Goal: Transaction & Acquisition: Purchase product/service

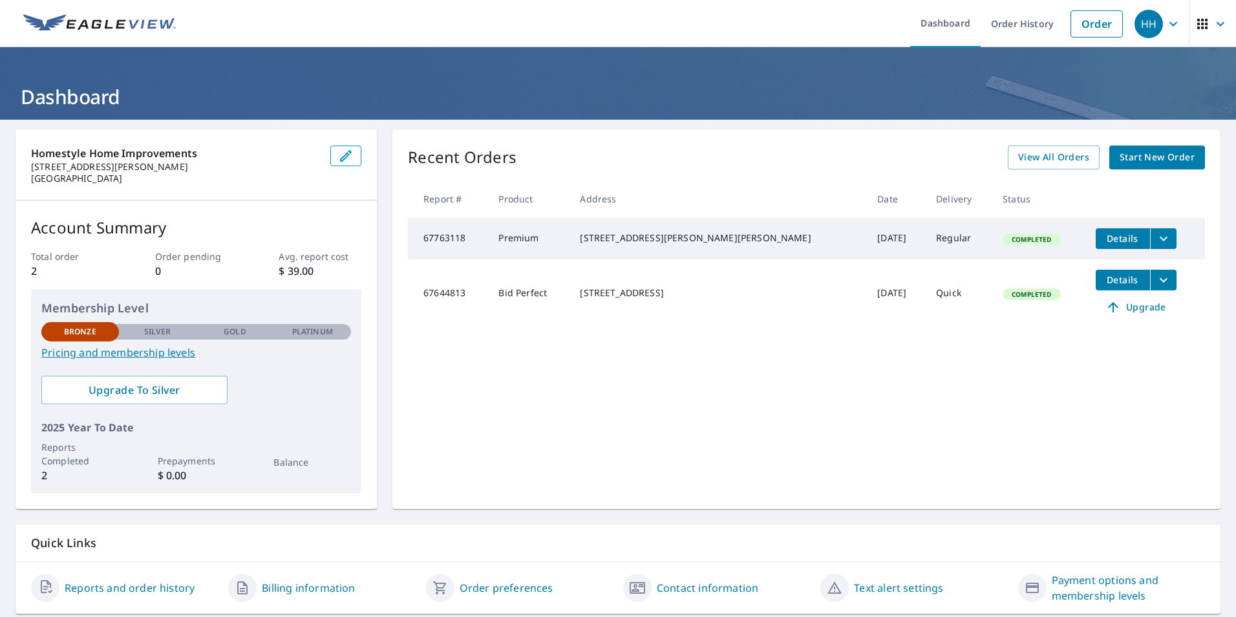
click at [764, 392] on div "Recent Orders View All Orders Start New Order Report # Product Address Date Del…" at bounding box center [806, 319] width 828 height 379
click at [1135, 164] on span "Start New Order" at bounding box center [1157, 157] width 75 height 16
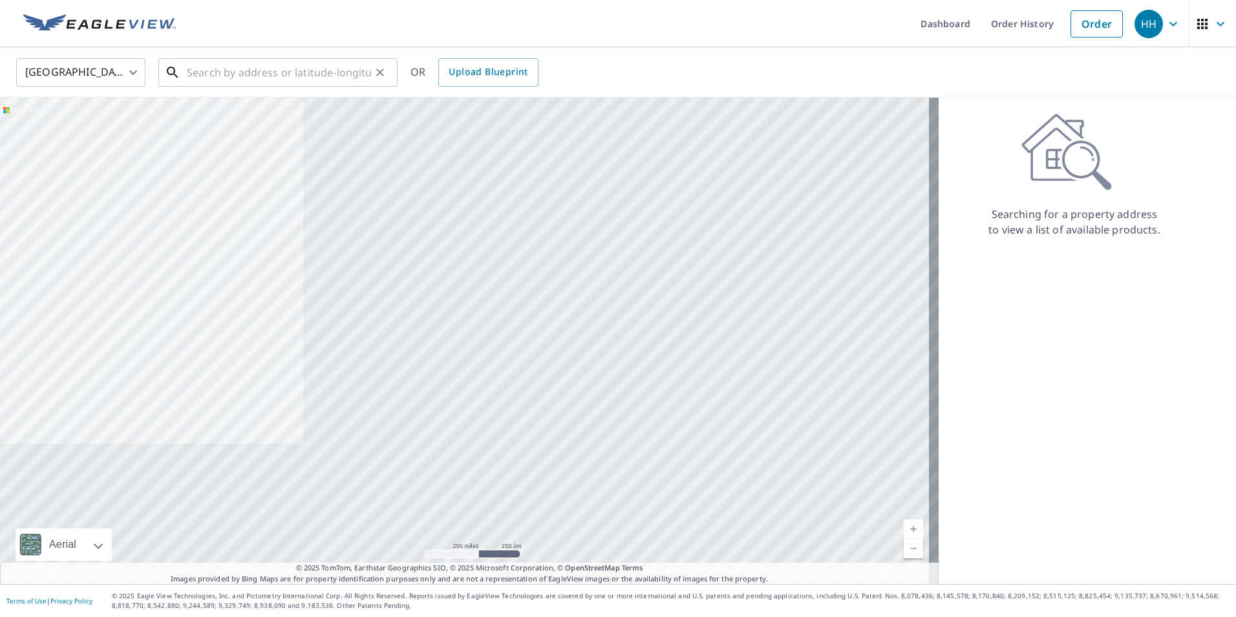
click at [224, 76] on input "text" at bounding box center [279, 72] width 184 height 36
click at [228, 65] on input "17" at bounding box center [279, 72] width 184 height 36
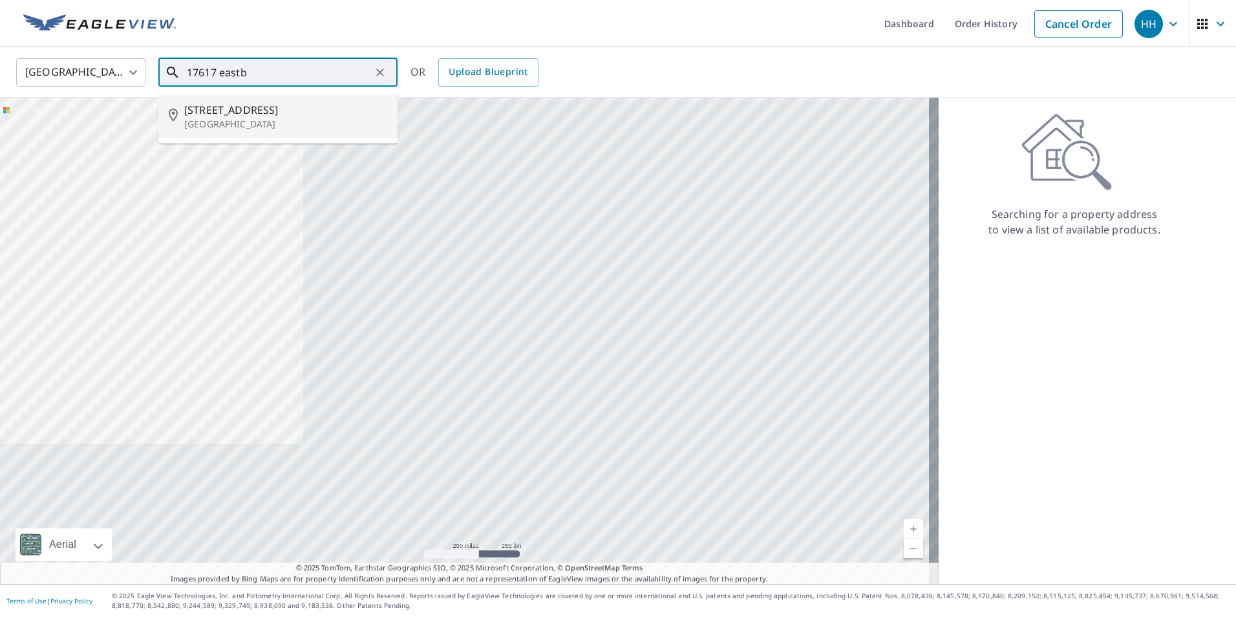
click at [262, 113] on span "17617 Eastbrook Trl" at bounding box center [285, 110] width 203 height 16
type input "17617 Eastbrook Trl Chagrin Falls, OH 44023"
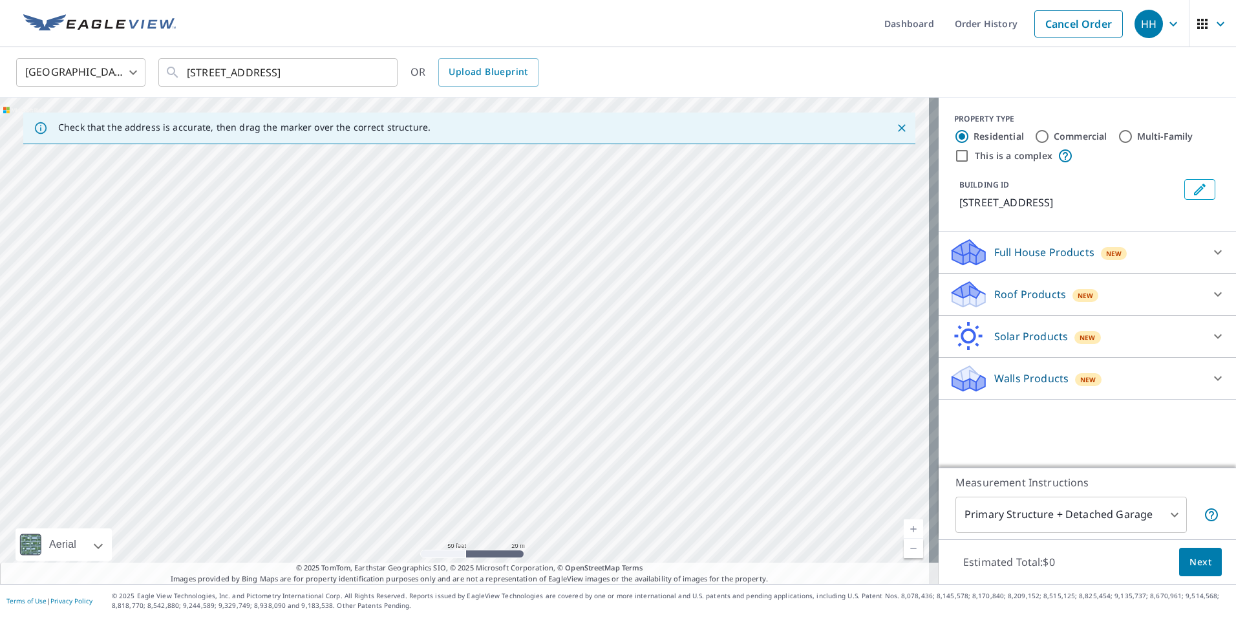
click at [1203, 556] on button "Next" at bounding box center [1200, 562] width 43 height 29
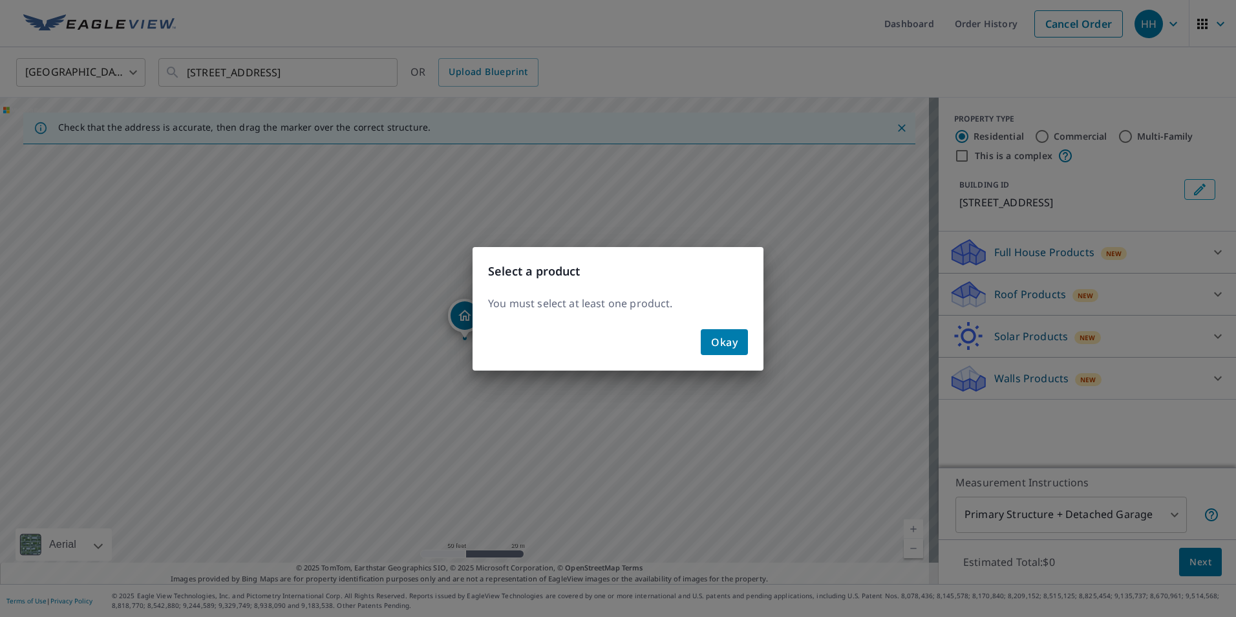
click at [734, 341] on span "Okay" at bounding box center [724, 342] width 27 height 18
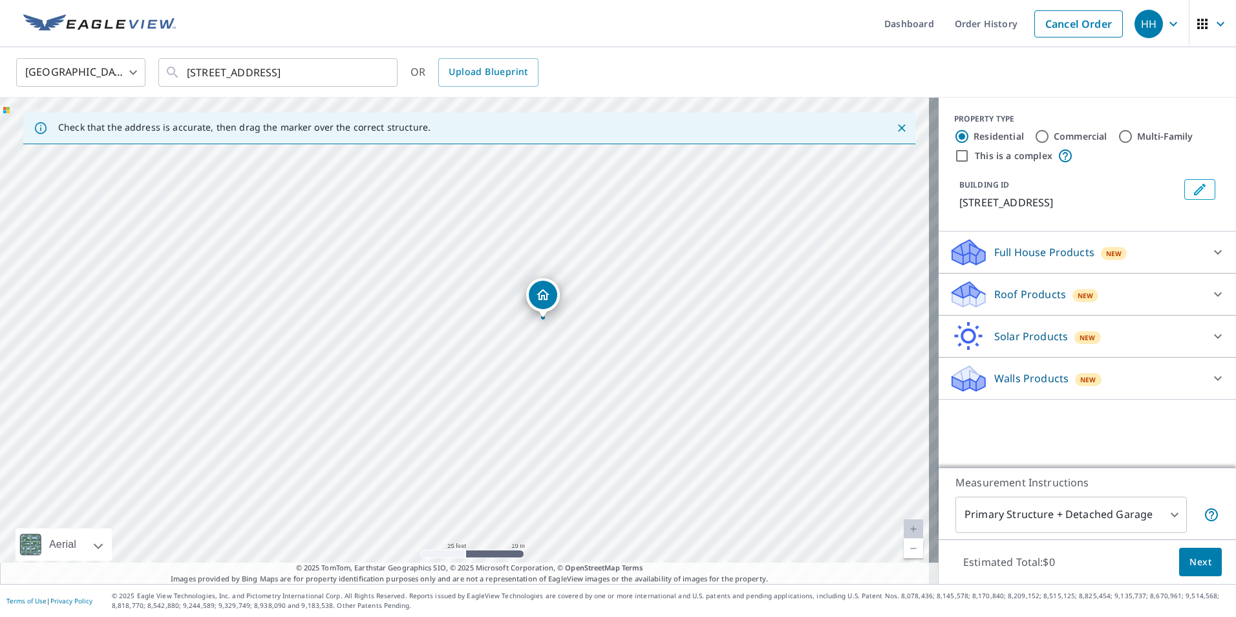
click at [542, 301] on icon "Dropped pin, building 1, Residential property, 17617 Eastbrook Trl Chagrin Fall…" at bounding box center [543, 295] width 16 height 16
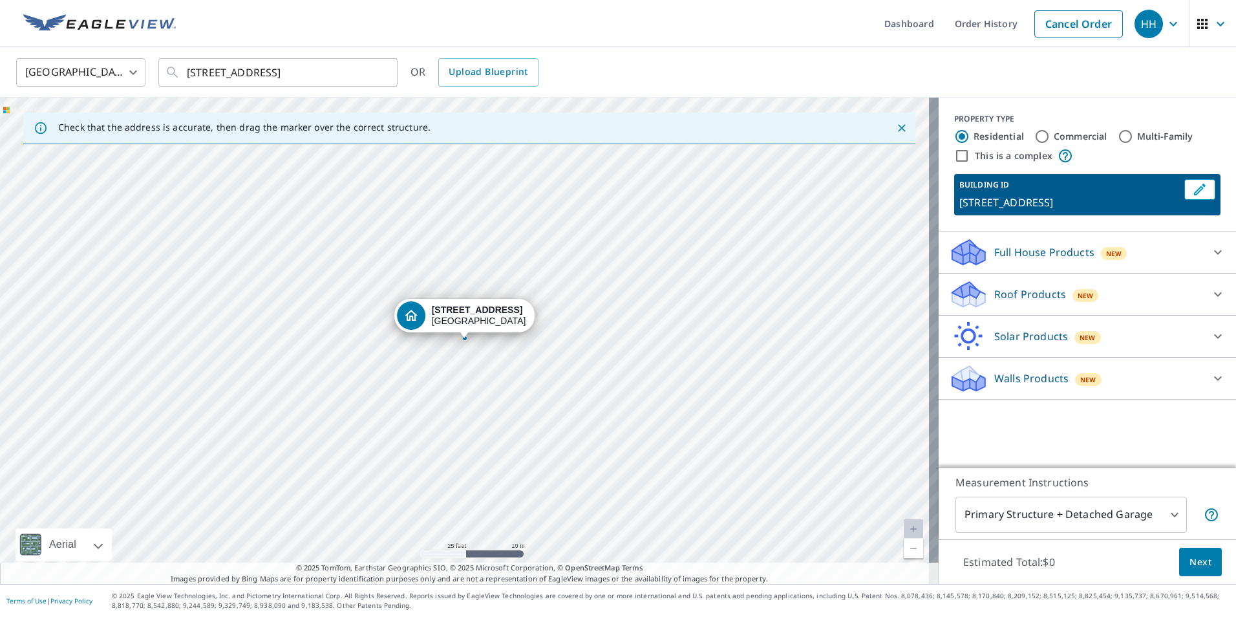
click at [431, 366] on div "17617 Eastbrook Trl Chagrin Falls, OH 44023" at bounding box center [469, 341] width 939 height 486
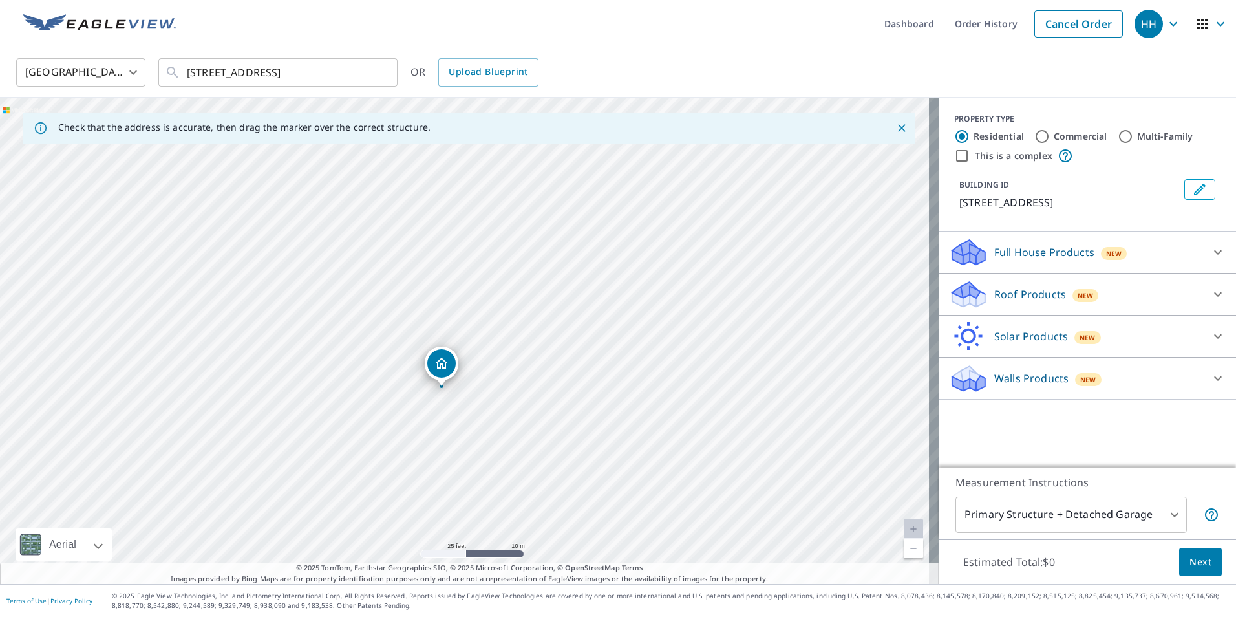
drag, startPoint x: 465, startPoint y: 325, endPoint x: 441, endPoint y: 373, distance: 53.5
drag, startPoint x: 466, startPoint y: 319, endPoint x: 493, endPoint y: 269, distance: 56.7
click at [1049, 386] on p "Walls Products" at bounding box center [1031, 378] width 74 height 16
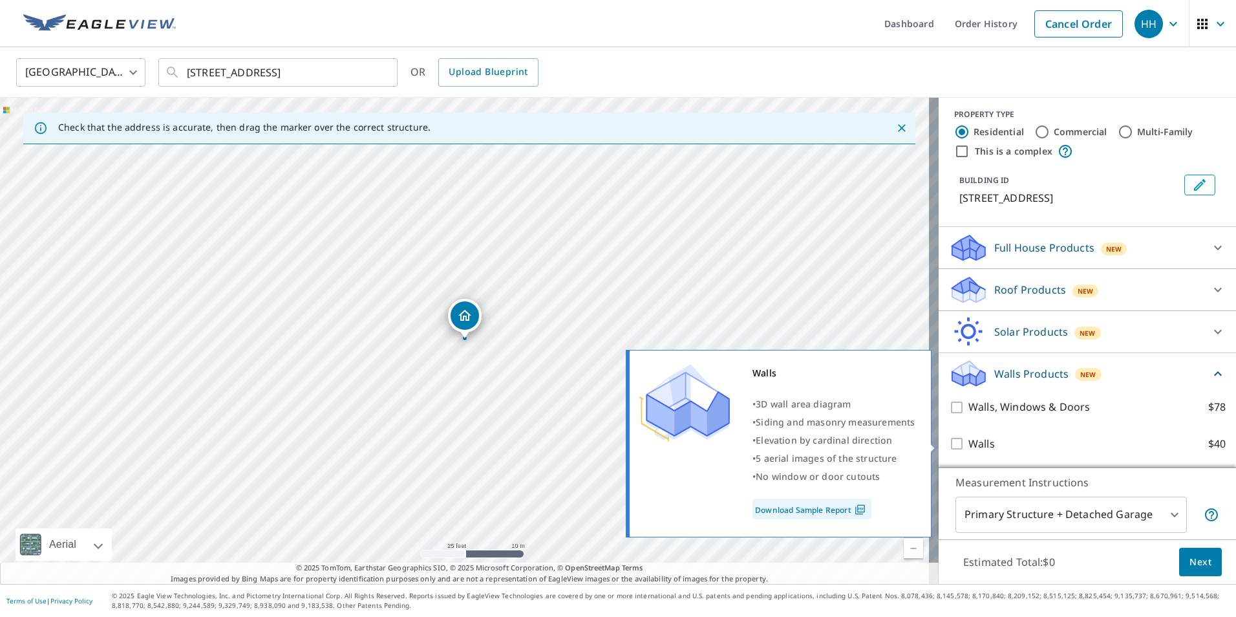
click at [969, 444] on p "Walls" at bounding box center [982, 444] width 27 height 16
click at [967, 444] on input "Walls $40" at bounding box center [958, 444] width 19 height 16
checkbox input "true"
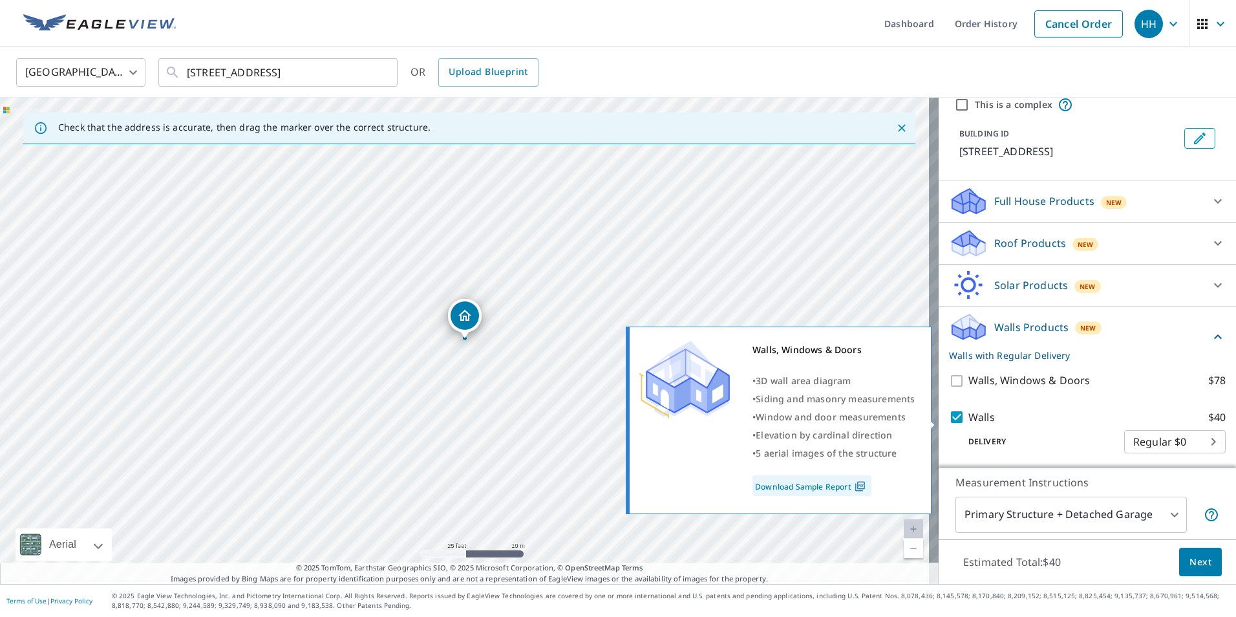
scroll to position [69, 0]
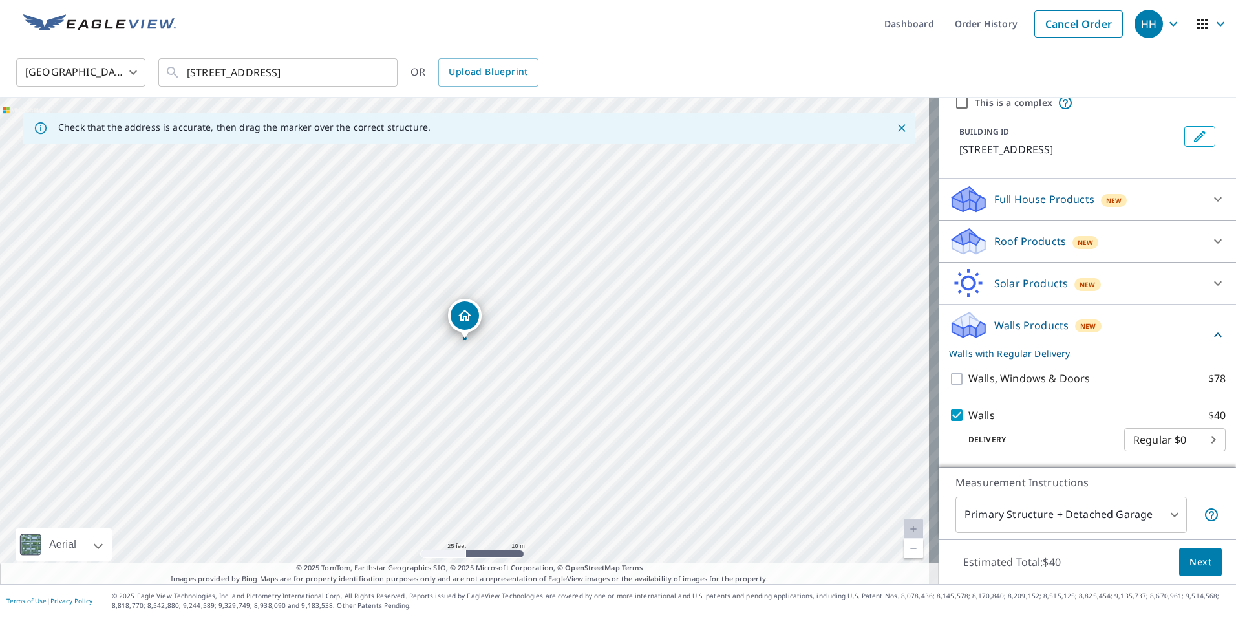
click at [1140, 526] on body "HH HH Dashboard Order History Cancel Order HH United States US ​ 17617 Eastbroo…" at bounding box center [618, 308] width 1236 height 617
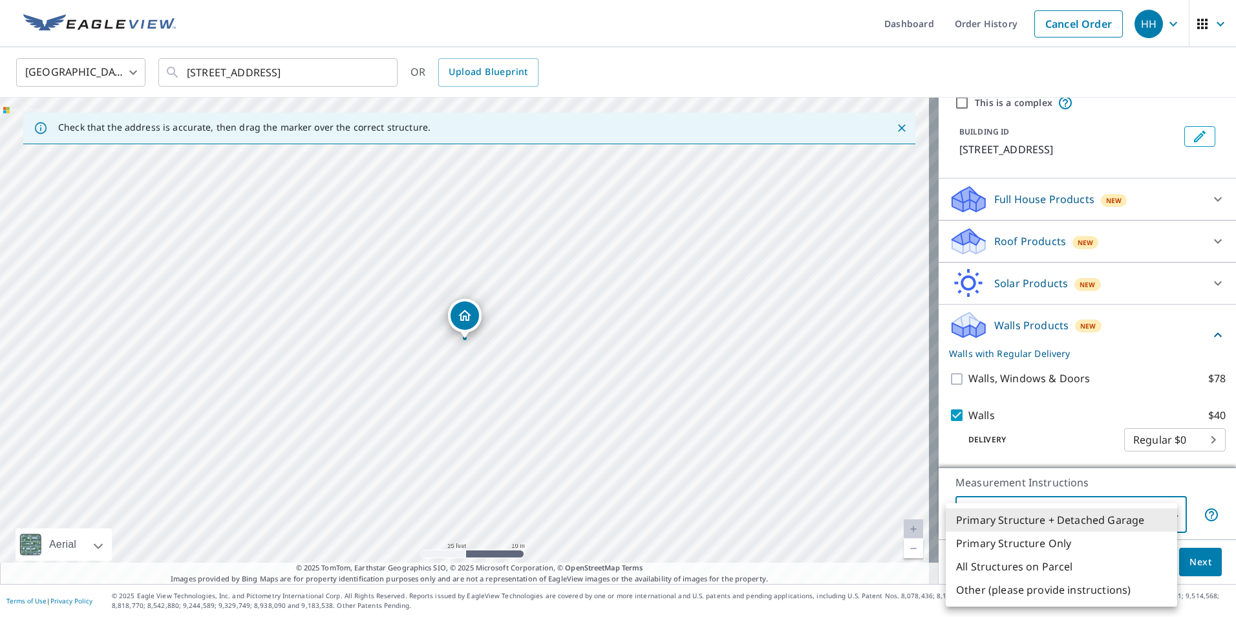
click at [1058, 563] on li "All Structures on Parcel" at bounding box center [1061, 566] width 231 height 23
type input "3"
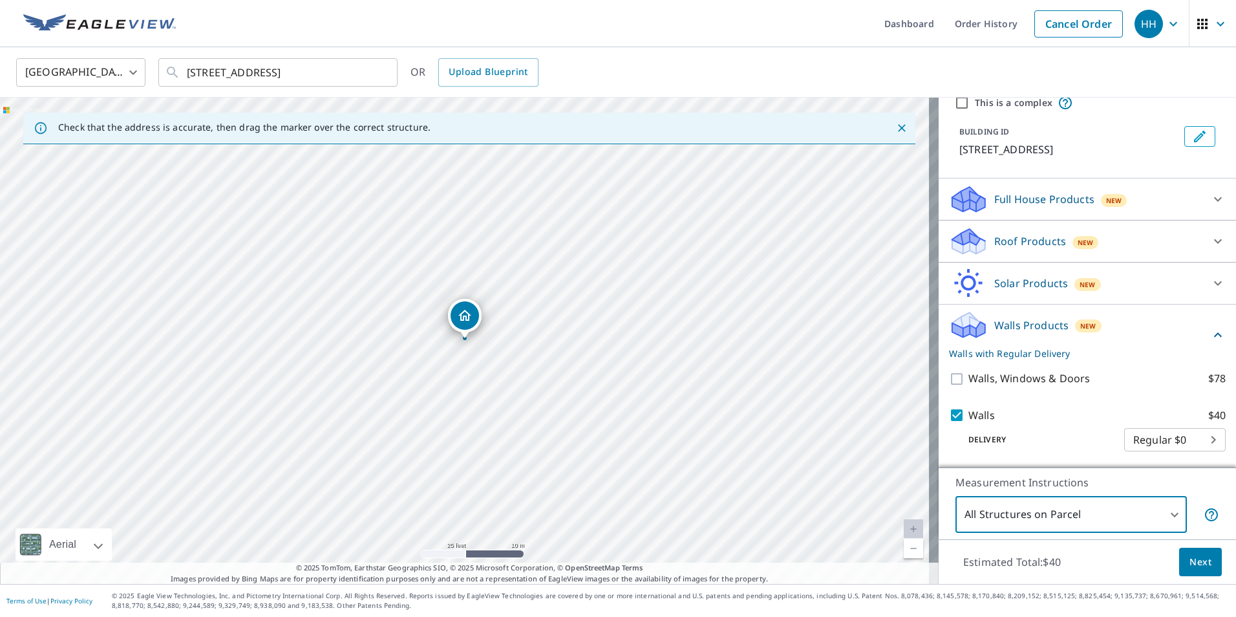
click at [1057, 511] on body "HH HH Dashboard Order History Cancel Order HH United States US ​ 17617 Eastbroo…" at bounding box center [618, 308] width 1236 height 617
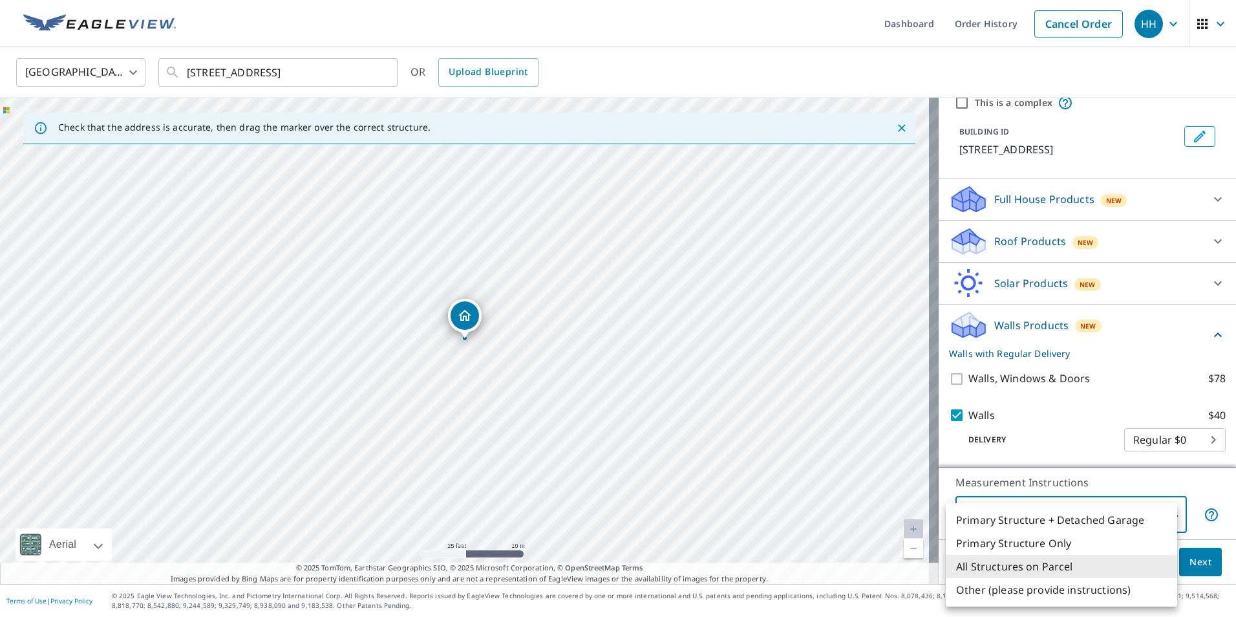
click at [1009, 572] on li "All Structures on Parcel" at bounding box center [1061, 566] width 231 height 23
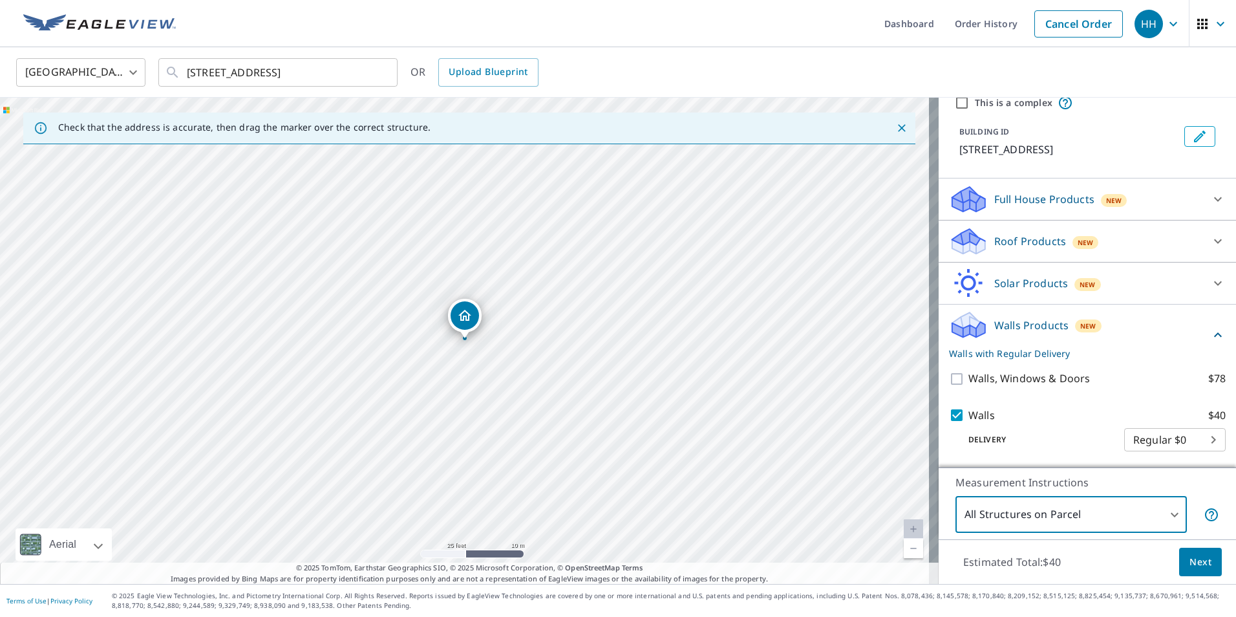
click at [1179, 565] on button "Next" at bounding box center [1200, 562] width 43 height 29
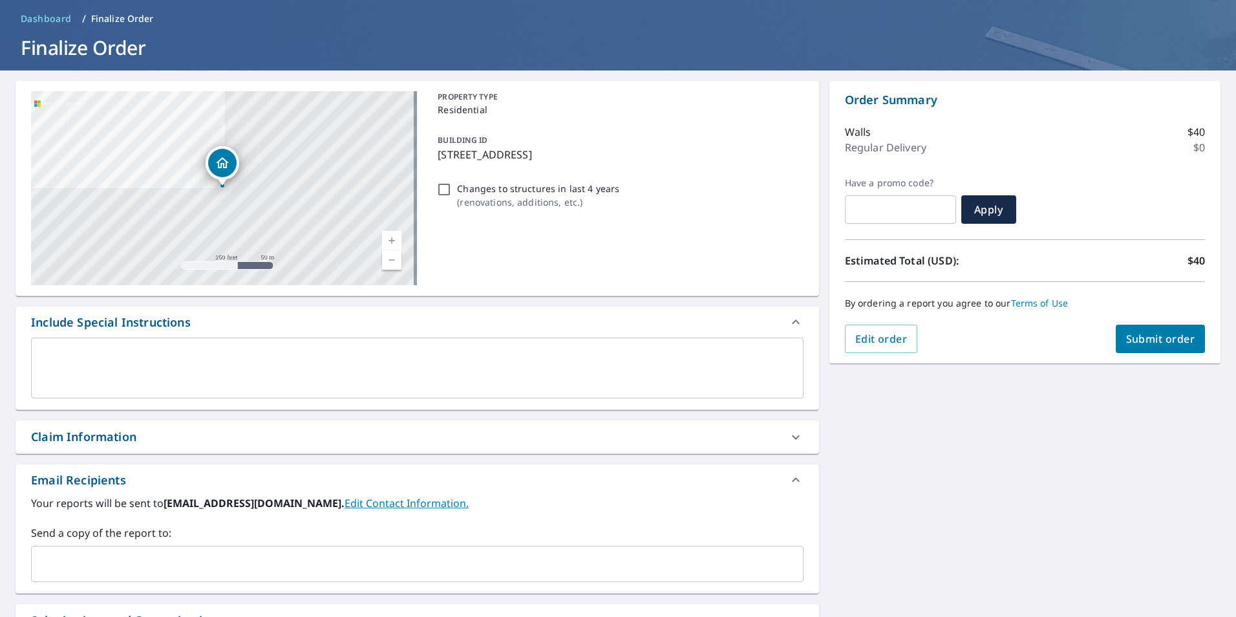
scroll to position [173, 0]
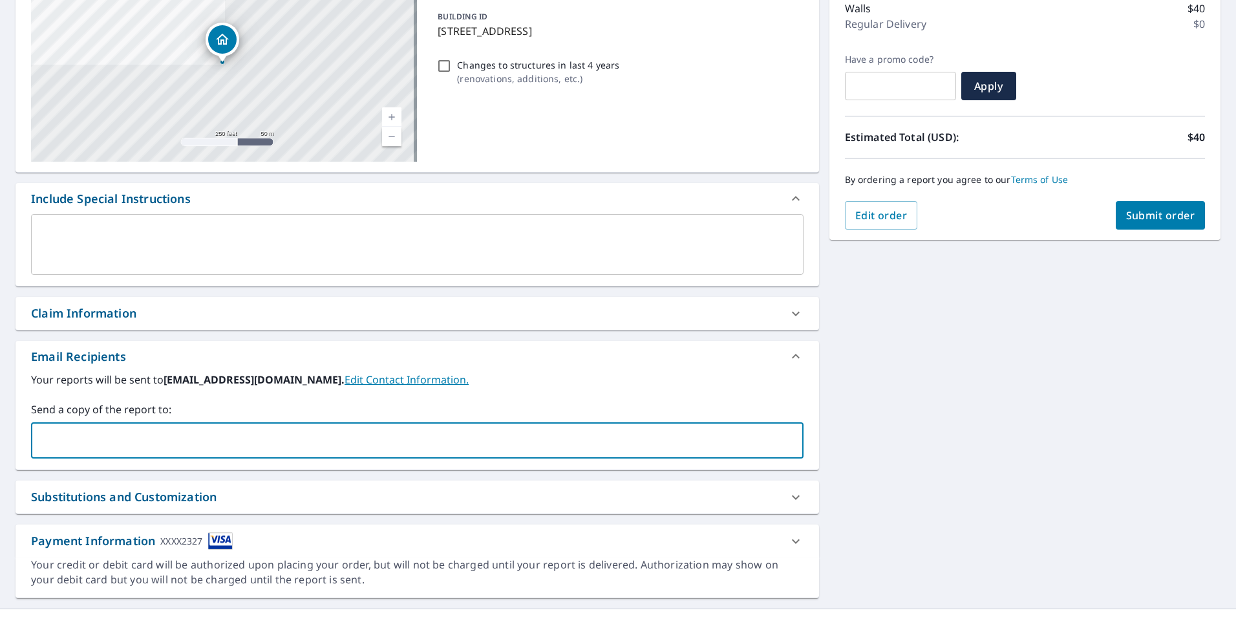
click at [182, 440] on input "text" at bounding box center [408, 440] width 742 height 25
type input "[PERSON_NAME][EMAIL_ADDRESS][DOMAIN_NAME]"
click at [1024, 453] on div "**********" at bounding box center [618, 277] width 1236 height 661
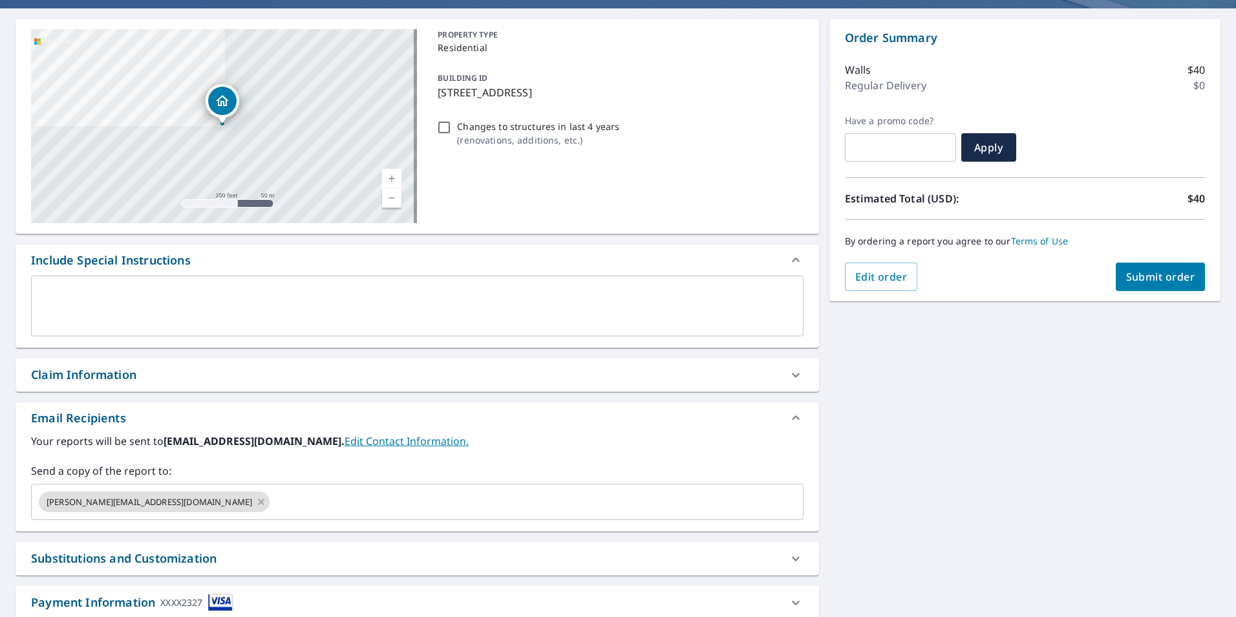
scroll to position [0, 0]
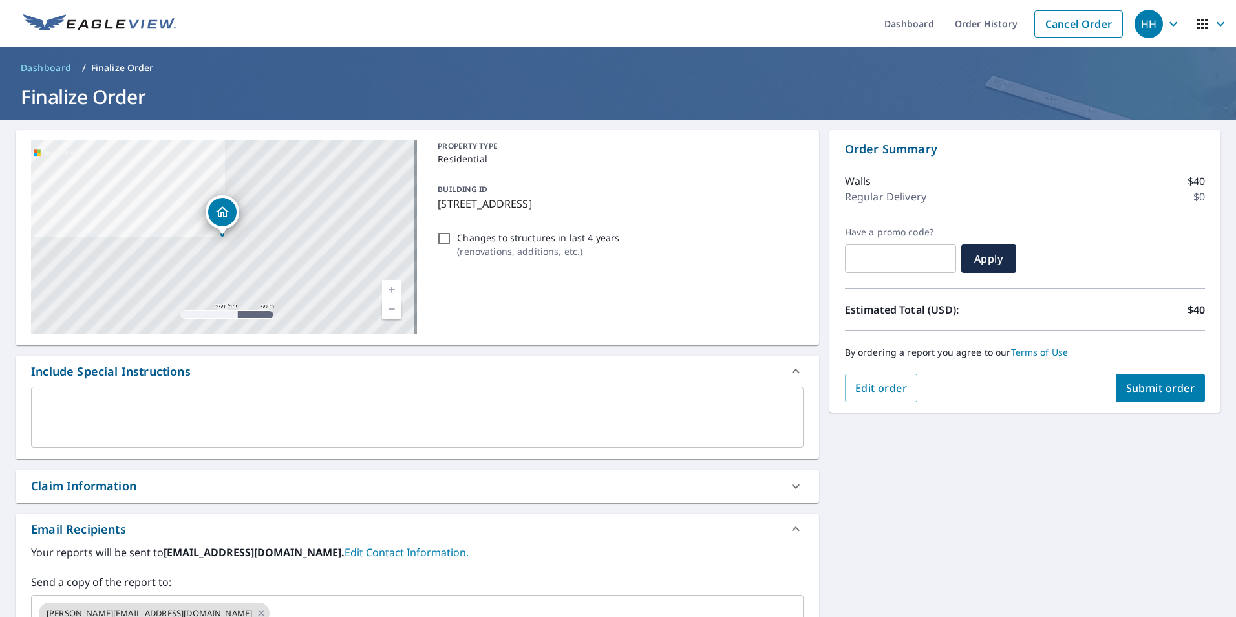
click at [1159, 393] on span "Submit order" at bounding box center [1160, 388] width 69 height 14
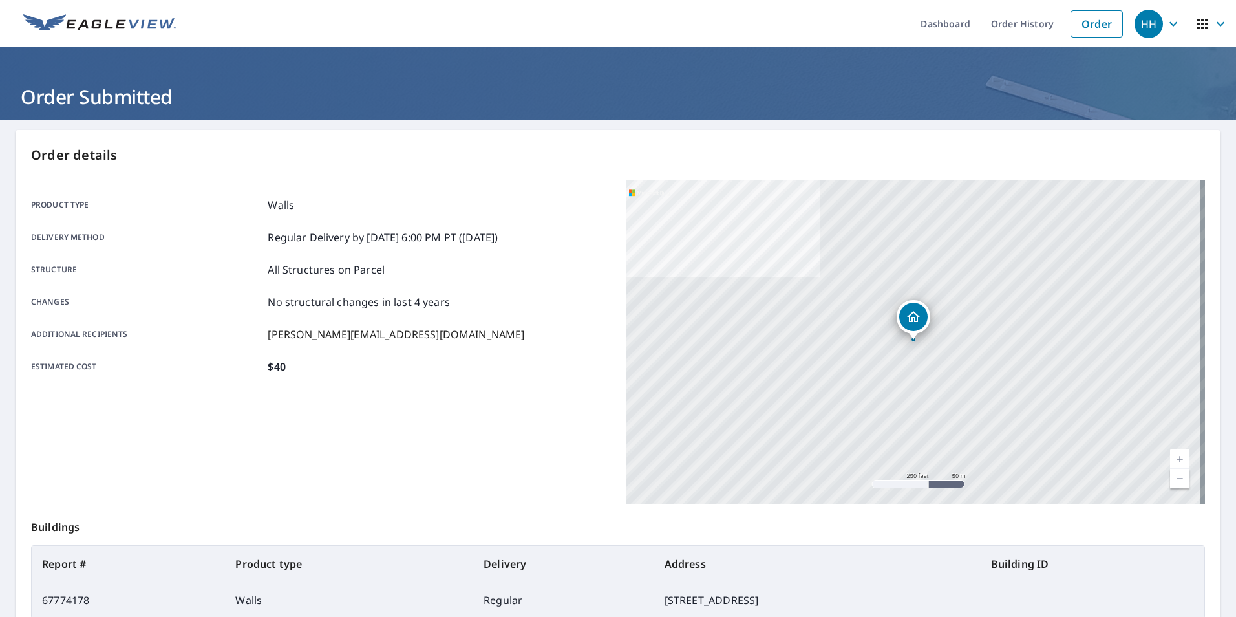
click at [1213, 21] on icon "button" at bounding box center [1221, 24] width 16 height 16
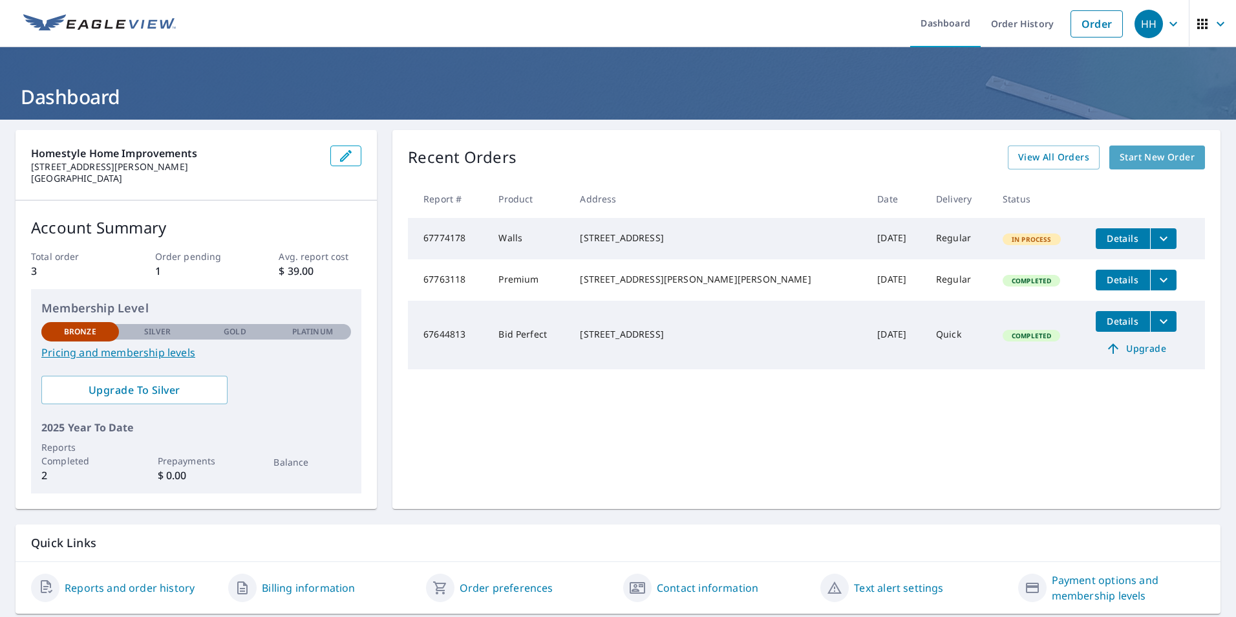
click at [1174, 158] on span "Start New Order" at bounding box center [1157, 157] width 75 height 16
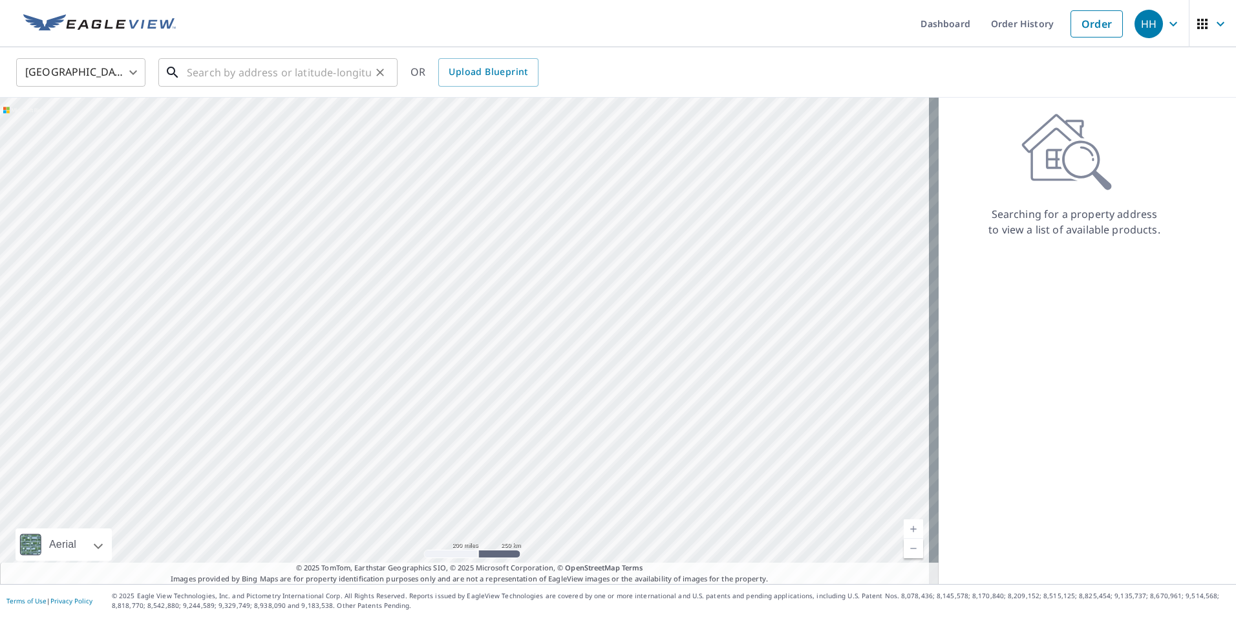
click at [261, 76] on input "text" at bounding box center [279, 72] width 184 height 36
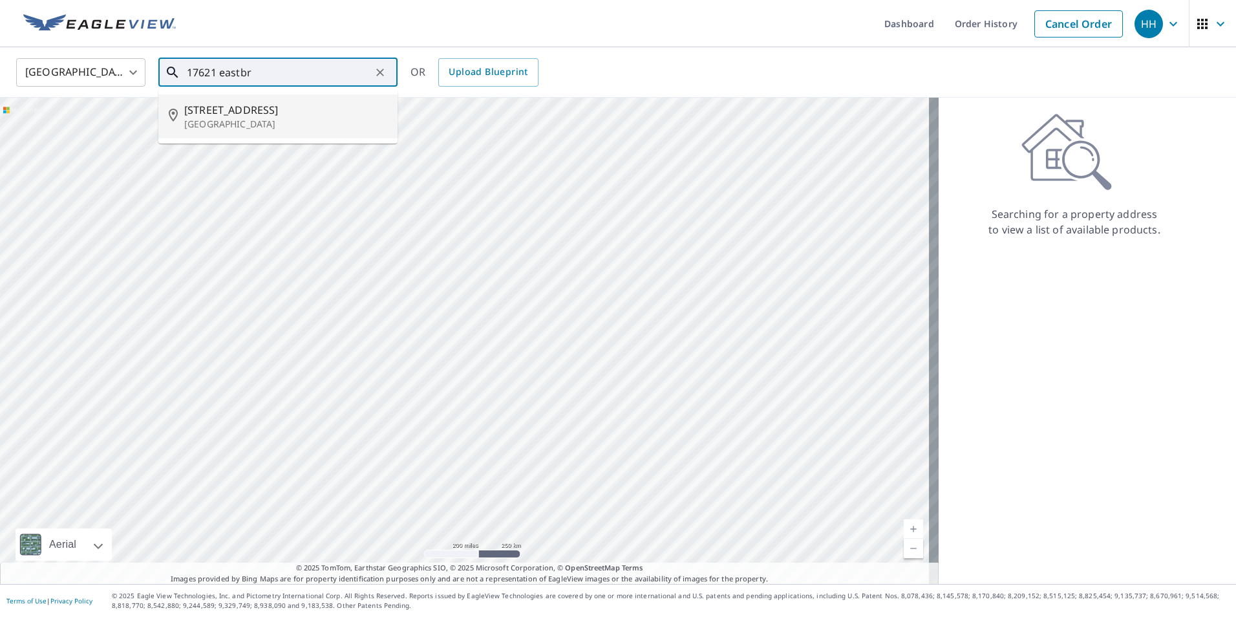
click at [244, 118] on p "[GEOGRAPHIC_DATA]" at bounding box center [285, 124] width 203 height 13
type input "17621 Eastbrook Trl Chagrin Falls, OH 44023"
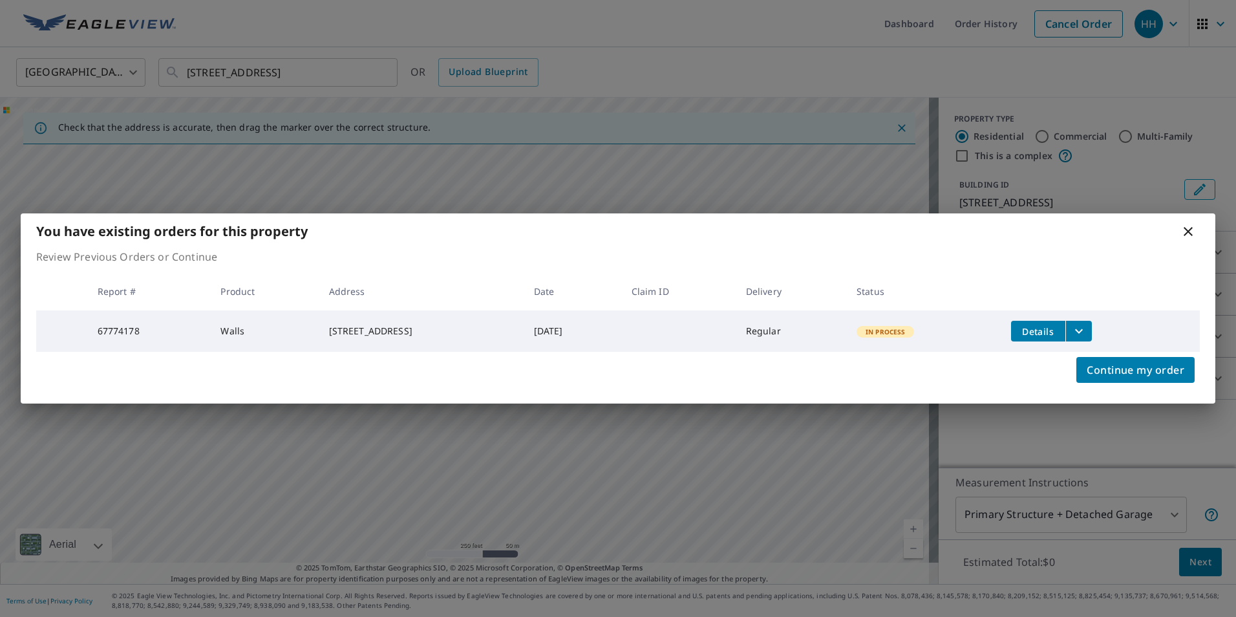
click at [977, 368] on div "Continue my order" at bounding box center [618, 378] width 1195 height 52
click at [1123, 369] on span "Continue my order" at bounding box center [1136, 370] width 98 height 18
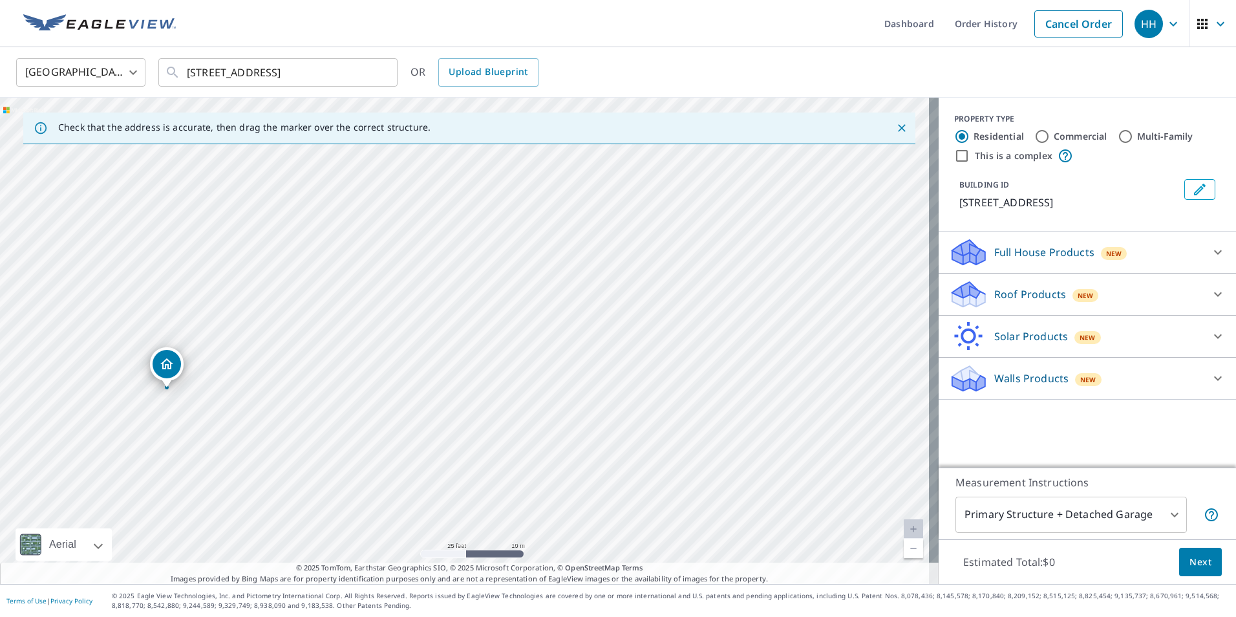
drag, startPoint x: 442, startPoint y: 367, endPoint x: 466, endPoint y: 369, distance: 24.0
click at [466, 369] on div "17621 Eastbrook Trl Chagrin Falls, OH 44023" at bounding box center [469, 341] width 939 height 486
click at [1060, 394] on div "Walls Products New" at bounding box center [1075, 378] width 253 height 30
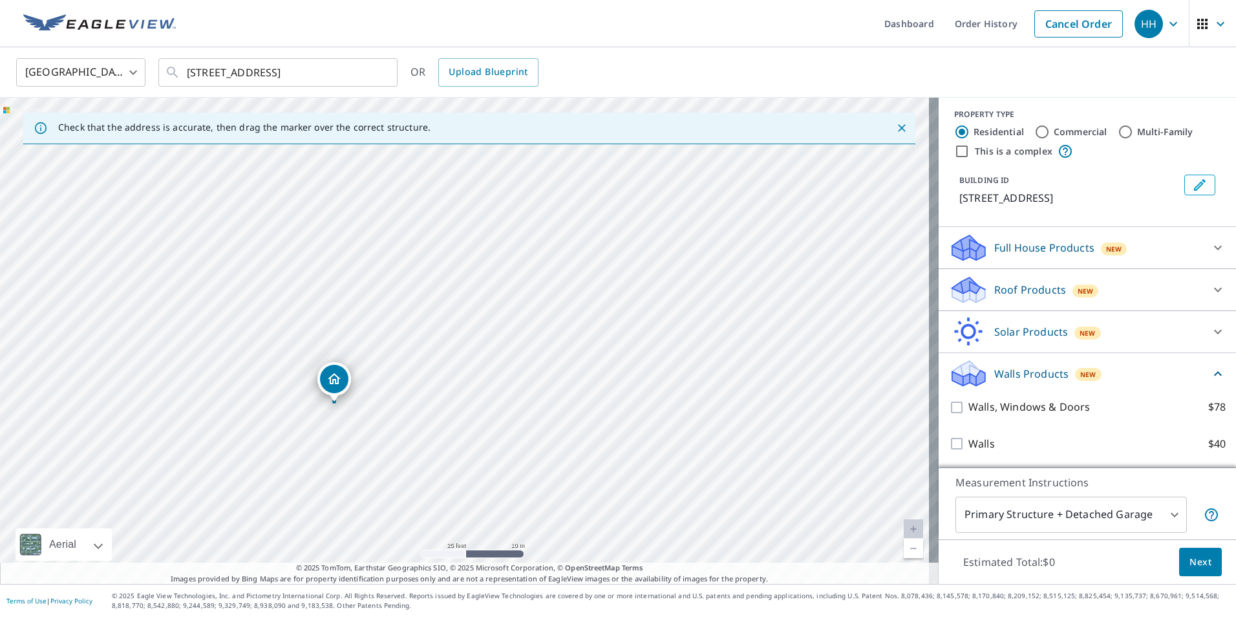
scroll to position [20, 0]
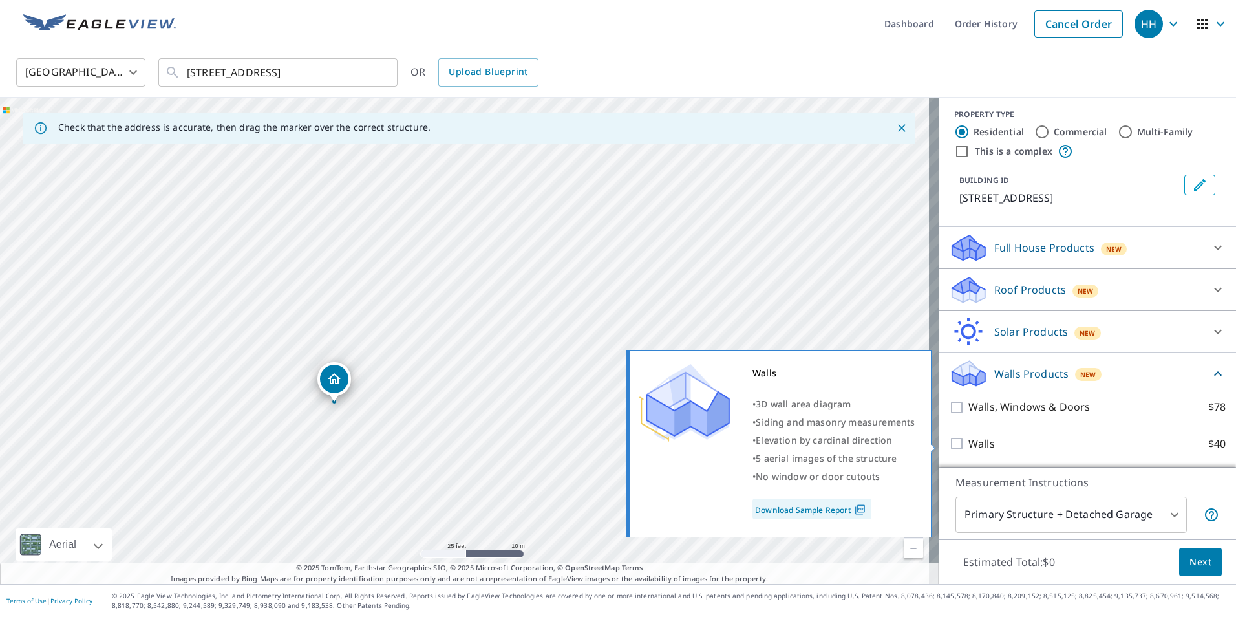
click at [969, 443] on p "Walls" at bounding box center [982, 444] width 27 height 16
click at [963, 443] on input "Walls $40" at bounding box center [958, 444] width 19 height 16
checkbox input "true"
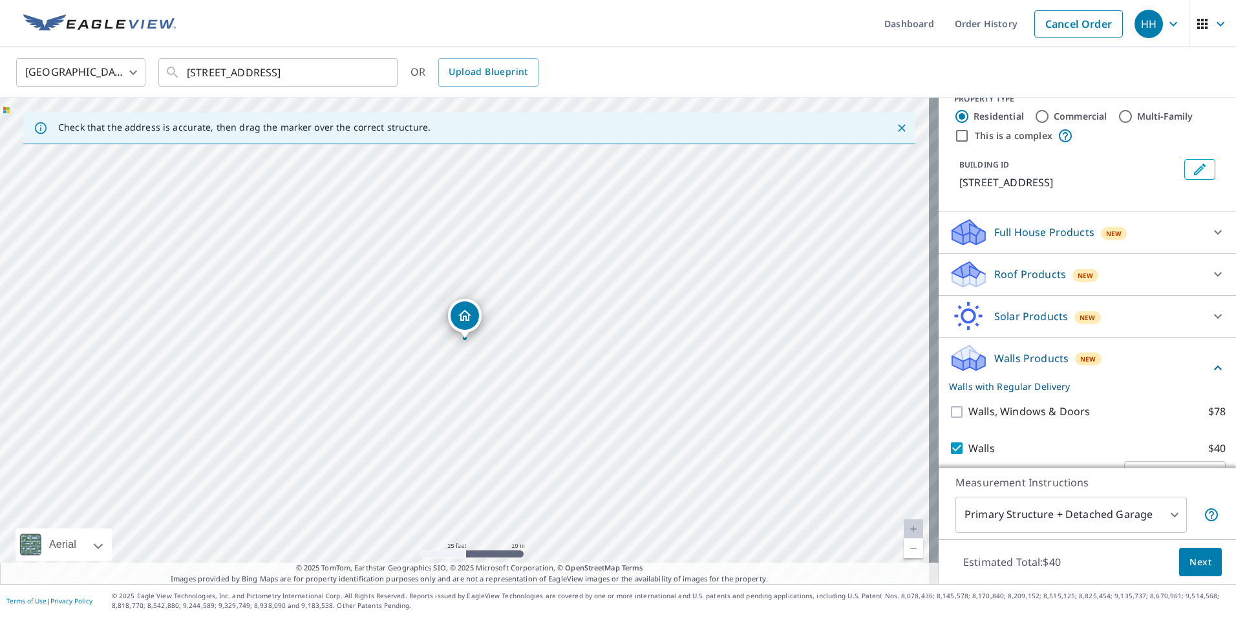
click at [1080, 516] on body "HH HH Dashboard Order History Cancel Order HH United States US ​ 17621 Eastbroo…" at bounding box center [618, 308] width 1236 height 617
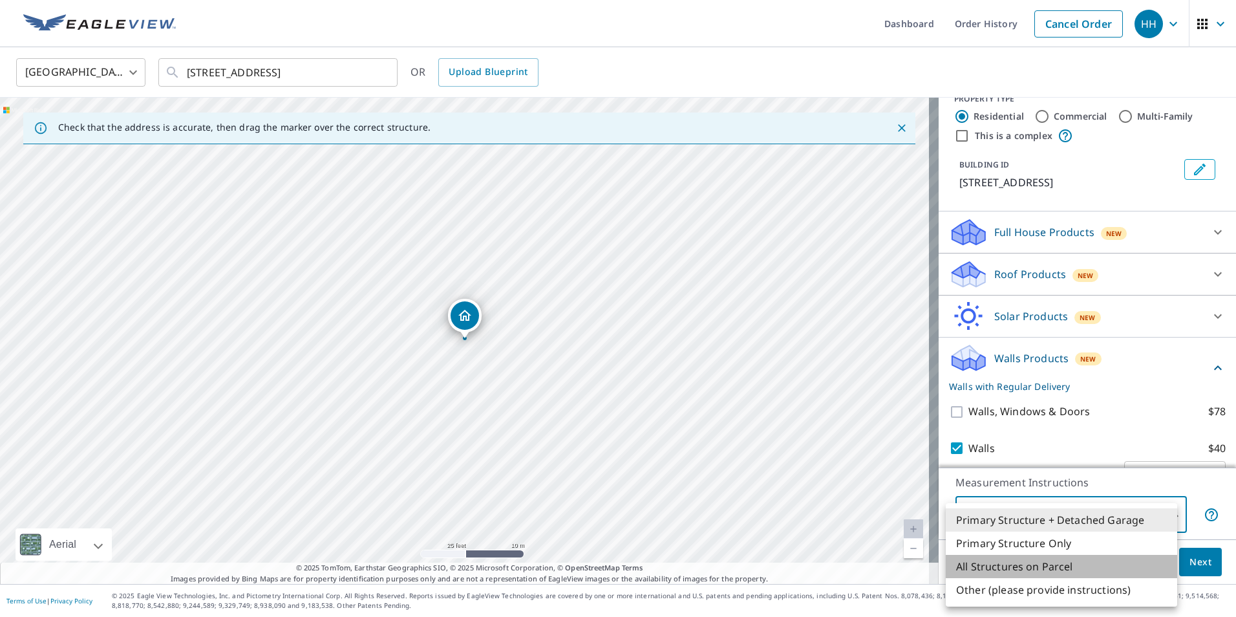
click at [1015, 568] on li "All Structures on Parcel" at bounding box center [1061, 566] width 231 height 23
type input "3"
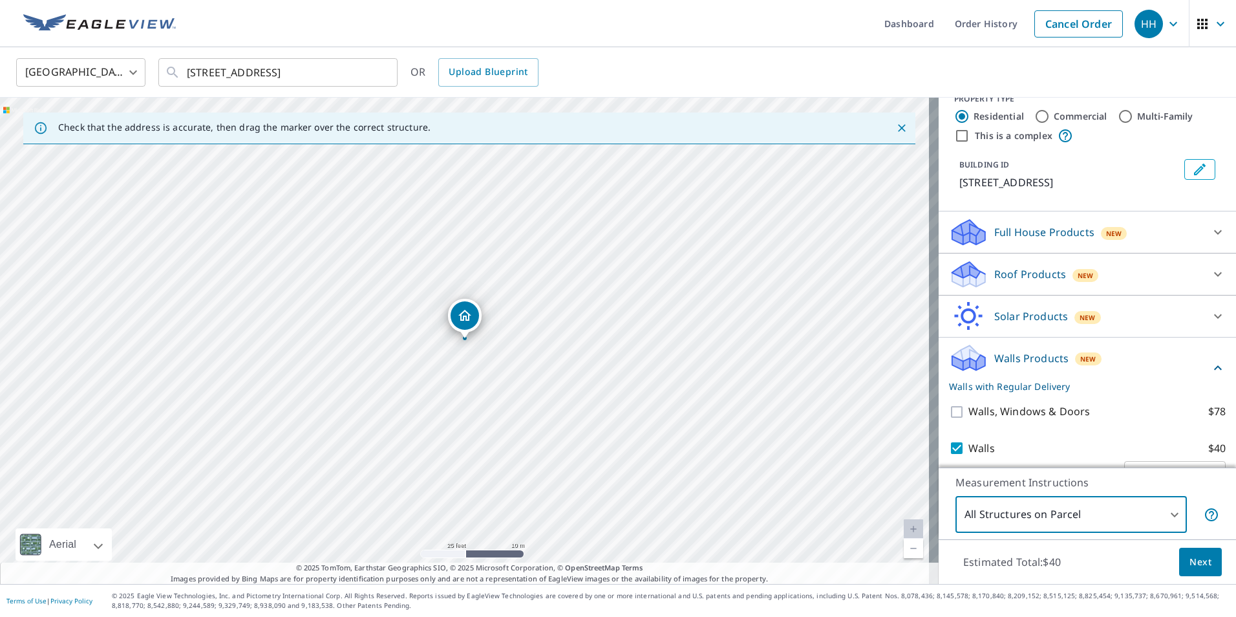
click at [1195, 564] on span "Next" at bounding box center [1201, 562] width 22 height 16
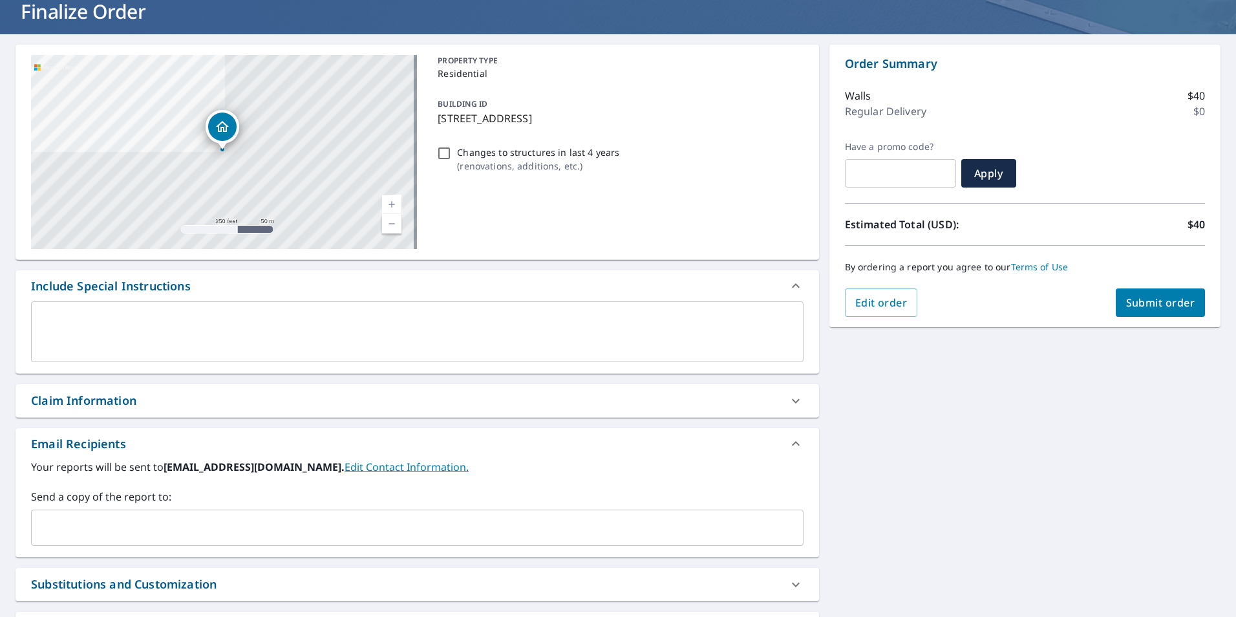
scroll to position [173, 0]
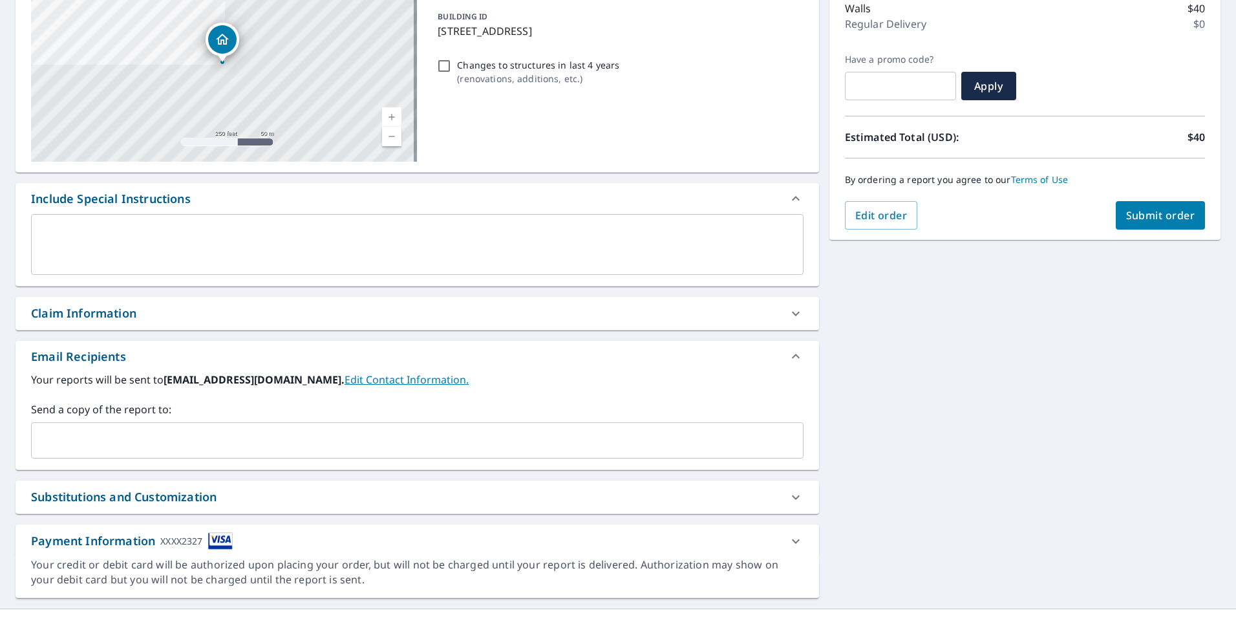
click at [177, 419] on div "Send a copy of the report to: ​" at bounding box center [417, 430] width 773 height 57
click at [172, 429] on input "text" at bounding box center [408, 440] width 742 height 25
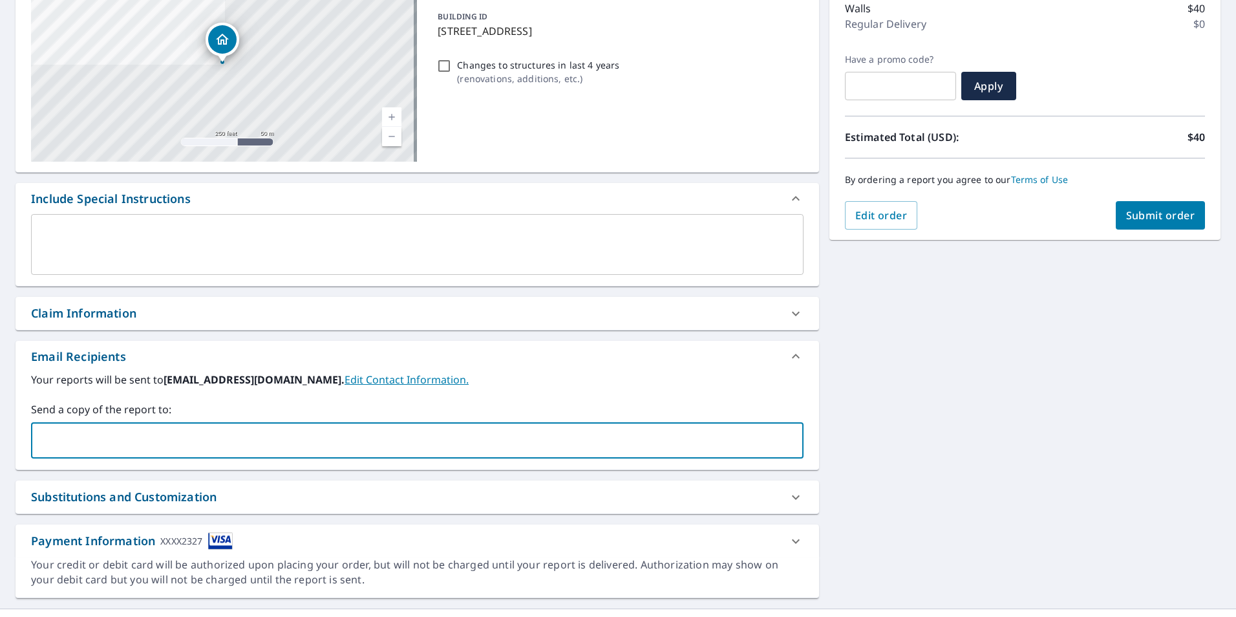
click at [169, 430] on input "text" at bounding box center [408, 440] width 742 height 25
drag, startPoint x: 102, startPoint y: 455, endPoint x: 26, endPoint y: 456, distance: 75.7
click at [26, 456] on div "Your reports will be sent to home@improvementshhi.com. Edit Contact Information…" at bounding box center [418, 421] width 804 height 98
type input "[PERSON_NAME][EMAIL_ADDRESS][DOMAIN_NAME]"
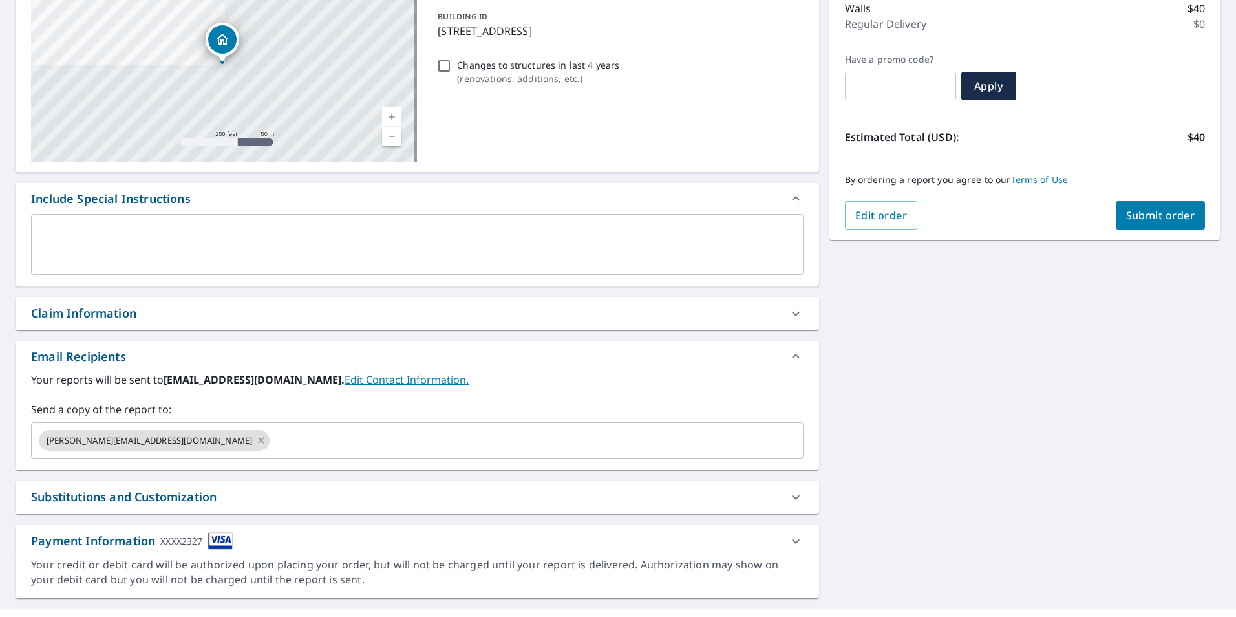
click at [881, 425] on div "**********" at bounding box center [618, 277] width 1236 height 661
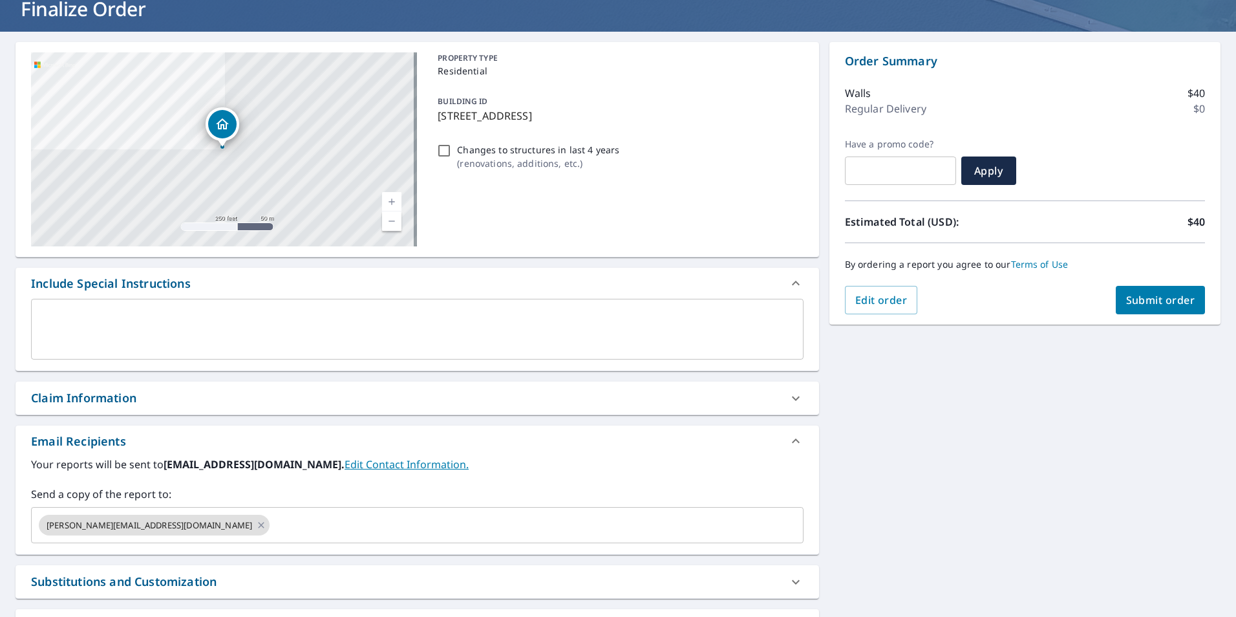
scroll to position [0, 0]
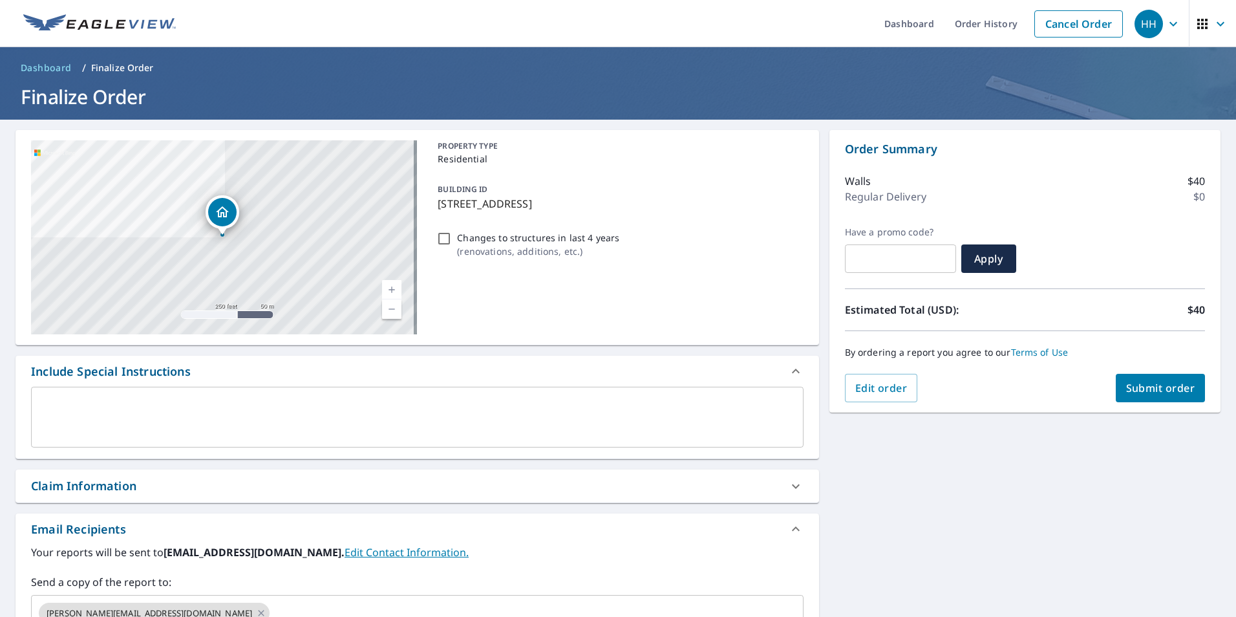
click at [1151, 393] on span "Submit order" at bounding box center [1160, 388] width 69 height 14
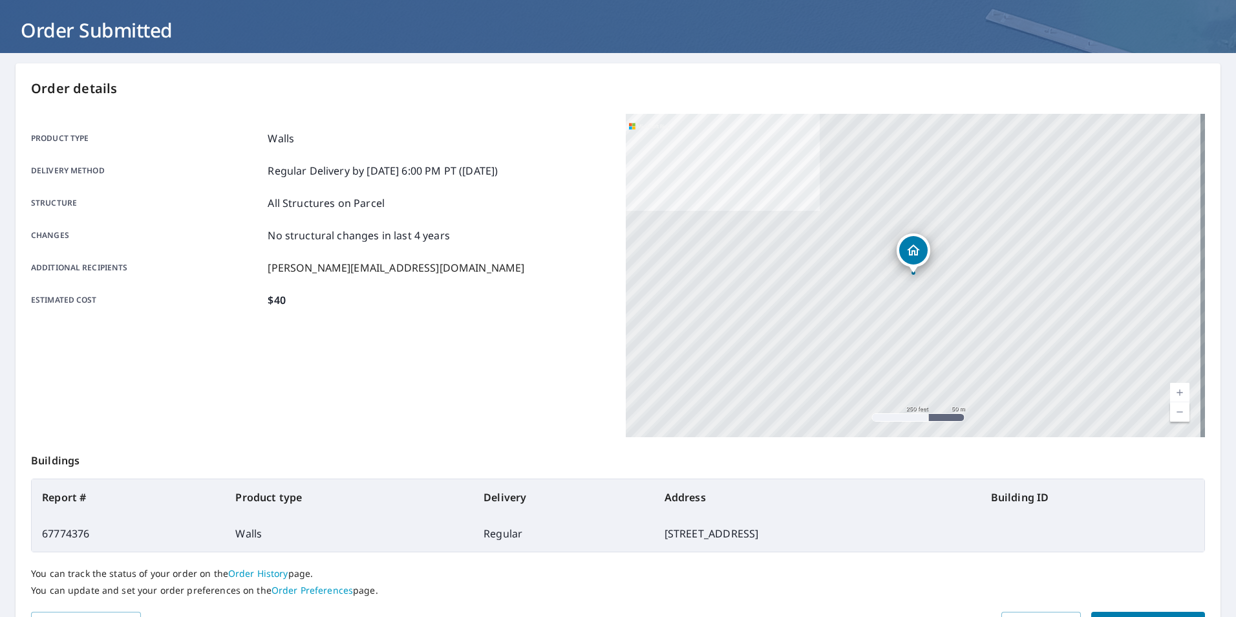
scroll to position [144, 0]
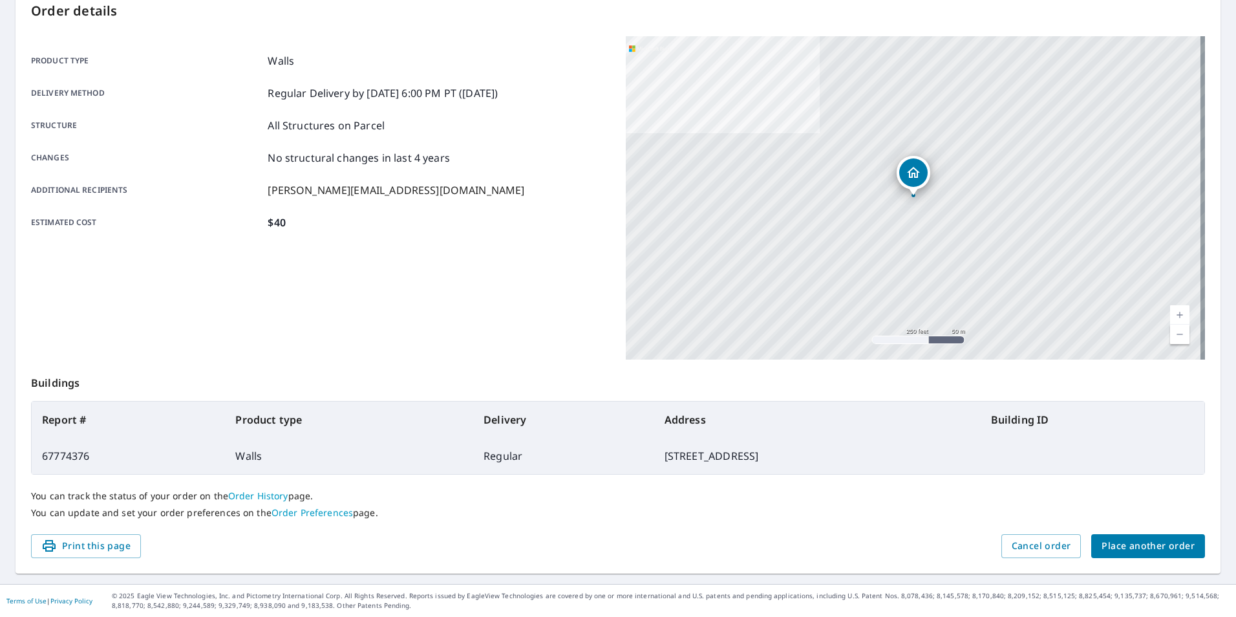
click at [1148, 540] on span "Place another order" at bounding box center [1148, 546] width 93 height 16
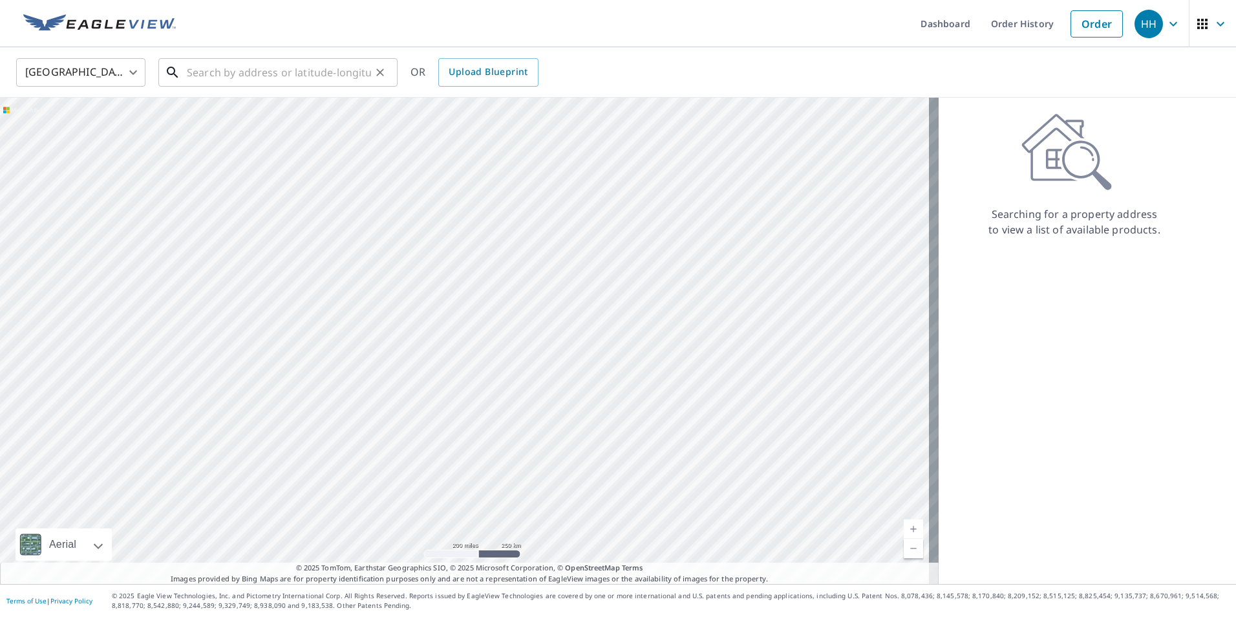
click at [361, 59] on input "text" at bounding box center [279, 72] width 184 height 36
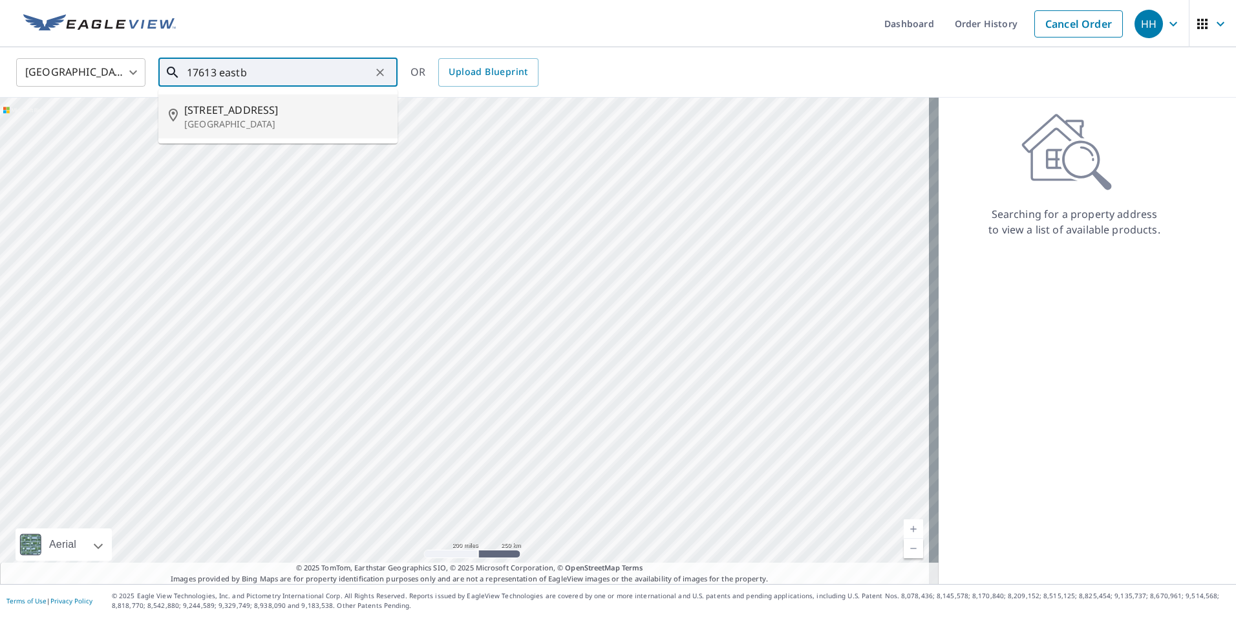
click at [229, 118] on p "[GEOGRAPHIC_DATA]" at bounding box center [285, 124] width 203 height 13
type input "[STREET_ADDRESS]"
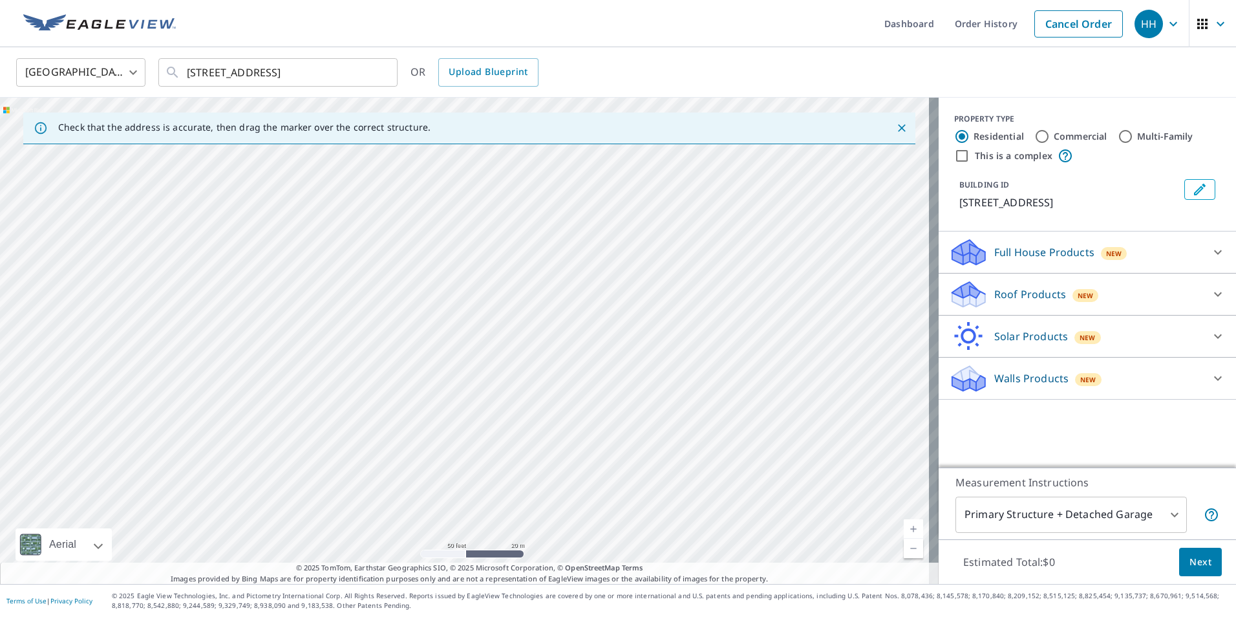
click at [536, 91] on div "United States US ​ 17613 Eastbrook Trl Chagrin Falls, OH 44023 ​ OR Upload Blue…" at bounding box center [618, 315] width 1236 height 537
click at [634, 239] on div "[STREET_ADDRESS]" at bounding box center [469, 341] width 939 height 486
drag, startPoint x: 707, startPoint y: 312, endPoint x: 652, endPoint y: 189, distance: 134.3
click at [664, 210] on div "[STREET_ADDRESS]" at bounding box center [469, 341] width 939 height 486
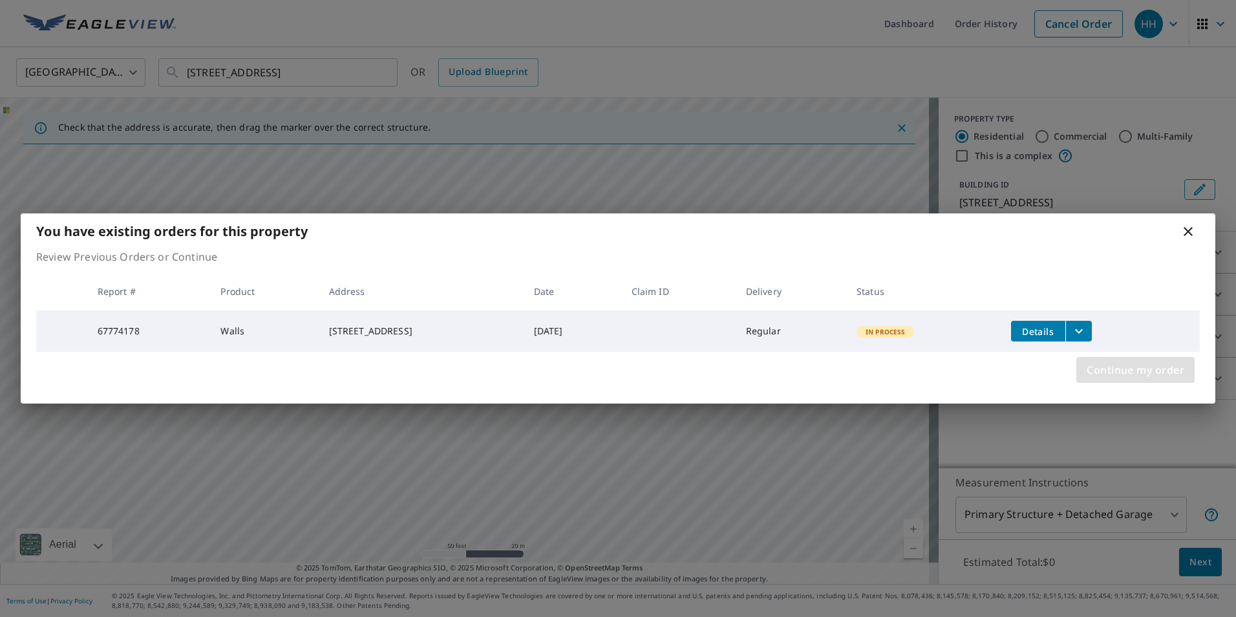
click at [1126, 373] on span "Continue my order" at bounding box center [1136, 370] width 98 height 18
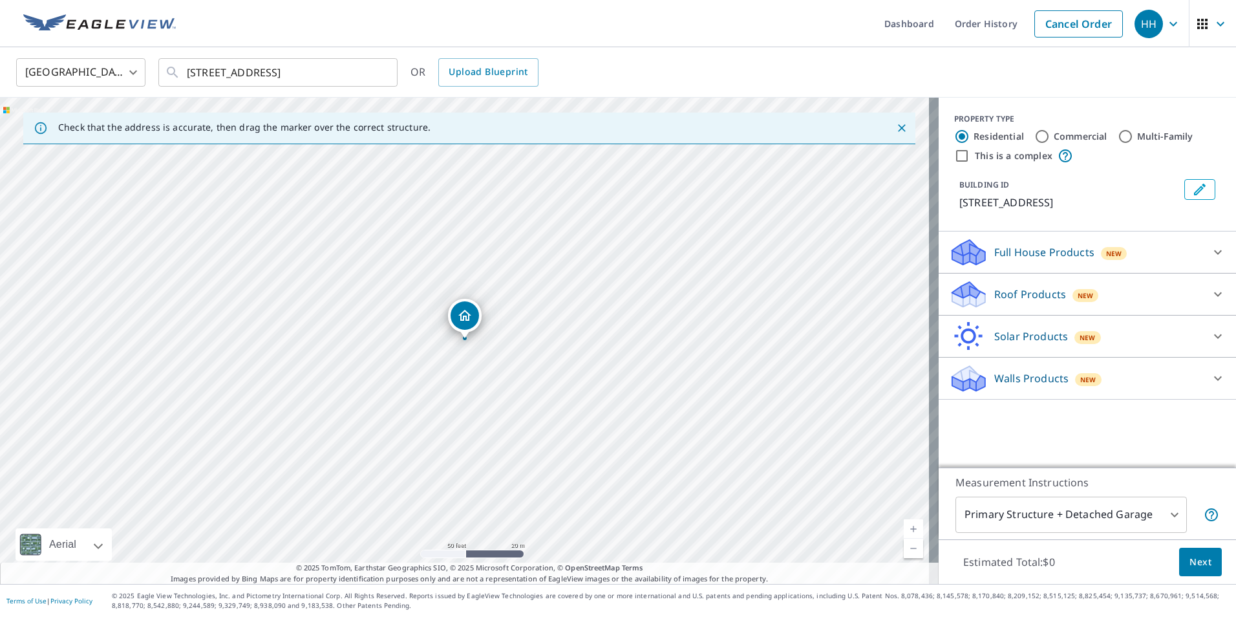
click at [1101, 394] on div "Walls Products New" at bounding box center [1075, 378] width 253 height 30
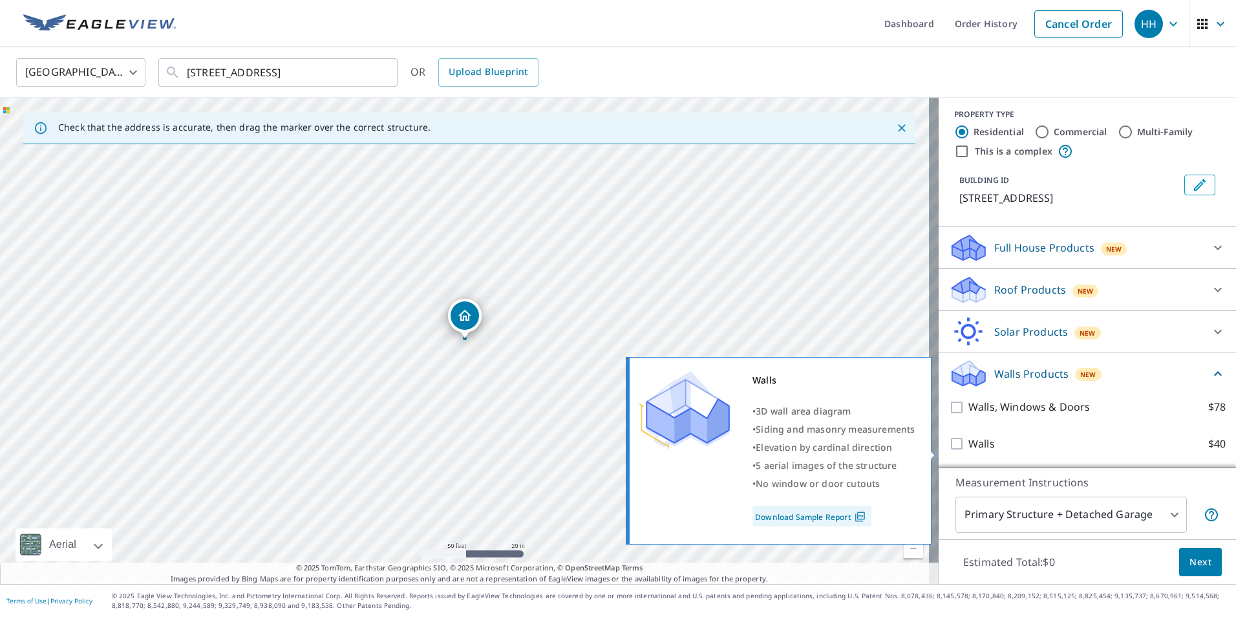
scroll to position [20, 0]
click at [981, 442] on p "Walls" at bounding box center [982, 444] width 27 height 16
click at [969, 442] on input "Walls $40" at bounding box center [958, 444] width 19 height 16
checkbox input "true"
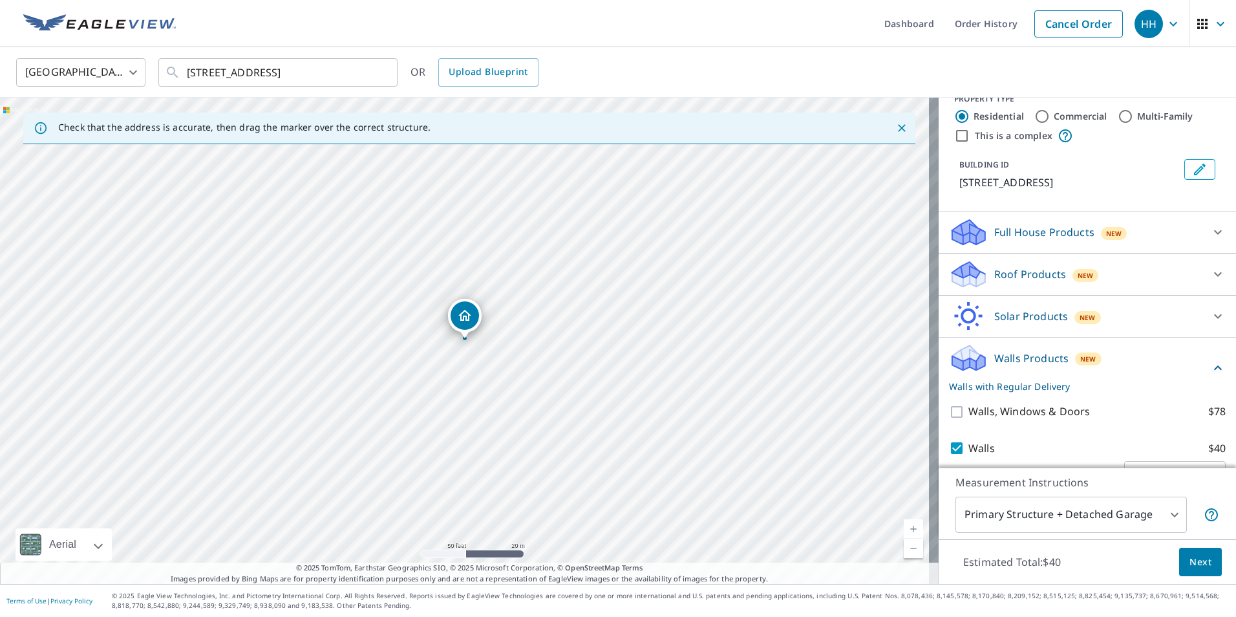
click at [1083, 504] on body "HH HH Dashboard Order History Cancel Order HH United States US ​ 17613 Eastbroo…" at bounding box center [618, 308] width 1236 height 617
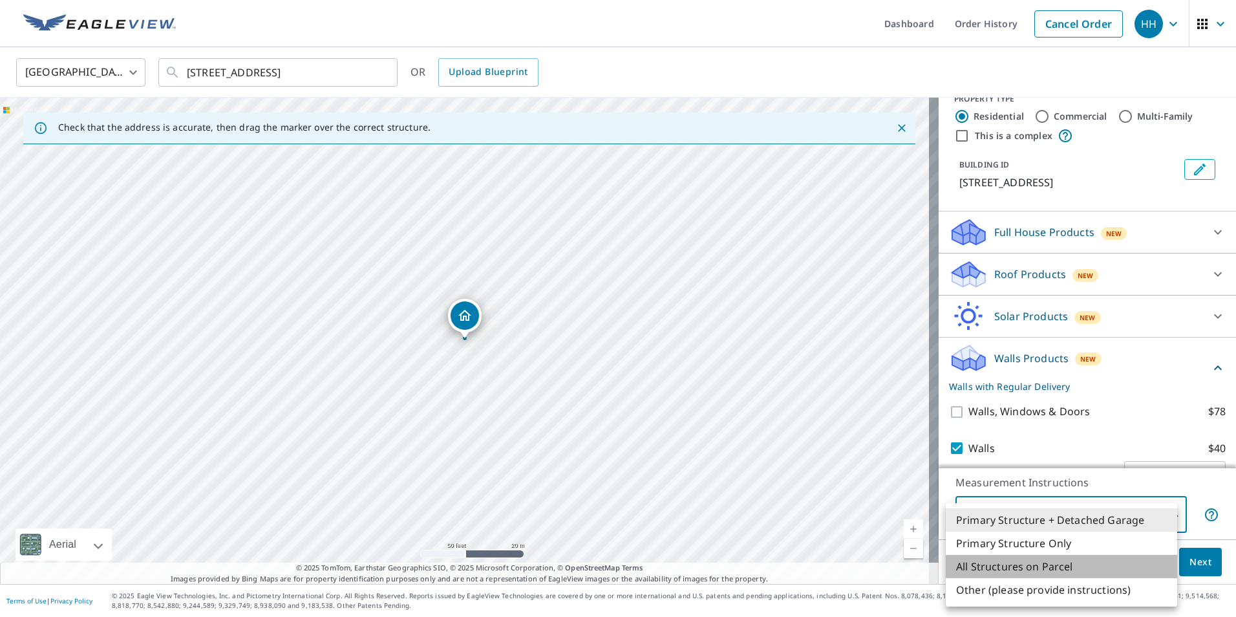
click at [1017, 575] on li "All Structures on Parcel" at bounding box center [1061, 566] width 231 height 23
type input "3"
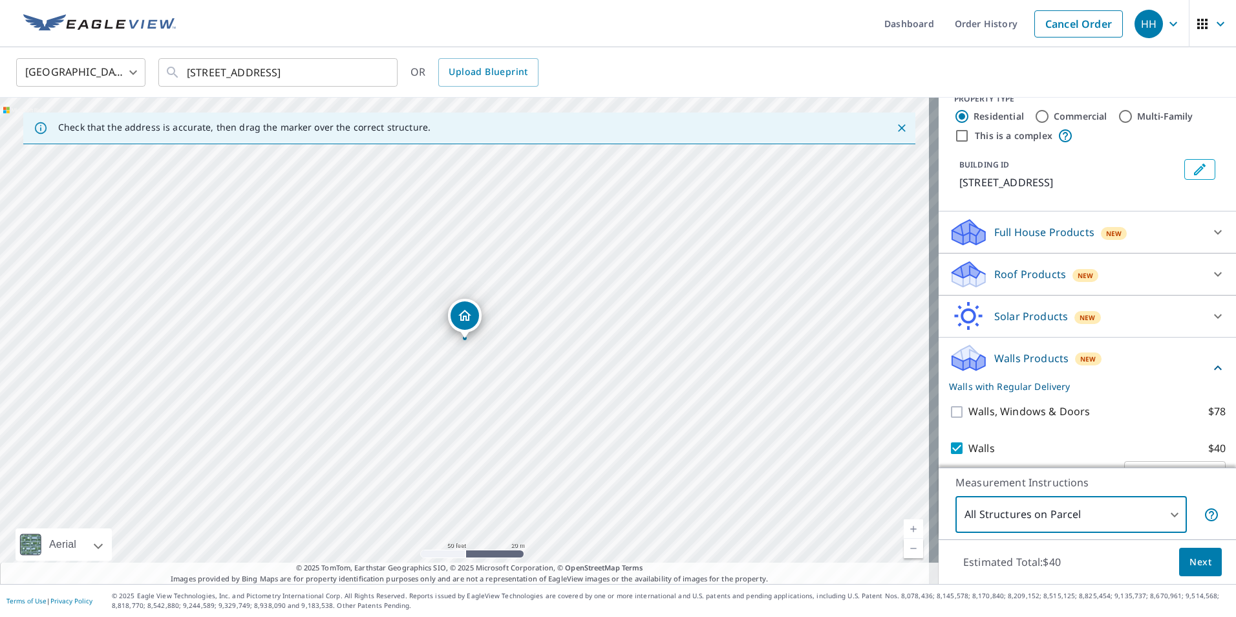
click at [1190, 566] on span "Next" at bounding box center [1201, 562] width 22 height 16
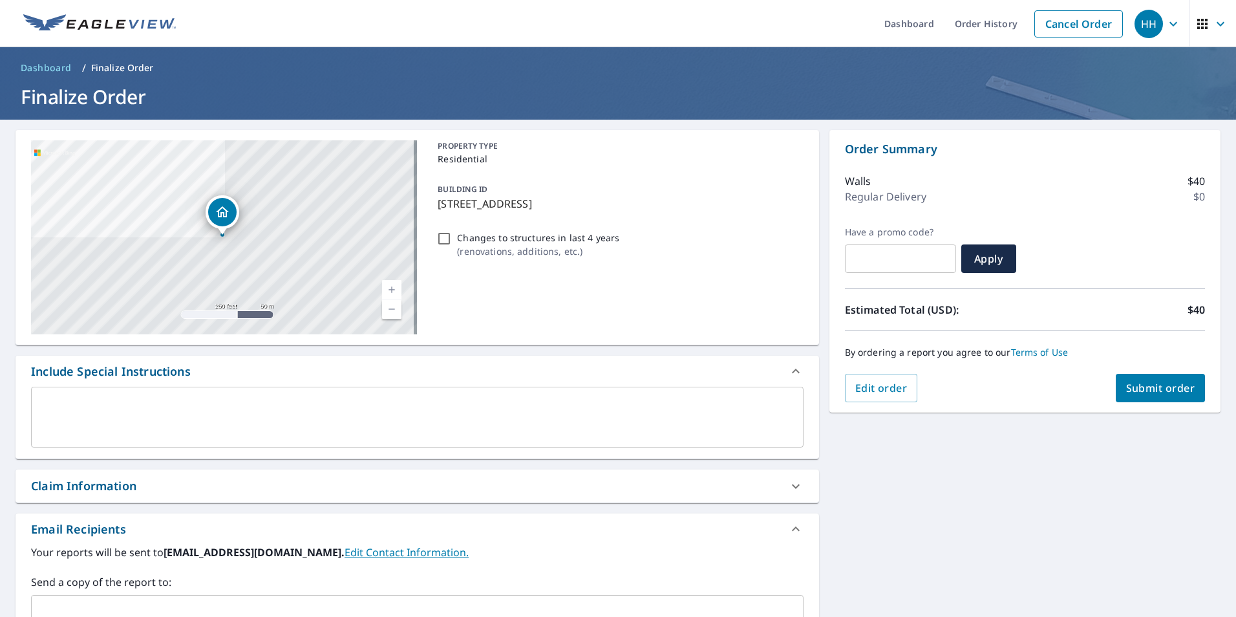
click at [103, 599] on div "​" at bounding box center [417, 613] width 773 height 36
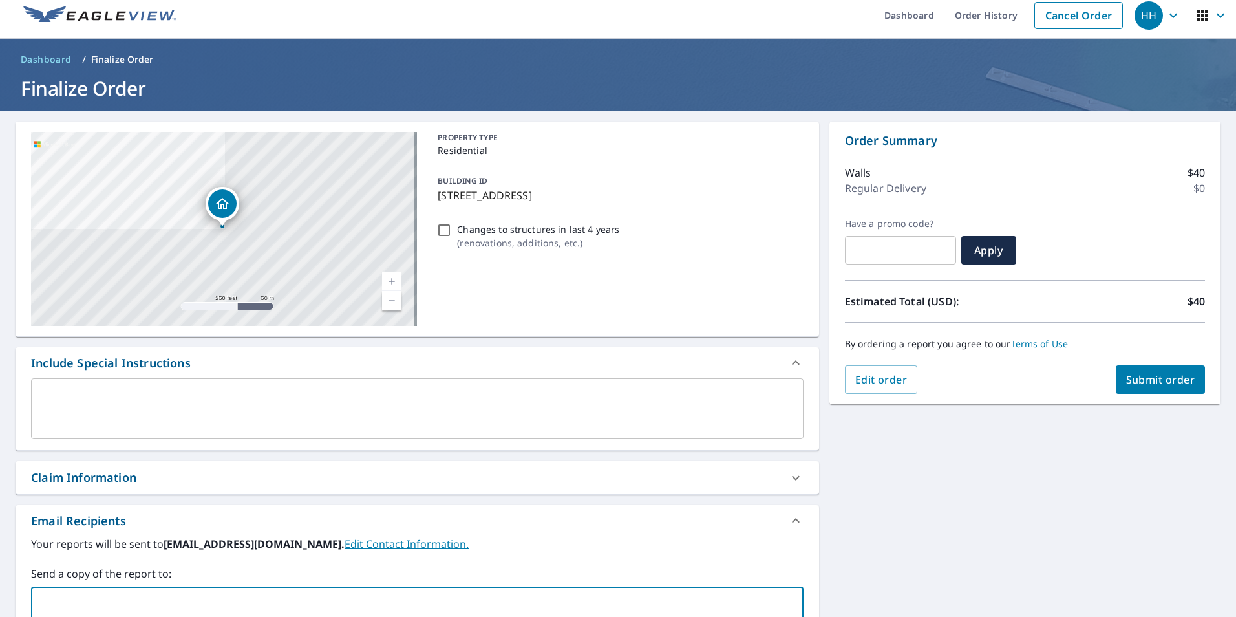
paste input "[PERSON_NAME][EMAIL_ADDRESS][DOMAIN_NAME]"
type input "[PERSON_NAME][EMAIL_ADDRESS][DOMAIN_NAME]"
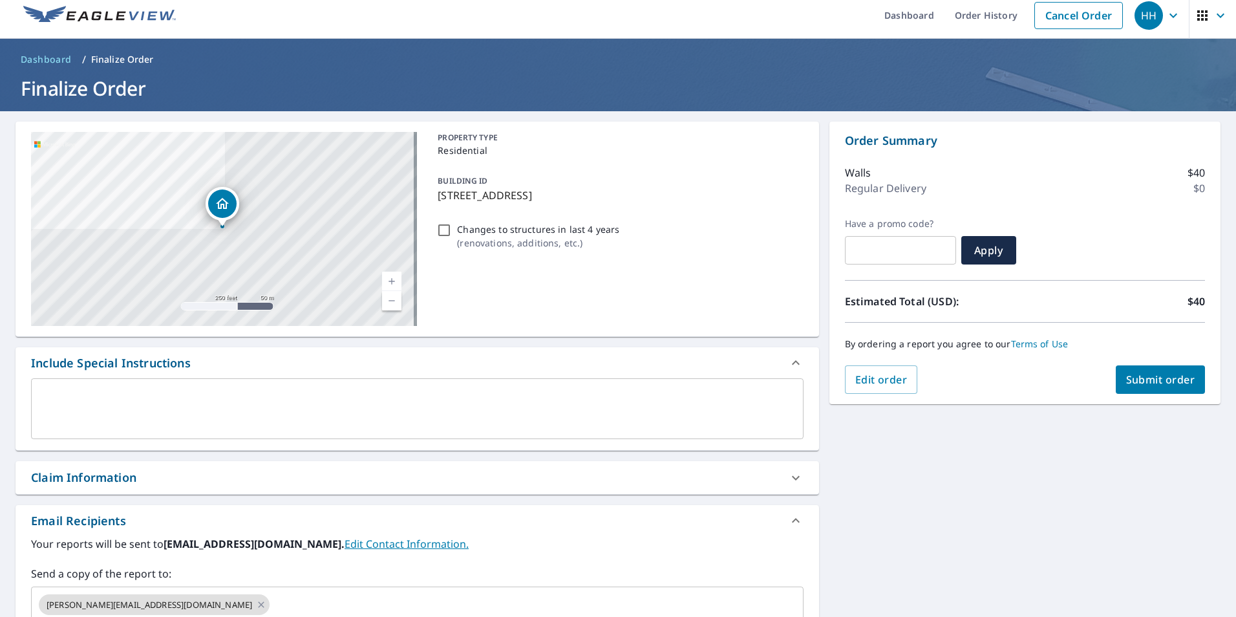
click at [915, 512] on div "**********" at bounding box center [618, 441] width 1236 height 661
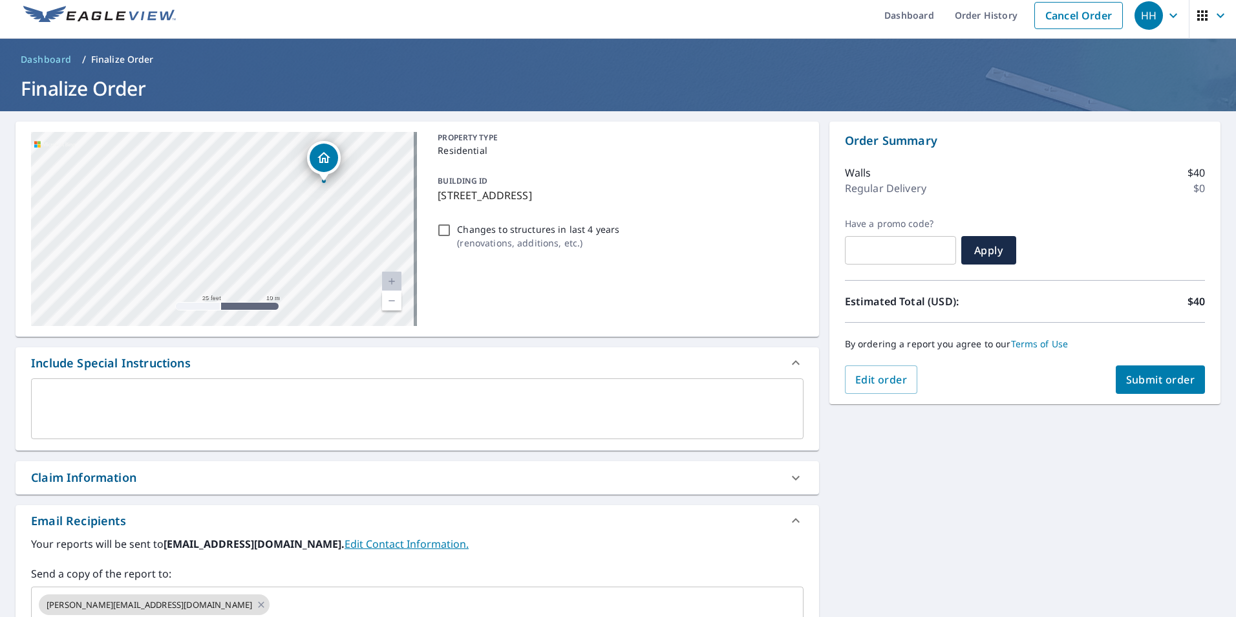
drag, startPoint x: 345, startPoint y: 253, endPoint x: 374, endPoint y: 151, distance: 106.0
click at [374, 151] on div "[STREET_ADDRESS]" at bounding box center [224, 229] width 386 height 194
click at [58, 54] on span "Dashboard" at bounding box center [46, 59] width 51 height 13
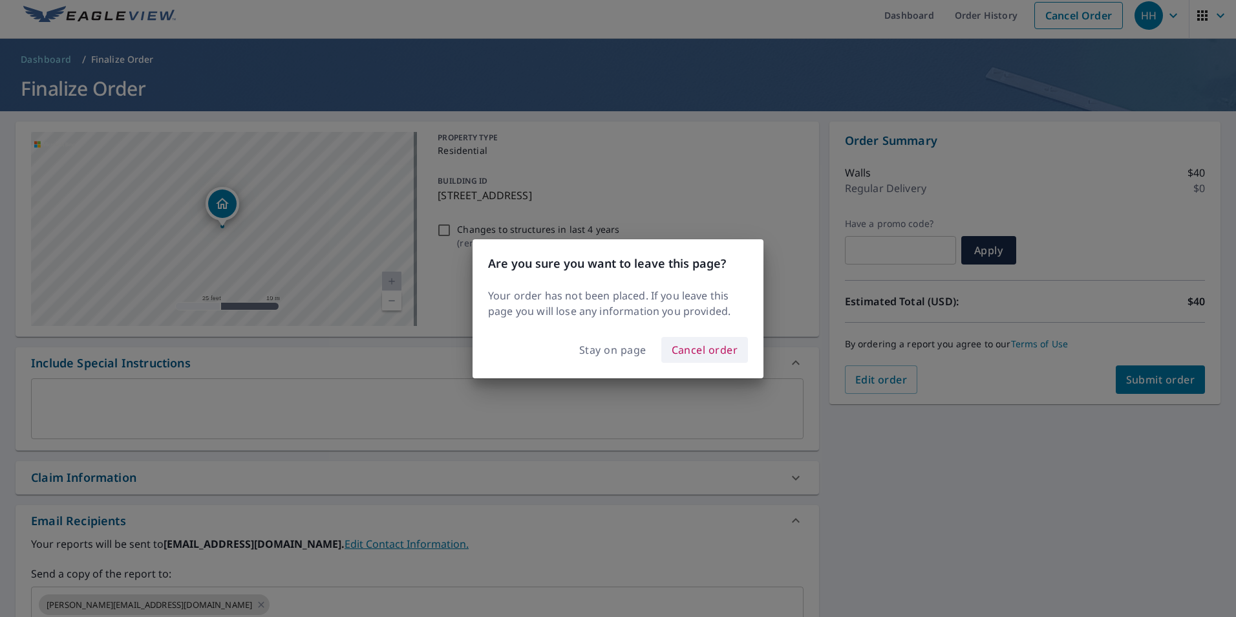
click at [705, 344] on span "Cancel order" at bounding box center [705, 350] width 67 height 18
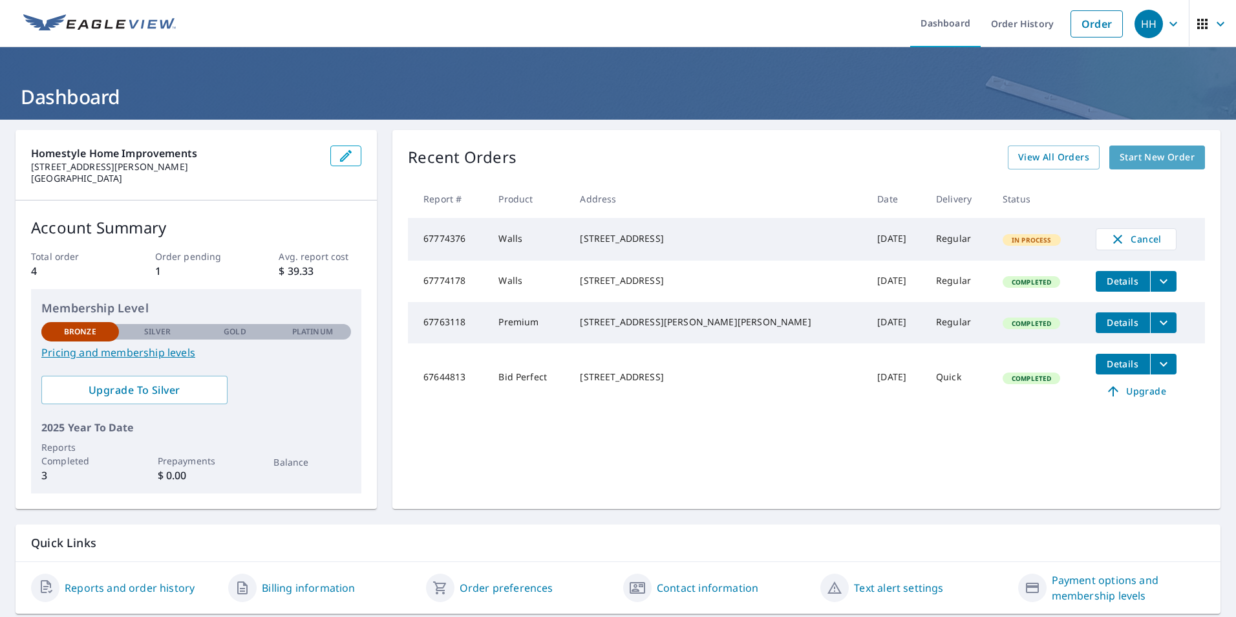
click at [1150, 151] on span "Start New Order" at bounding box center [1157, 157] width 75 height 16
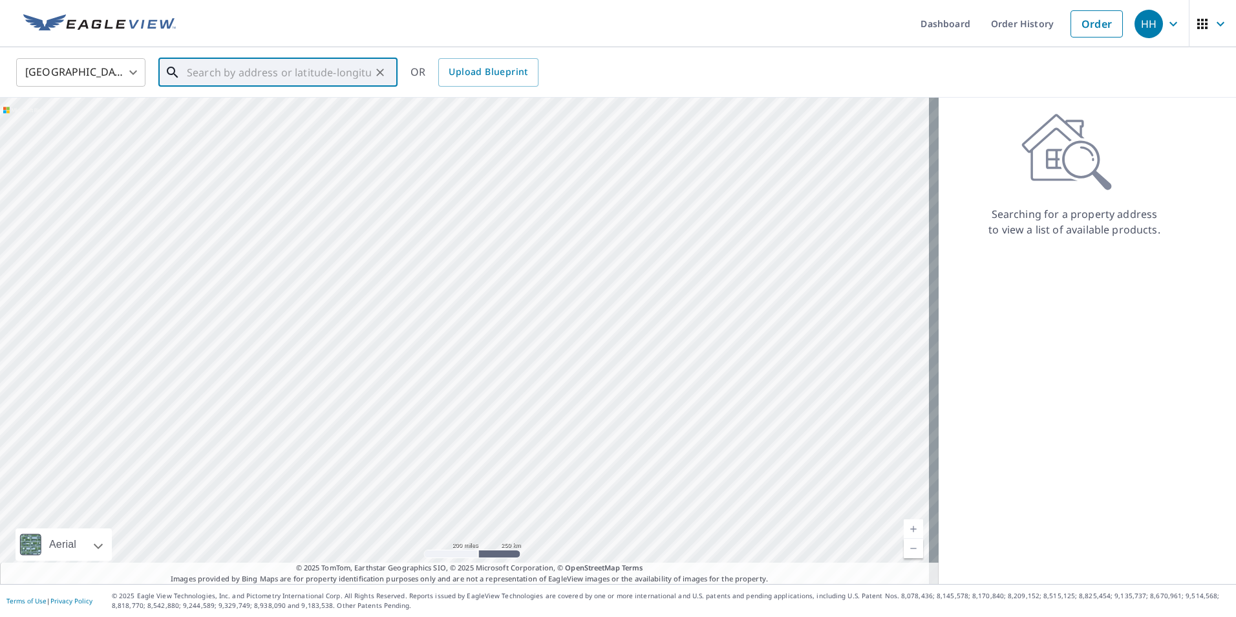
click at [247, 76] on input "text" at bounding box center [279, 72] width 184 height 36
click at [257, 124] on p "[GEOGRAPHIC_DATA]" at bounding box center [285, 124] width 203 height 13
type input "[STREET_ADDRESS]"
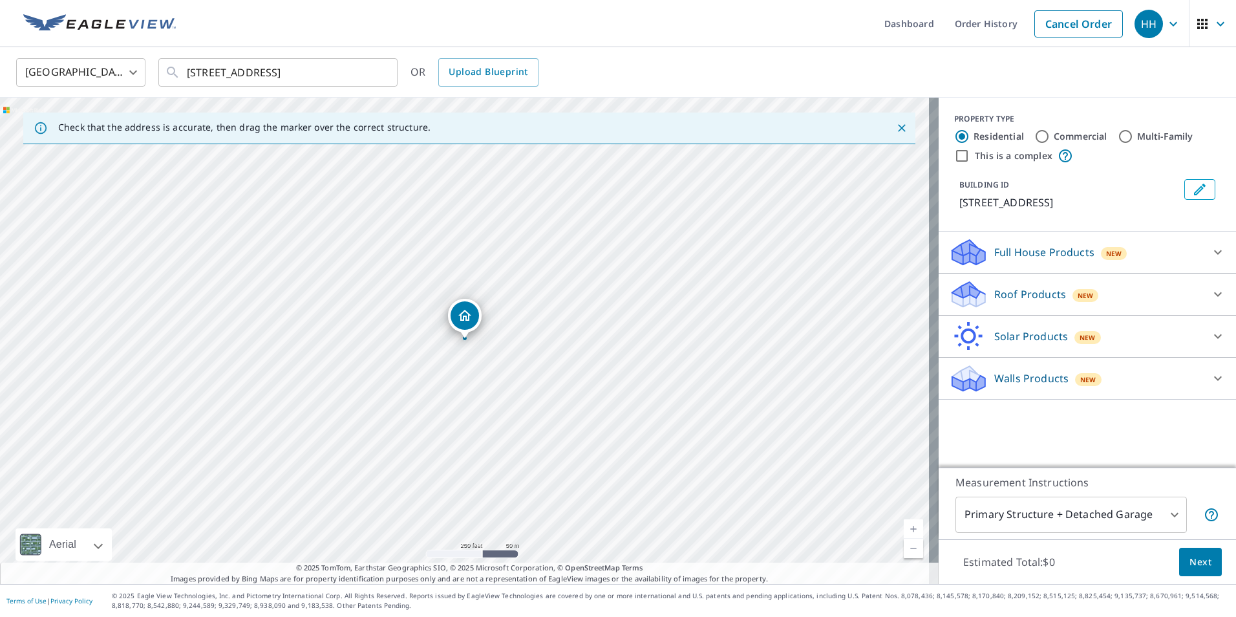
click at [1056, 515] on body "HH HH Dashboard Order History Cancel Order HH [GEOGRAPHIC_DATA] [GEOGRAPHIC_DAT…" at bounding box center [618, 308] width 1236 height 617
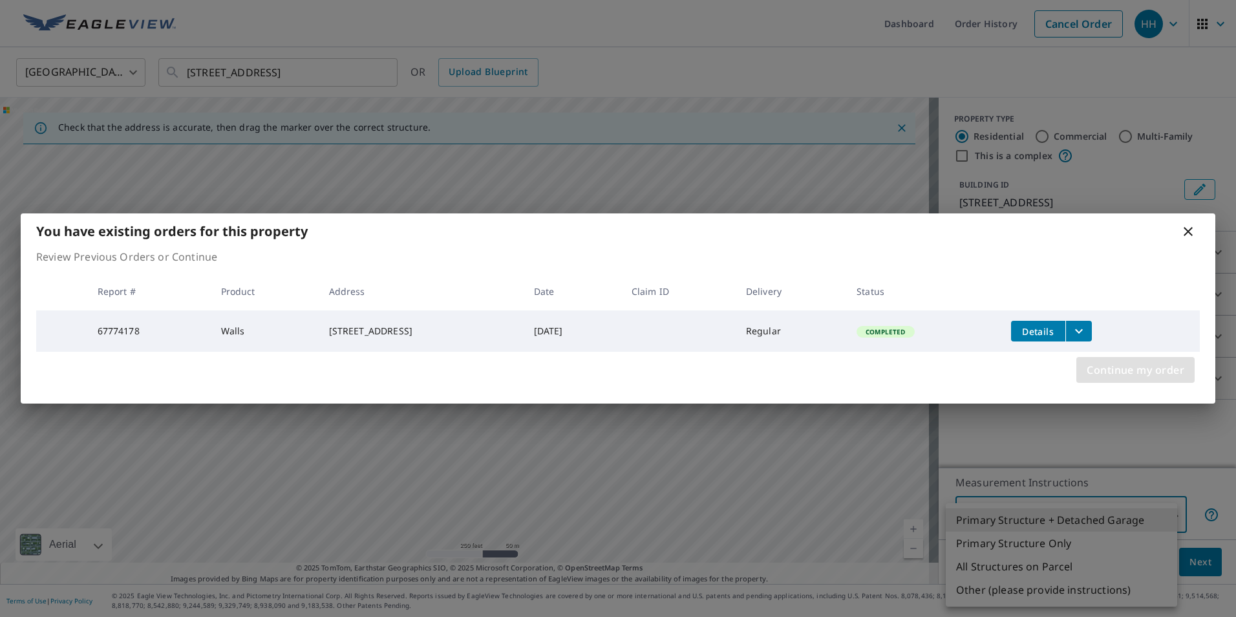
click at [1121, 372] on span "Continue my order" at bounding box center [1136, 370] width 98 height 18
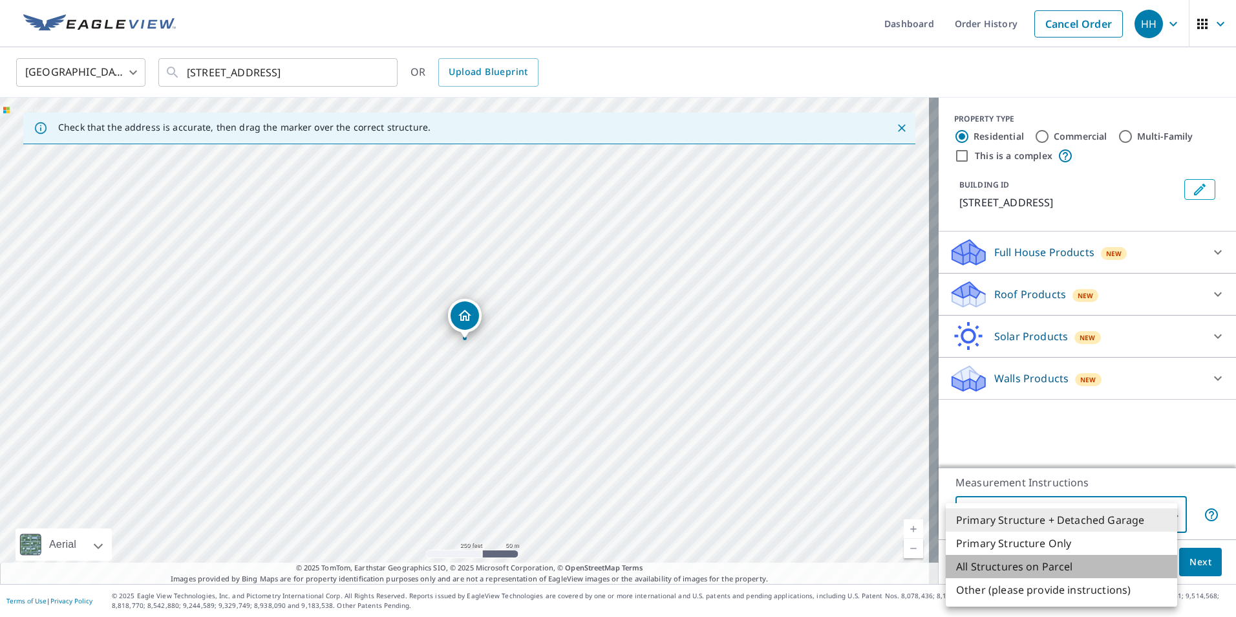
click at [1011, 565] on li "All Structures on Parcel" at bounding box center [1061, 566] width 231 height 23
type input "3"
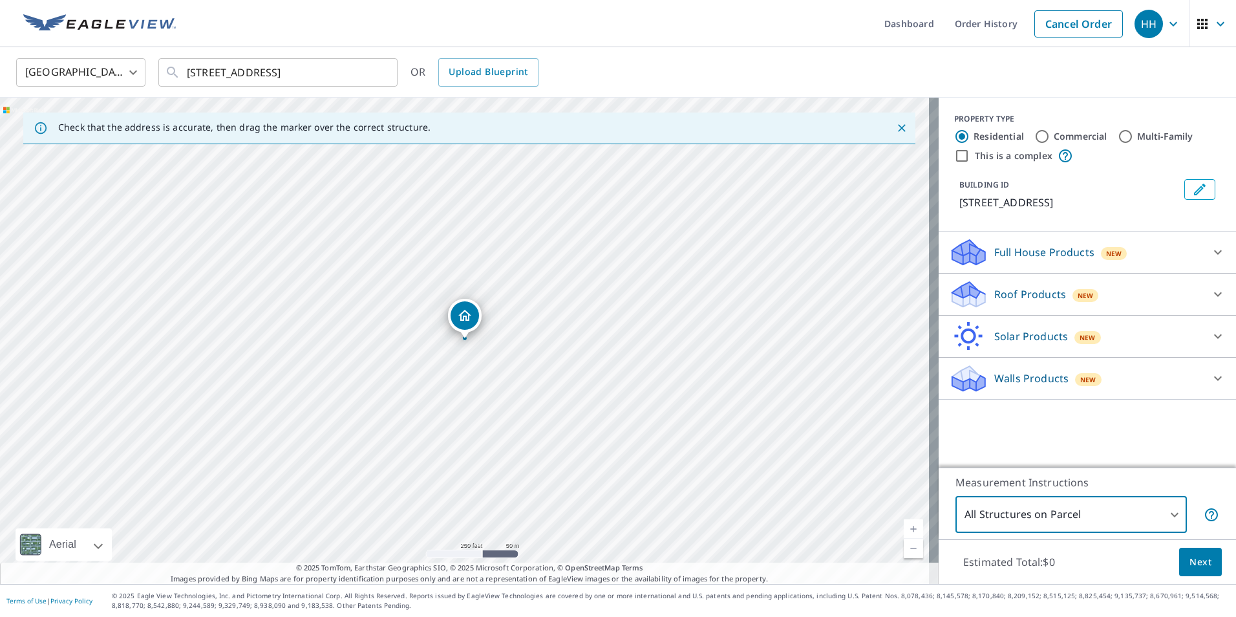
click at [1005, 394] on div "Walls Products New" at bounding box center [1075, 378] width 253 height 30
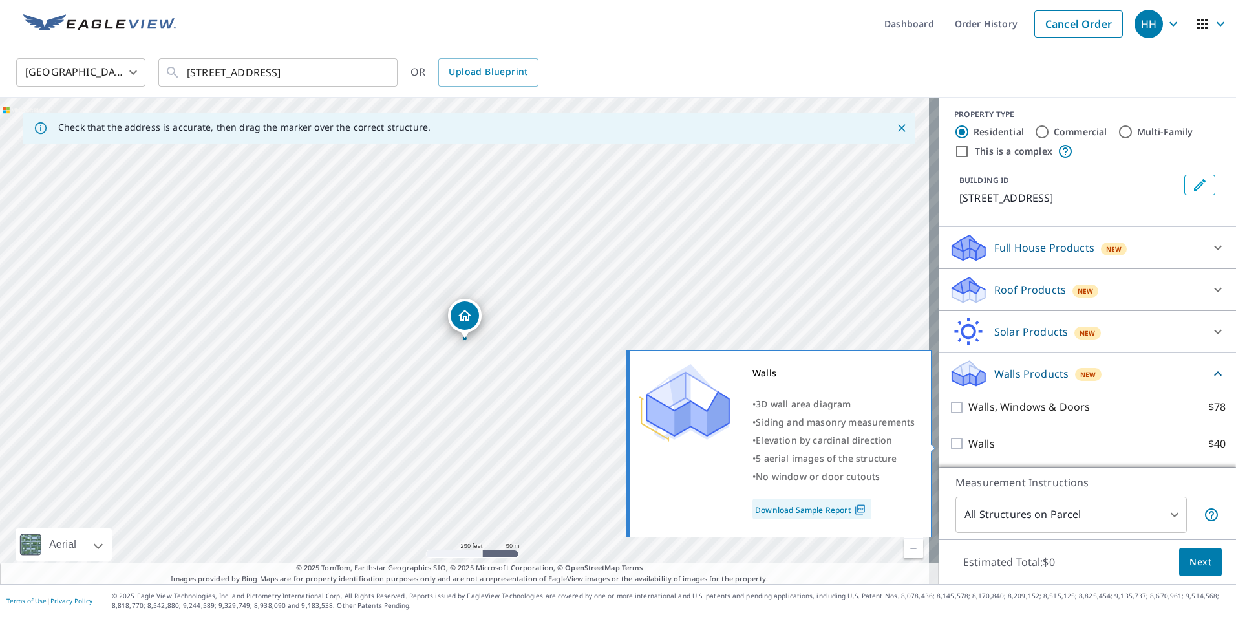
scroll to position [20, 0]
click at [978, 443] on p "Walls" at bounding box center [982, 444] width 27 height 16
click at [969, 443] on input "Walls $40" at bounding box center [958, 444] width 19 height 16
checkbox input "true"
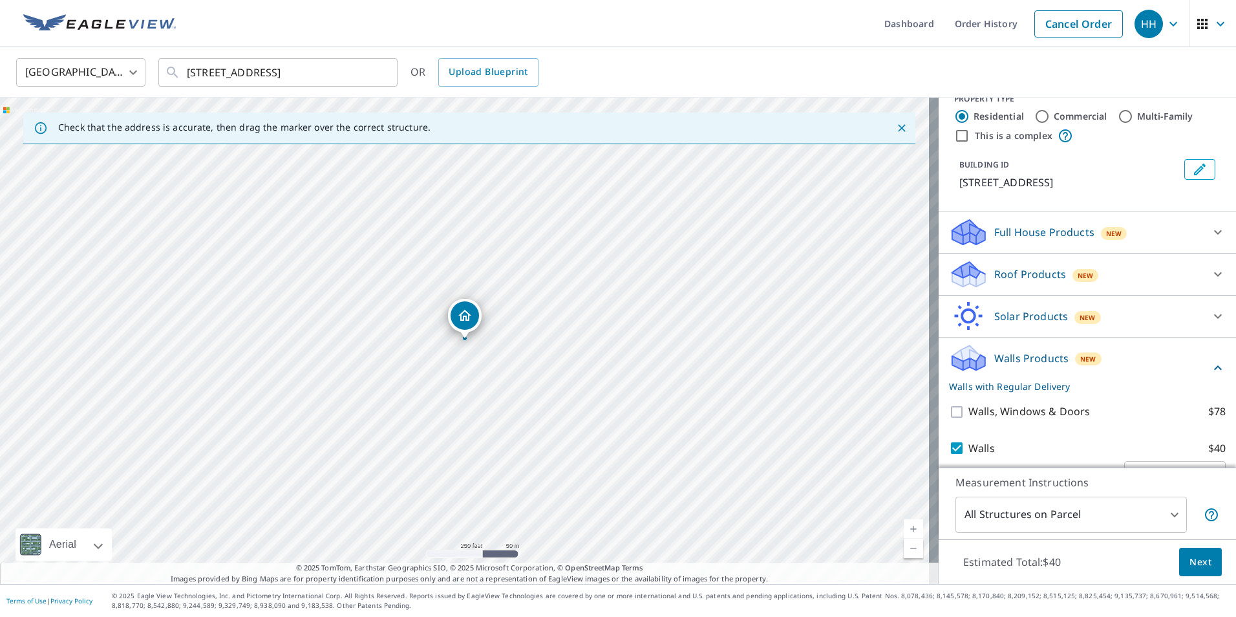
click at [1194, 570] on button "Next" at bounding box center [1200, 562] width 43 height 29
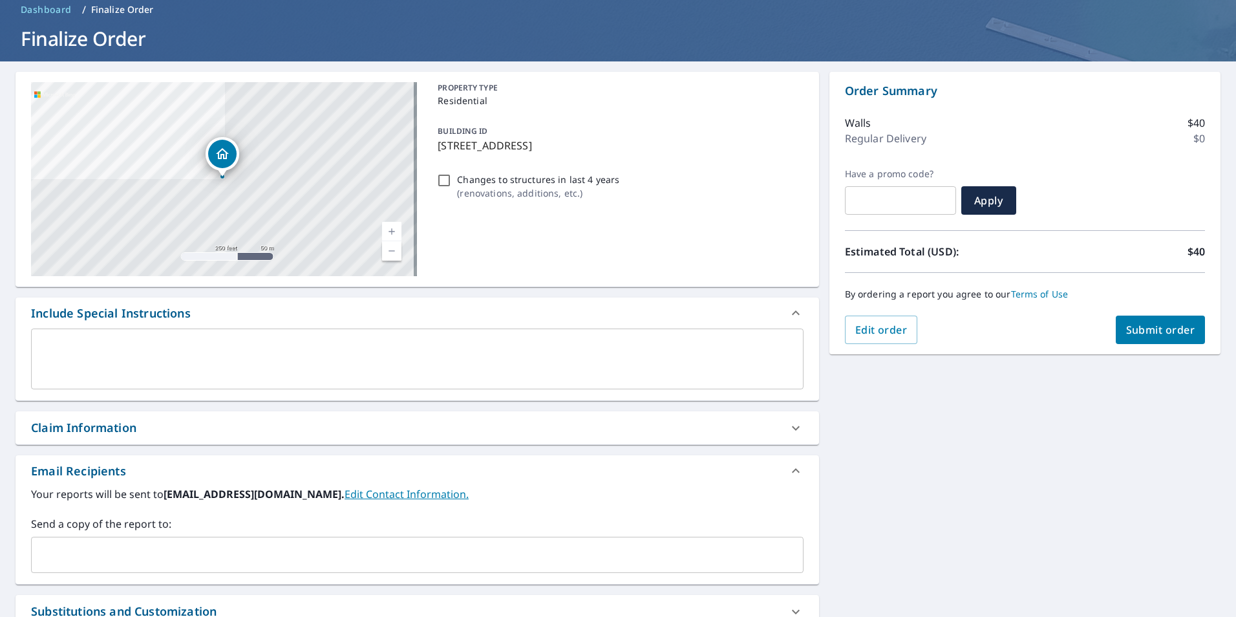
scroll to position [86, 0]
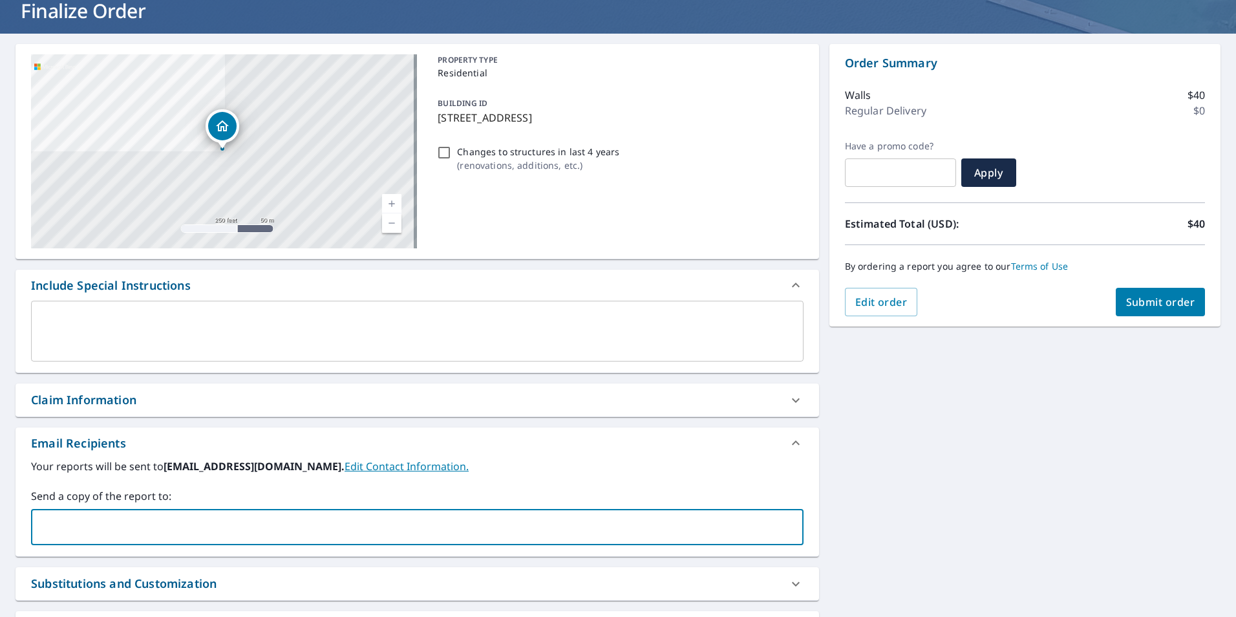
click at [170, 534] on input "text" at bounding box center [408, 527] width 742 height 25
paste input "[PERSON_NAME][EMAIL_ADDRESS][DOMAIN_NAME]"
type input "[PERSON_NAME][EMAIL_ADDRESS][DOMAIN_NAME]"
click at [1150, 313] on button "Submit order" at bounding box center [1161, 302] width 90 height 28
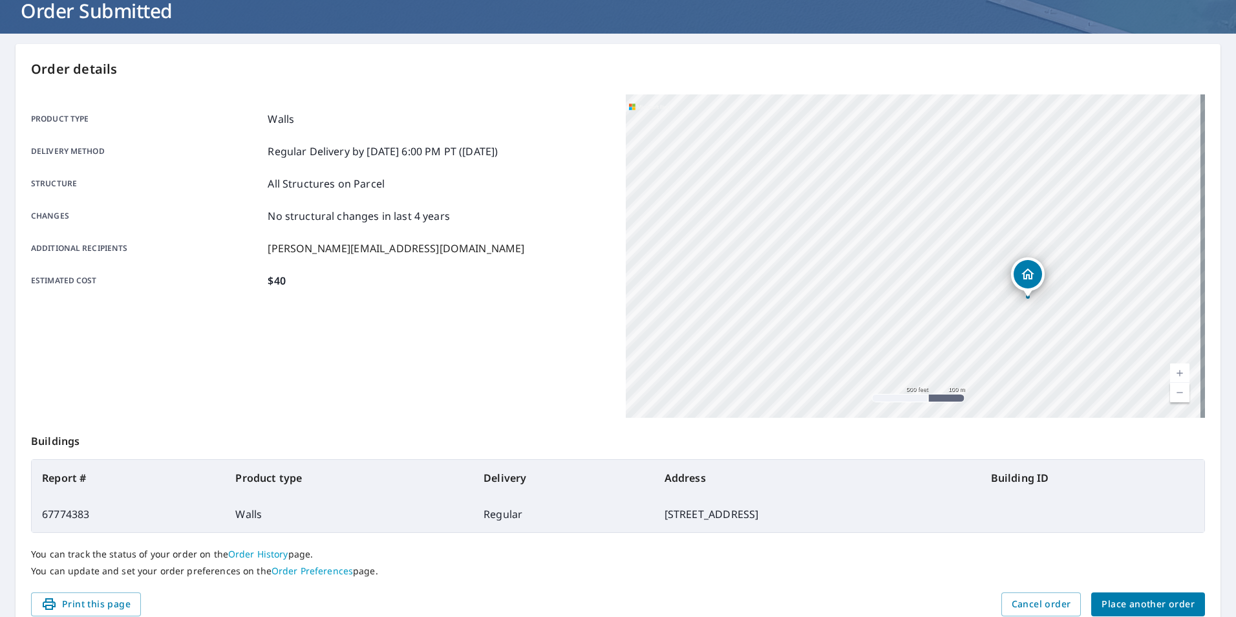
click at [1147, 602] on span "Place another order" at bounding box center [1148, 604] width 93 height 16
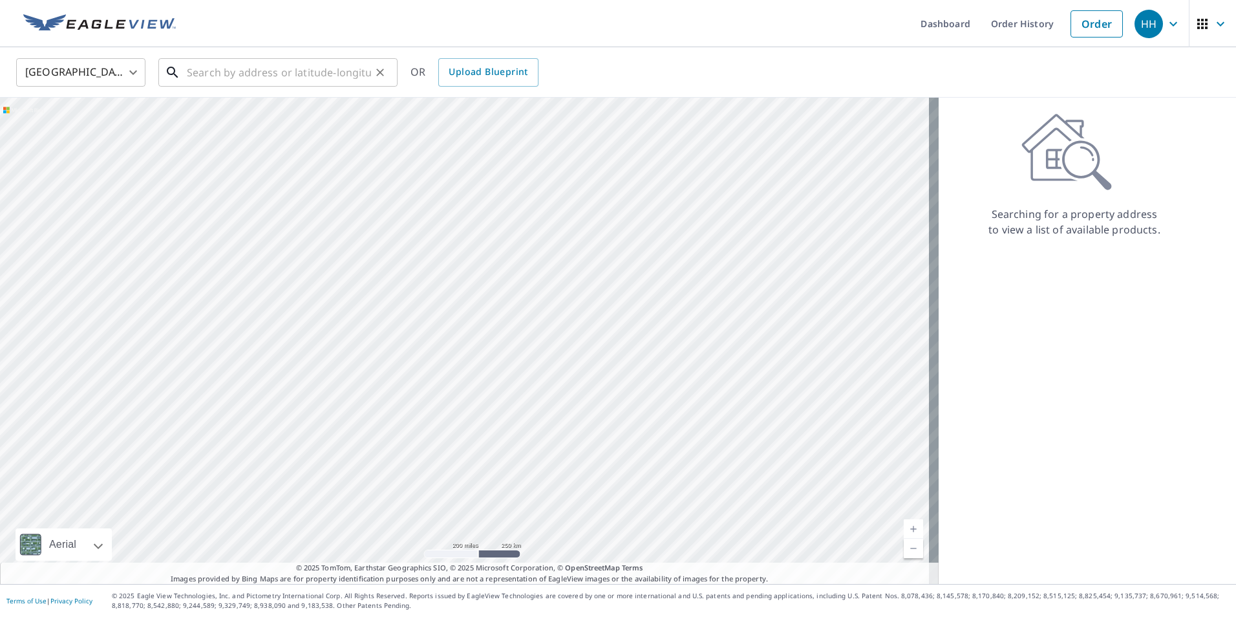
click at [192, 70] on input "text" at bounding box center [279, 72] width 184 height 36
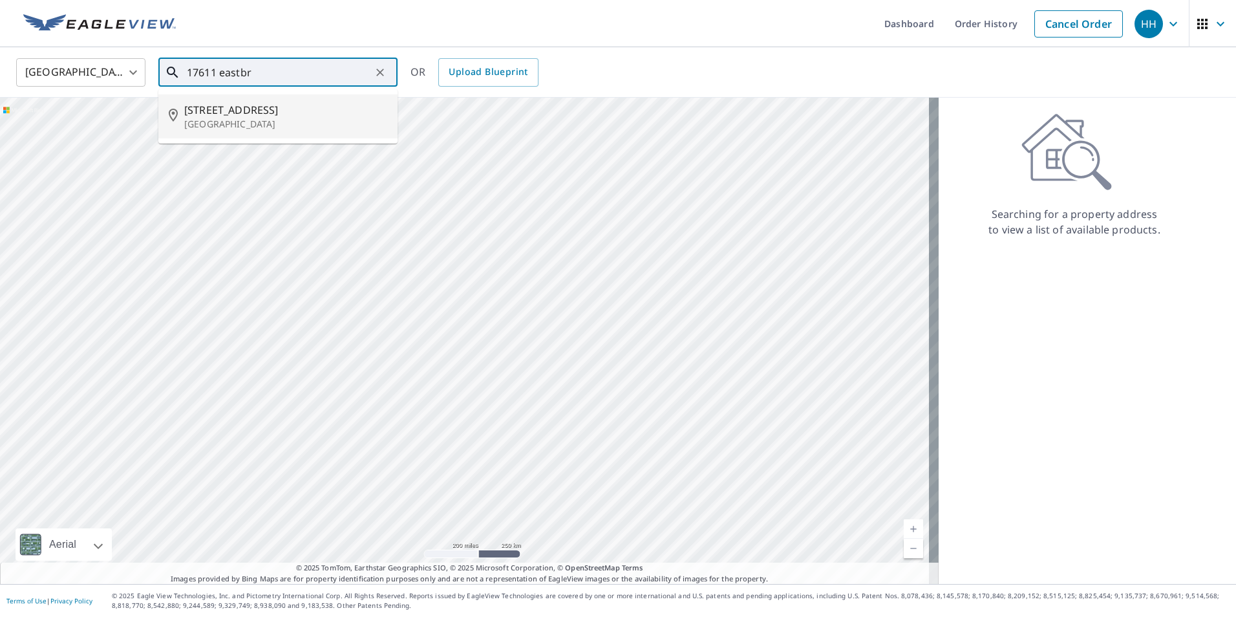
click at [247, 119] on p "[GEOGRAPHIC_DATA]" at bounding box center [285, 124] width 203 height 13
type input "[STREET_ADDRESS]"
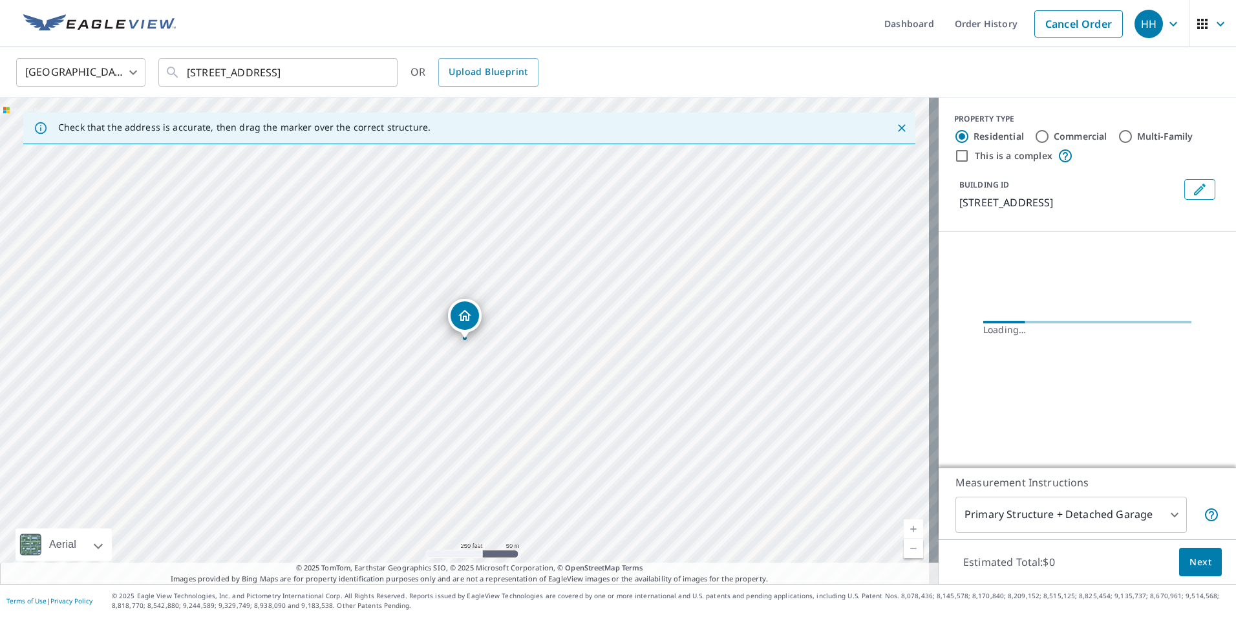
click at [1065, 515] on body "HH HH Dashboard Order History Cancel Order HH [GEOGRAPHIC_DATA] [GEOGRAPHIC_DAT…" at bounding box center [618, 308] width 1236 height 617
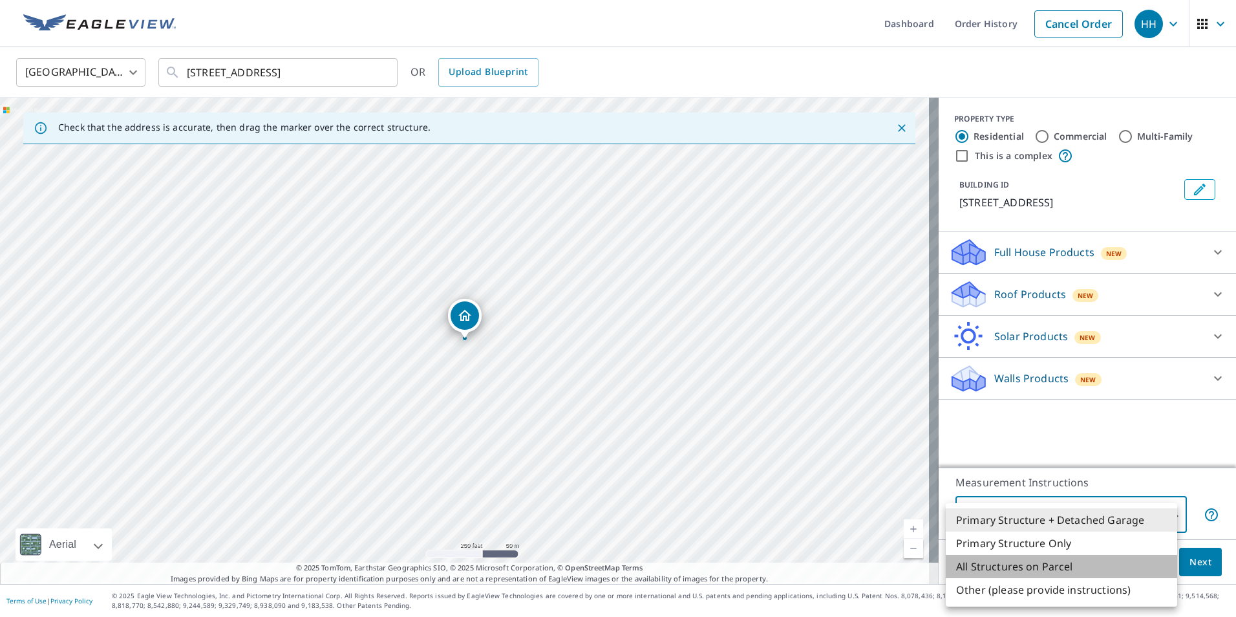
click at [1005, 568] on li "All Structures on Parcel" at bounding box center [1061, 566] width 231 height 23
type input "3"
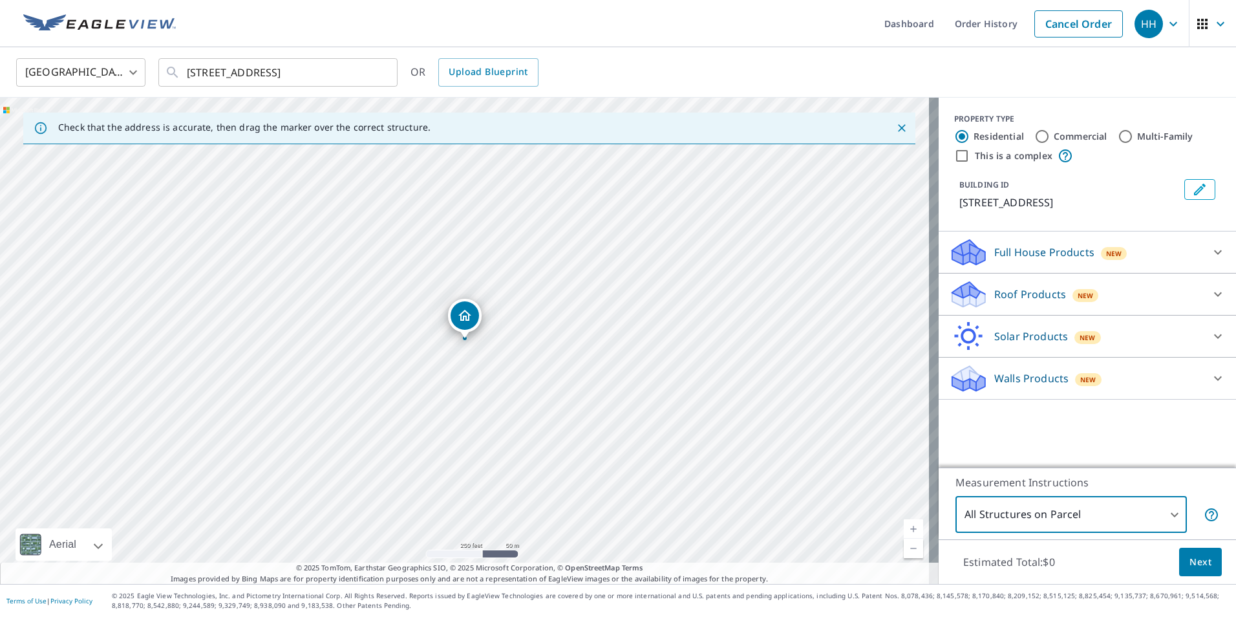
click at [1190, 568] on span "Next" at bounding box center [1201, 562] width 22 height 16
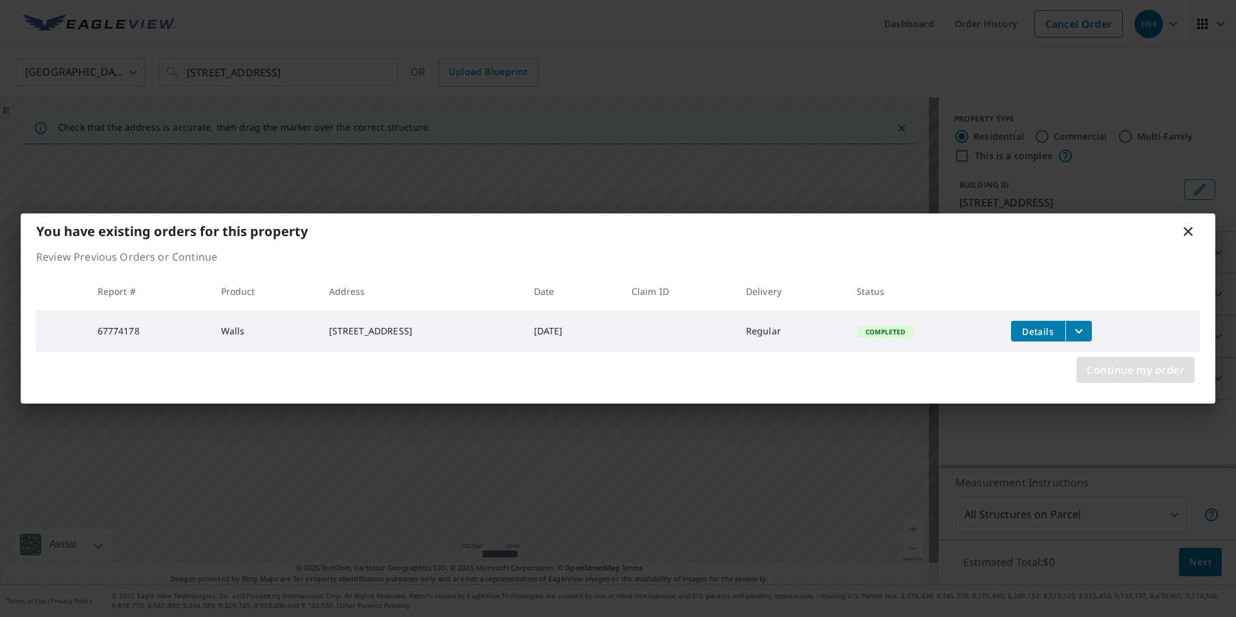
click at [1149, 372] on span "Continue my order" at bounding box center [1136, 370] width 98 height 18
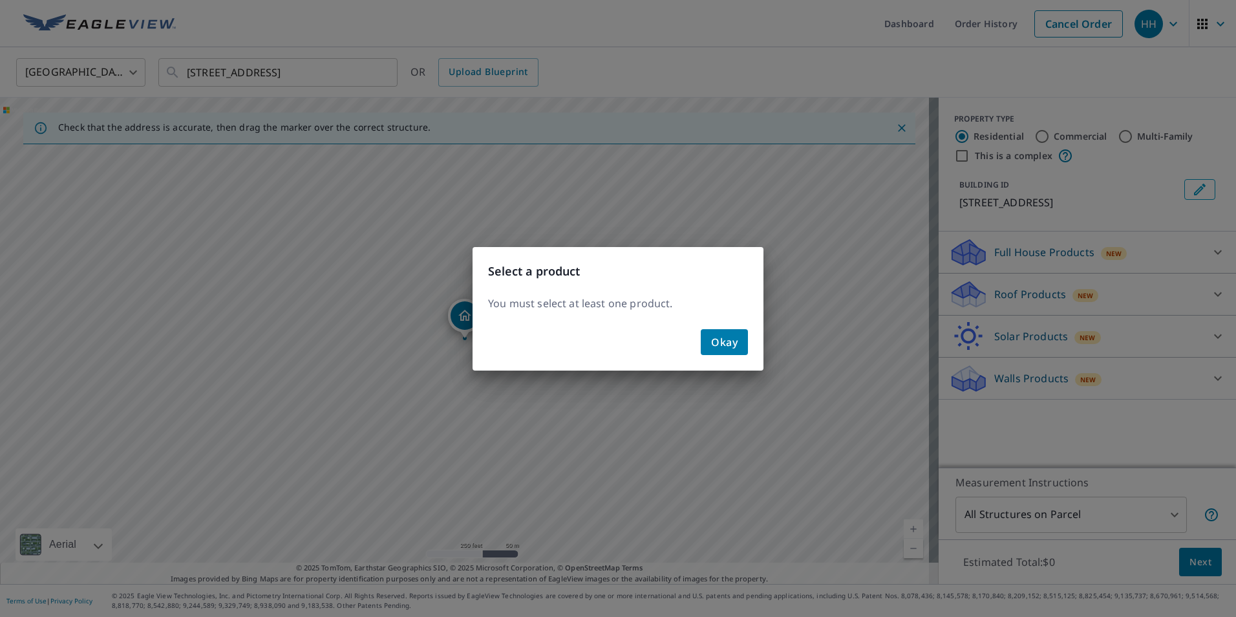
click at [731, 342] on span "Okay" at bounding box center [724, 342] width 27 height 18
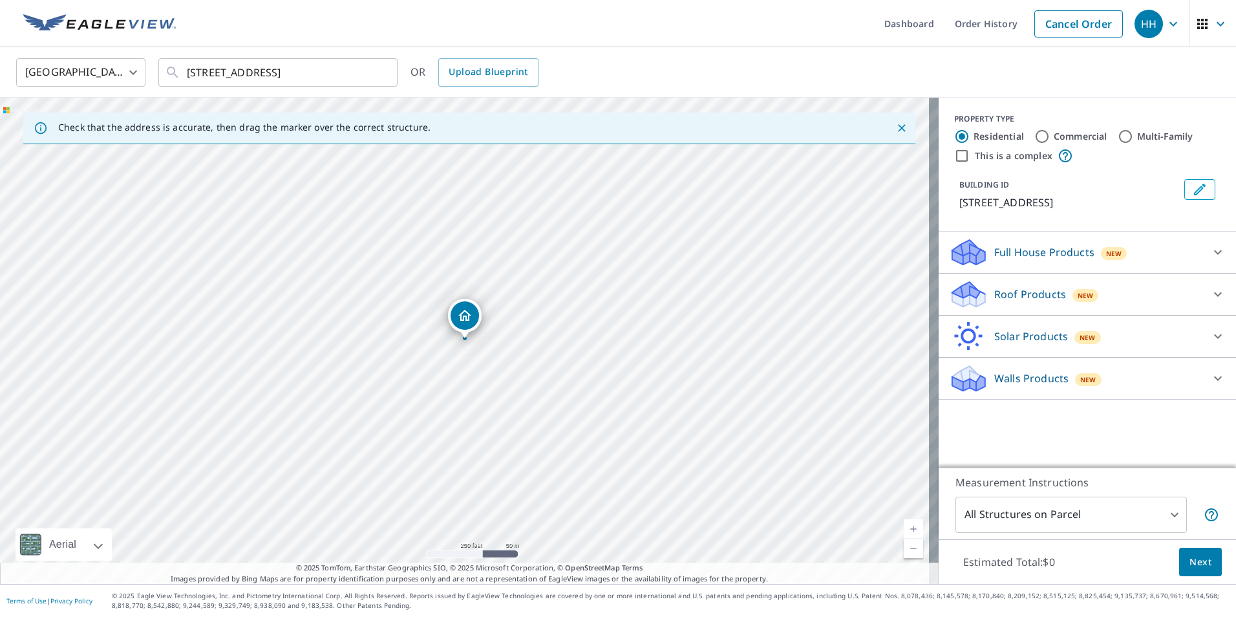
click at [1103, 394] on div "Walls Products New" at bounding box center [1075, 378] width 253 height 30
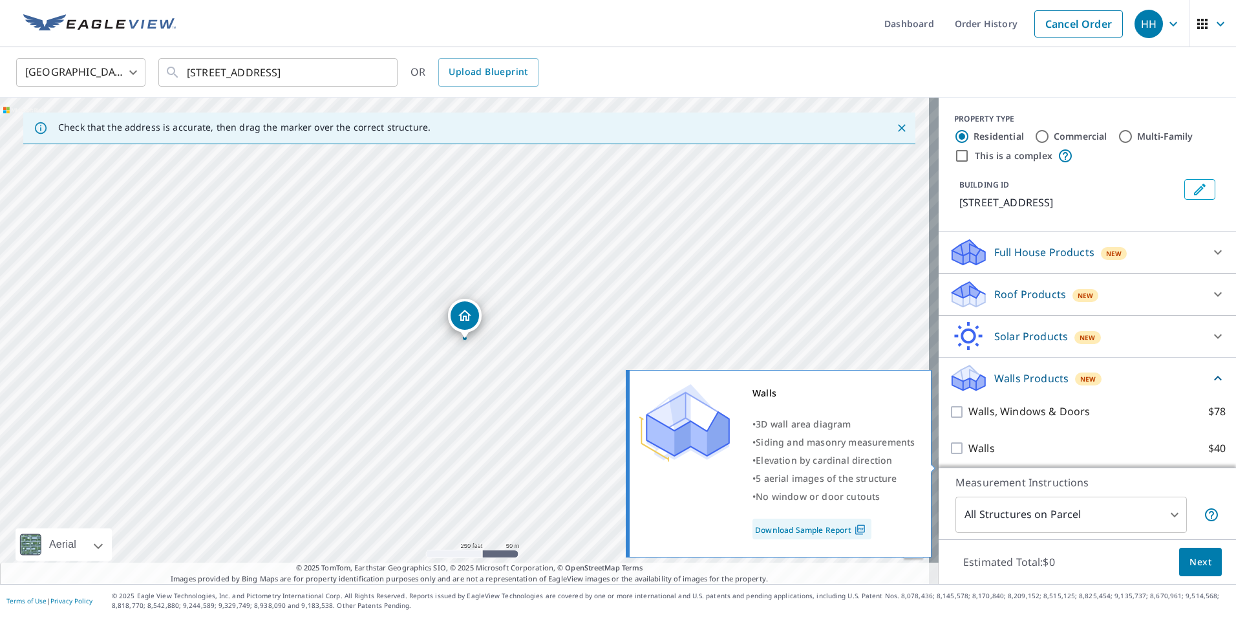
click at [969, 456] on p "Walls" at bounding box center [982, 448] width 27 height 16
click at [964, 456] on input "Walls $40" at bounding box center [958, 448] width 19 height 16
checkbox input "true"
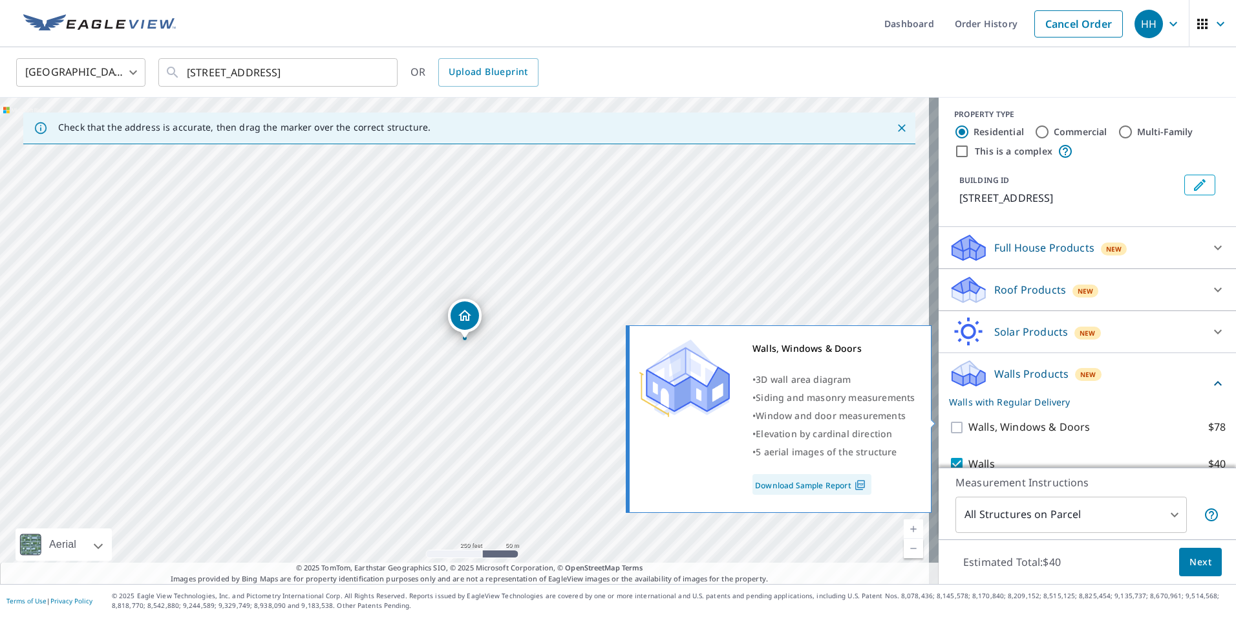
scroll to position [69, 0]
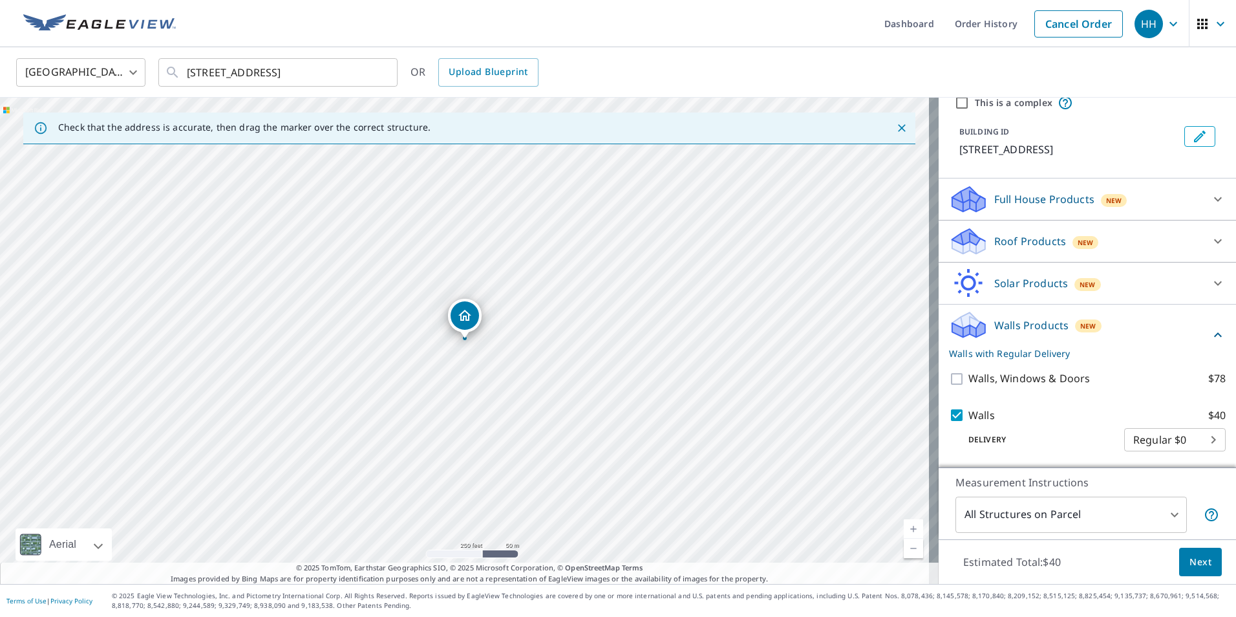
click at [1142, 445] on body "HH HH Dashboard Order History Cancel Order HH [GEOGRAPHIC_DATA] [GEOGRAPHIC_DAT…" at bounding box center [618, 308] width 1236 height 617
click at [1150, 442] on ul "Regular $0" at bounding box center [1156, 439] width 102 height 34
click at [1058, 438] on div at bounding box center [618, 308] width 1236 height 617
click at [1194, 569] on span "Next" at bounding box center [1201, 562] width 22 height 16
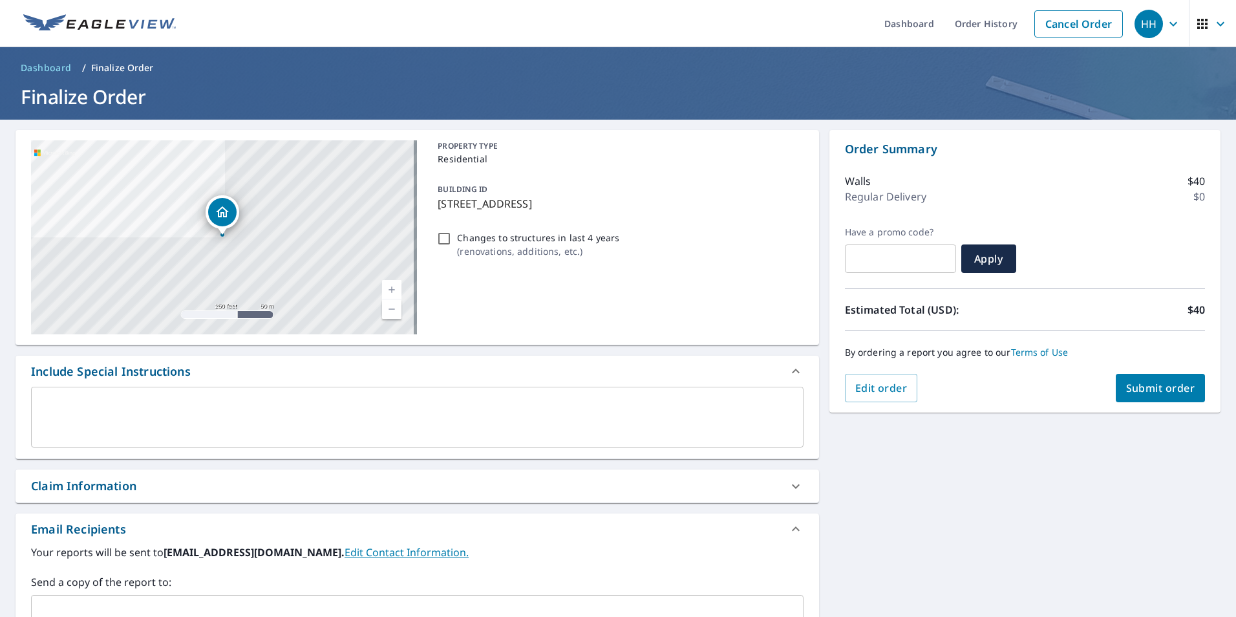
click at [1147, 389] on span "Submit order" at bounding box center [1160, 388] width 69 height 14
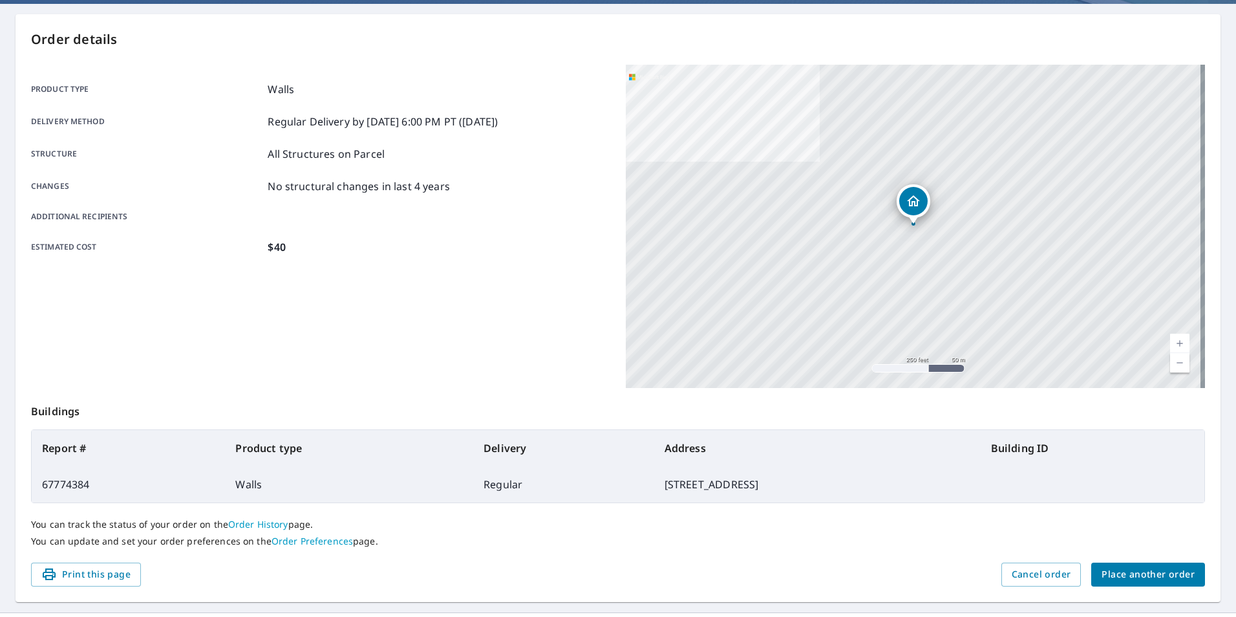
scroll to position [144, 0]
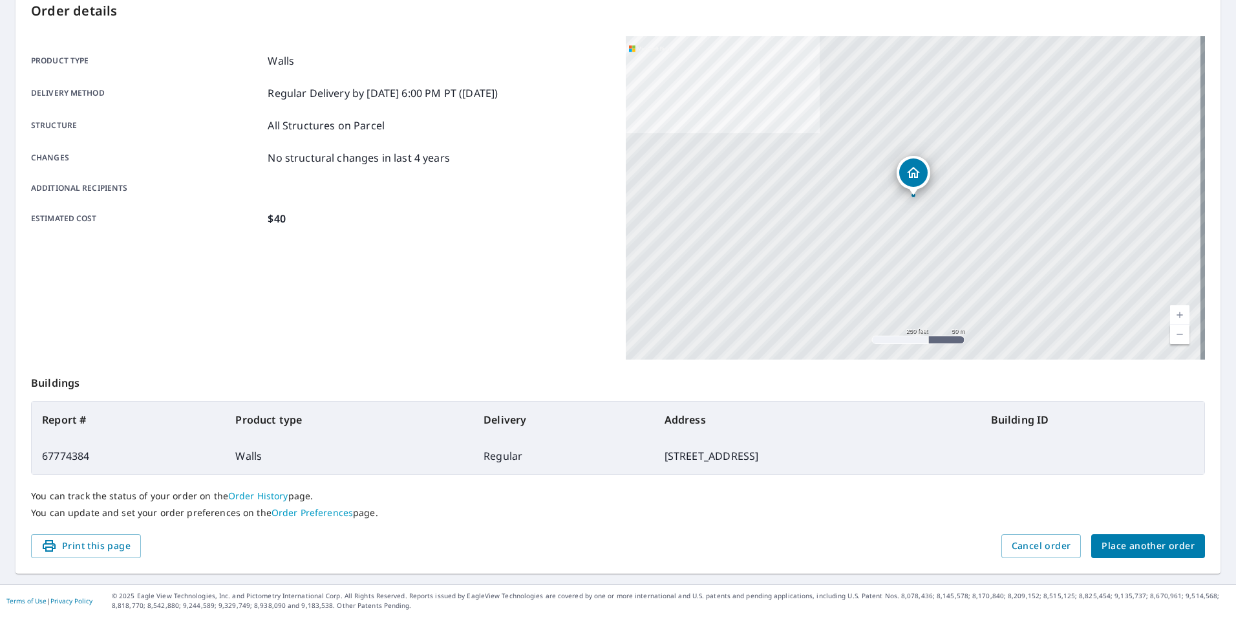
click at [1137, 549] on span "Place another order" at bounding box center [1148, 546] width 93 height 16
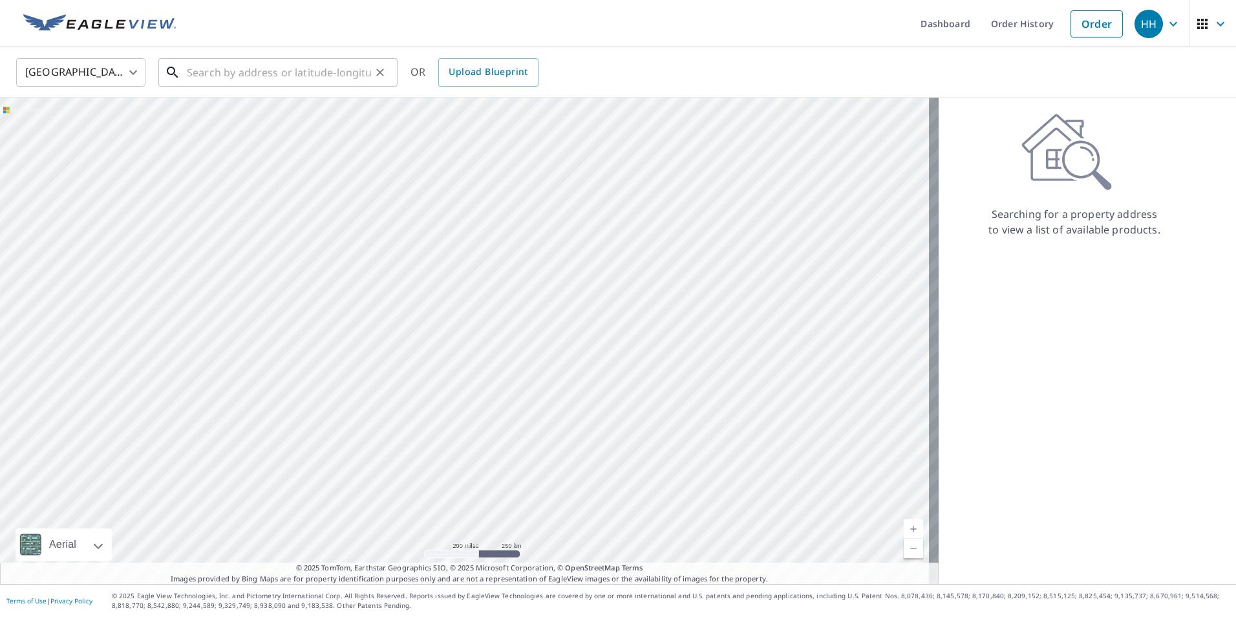
click at [252, 74] on input "text" at bounding box center [279, 72] width 184 height 36
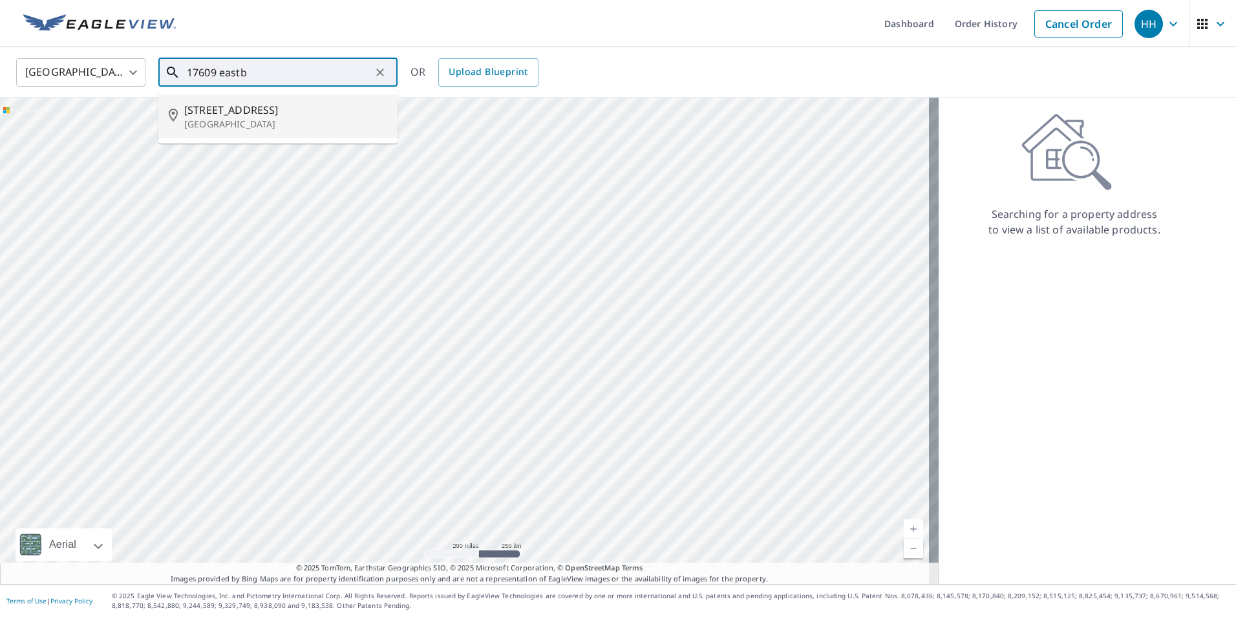
click at [222, 126] on p "[GEOGRAPHIC_DATA]" at bounding box center [285, 124] width 203 height 13
type input "[STREET_ADDRESS]"
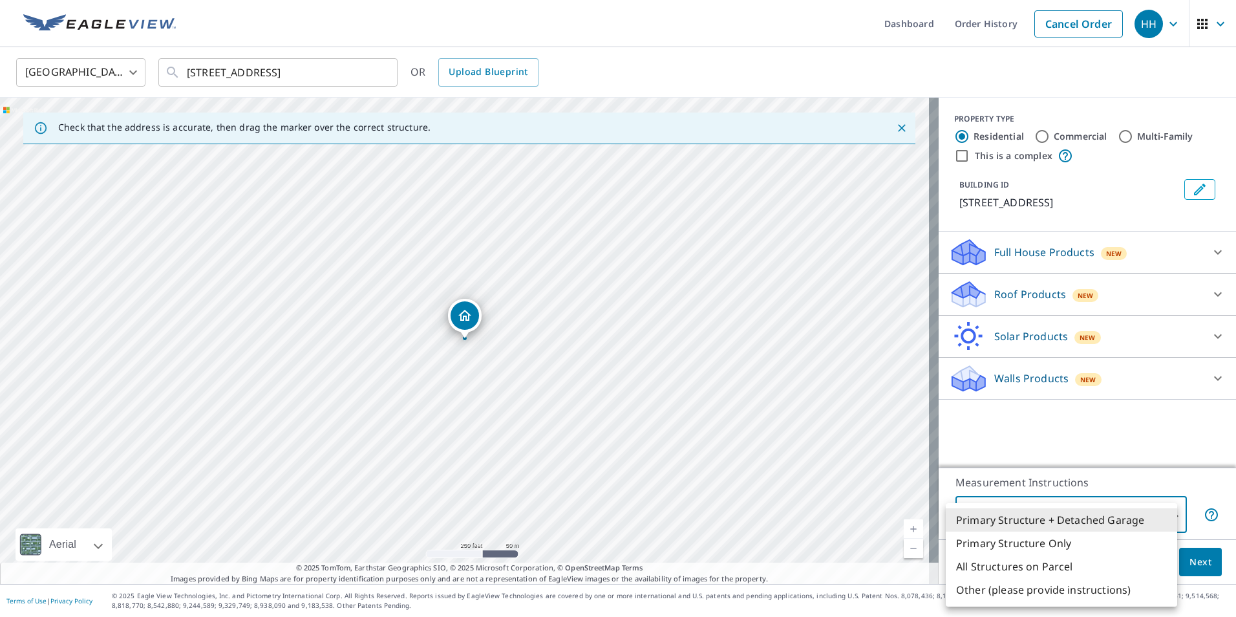
click at [1021, 505] on body "HH HH Dashboard Order History Cancel Order HH [GEOGRAPHIC_DATA] [GEOGRAPHIC_DAT…" at bounding box center [618, 308] width 1236 height 617
click at [989, 565] on li "All Structures on Parcel" at bounding box center [1061, 566] width 231 height 23
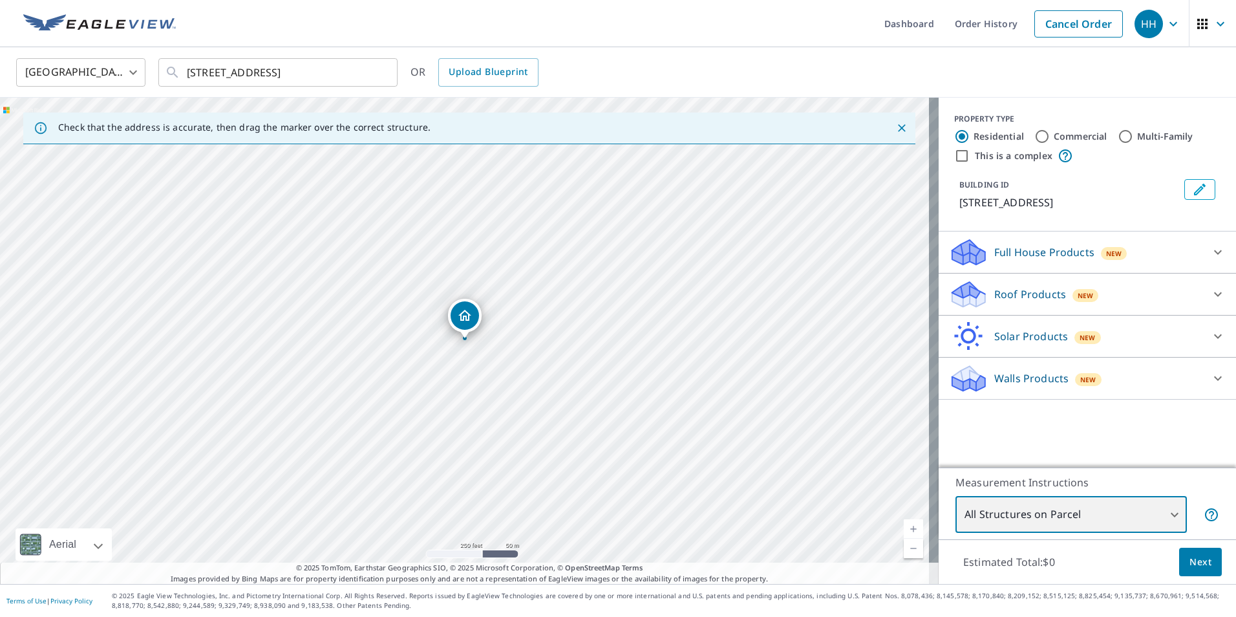
type input "3"
click at [1005, 394] on div "Walls Products New" at bounding box center [1075, 378] width 253 height 30
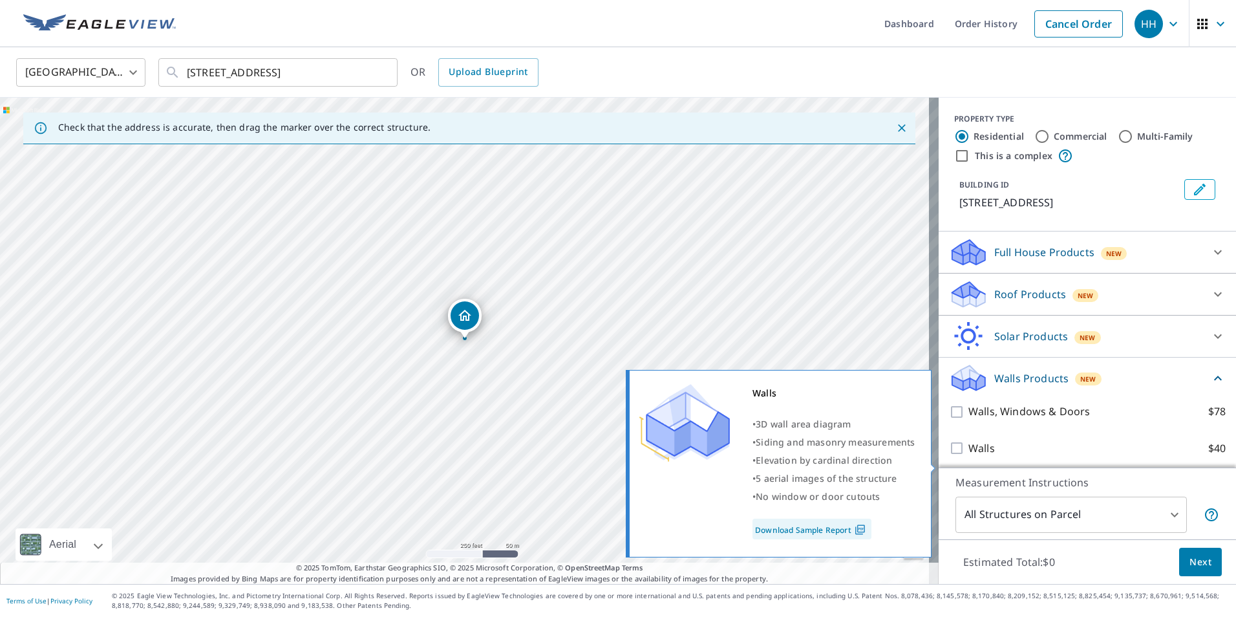
click at [958, 456] on input "Walls $40" at bounding box center [958, 448] width 19 height 16
checkbox input "true"
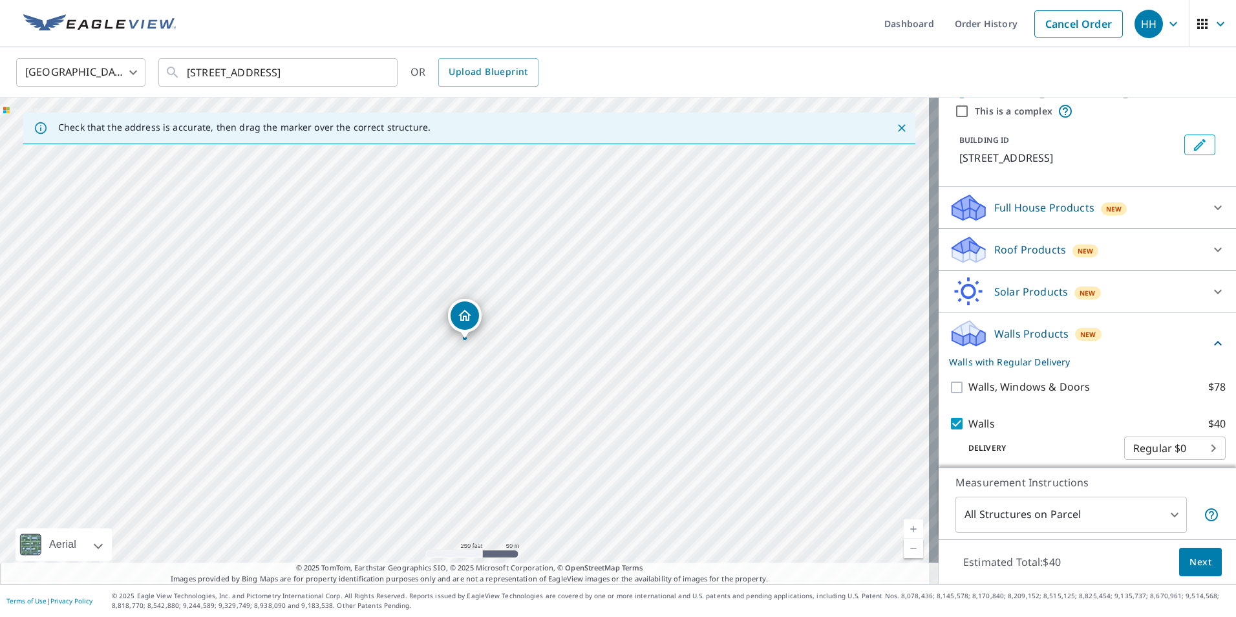
scroll to position [69, 0]
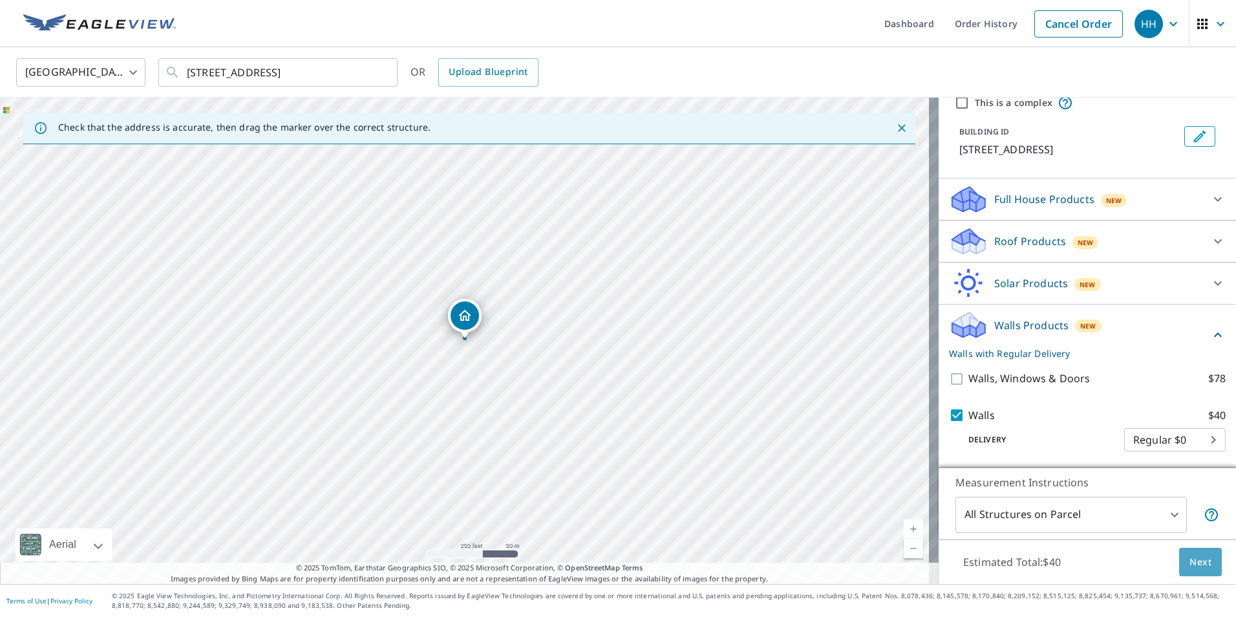
click at [1192, 565] on span "Next" at bounding box center [1201, 562] width 22 height 16
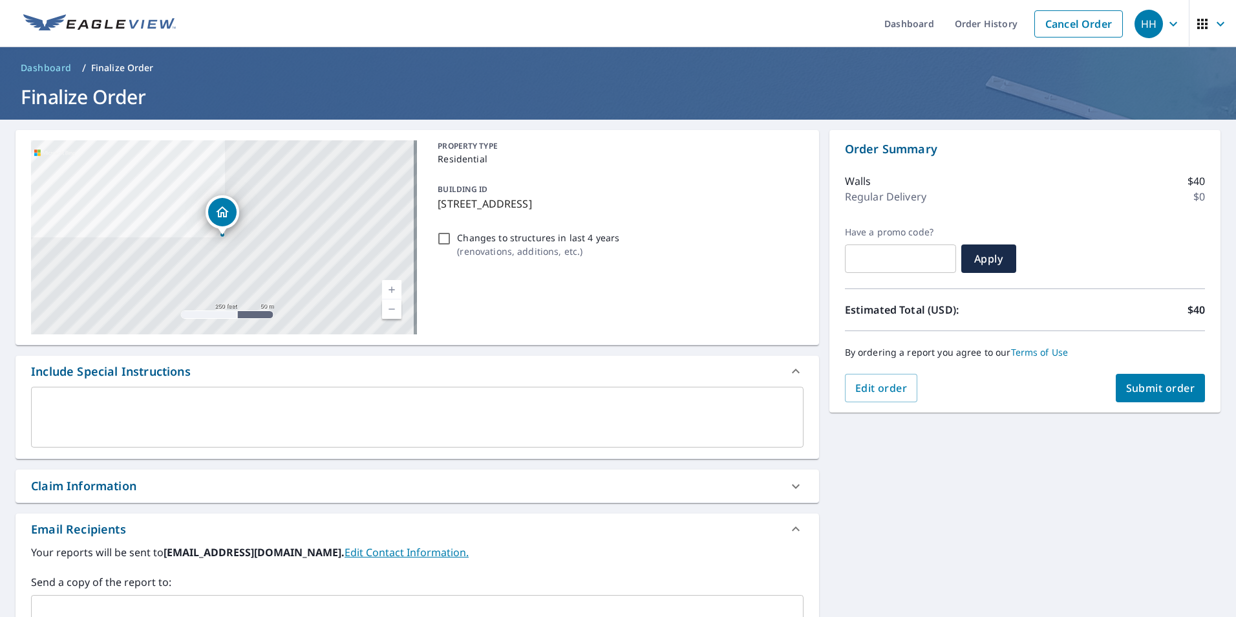
click at [1139, 393] on span "Submit order" at bounding box center [1160, 388] width 69 height 14
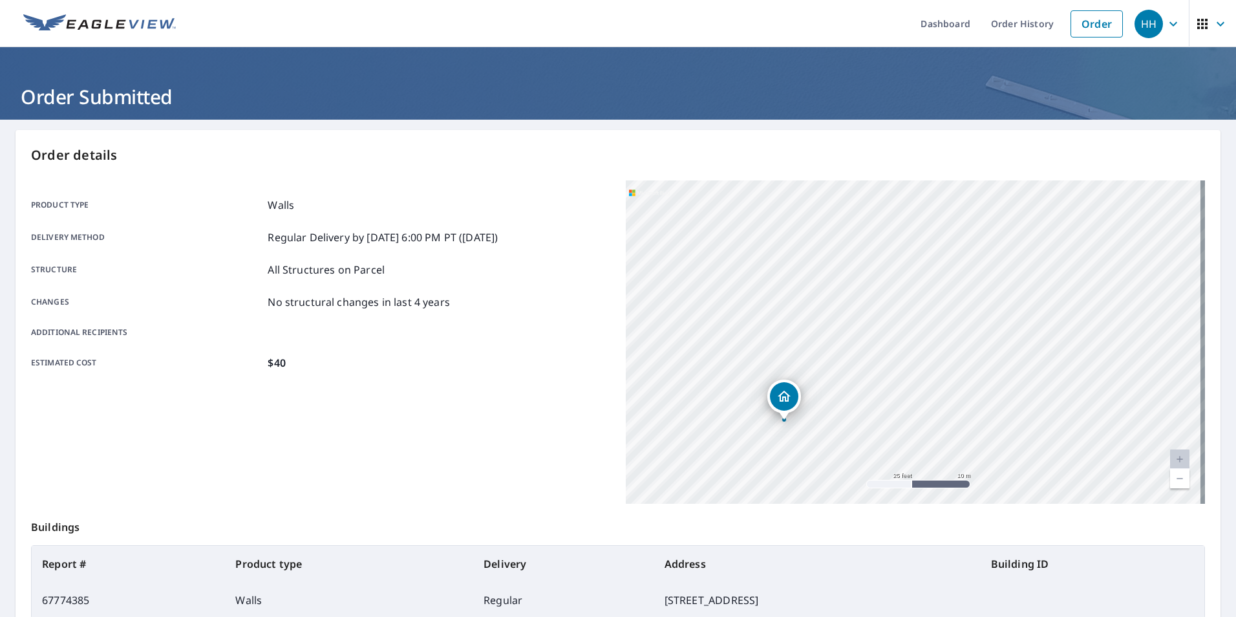
drag, startPoint x: 744, startPoint y: 434, endPoint x: 799, endPoint y: 416, distance: 57.5
click at [795, 420] on div "[STREET_ADDRESS]" at bounding box center [915, 341] width 579 height 323
drag, startPoint x: 916, startPoint y: 360, endPoint x: 929, endPoint y: 316, distance: 45.8
click at [929, 316] on div "[STREET_ADDRESS]" at bounding box center [915, 341] width 579 height 323
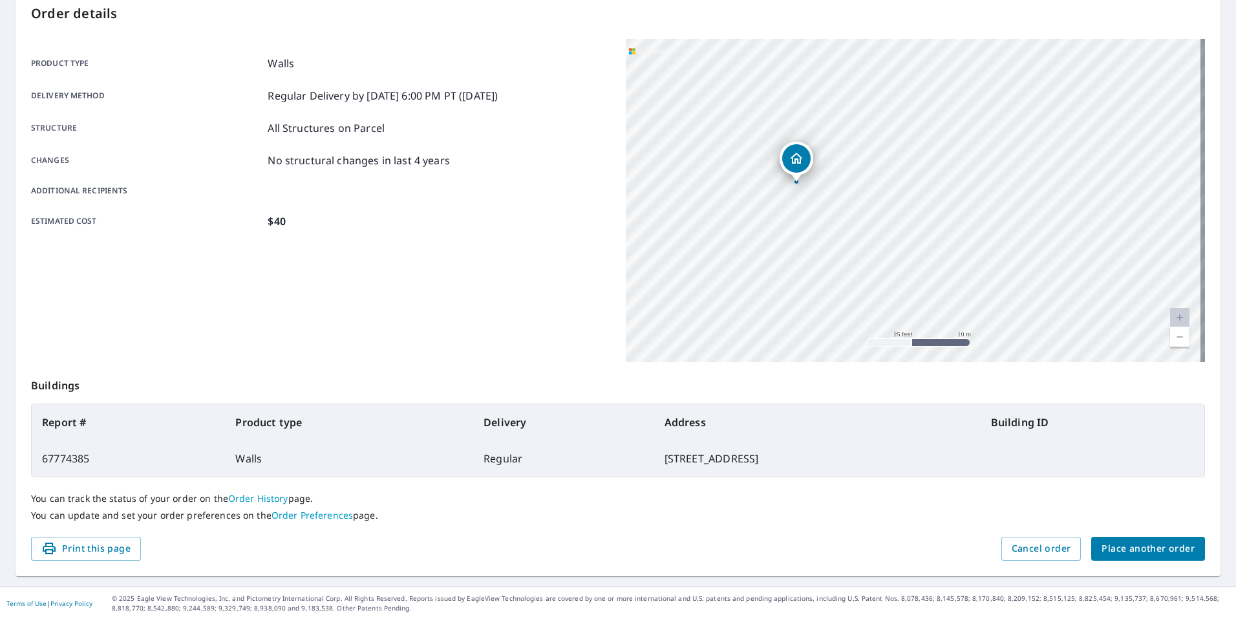
scroll to position [144, 0]
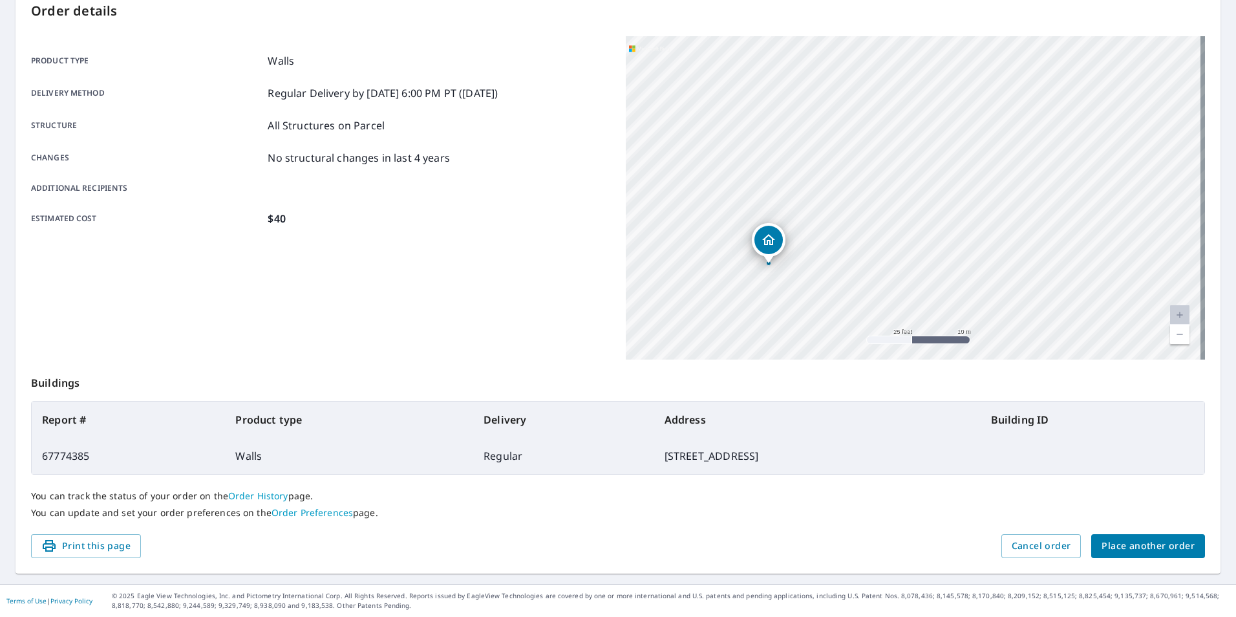
drag, startPoint x: 850, startPoint y: 153, endPoint x: 833, endPoint y: 204, distance: 54.2
click at [833, 204] on div "[STREET_ADDRESS]" at bounding box center [915, 197] width 579 height 323
drag, startPoint x: 765, startPoint y: 248, endPoint x: 784, endPoint y: 240, distance: 20.9
click at [784, 240] on icon "Dropped pin, building 1, Residential property, 17609 Eastbrook Trl Chagrin Fall…" at bounding box center [788, 232] width 16 height 16
click at [1120, 551] on span "Place another order" at bounding box center [1148, 546] width 93 height 16
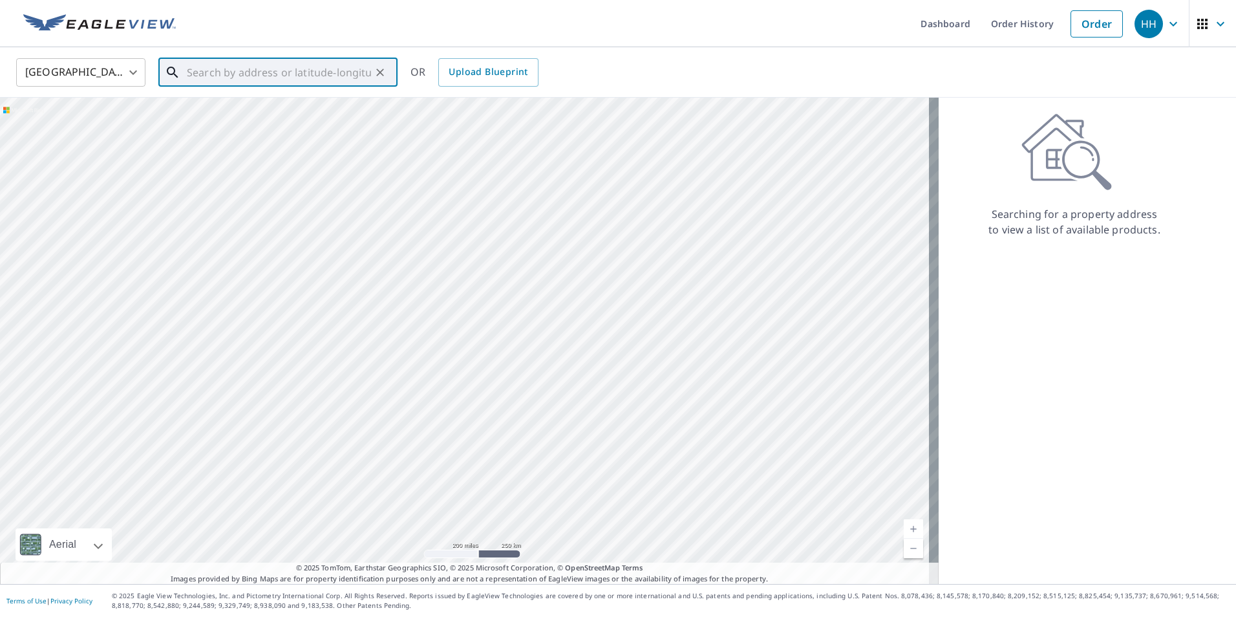
click at [218, 64] on input "text" at bounding box center [279, 72] width 184 height 36
click at [235, 122] on p "[GEOGRAPHIC_DATA]" at bounding box center [285, 124] width 203 height 13
type input "[STREET_ADDRESS]"
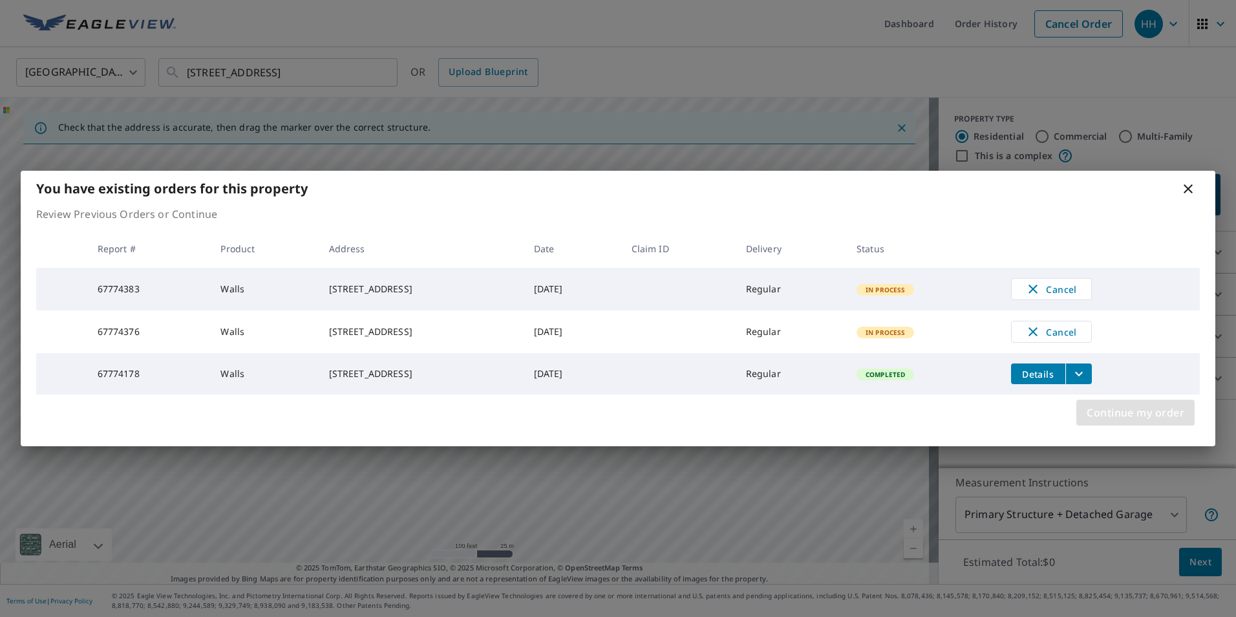
click at [1115, 422] on span "Continue my order" at bounding box center [1136, 412] width 98 height 18
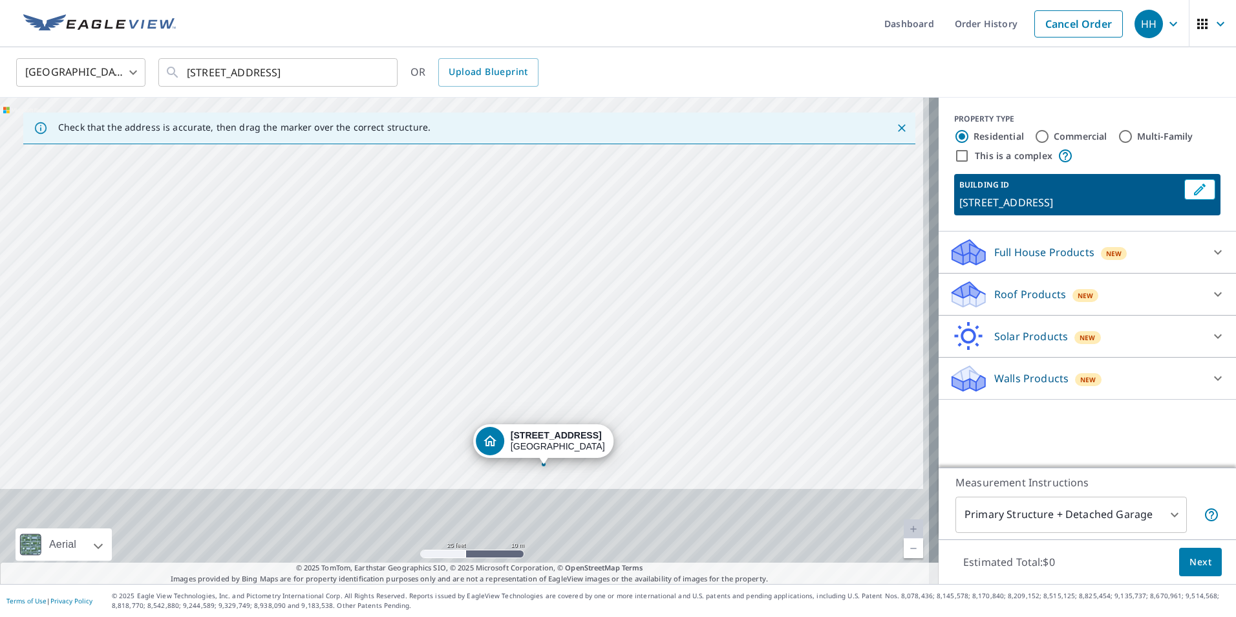
drag, startPoint x: 601, startPoint y: 447, endPoint x: 581, endPoint y: 234, distance: 213.7
click at [581, 234] on div "[STREET_ADDRESS]" at bounding box center [469, 341] width 939 height 486
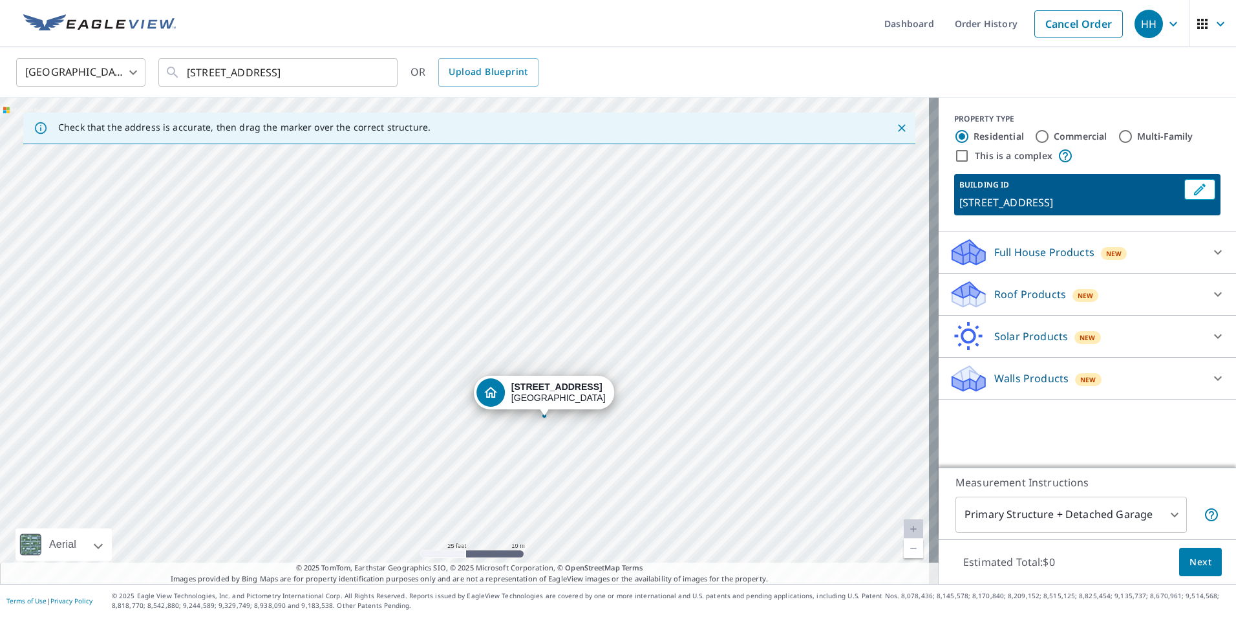
click at [1045, 386] on p "Walls Products" at bounding box center [1031, 378] width 74 height 16
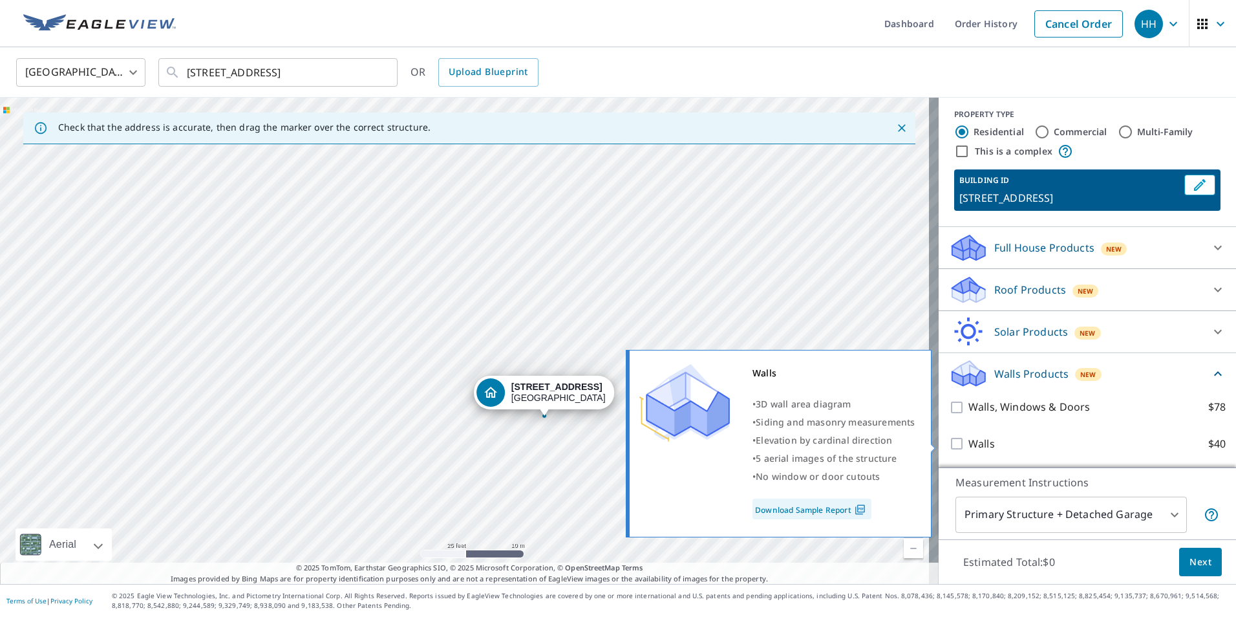
scroll to position [20, 0]
click at [969, 448] on p "Walls" at bounding box center [982, 444] width 27 height 16
click at [961, 448] on input "Walls $40" at bounding box center [958, 444] width 19 height 16
checkbox input "true"
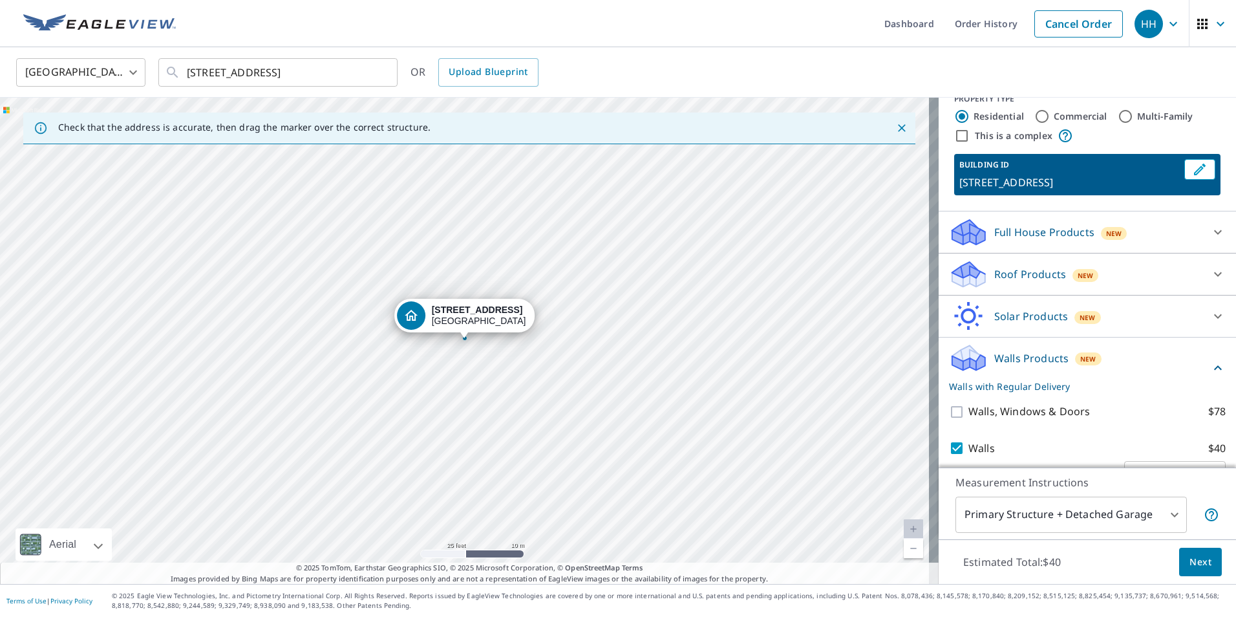
click at [1038, 519] on body "HH HH Dashboard Order History Cancel Order HH [GEOGRAPHIC_DATA] [GEOGRAPHIC_DAT…" at bounding box center [618, 308] width 1236 height 617
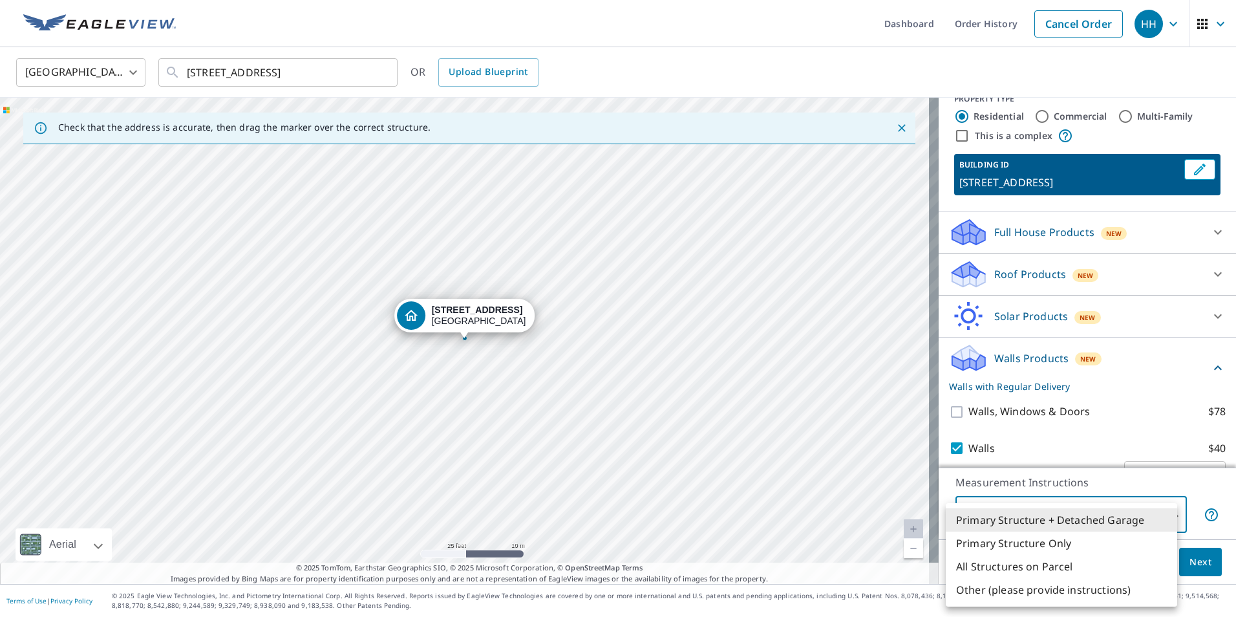
click at [1017, 569] on li "All Structures on Parcel" at bounding box center [1061, 566] width 231 height 23
type input "3"
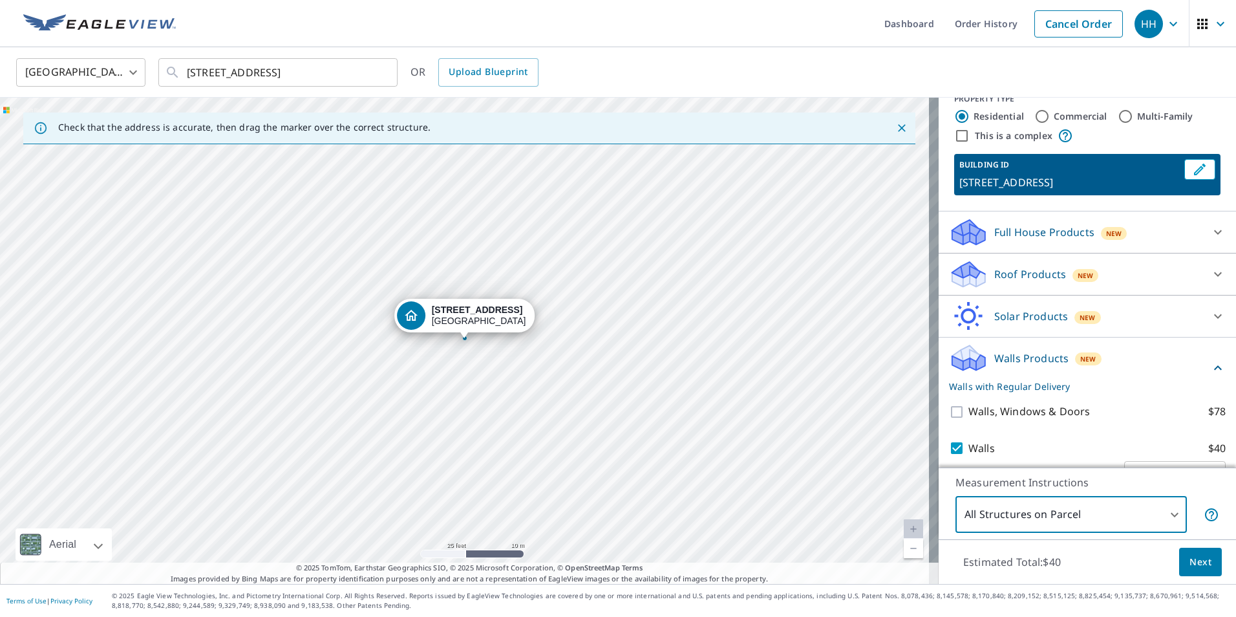
click at [1206, 566] on button "Next" at bounding box center [1200, 562] width 43 height 29
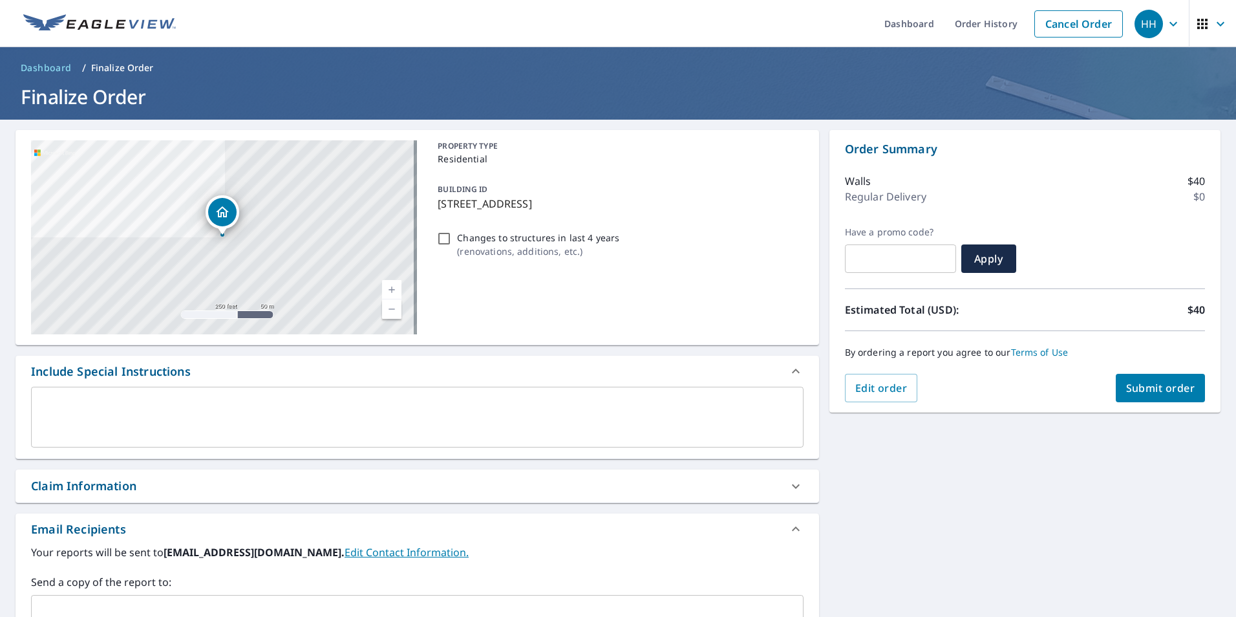
click at [1142, 387] on span "Submit order" at bounding box center [1160, 388] width 69 height 14
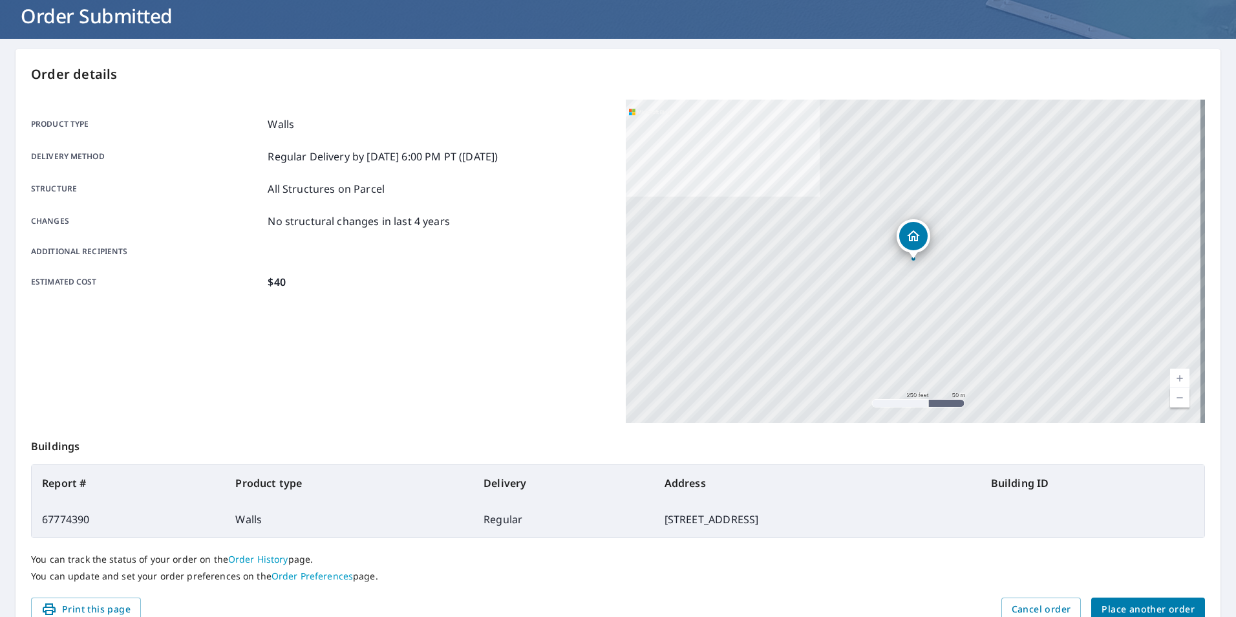
scroll to position [144, 0]
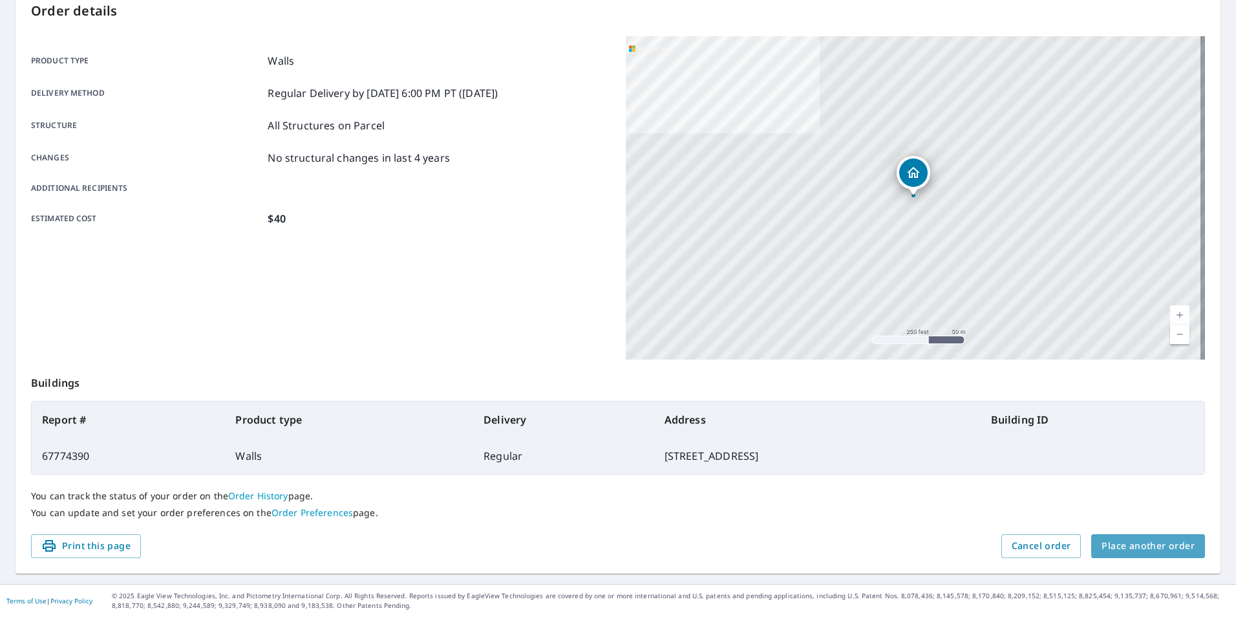
click at [1168, 547] on span "Place another order" at bounding box center [1148, 546] width 93 height 16
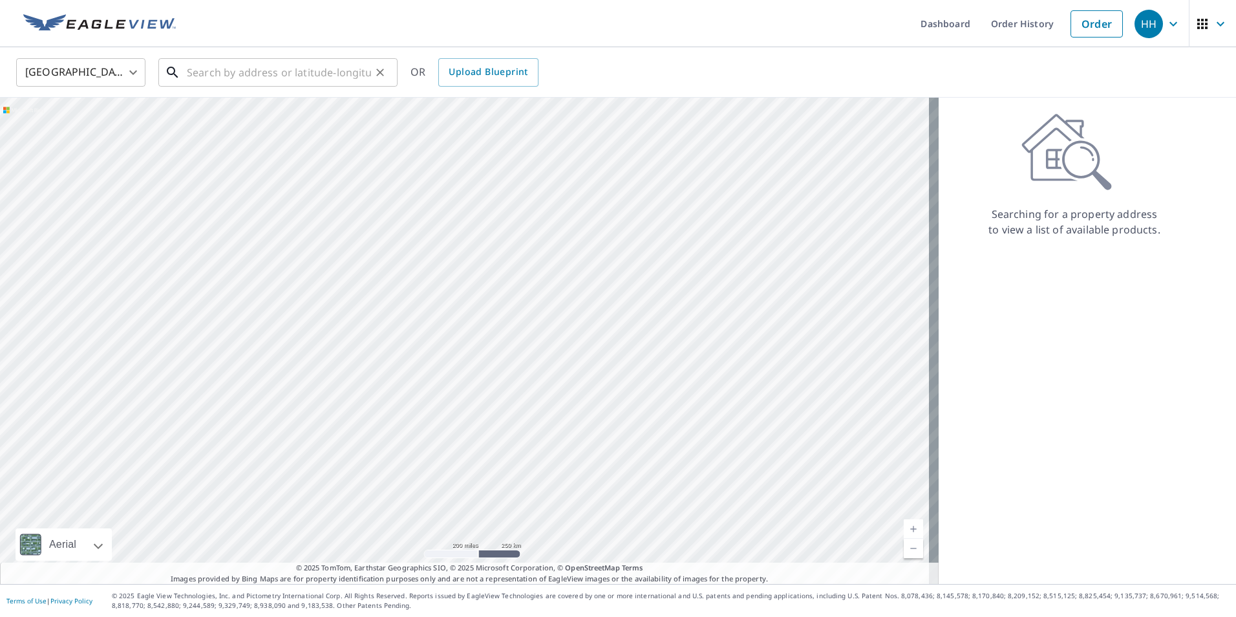
click at [209, 75] on input "text" at bounding box center [279, 72] width 184 height 36
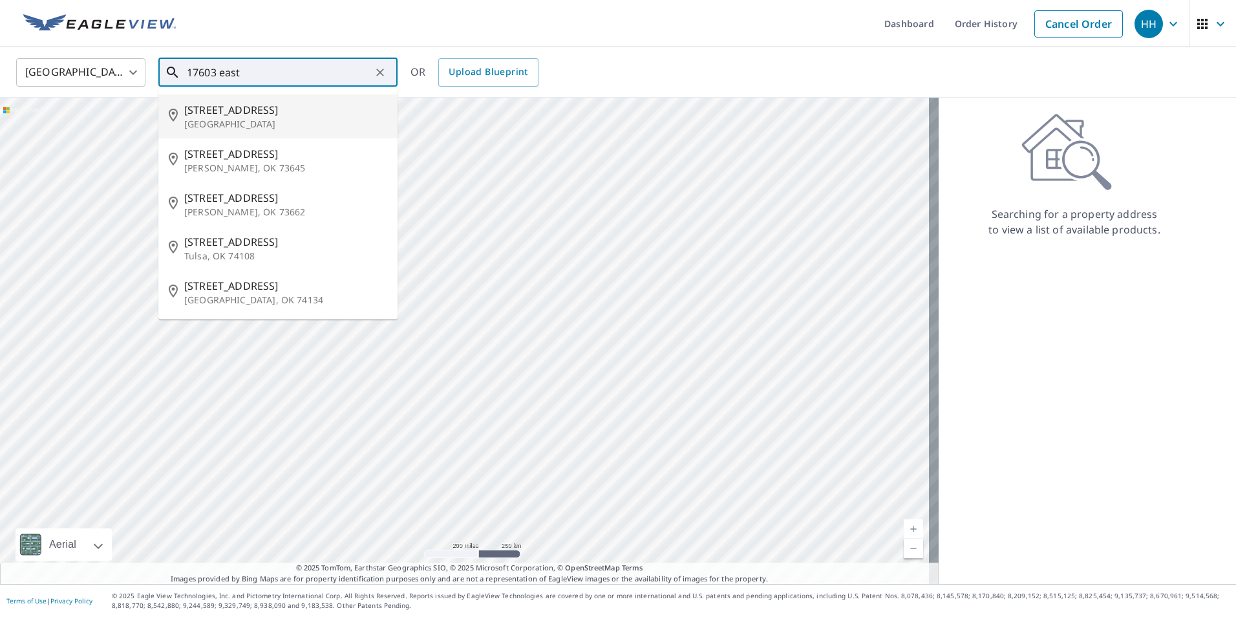
click at [230, 119] on p "[GEOGRAPHIC_DATA]" at bounding box center [285, 124] width 203 height 13
type input "[STREET_ADDRESS]"
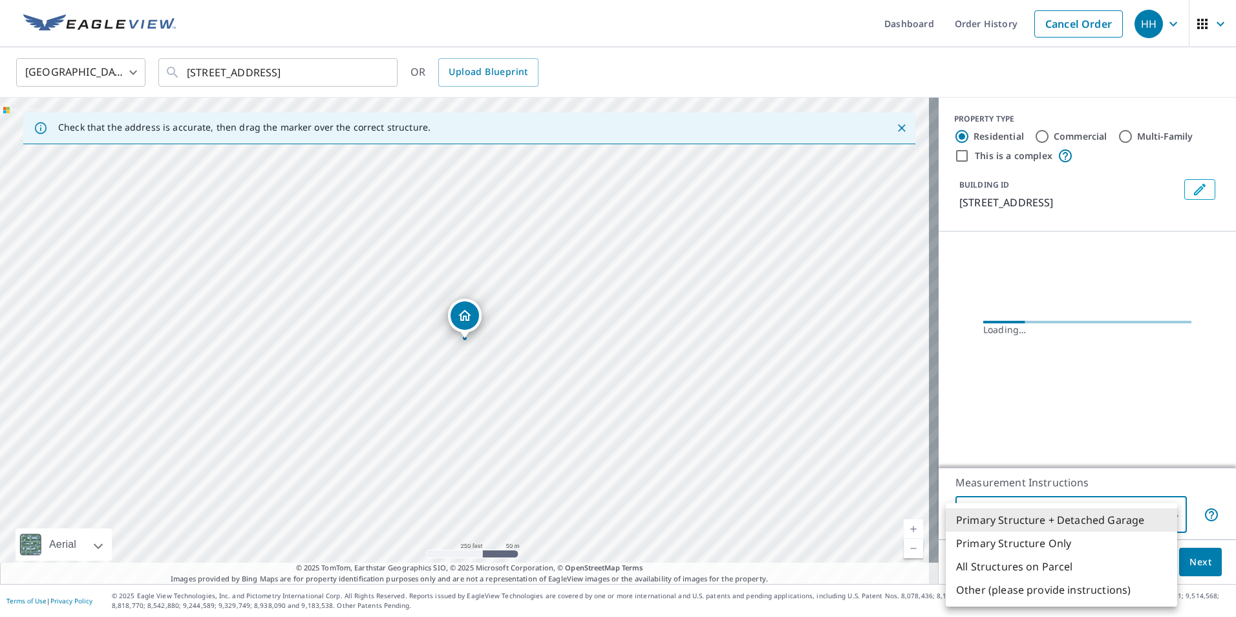
click at [1042, 508] on body "HH HH Dashboard Order History Cancel Order HH [GEOGRAPHIC_DATA] [GEOGRAPHIC_DAT…" at bounding box center [618, 308] width 1236 height 617
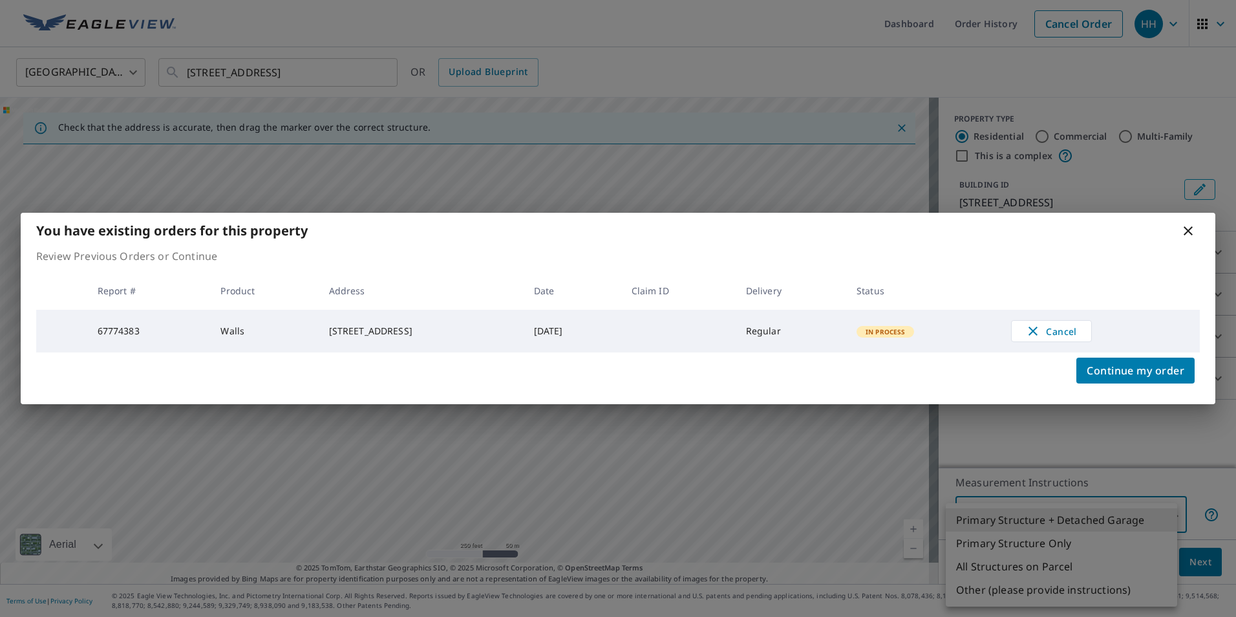
click at [1025, 566] on div "You have existing orders for this property Review Previous Orders or Continue R…" at bounding box center [618, 308] width 1236 height 617
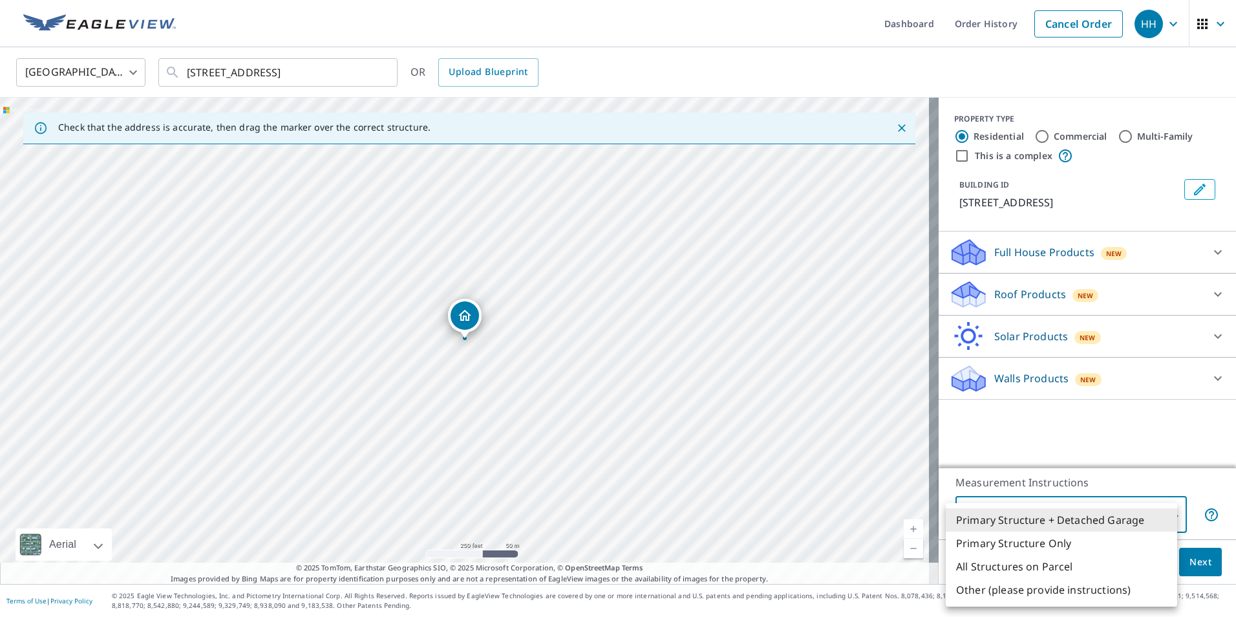
click at [1022, 571] on li "All Structures on Parcel" at bounding box center [1061, 566] width 231 height 23
type input "3"
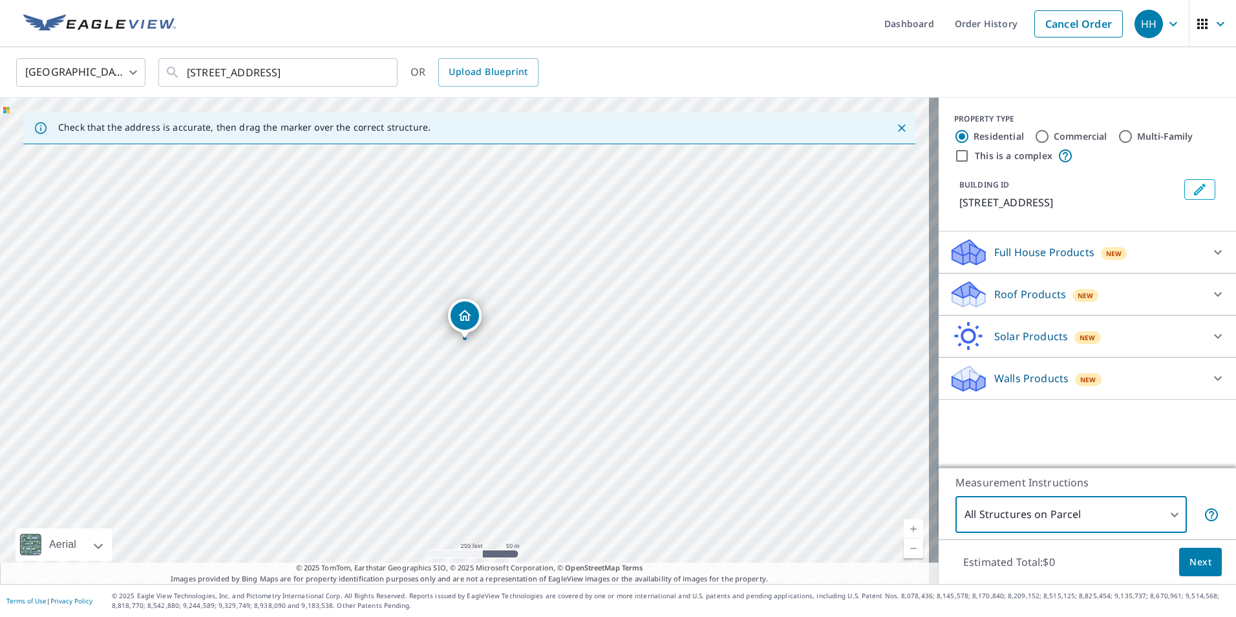
click at [1011, 400] on div "Walls Products New Walls, Windows & Doors $78 Walls $40" at bounding box center [1087, 379] width 297 height 42
click at [1003, 386] on p "Walls Products" at bounding box center [1031, 378] width 74 height 16
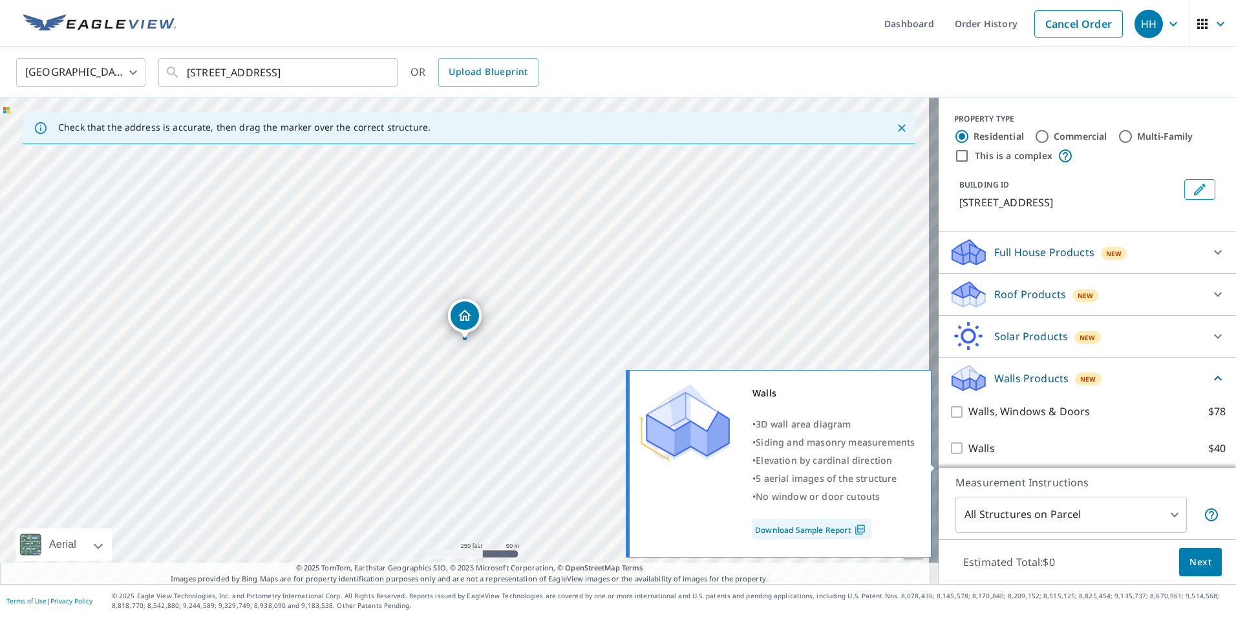
click at [969, 456] on p "Walls" at bounding box center [982, 448] width 27 height 16
click at [965, 456] on input "Walls $40" at bounding box center [958, 448] width 19 height 16
checkbox input "true"
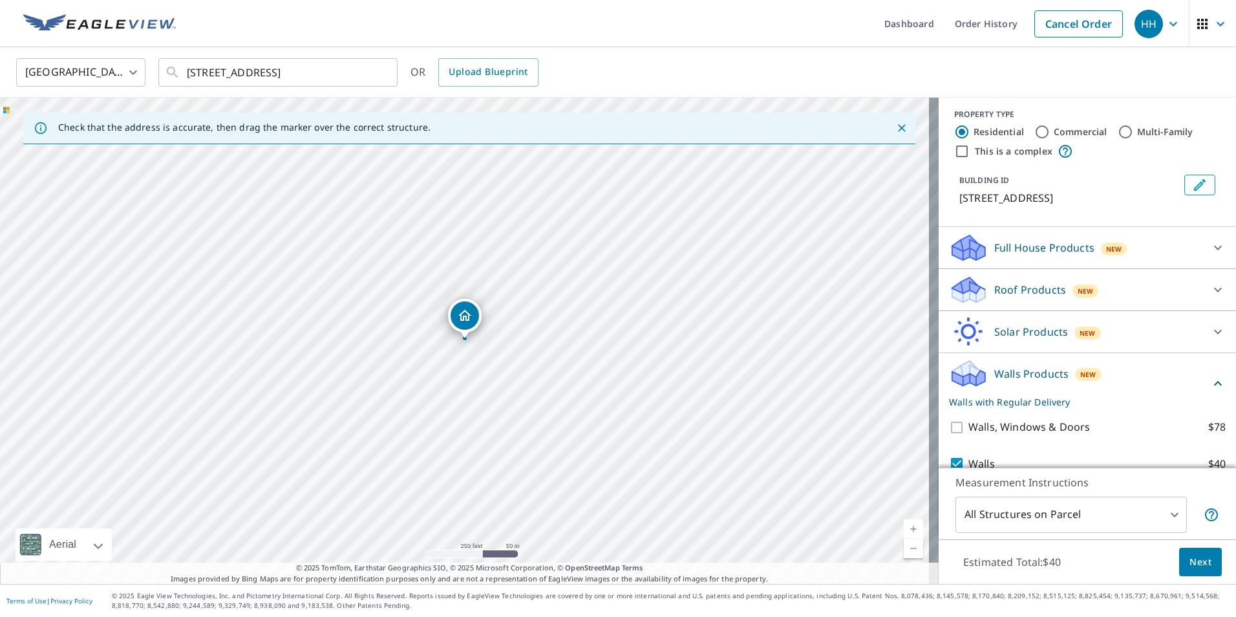
click at [1193, 570] on button "Next" at bounding box center [1200, 562] width 43 height 29
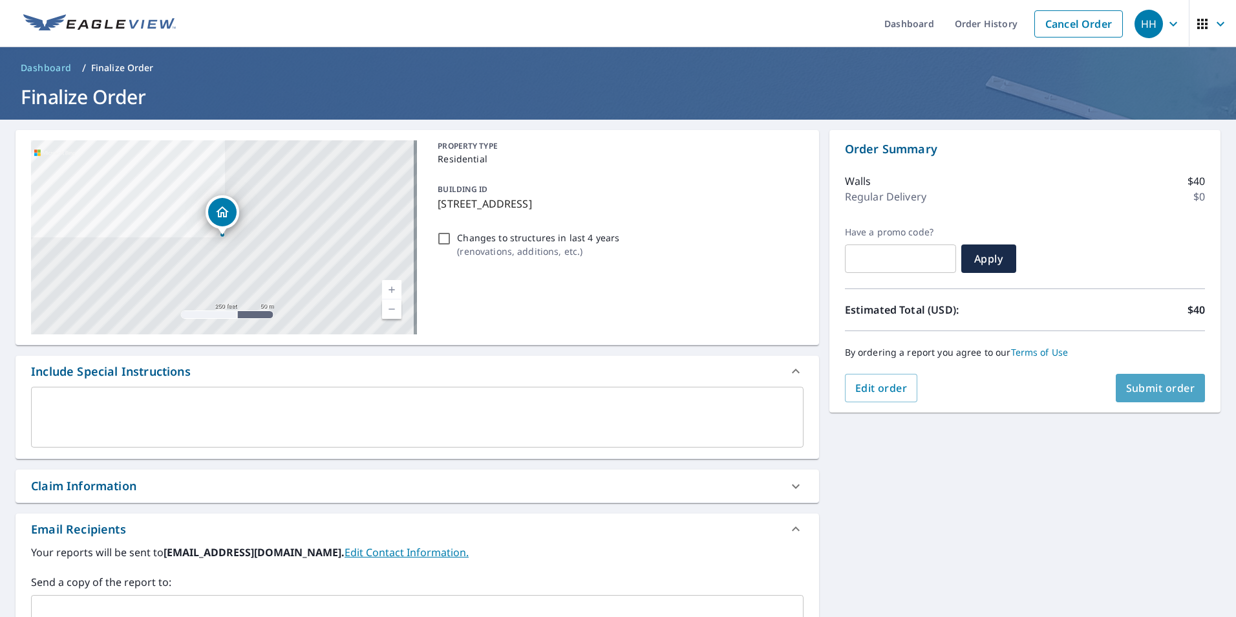
click at [1162, 392] on span "Submit order" at bounding box center [1160, 388] width 69 height 14
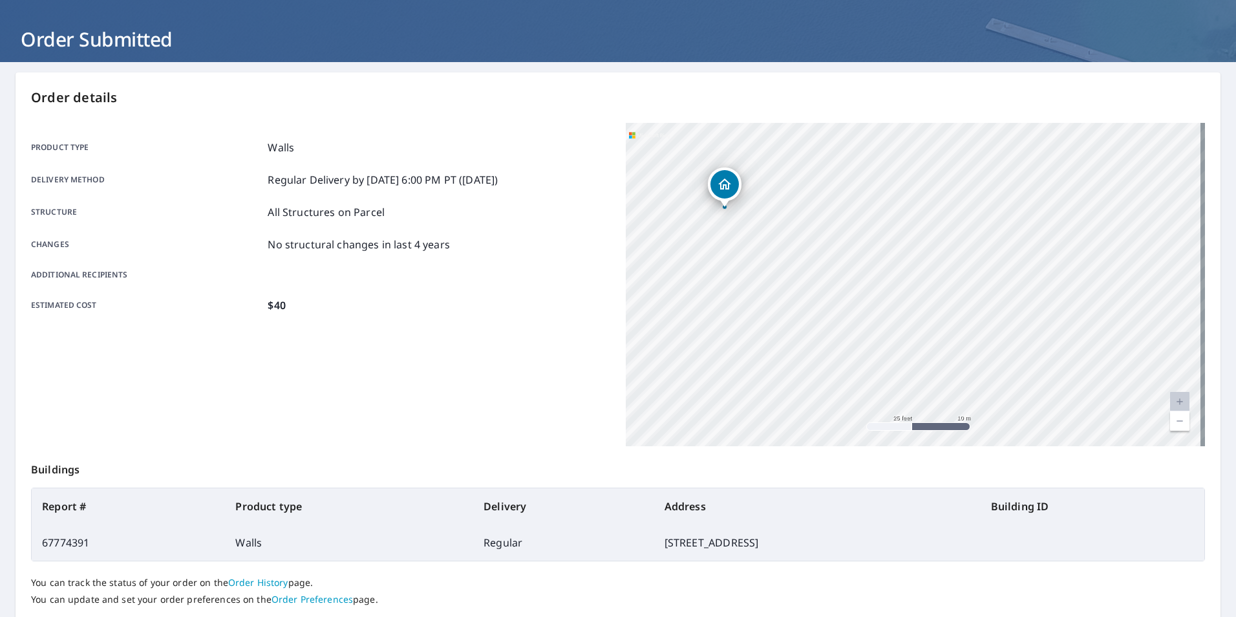
scroll to position [86, 0]
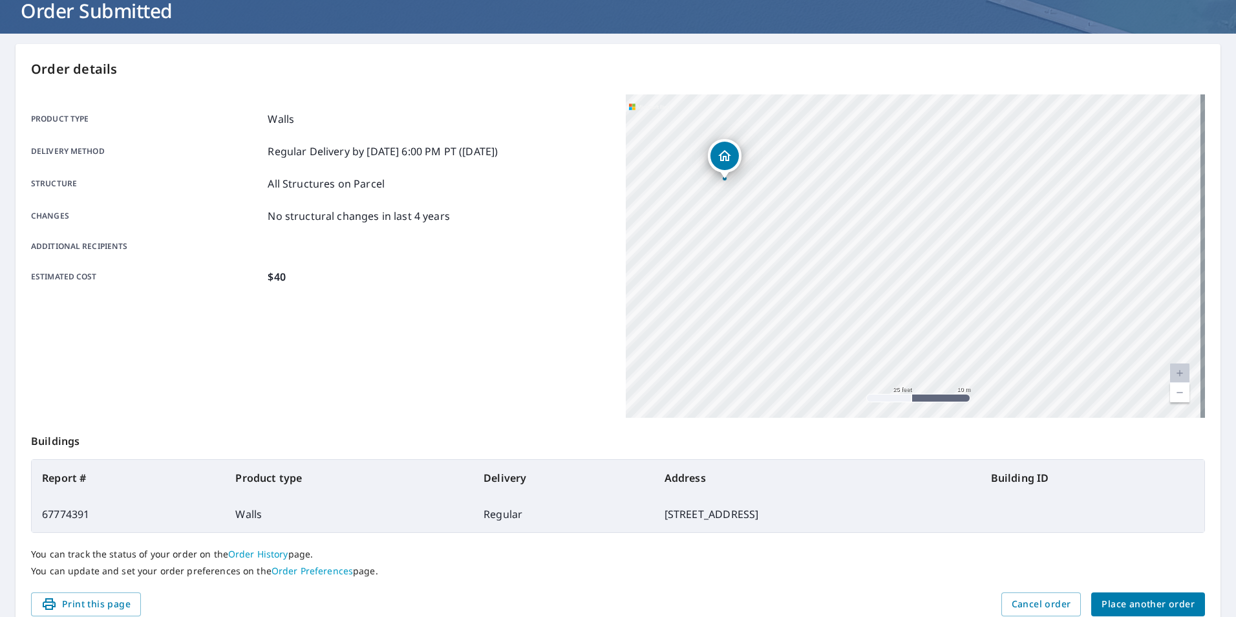
click at [1131, 600] on span "Place another order" at bounding box center [1148, 604] width 93 height 16
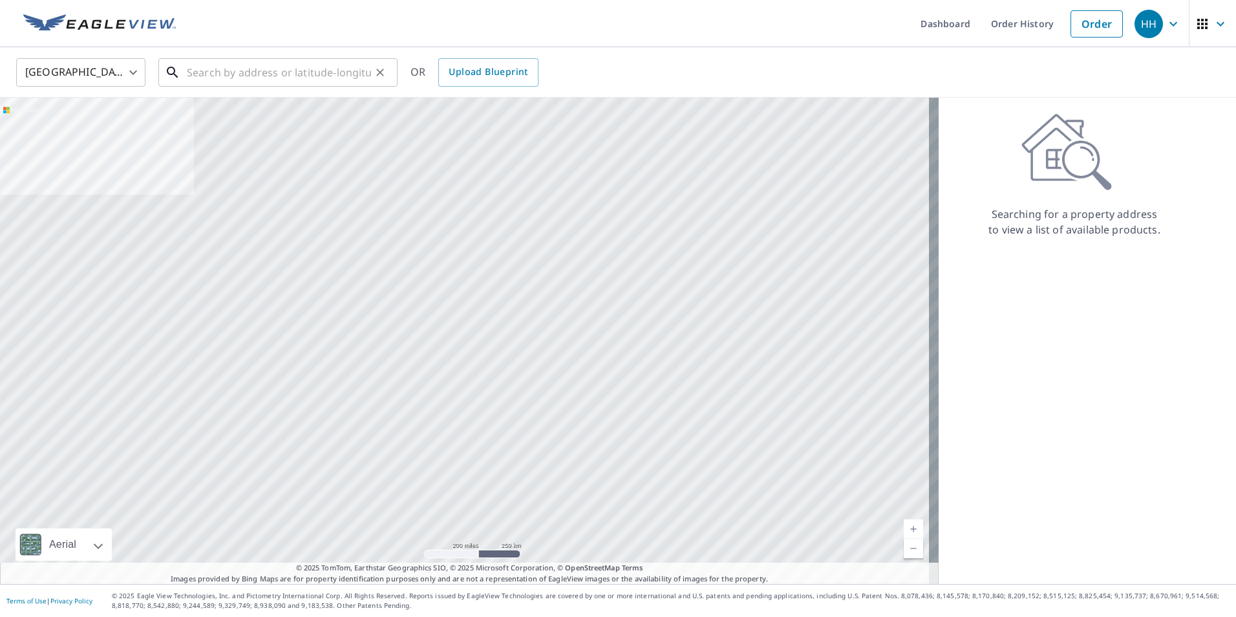
click at [235, 73] on input "text" at bounding box center [279, 72] width 184 height 36
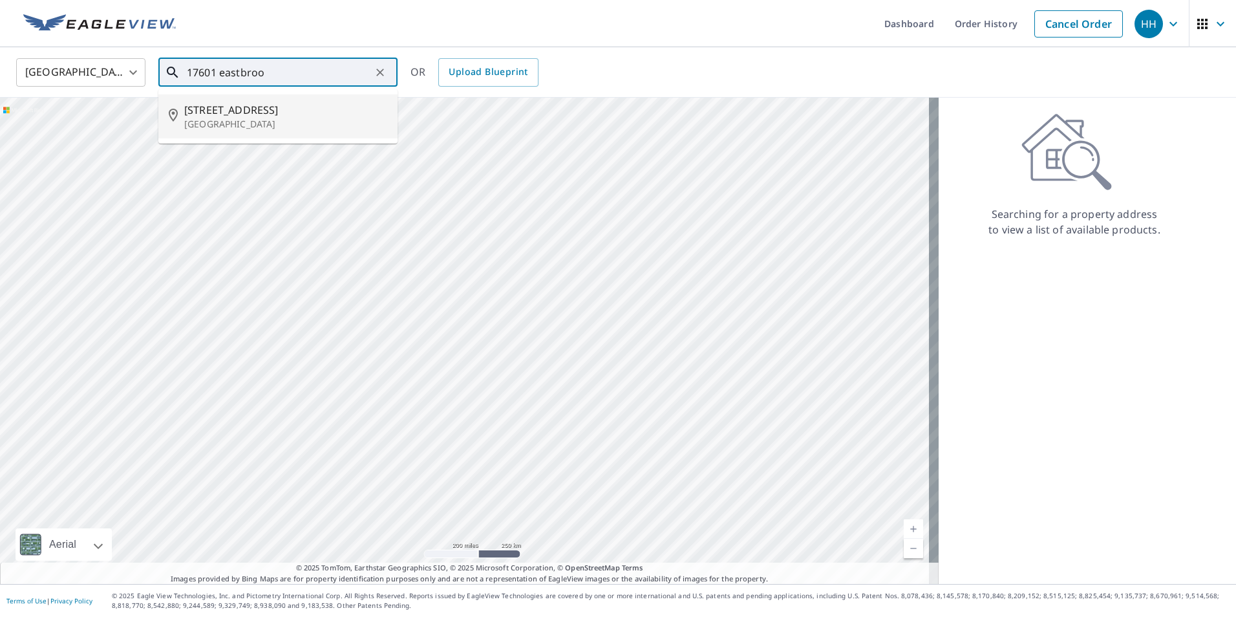
click at [235, 123] on p "[GEOGRAPHIC_DATA]" at bounding box center [285, 124] width 203 height 13
type input "[STREET_ADDRESS]"
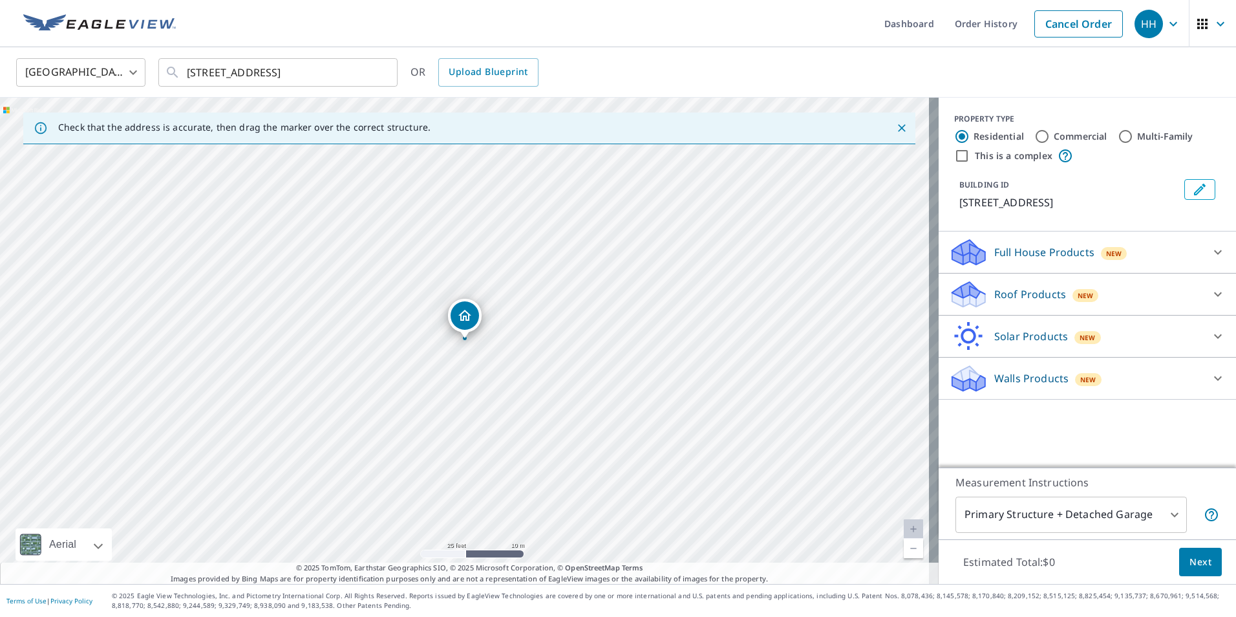
click at [1040, 383] on div "Walls Products New" at bounding box center [1075, 378] width 253 height 30
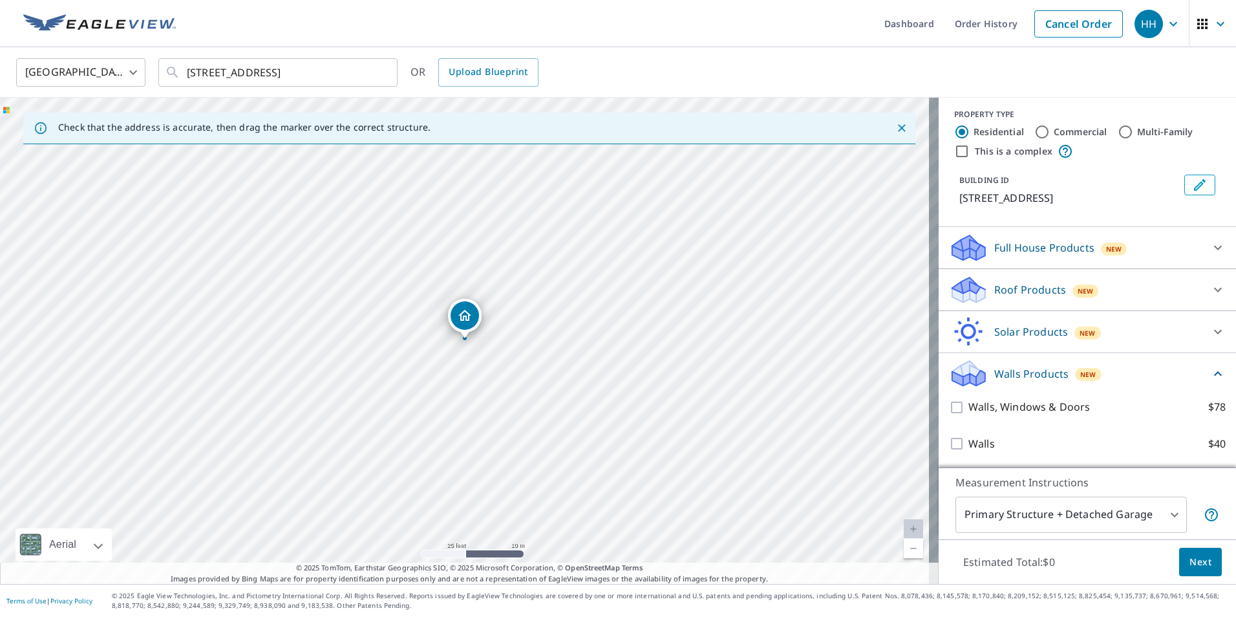
scroll to position [20, 0]
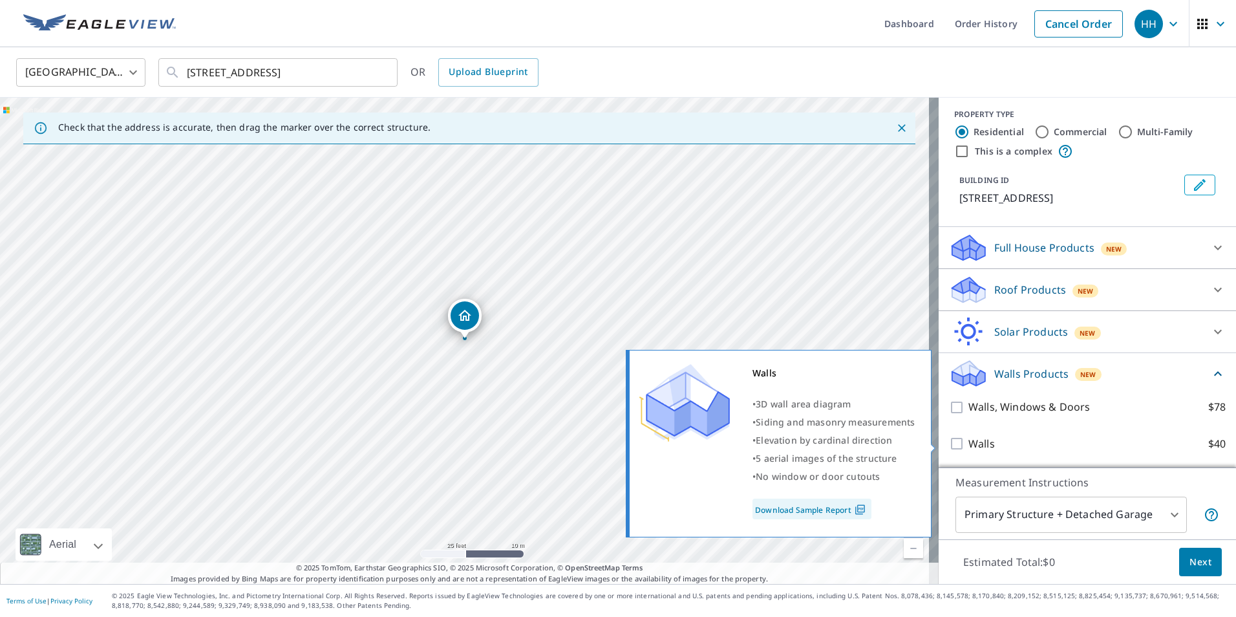
click at [973, 444] on p "Walls" at bounding box center [982, 444] width 27 height 16
click at [969, 444] on input "Walls $40" at bounding box center [958, 444] width 19 height 16
checkbox input "true"
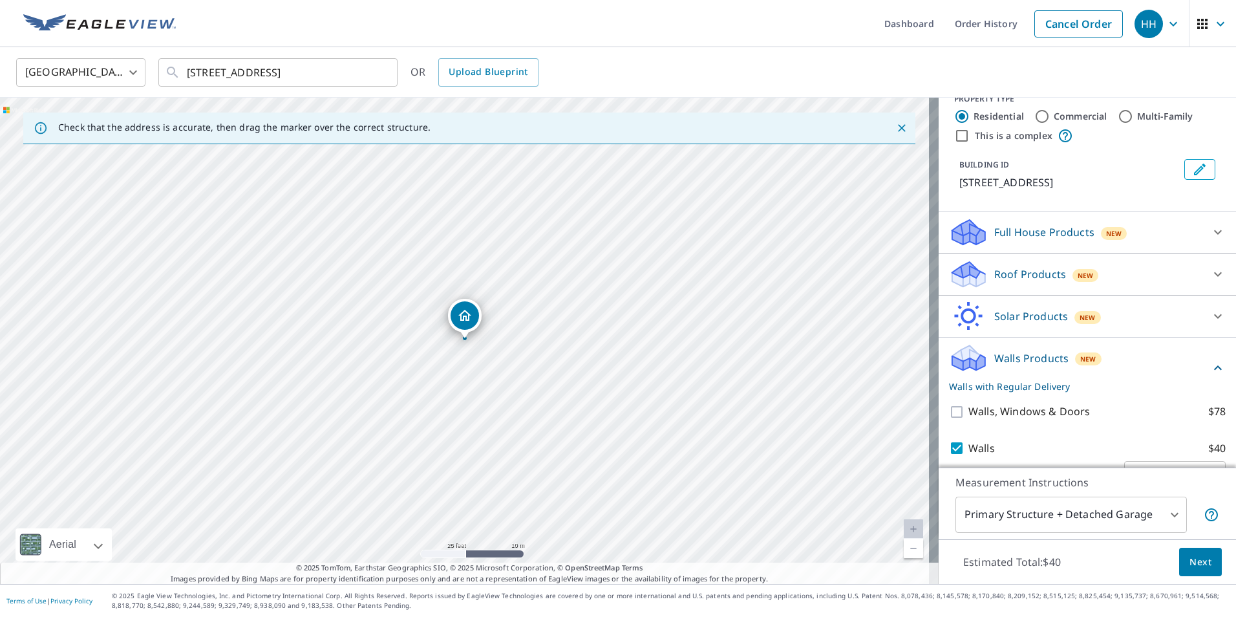
click at [1197, 566] on span "Next" at bounding box center [1201, 562] width 22 height 16
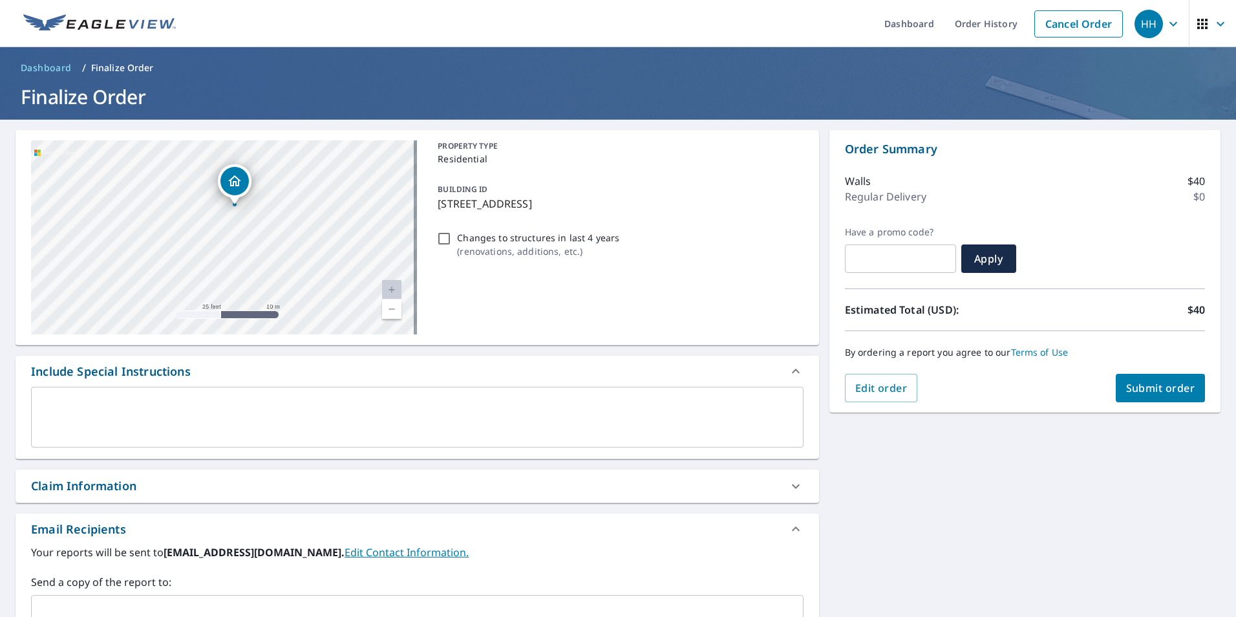
drag, startPoint x: 297, startPoint y: 245, endPoint x: 173, endPoint y: 212, distance: 128.4
click at [177, 212] on div "[STREET_ADDRESS]" at bounding box center [224, 237] width 386 height 194
drag, startPoint x: 312, startPoint y: 227, endPoint x: 242, endPoint y: 114, distance: 133.0
click at [246, 119] on div "Dashboard Order History Cancel Order HH Dashboard / Finalize Order Finalize Ord…" at bounding box center [618, 308] width 1236 height 617
click at [335, 221] on div "[STREET_ADDRESS]" at bounding box center [224, 237] width 386 height 194
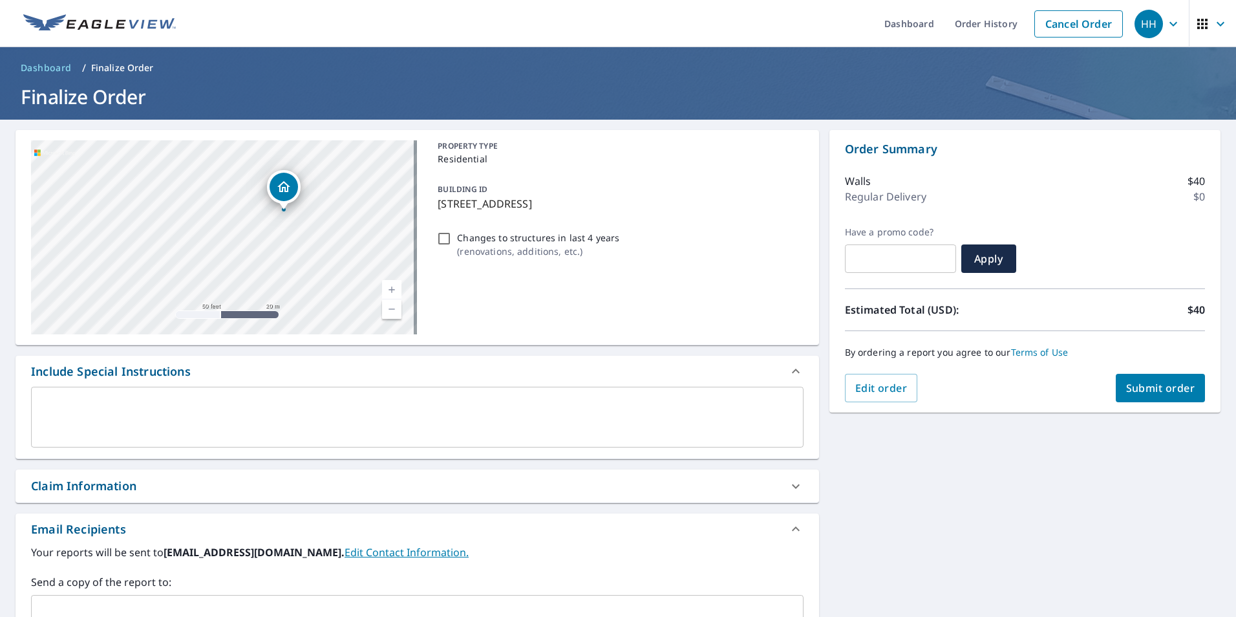
click at [1157, 389] on span "Submit order" at bounding box center [1160, 388] width 69 height 14
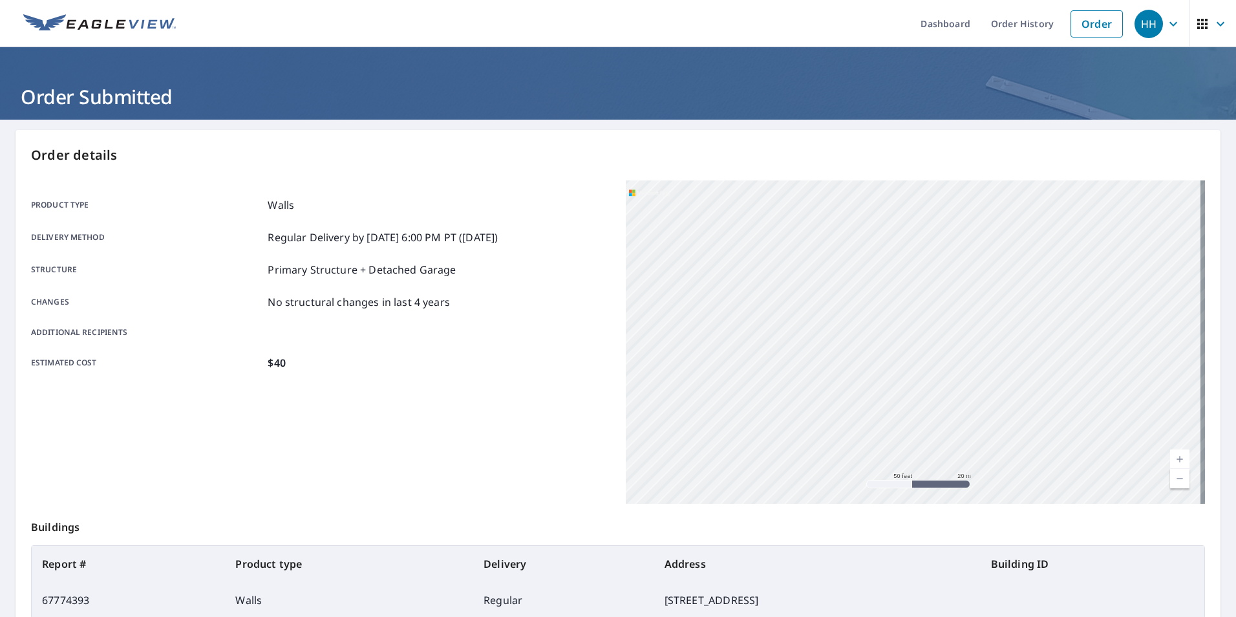
drag, startPoint x: 716, startPoint y: 283, endPoint x: 823, endPoint y: 475, distance: 220.2
click at [815, 478] on div "[STREET_ADDRESS]" at bounding box center [915, 341] width 579 height 323
drag, startPoint x: 843, startPoint y: 255, endPoint x: 856, endPoint y: 418, distance: 164.1
click at [856, 418] on div "[STREET_ADDRESS]" at bounding box center [915, 341] width 579 height 323
drag, startPoint x: 908, startPoint y: 273, endPoint x: 871, endPoint y: 309, distance: 51.7
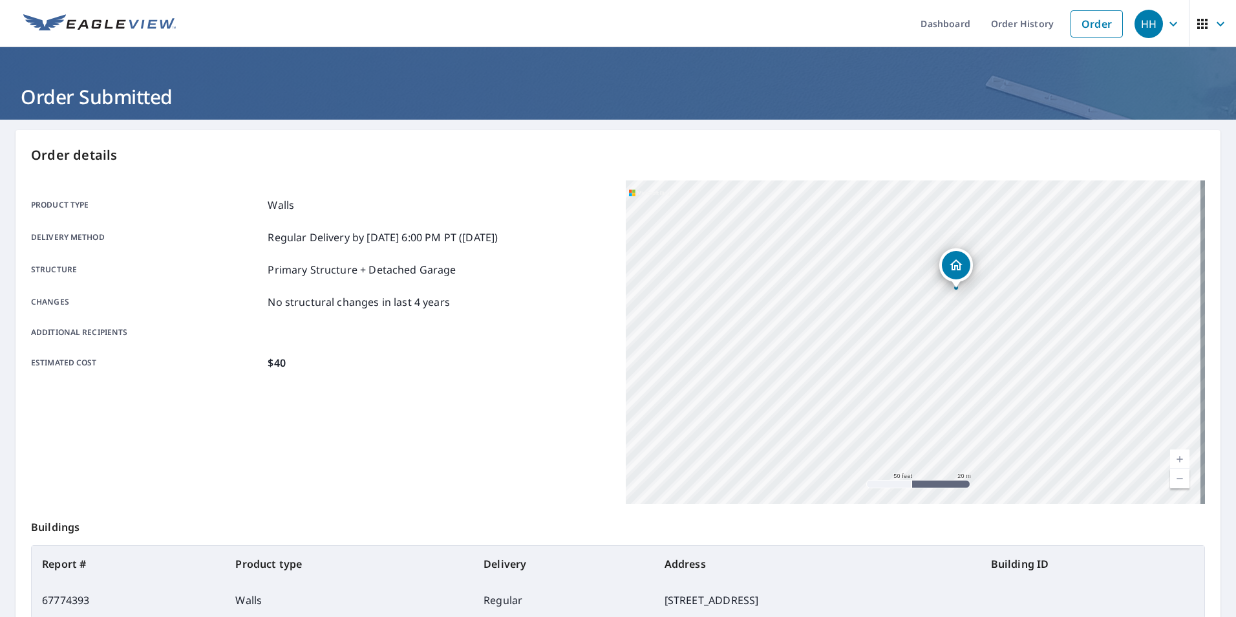
click at [871, 309] on div "[STREET_ADDRESS]" at bounding box center [915, 341] width 579 height 323
drag, startPoint x: 856, startPoint y: 245, endPoint x: 792, endPoint y: 316, distance: 95.2
click at [792, 316] on div "[STREET_ADDRESS]" at bounding box center [915, 341] width 579 height 323
drag, startPoint x: 769, startPoint y: 400, endPoint x: 766, endPoint y: 414, distance: 14.6
click at [766, 414] on div "[STREET_ADDRESS]" at bounding box center [915, 341] width 579 height 323
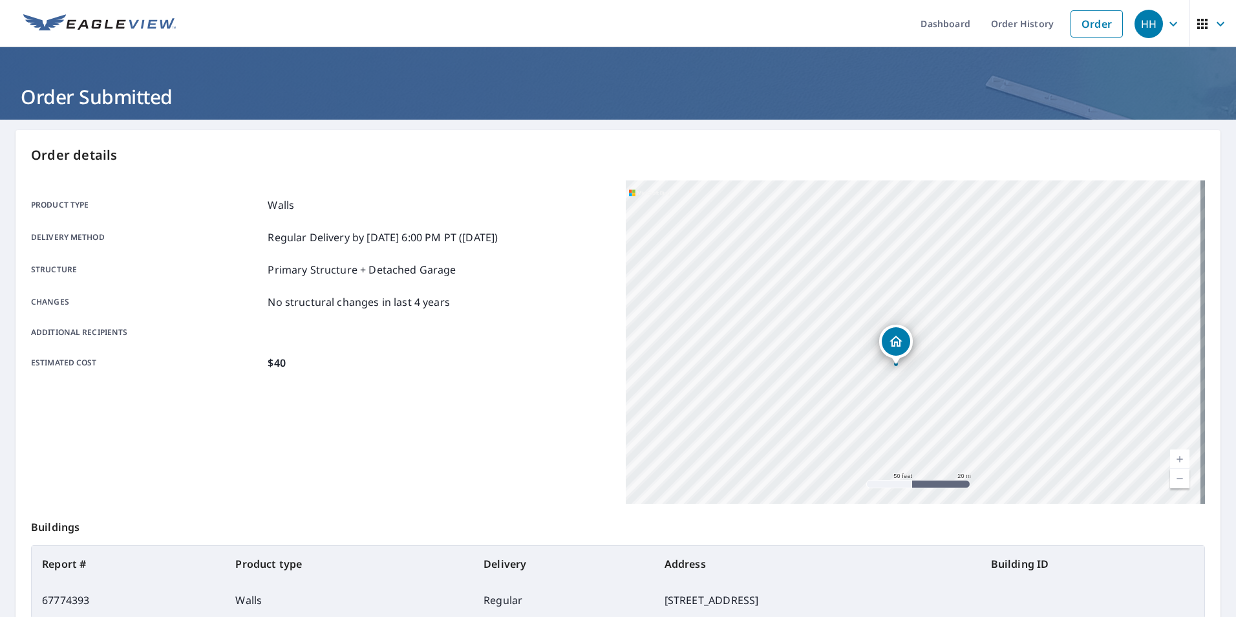
drag, startPoint x: 782, startPoint y: 402, endPoint x: 842, endPoint y: 295, distance: 122.1
click at [842, 295] on div "[STREET_ADDRESS]" at bounding box center [915, 341] width 579 height 323
drag, startPoint x: 797, startPoint y: 429, endPoint x: 839, endPoint y: 414, distance: 44.6
click at [833, 409] on div "[STREET_ADDRESS]" at bounding box center [915, 341] width 579 height 323
drag, startPoint x: 894, startPoint y: 394, endPoint x: 861, endPoint y: 416, distance: 38.7
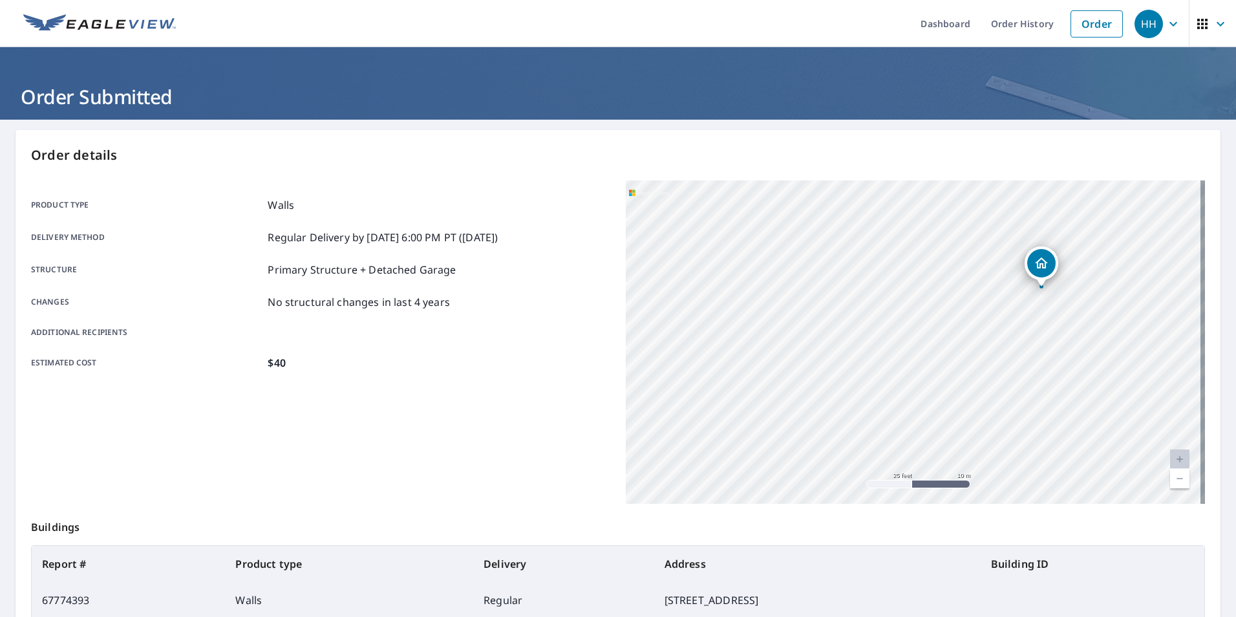
click at [861, 413] on div "[STREET_ADDRESS]" at bounding box center [915, 341] width 579 height 323
drag, startPoint x: 854, startPoint y: 359, endPoint x: 839, endPoint y: 431, distance: 73.3
click at [839, 431] on div "[STREET_ADDRESS]" at bounding box center [915, 341] width 579 height 323
drag, startPoint x: 783, startPoint y: 398, endPoint x: 823, endPoint y: 340, distance: 70.1
click at [828, 337] on div "[STREET_ADDRESS]" at bounding box center [915, 341] width 579 height 323
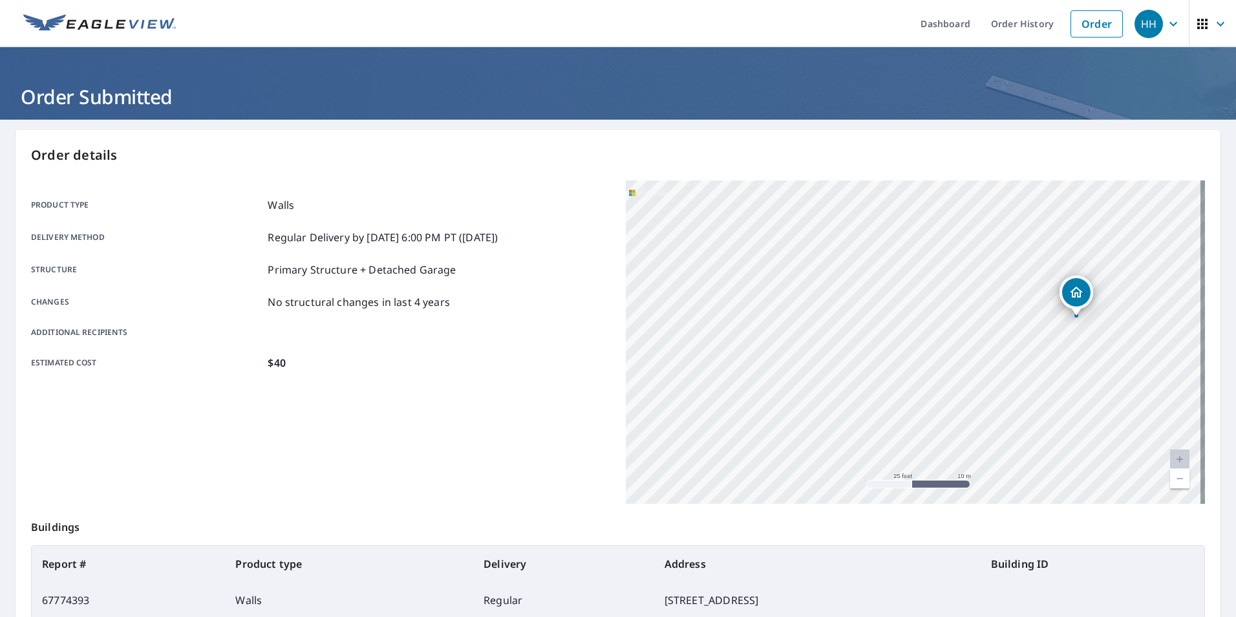
drag, startPoint x: 861, startPoint y: 405, endPoint x: 872, endPoint y: 255, distance: 149.8
click at [808, 297] on div "[STREET_ADDRESS]" at bounding box center [915, 341] width 579 height 323
drag, startPoint x: 961, startPoint y: 305, endPoint x: 939, endPoint y: 250, distance: 59.2
click at [939, 249] on div "[STREET_ADDRESS]" at bounding box center [915, 341] width 579 height 323
drag, startPoint x: 845, startPoint y: 365, endPoint x: 888, endPoint y: 474, distance: 117.3
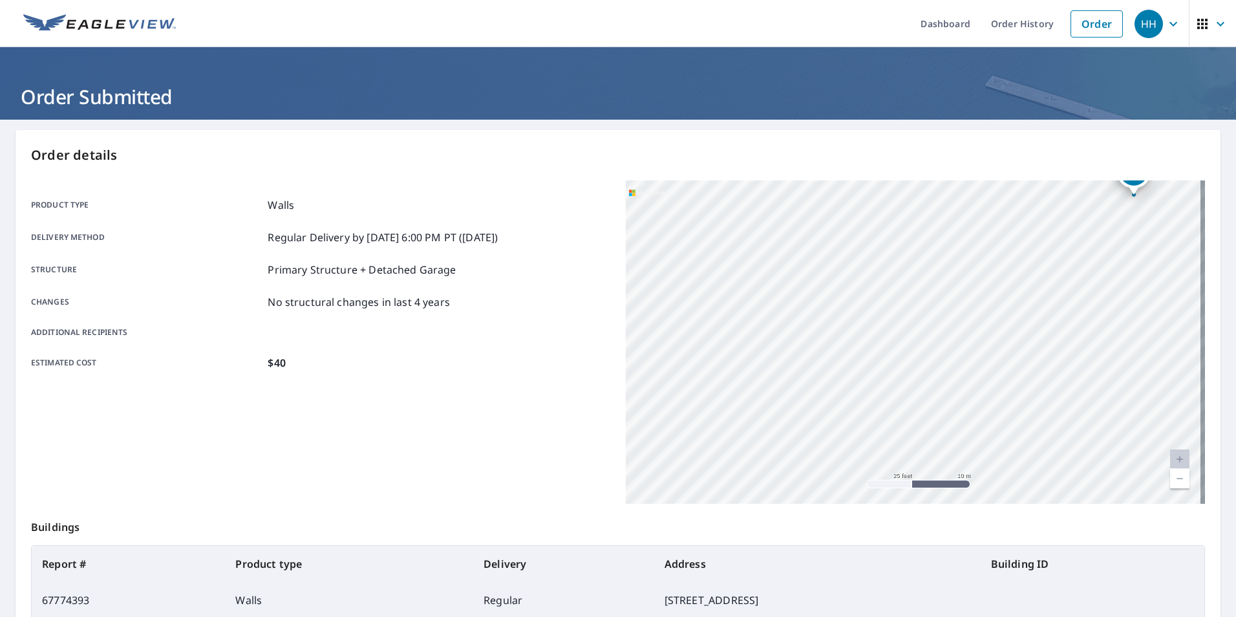
click at [888, 472] on div "[STREET_ADDRESS]" at bounding box center [915, 341] width 579 height 323
drag, startPoint x: 926, startPoint y: 281, endPoint x: 901, endPoint y: 355, distance: 78.3
click at [901, 355] on div "[STREET_ADDRESS]" at bounding box center [915, 341] width 579 height 323
click at [865, 330] on div "[STREET_ADDRESS]" at bounding box center [915, 341] width 579 height 323
click at [850, 338] on div "[STREET_ADDRESS]" at bounding box center [915, 341] width 579 height 323
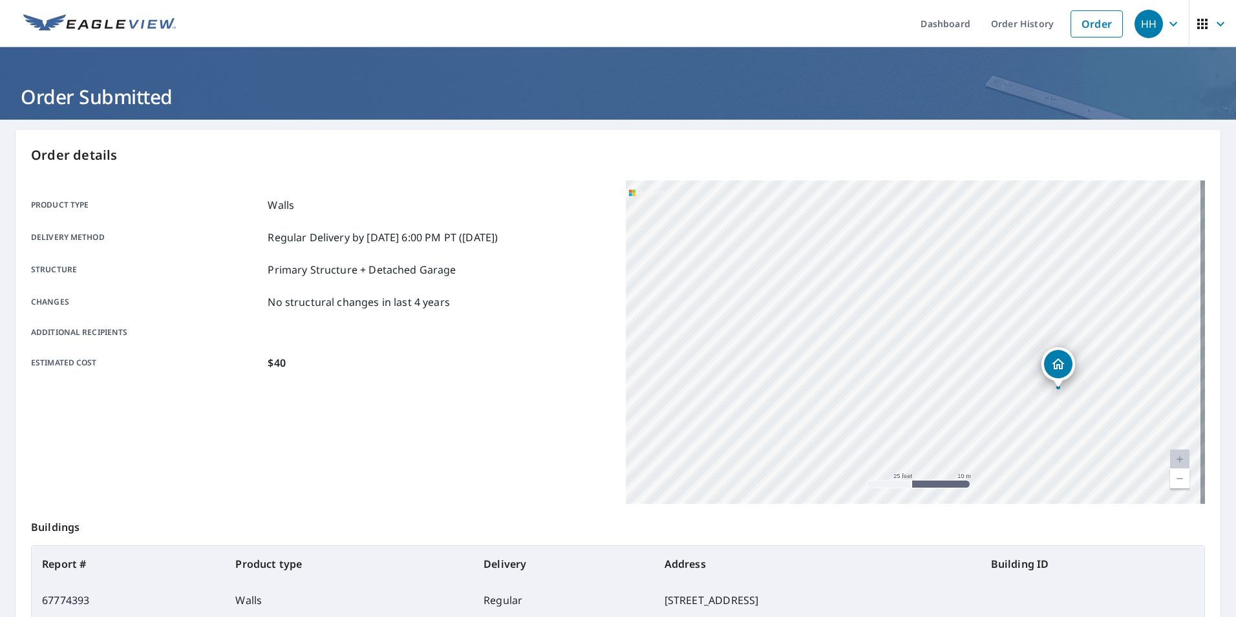
drag, startPoint x: 788, startPoint y: 427, endPoint x: 776, endPoint y: 452, distance: 27.5
click at [776, 452] on div "[STREET_ADDRESS]" at bounding box center [915, 341] width 579 height 323
drag, startPoint x: 797, startPoint y: 416, endPoint x: 804, endPoint y: 405, distance: 13.1
click at [804, 405] on div "[STREET_ADDRESS]" at bounding box center [915, 341] width 579 height 323
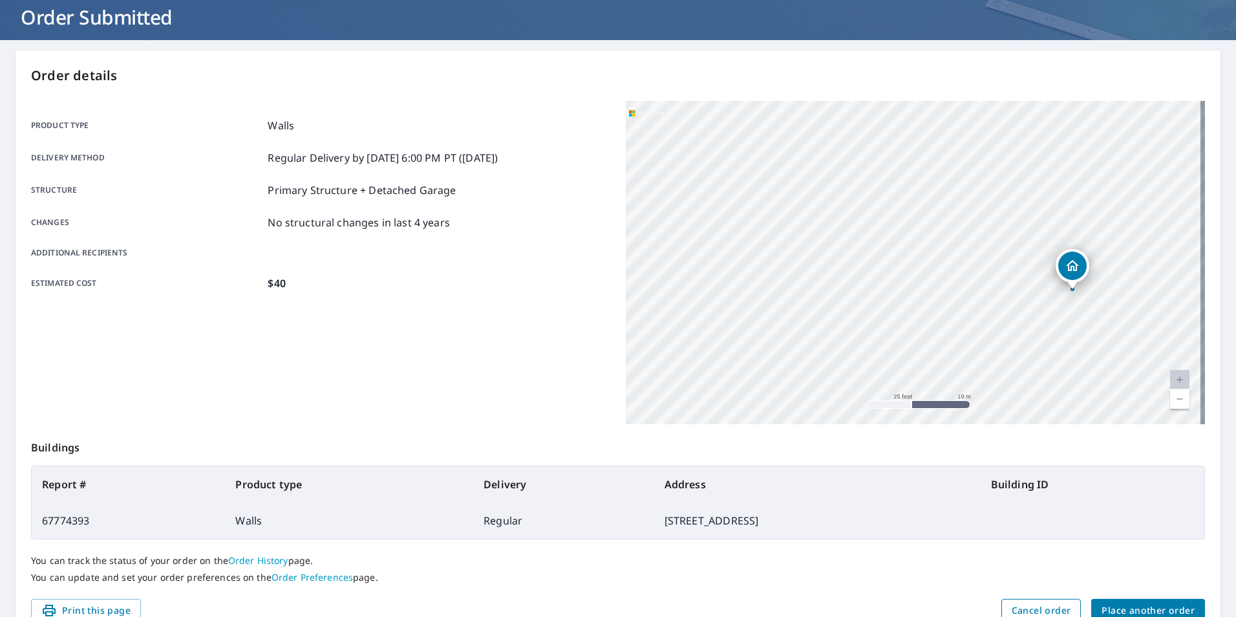
scroll to position [144, 0]
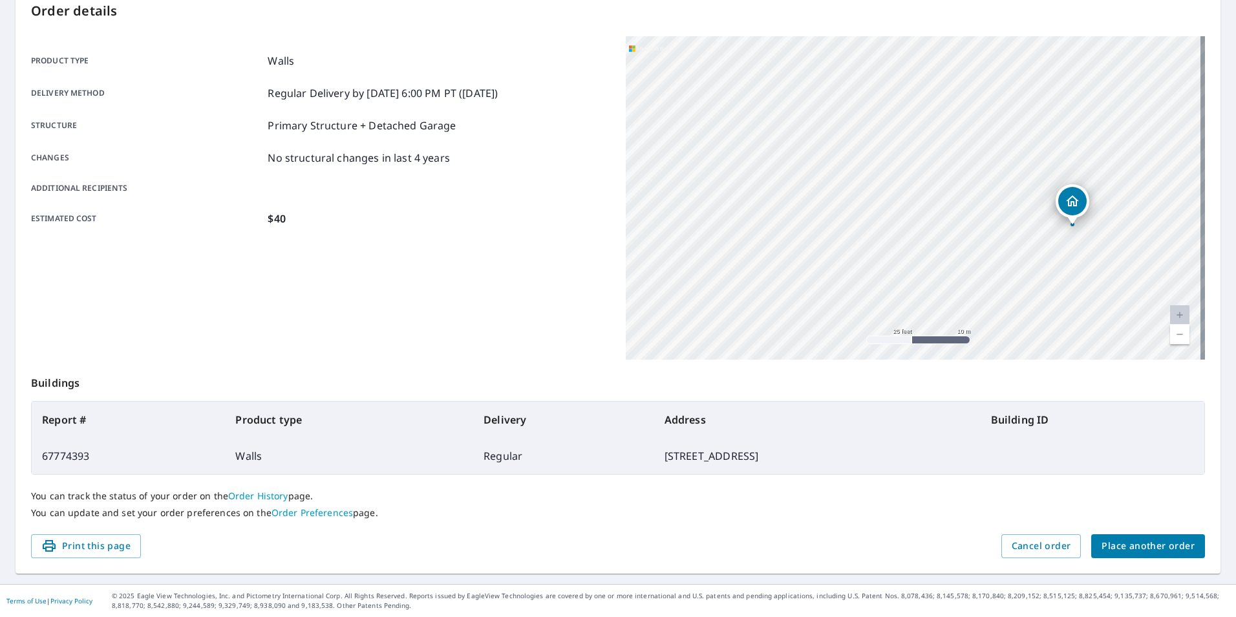
click at [1117, 545] on span "Place another order" at bounding box center [1148, 546] width 93 height 16
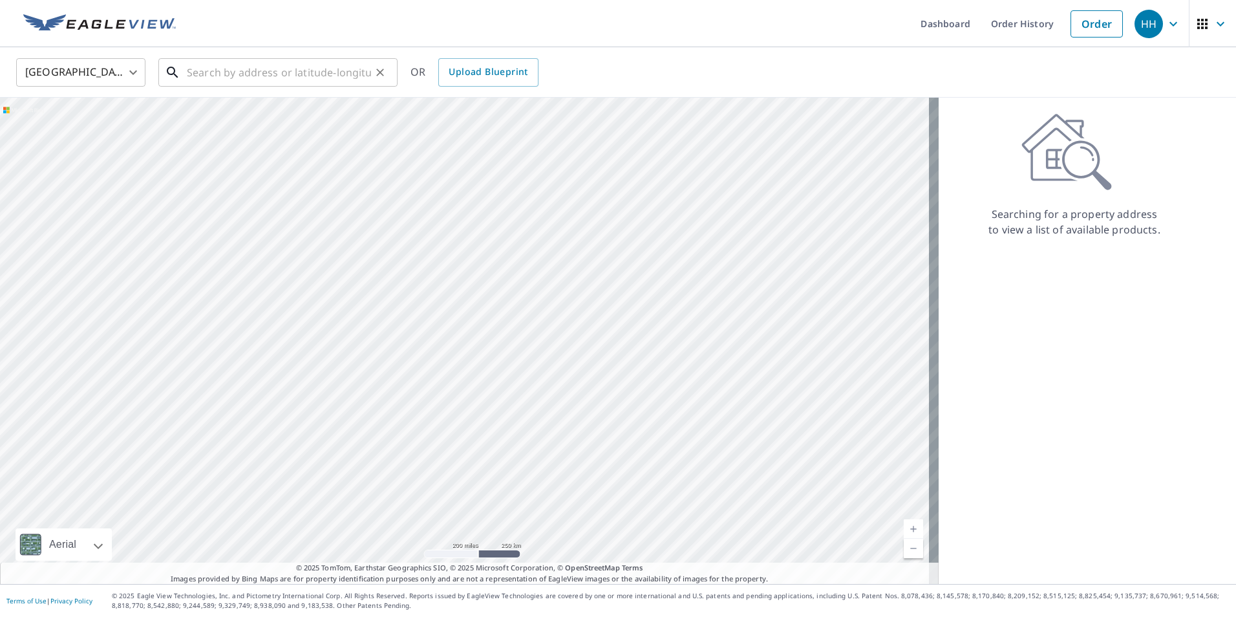
click at [257, 80] on input "text" at bounding box center [279, 72] width 184 height 36
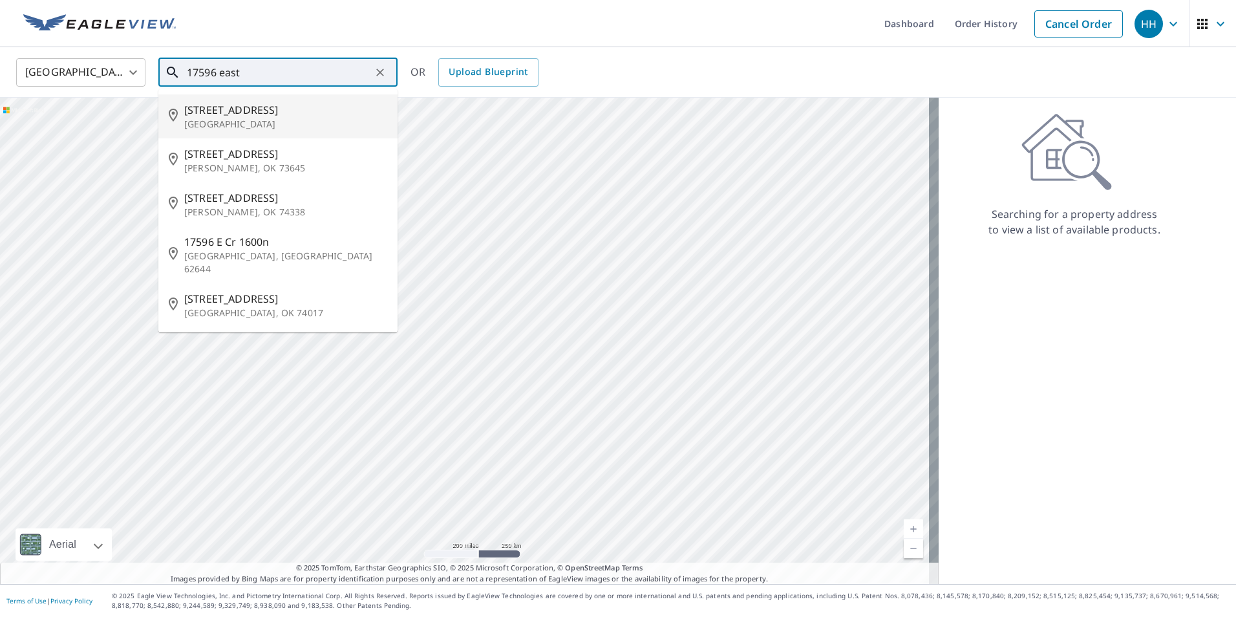
click at [269, 127] on p "[GEOGRAPHIC_DATA]" at bounding box center [285, 124] width 203 height 13
type input "[STREET_ADDRESS]"
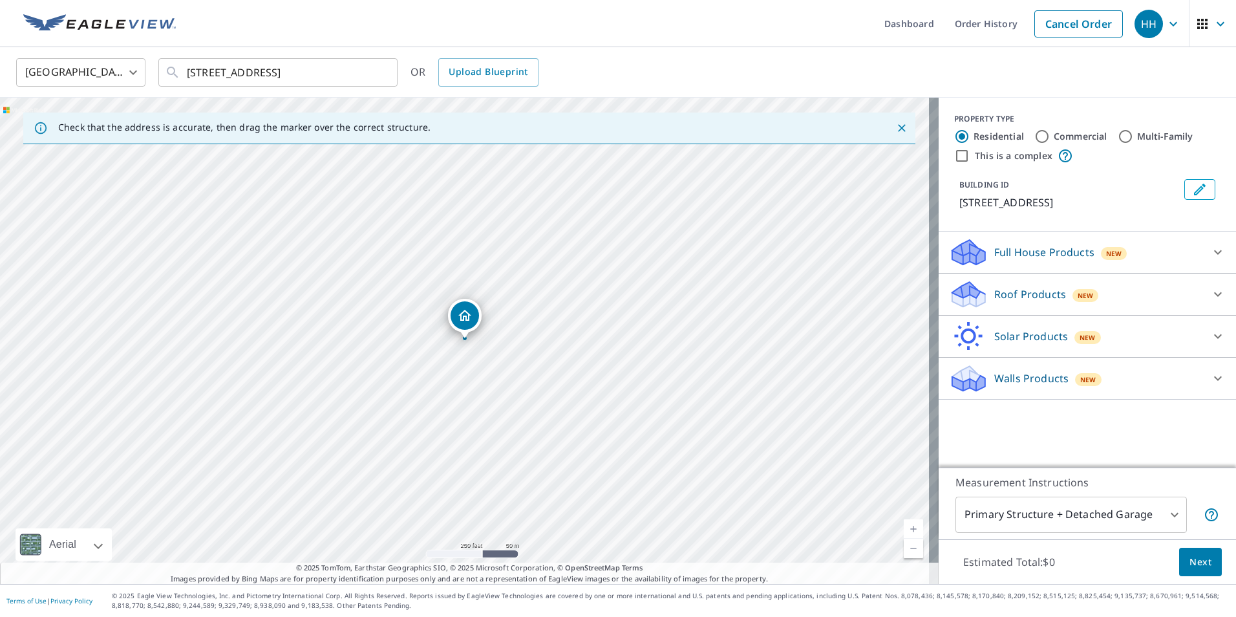
click at [1033, 511] on body "HH HH Dashboard Order History Cancel Order HH [GEOGRAPHIC_DATA] [GEOGRAPHIC_DAT…" at bounding box center [618, 308] width 1236 height 617
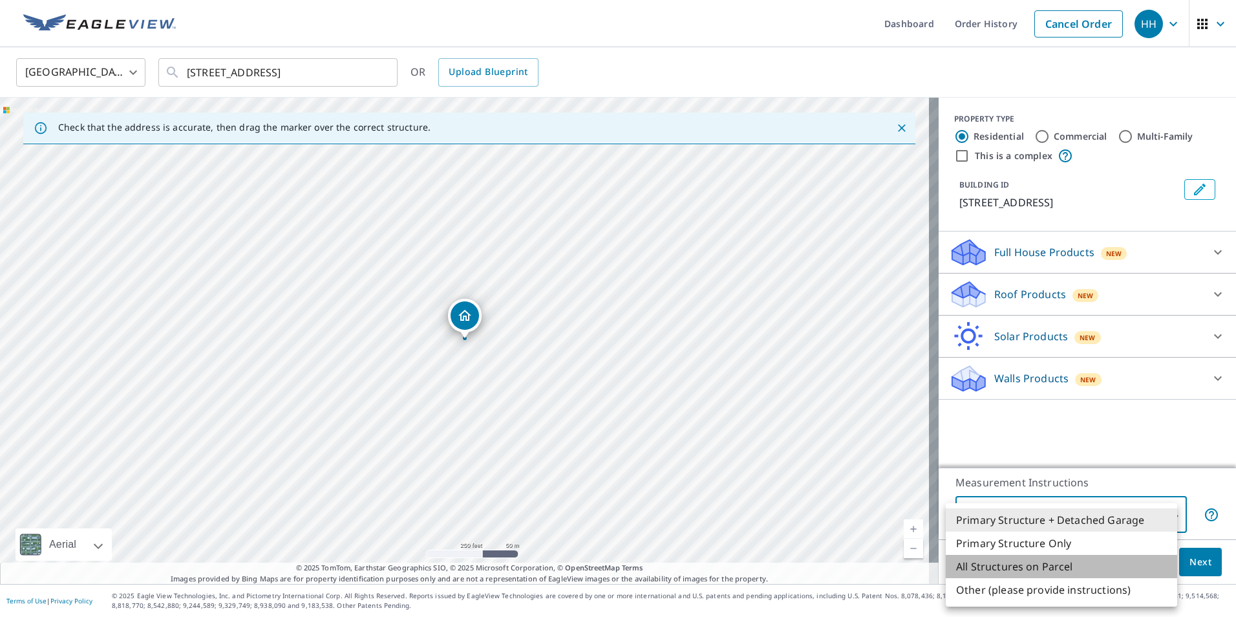
click at [995, 566] on li "All Structures on Parcel" at bounding box center [1061, 566] width 231 height 23
type input "3"
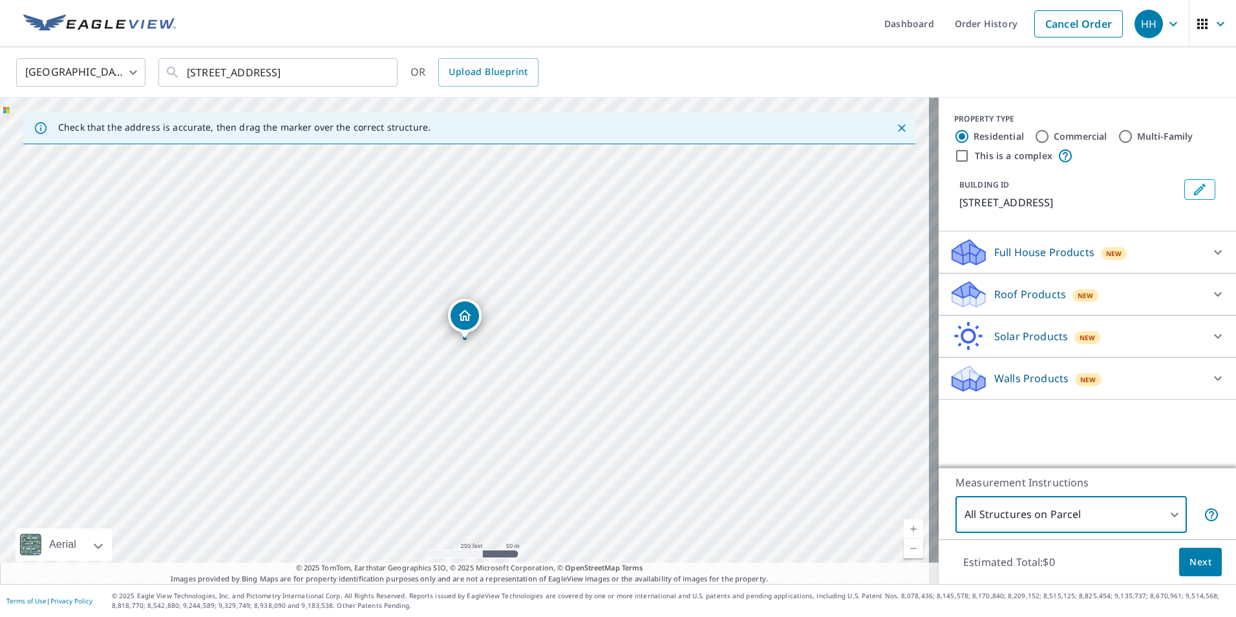
click at [998, 394] on div "Walls Products New" at bounding box center [1075, 378] width 253 height 30
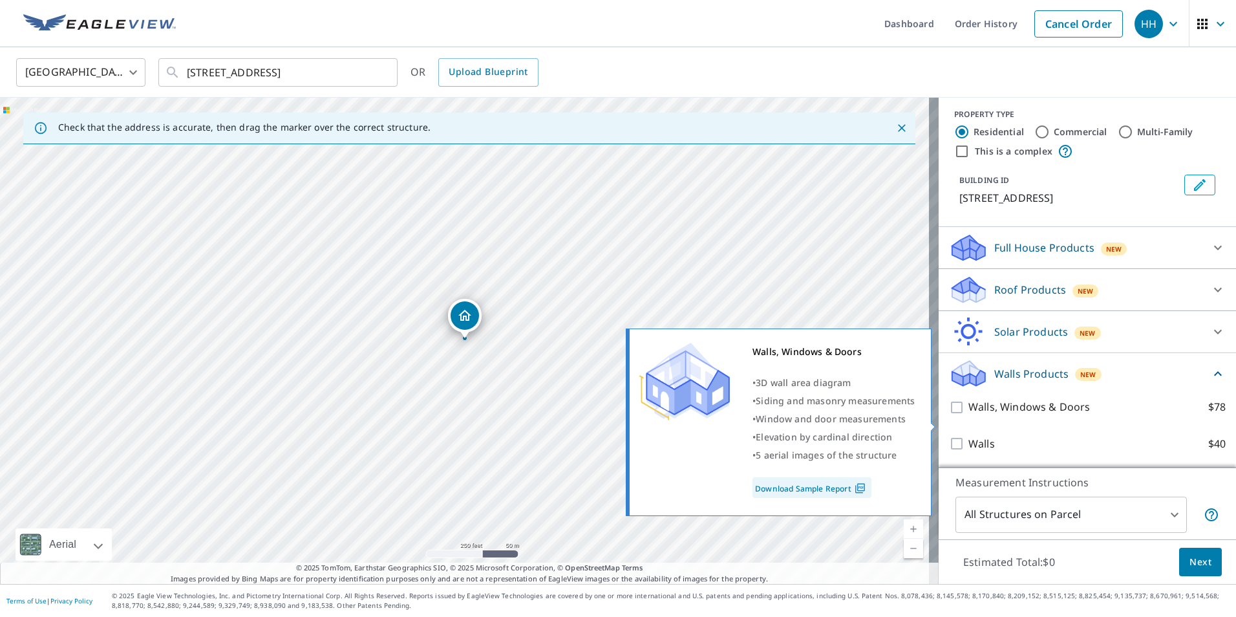
scroll to position [20, 0]
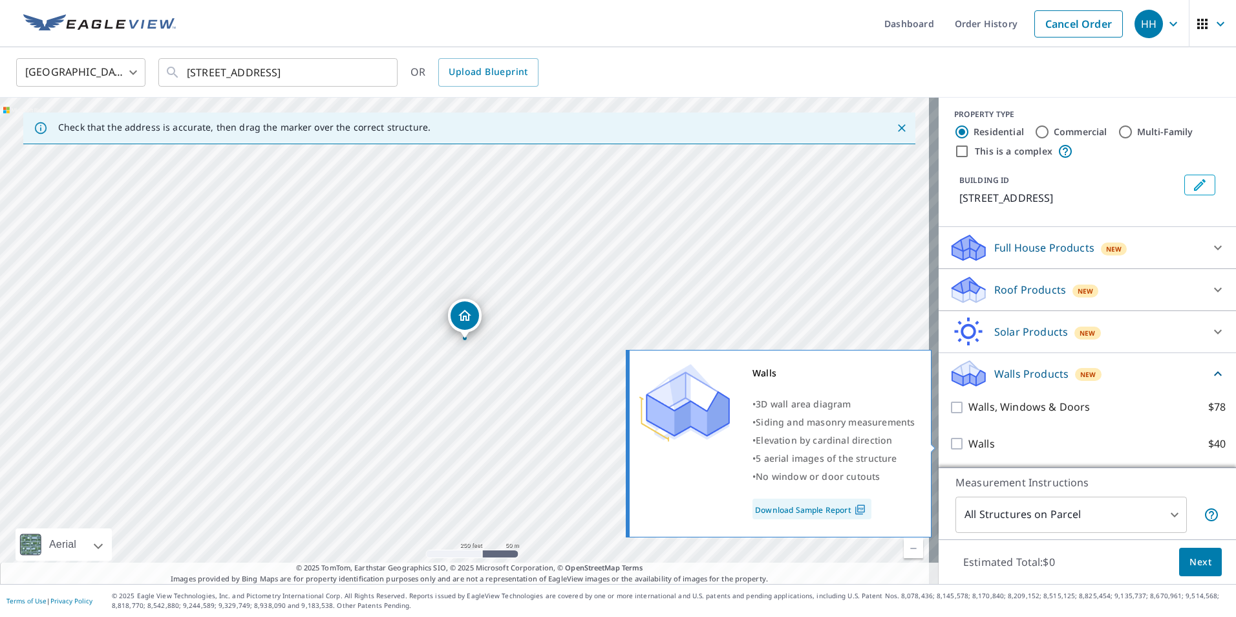
click at [957, 451] on input "Walls $40" at bounding box center [958, 444] width 19 height 16
checkbox input "true"
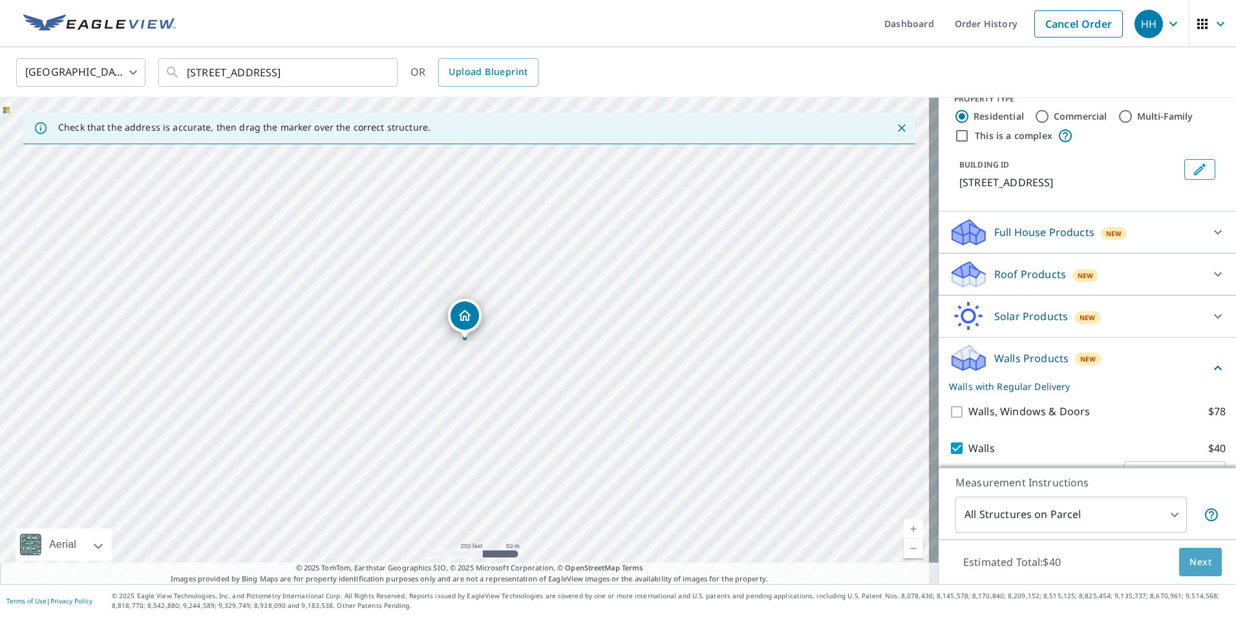
click at [1190, 566] on span "Next" at bounding box center [1201, 562] width 22 height 16
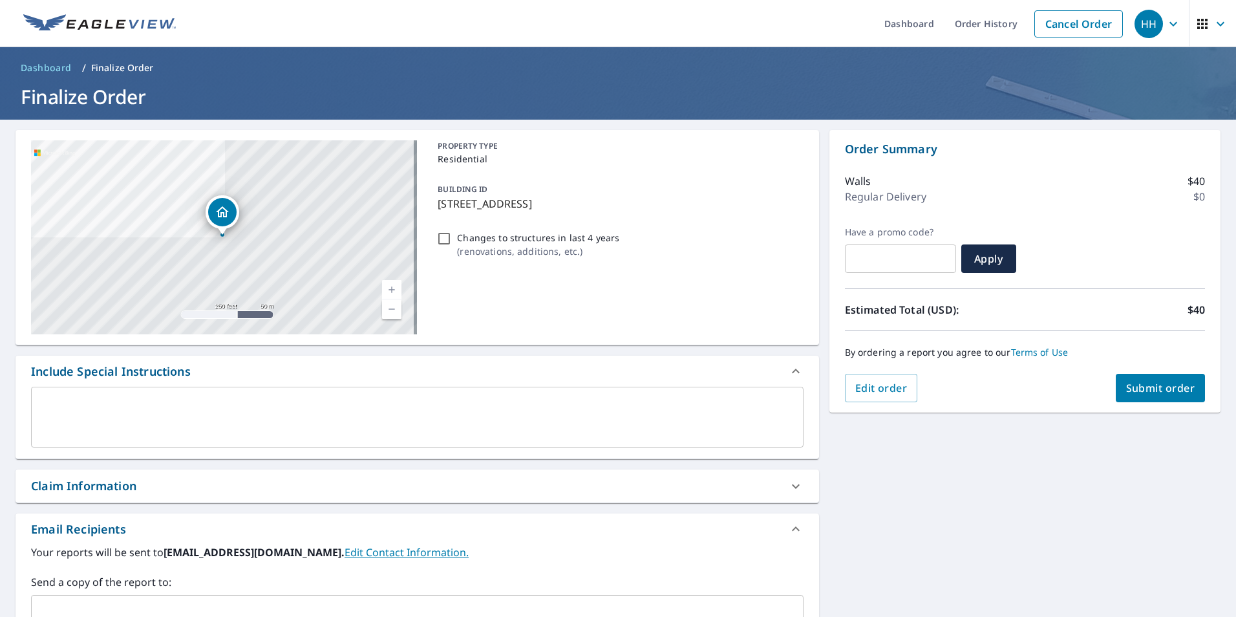
click at [1152, 385] on span "Submit order" at bounding box center [1160, 388] width 69 height 14
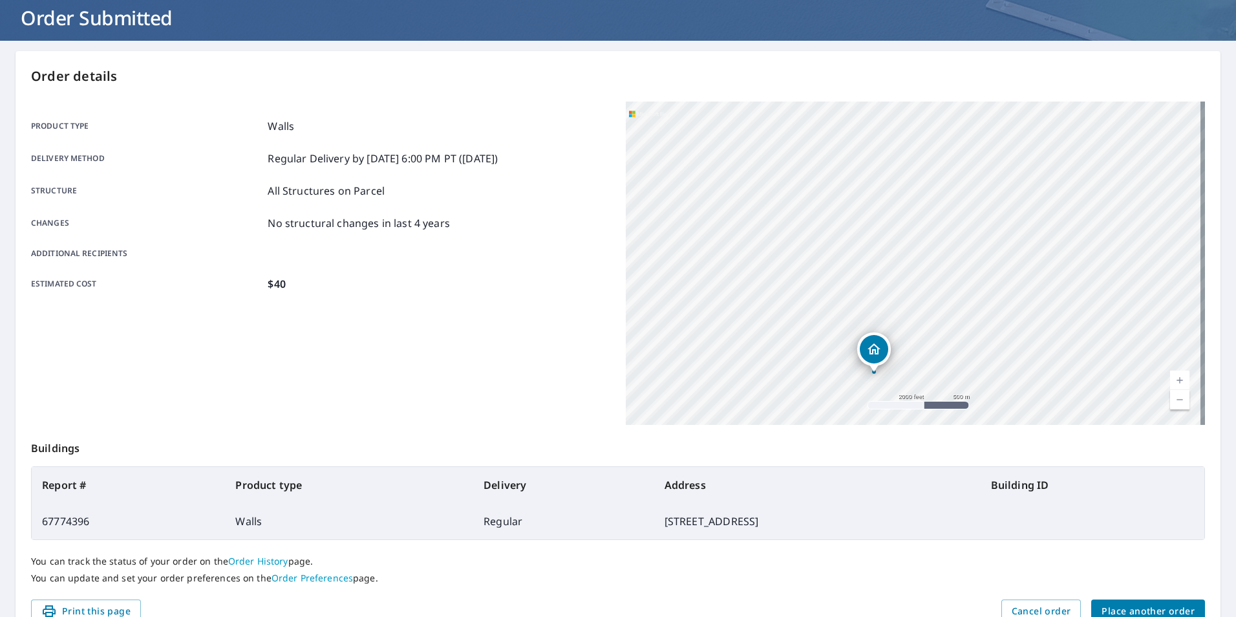
scroll to position [144, 0]
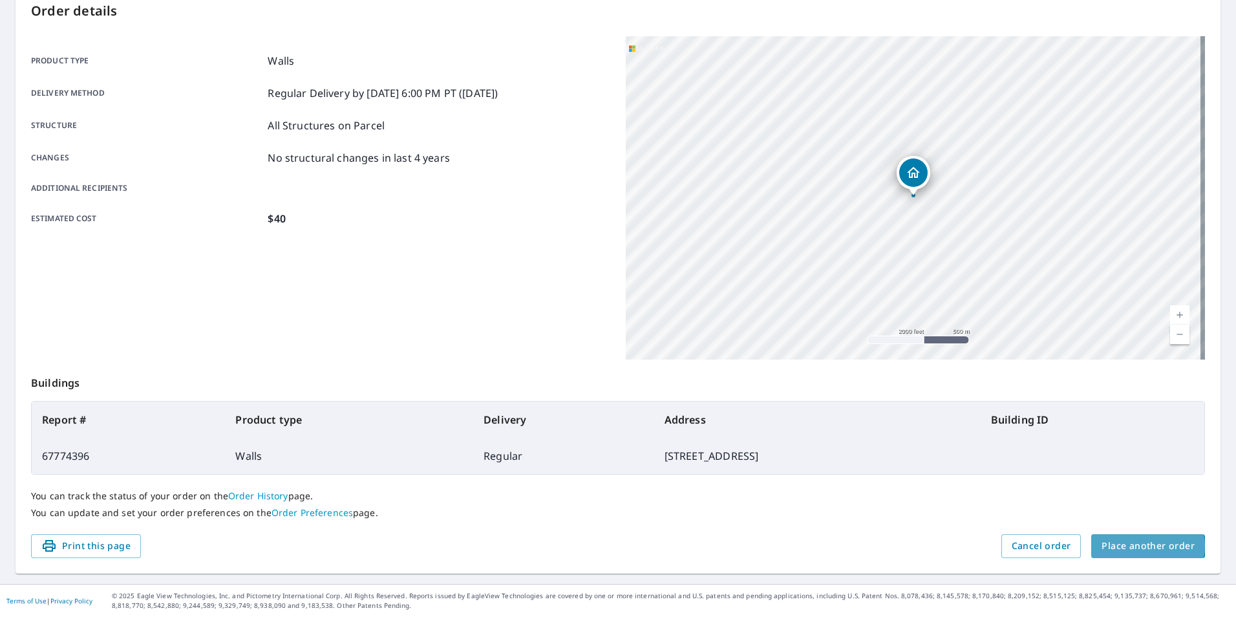
click at [1140, 546] on span "Place another order" at bounding box center [1148, 546] width 93 height 16
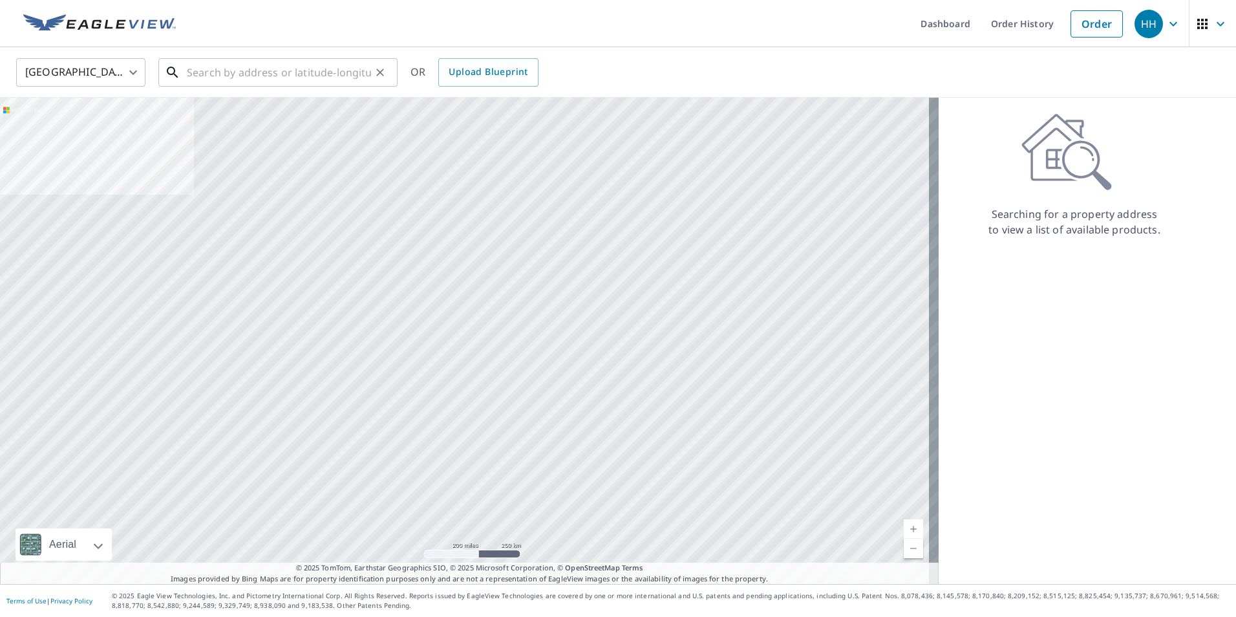
click at [291, 69] on input "text" at bounding box center [279, 72] width 184 height 36
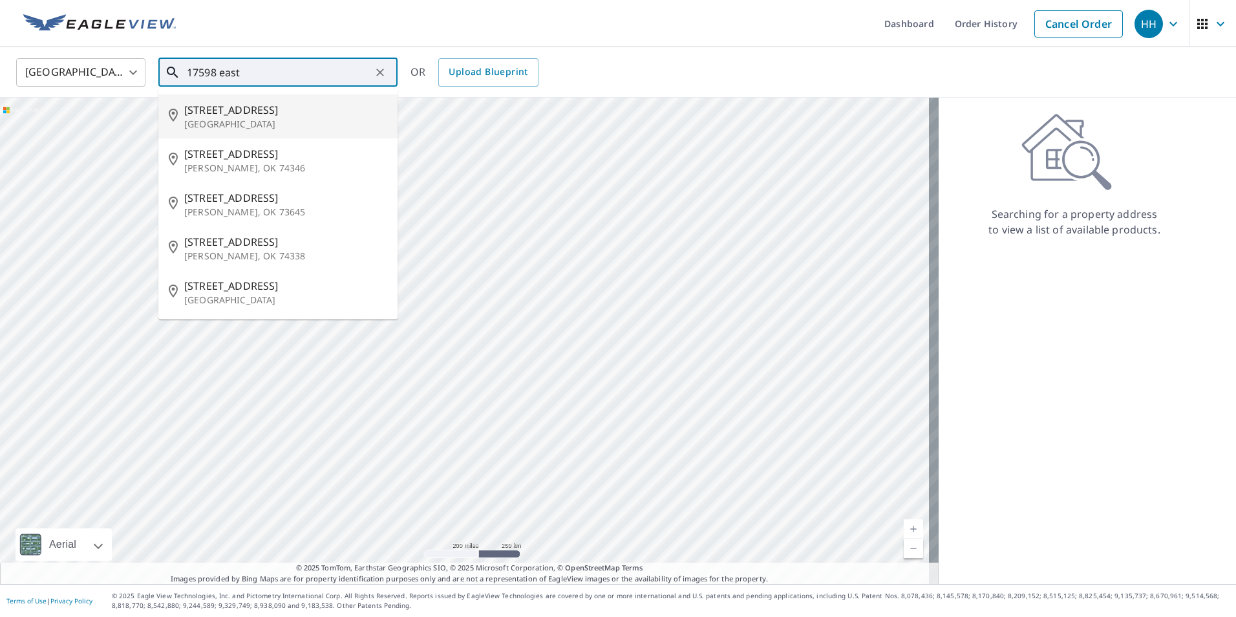
click at [251, 124] on p "[GEOGRAPHIC_DATA]" at bounding box center [285, 124] width 203 height 13
type input "[STREET_ADDRESS]"
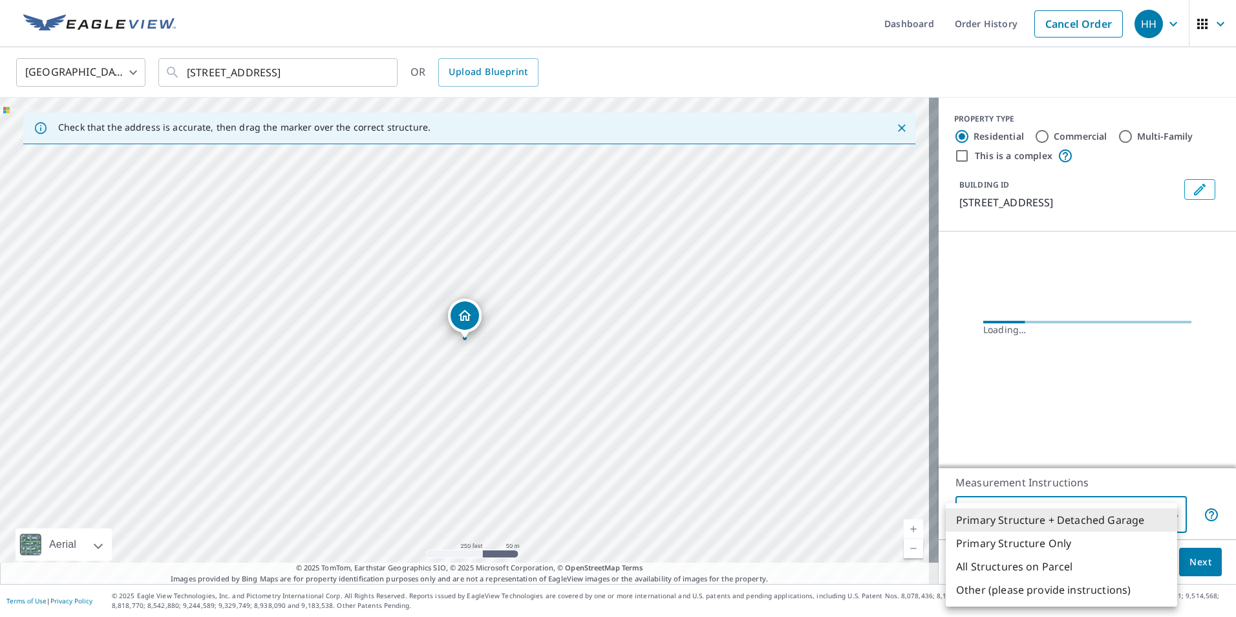
click at [1142, 511] on body "HH HH Dashboard Order History Cancel Order HH [GEOGRAPHIC_DATA] [GEOGRAPHIC_DAT…" at bounding box center [618, 308] width 1236 height 617
click at [1016, 566] on li "All Structures on Parcel" at bounding box center [1061, 566] width 231 height 23
type input "3"
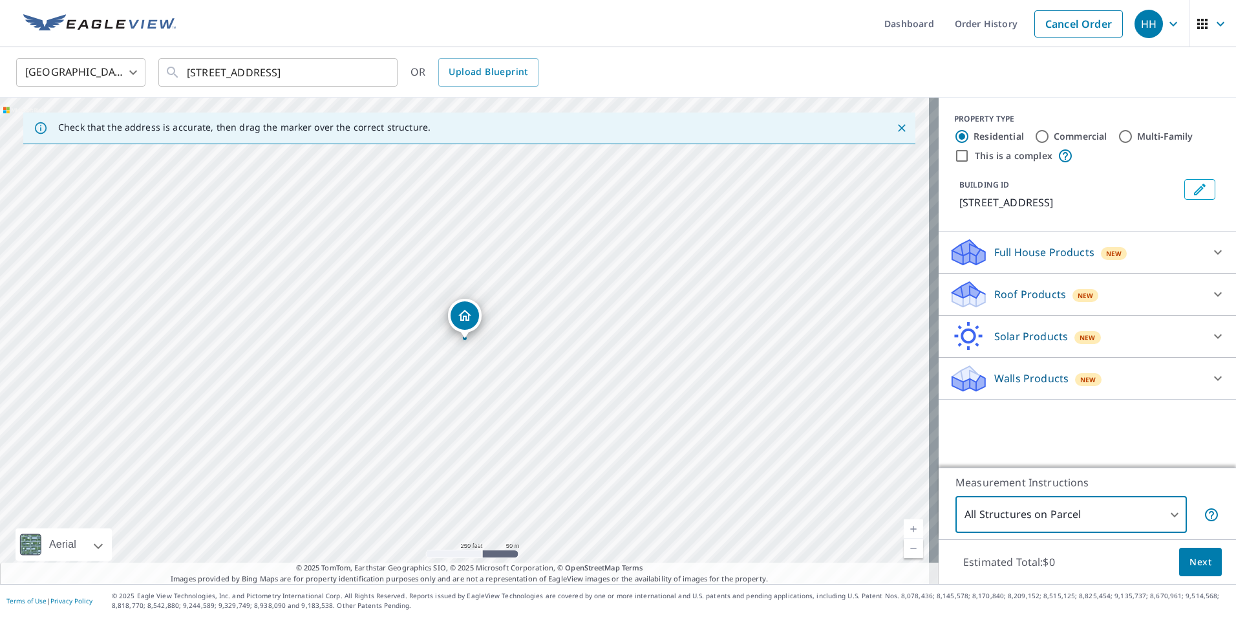
drag, startPoint x: 1025, startPoint y: 398, endPoint x: 1024, endPoint y: 405, distance: 7.2
click at [1024, 386] on p "Walls Products" at bounding box center [1031, 378] width 74 height 16
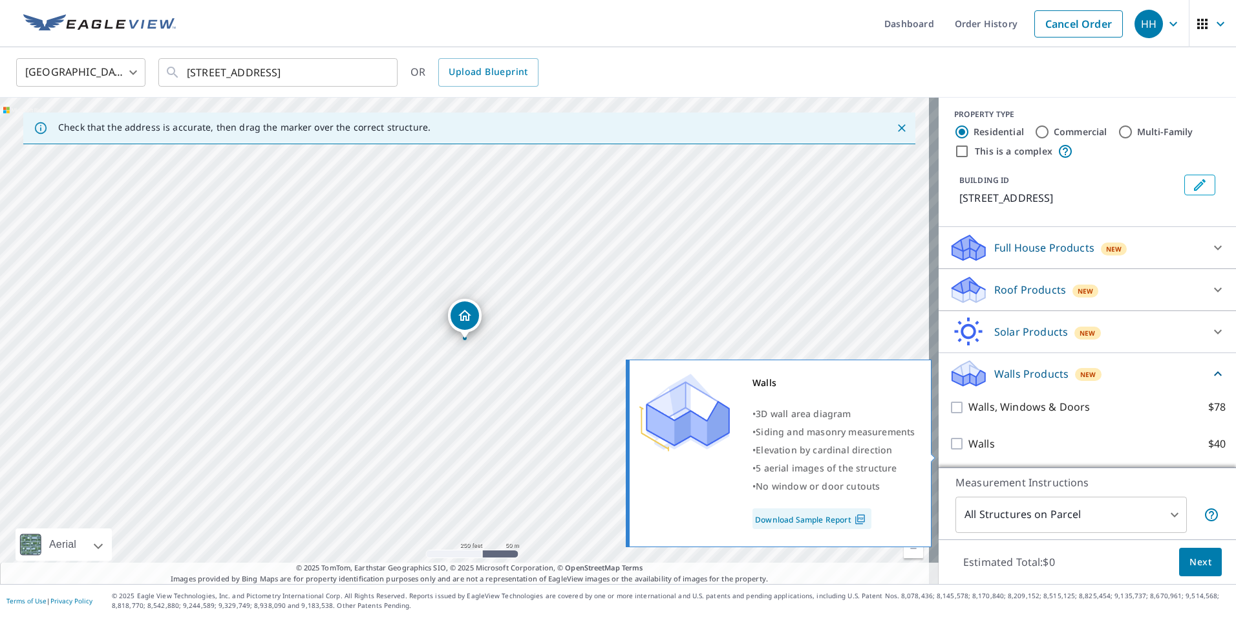
scroll to position [20, 0]
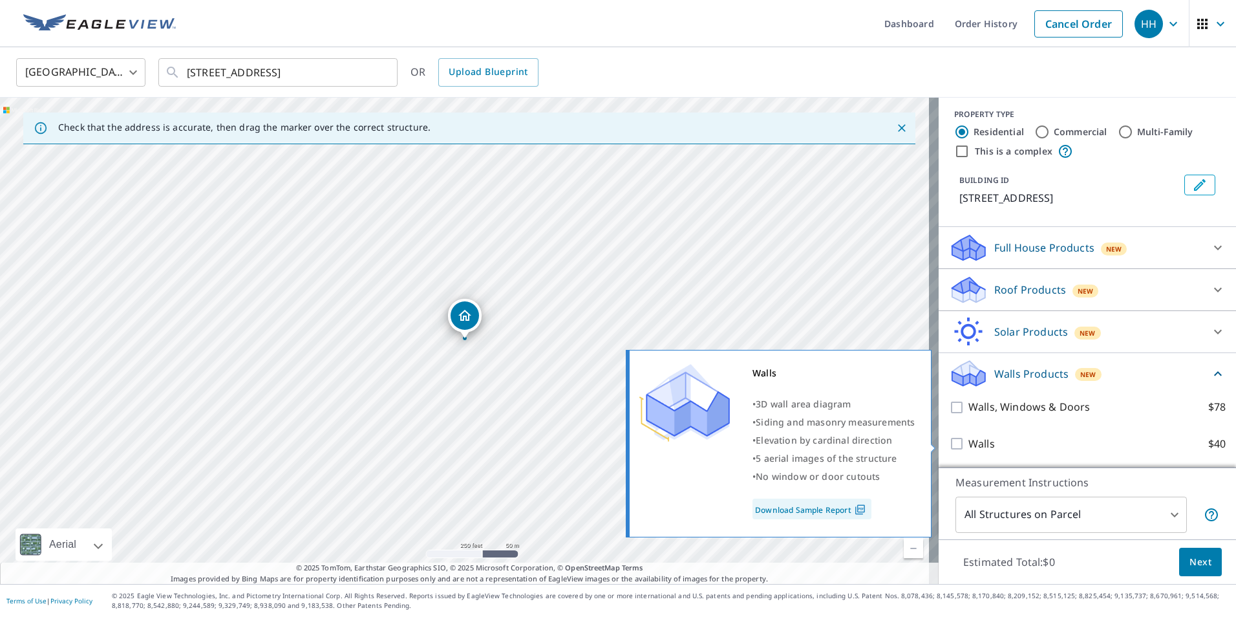
click at [969, 450] on p "Walls" at bounding box center [982, 444] width 27 height 16
click at [963, 450] on input "Walls $40" at bounding box center [958, 444] width 19 height 16
checkbox input "true"
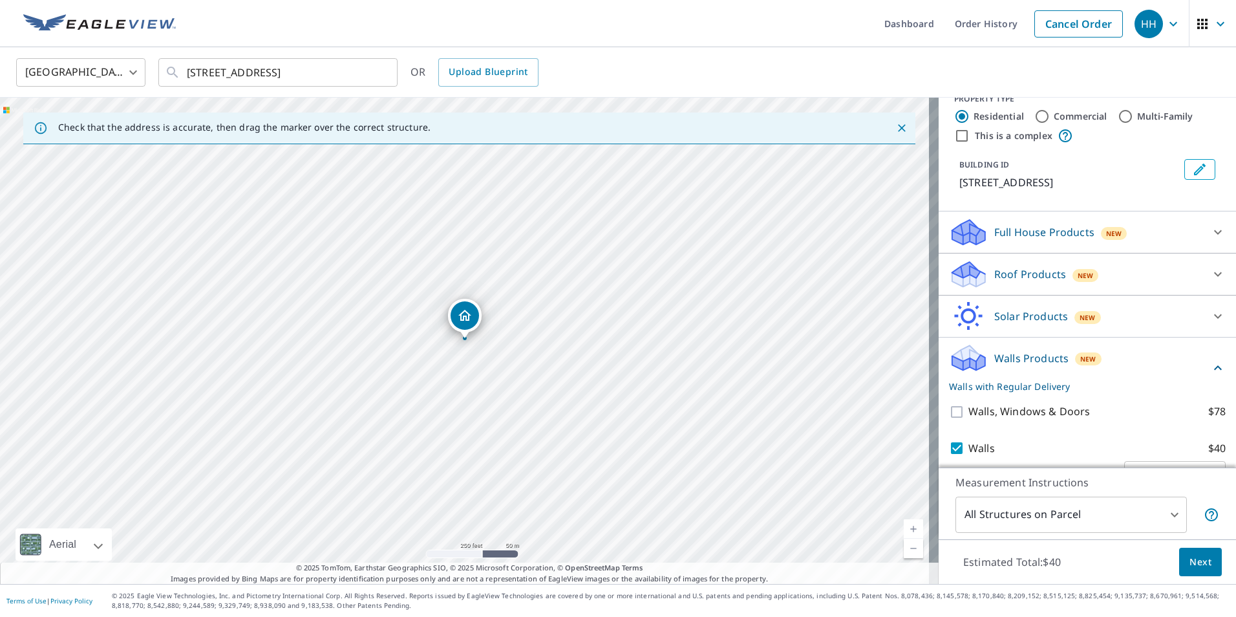
click at [1192, 562] on span "Next" at bounding box center [1201, 562] width 22 height 16
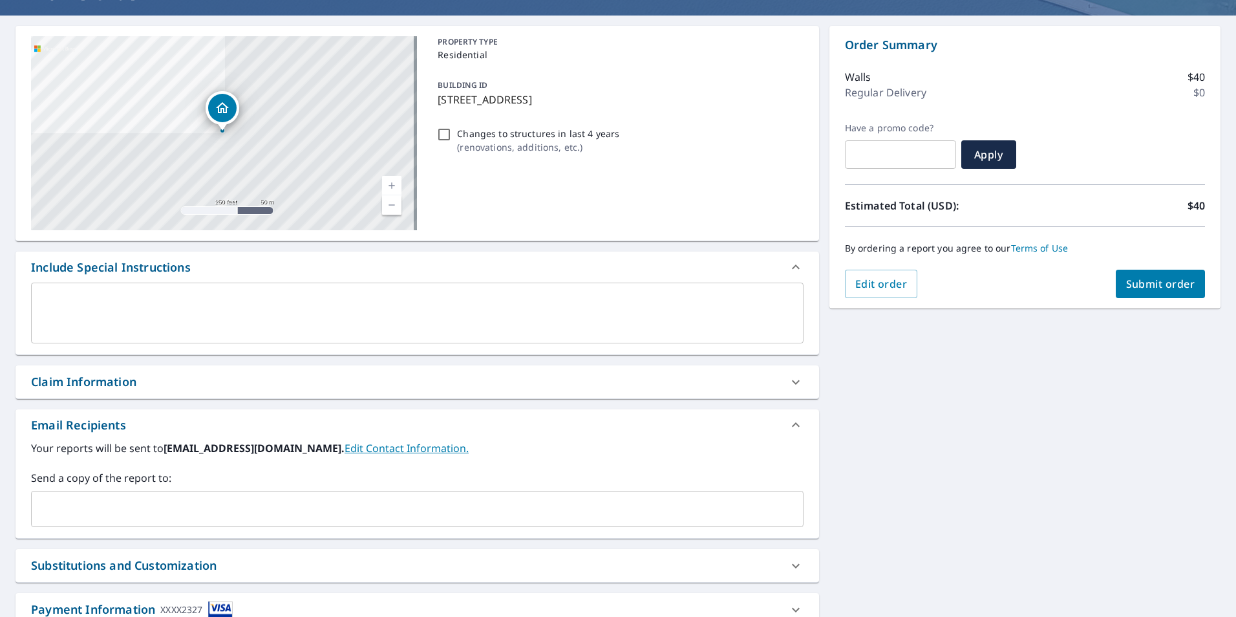
scroll to position [25, 0]
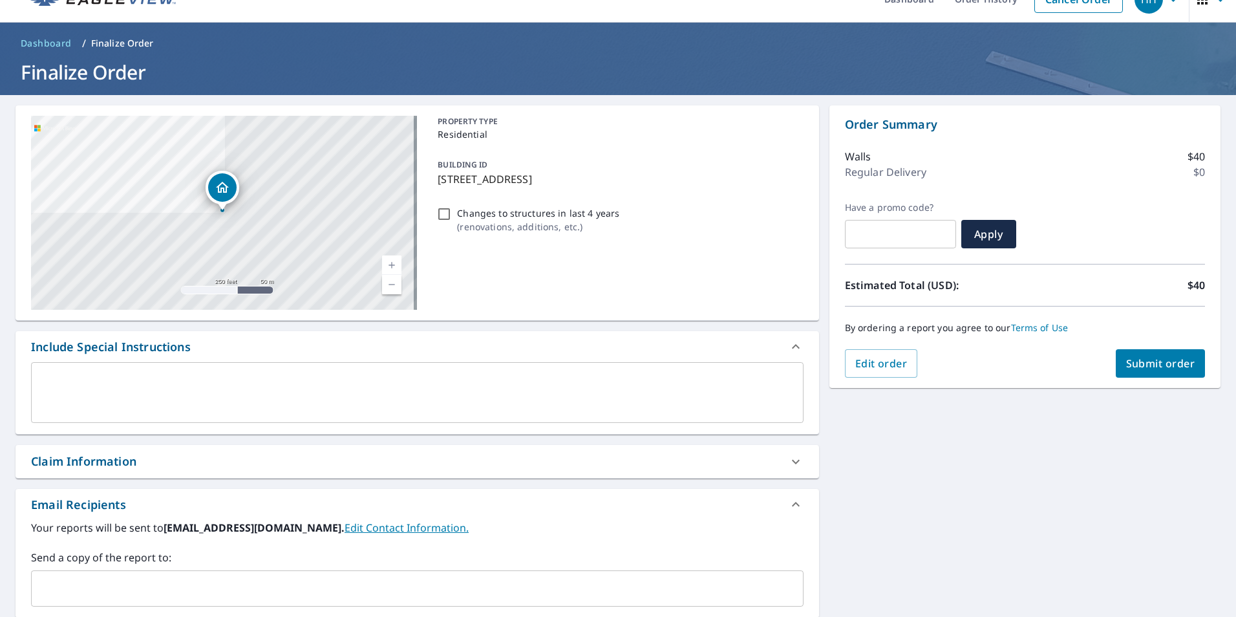
click at [1163, 359] on span "Submit order" at bounding box center [1160, 363] width 69 height 14
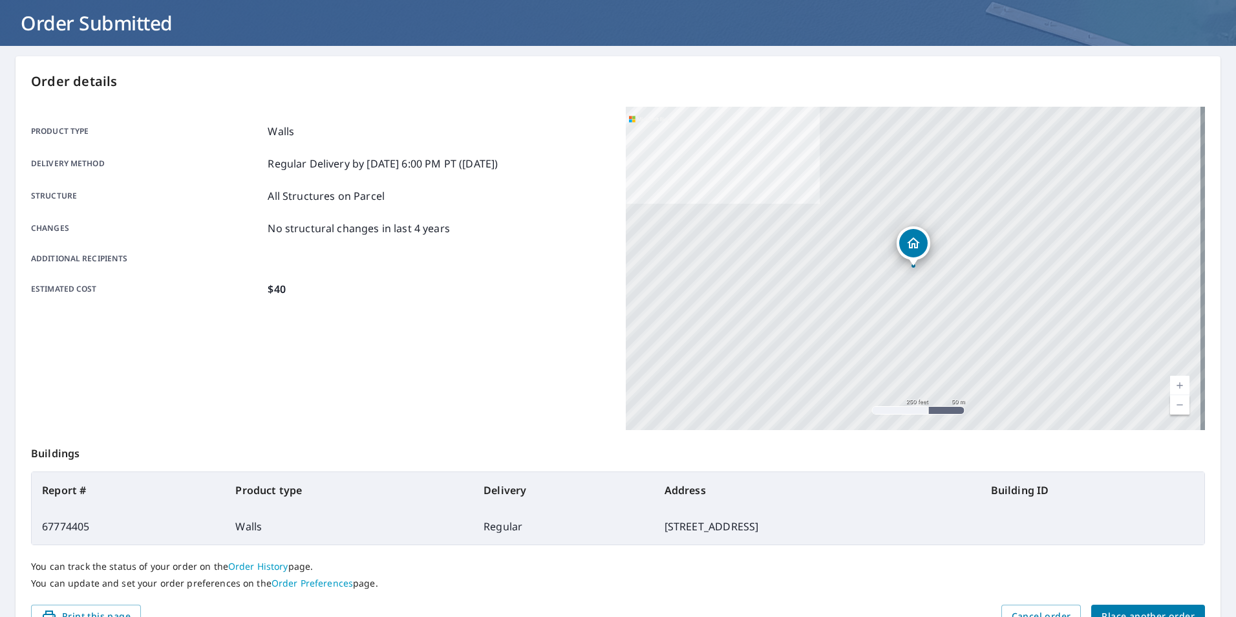
scroll to position [144, 0]
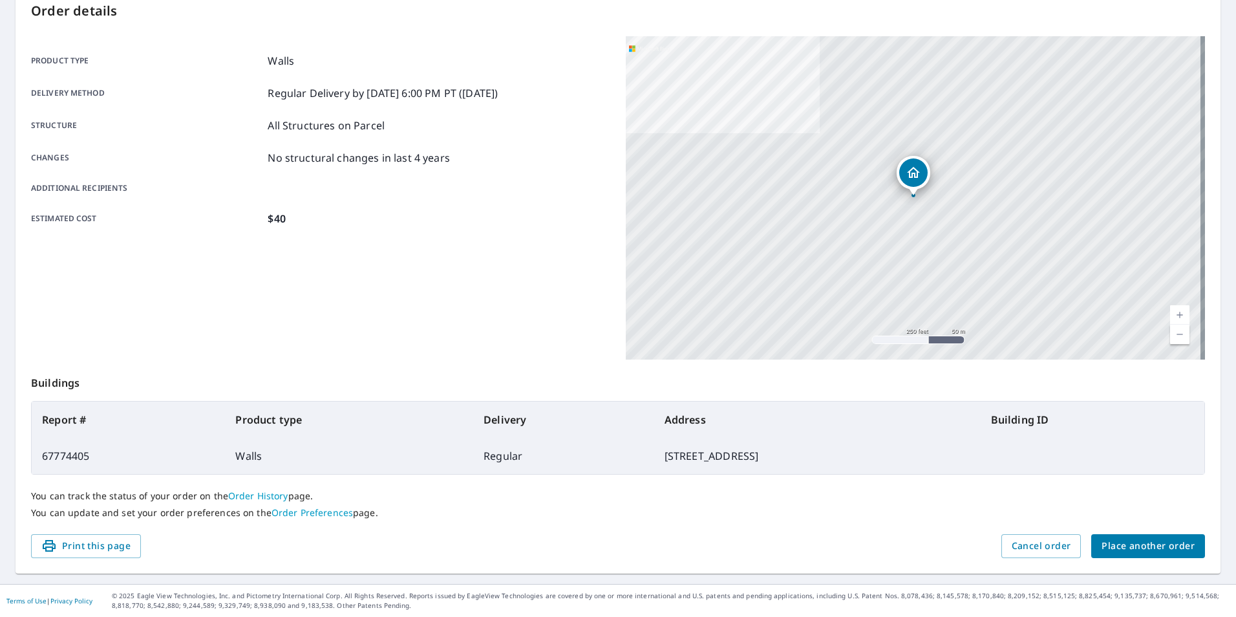
click at [1127, 550] on span "Place another order" at bounding box center [1148, 546] width 93 height 16
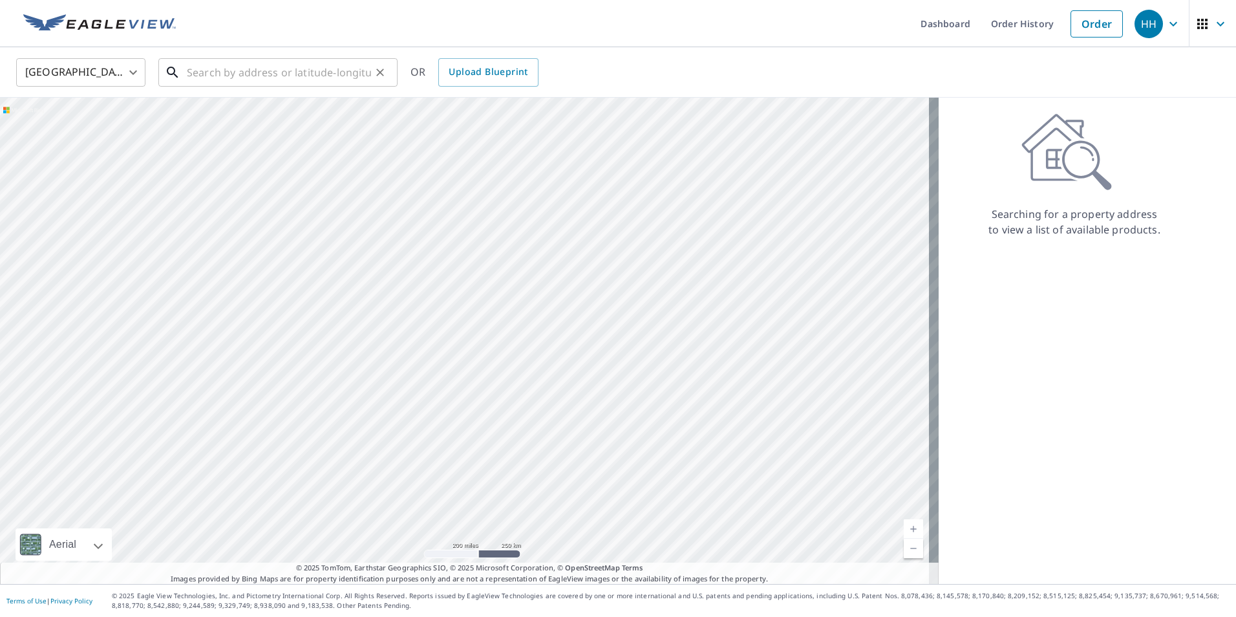
click at [205, 64] on input "text" at bounding box center [279, 72] width 184 height 36
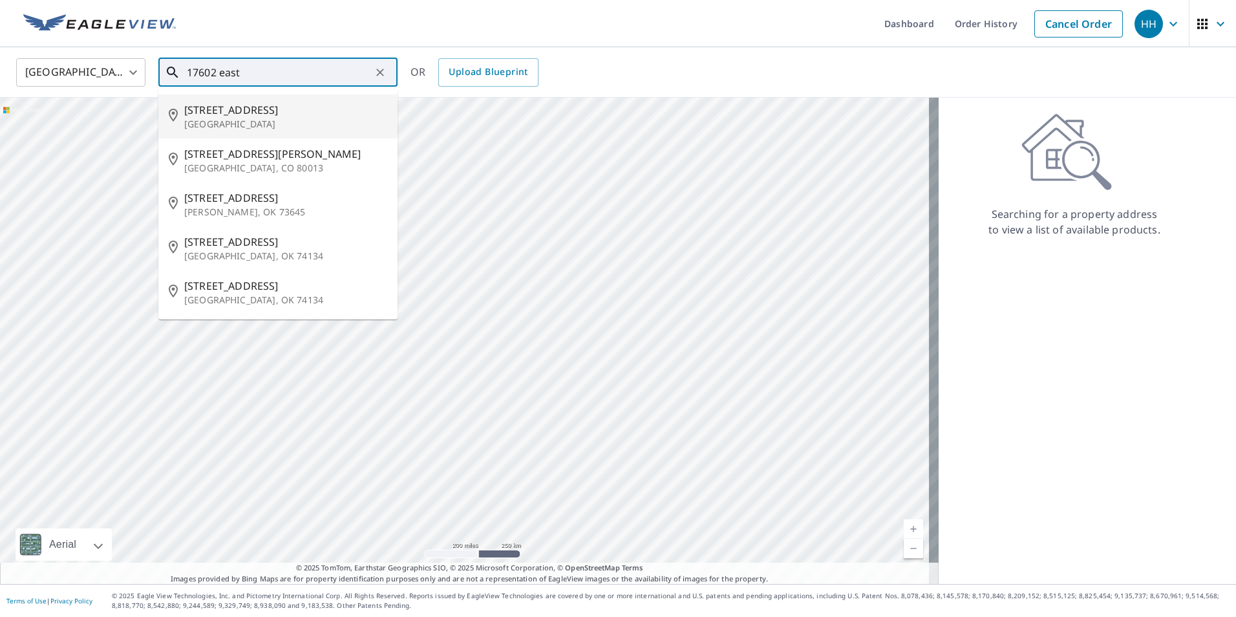
click at [248, 113] on span "[STREET_ADDRESS]" at bounding box center [285, 110] width 203 height 16
type input "[STREET_ADDRESS]"
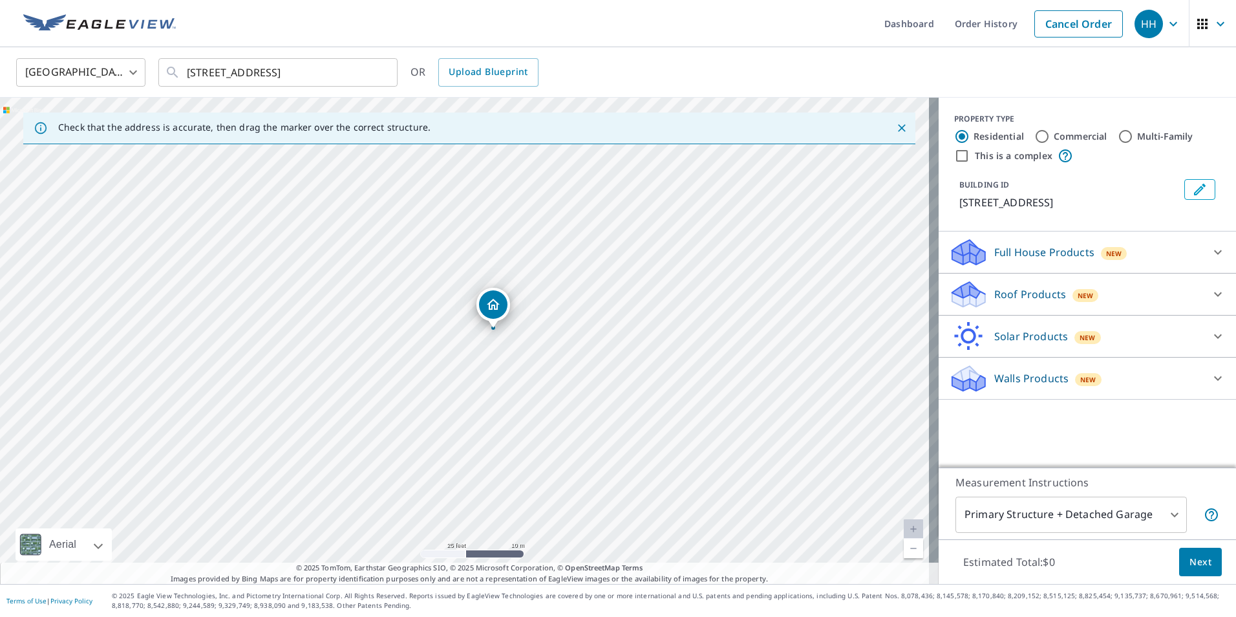
drag, startPoint x: 531, startPoint y: 409, endPoint x: 539, endPoint y: 319, distance: 90.2
click at [539, 319] on div "[STREET_ADDRESS]" at bounding box center [469, 341] width 939 height 486
click at [1039, 386] on p "Walls Products" at bounding box center [1031, 378] width 74 height 16
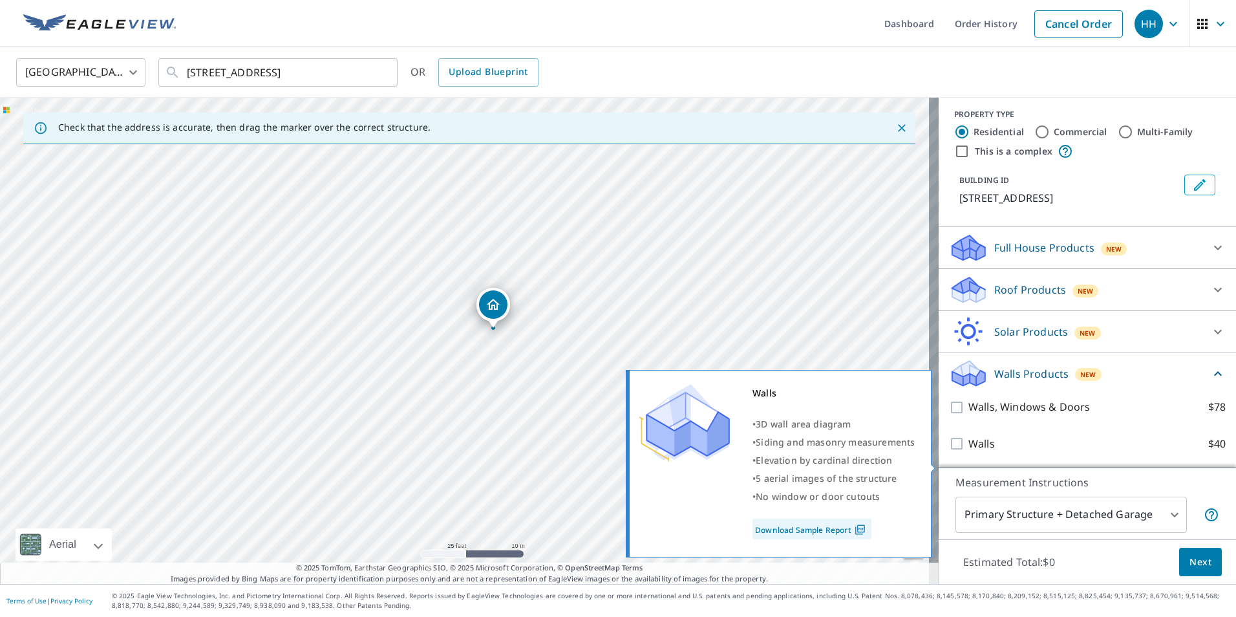
scroll to position [20, 0]
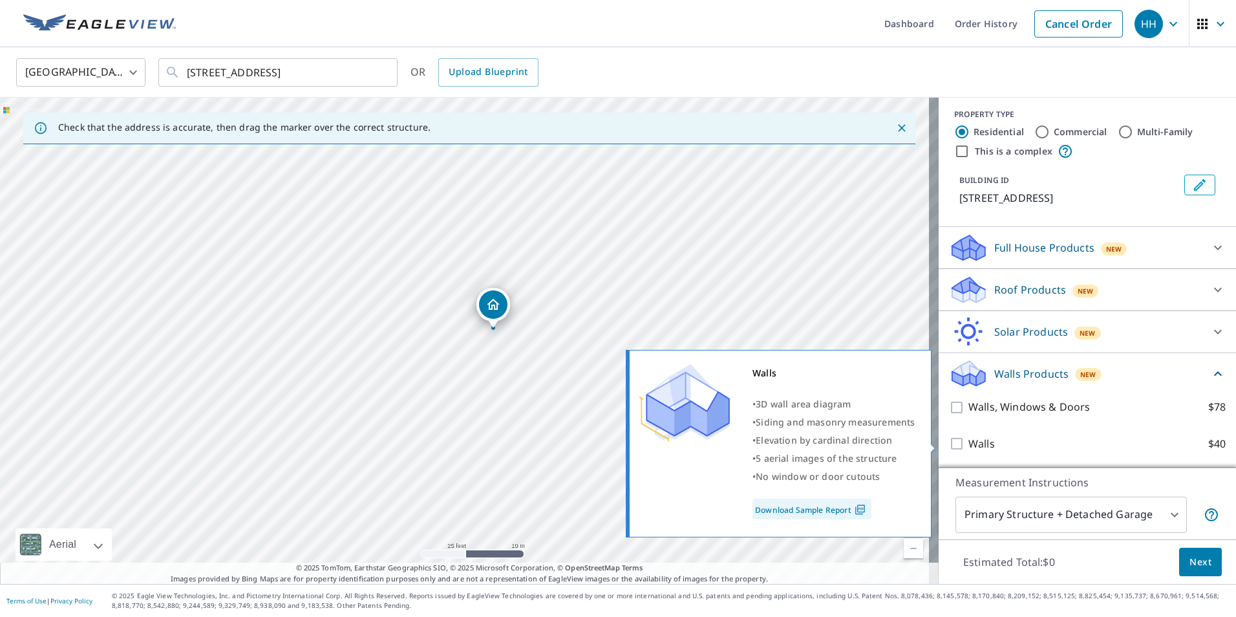
click at [973, 438] on p "Walls" at bounding box center [982, 444] width 27 height 16
click at [969, 438] on input "Walls $40" at bounding box center [958, 444] width 19 height 16
checkbox input "true"
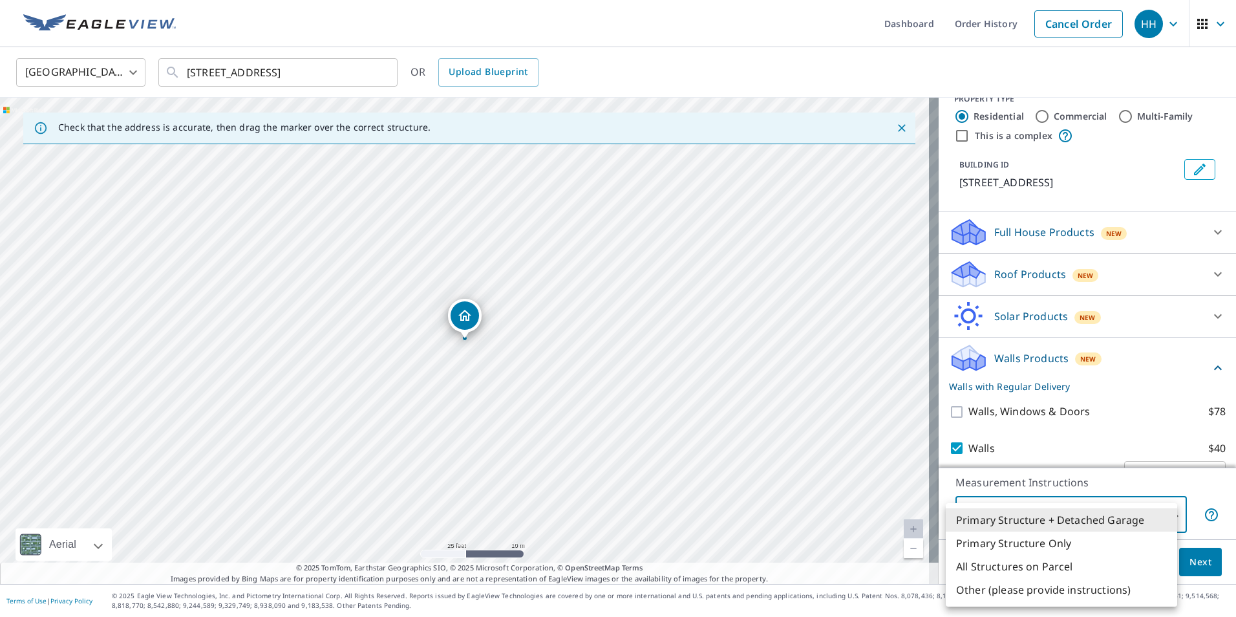
click at [1011, 520] on body "HH HH Dashboard Order History Cancel Order HH [GEOGRAPHIC_DATA] [GEOGRAPHIC_DAT…" at bounding box center [618, 308] width 1236 height 617
click at [1014, 574] on li "All Structures on Parcel" at bounding box center [1061, 566] width 231 height 23
type input "3"
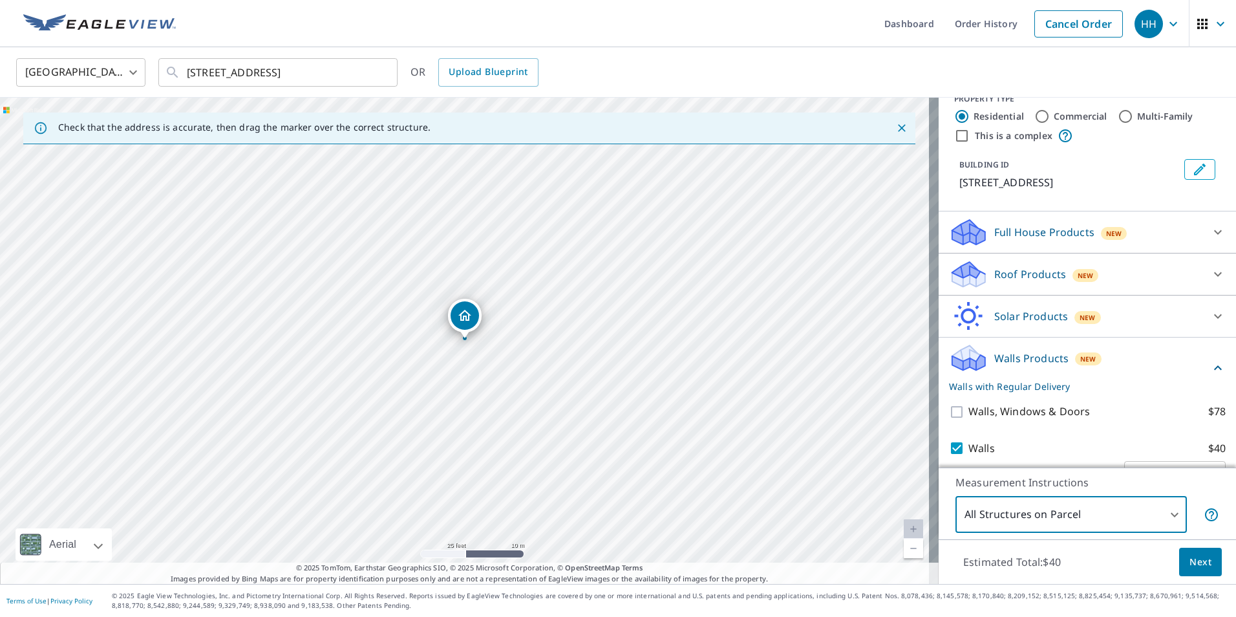
click at [1190, 562] on span "Next" at bounding box center [1201, 562] width 22 height 16
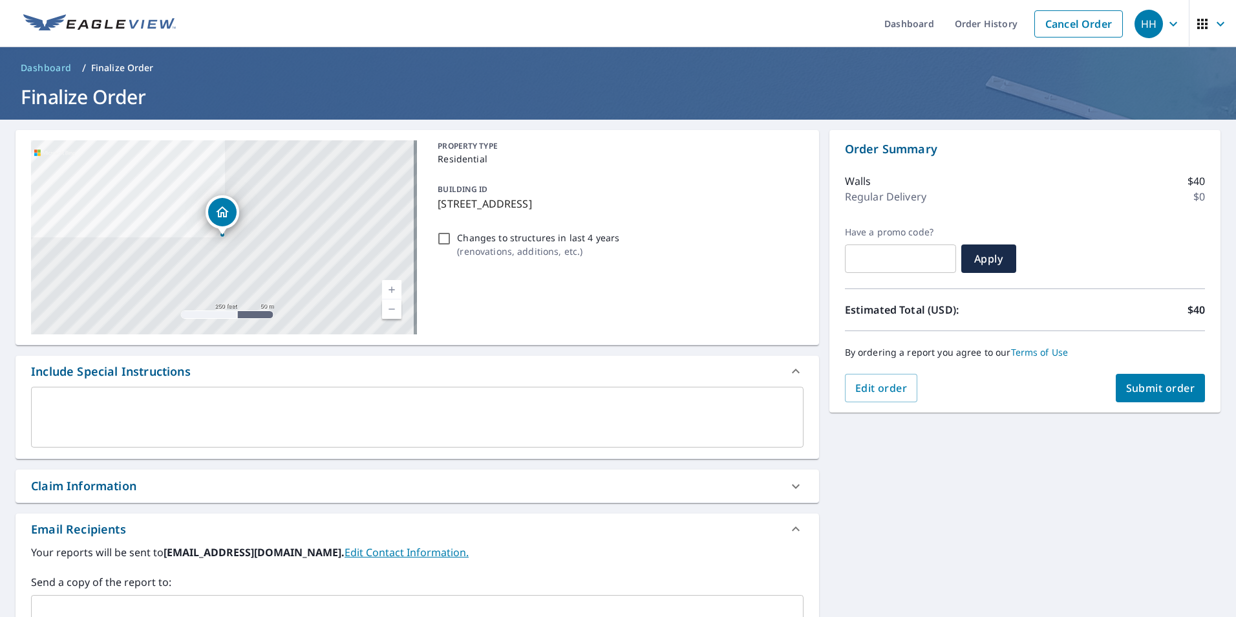
click at [1150, 381] on span "Submit order" at bounding box center [1160, 388] width 69 height 14
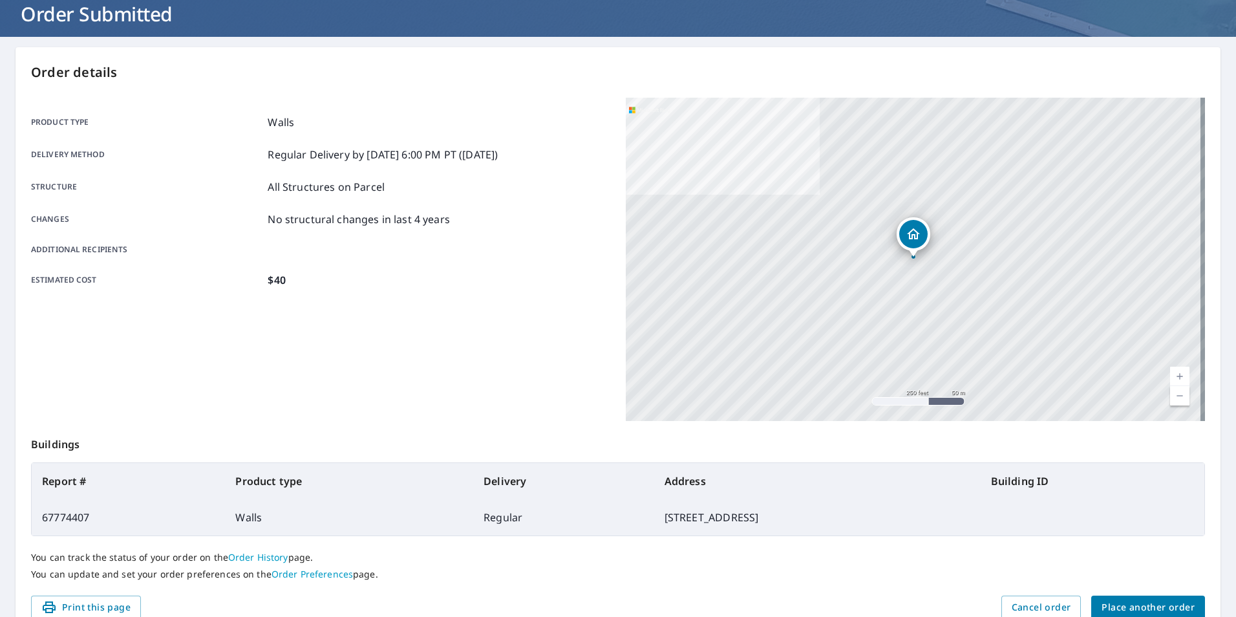
scroll to position [144, 0]
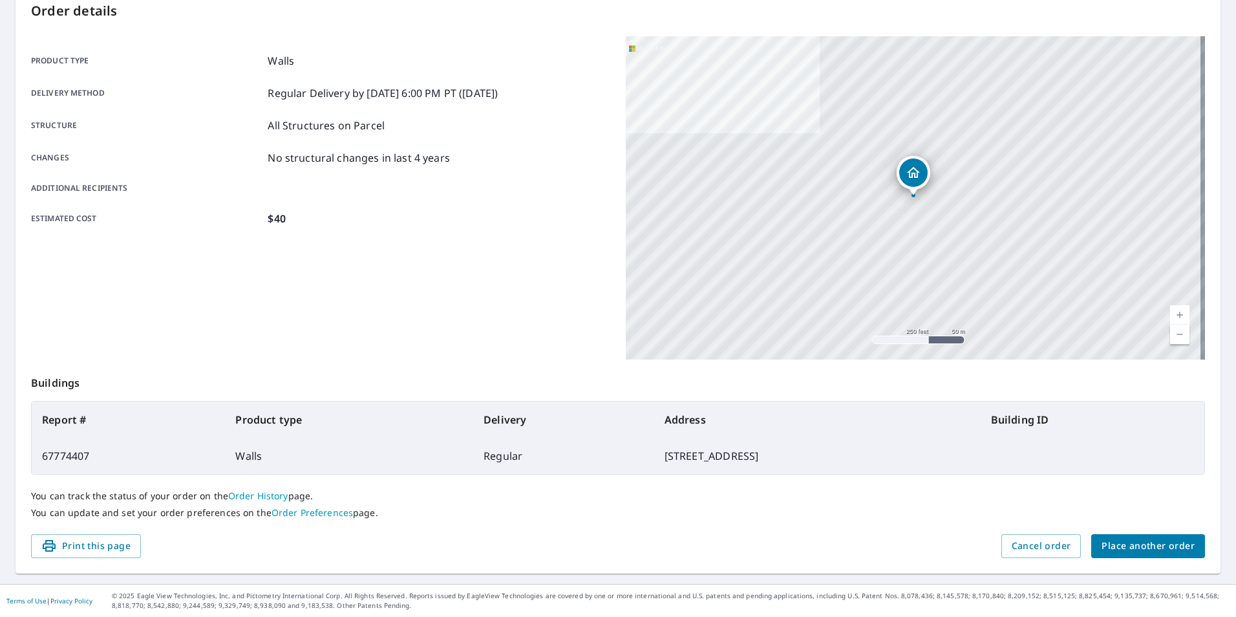
click at [1117, 559] on div "Order details Product type Walls Delivery method Regular Delivery by [DATE] 6:0…" at bounding box center [618, 280] width 1205 height 588
click at [1117, 550] on span "Place another order" at bounding box center [1148, 546] width 93 height 16
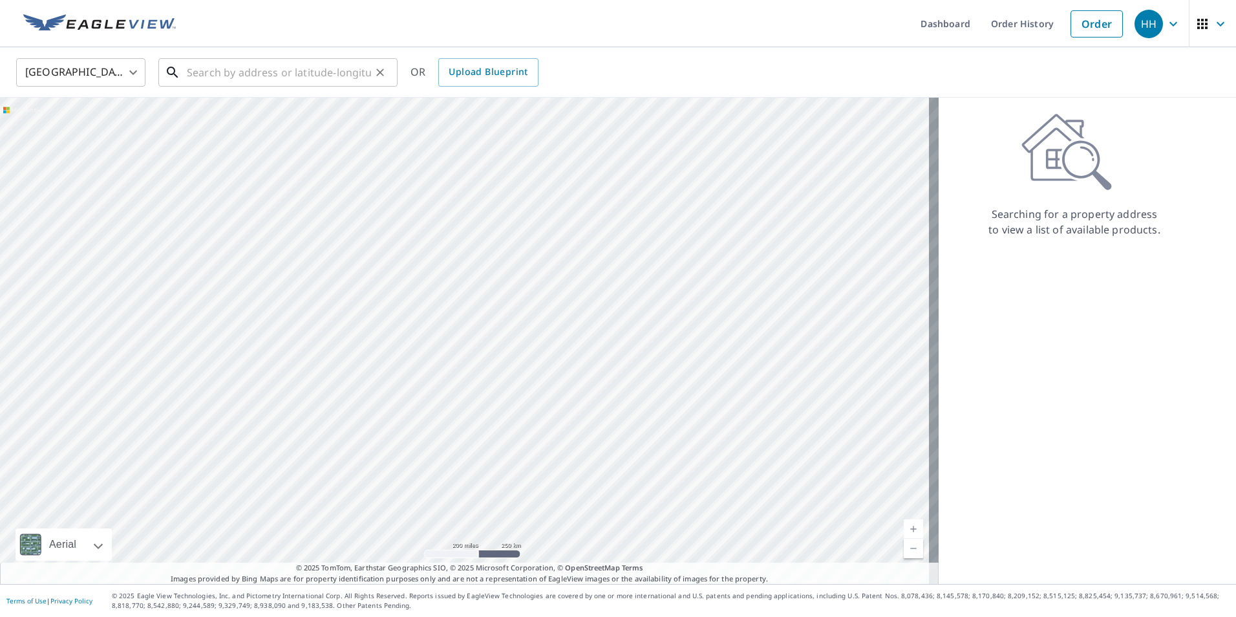
click at [214, 66] on input "text" at bounding box center [279, 72] width 184 height 36
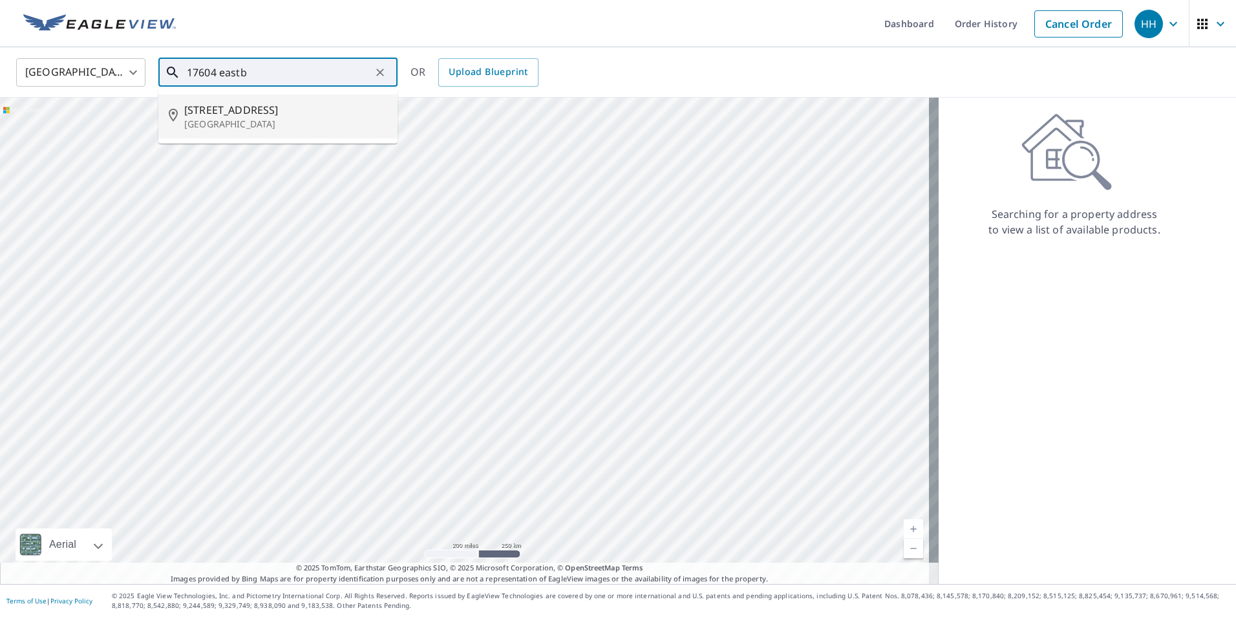
click at [239, 125] on p "[GEOGRAPHIC_DATA]" at bounding box center [285, 124] width 203 height 13
type input "[STREET_ADDRESS]"
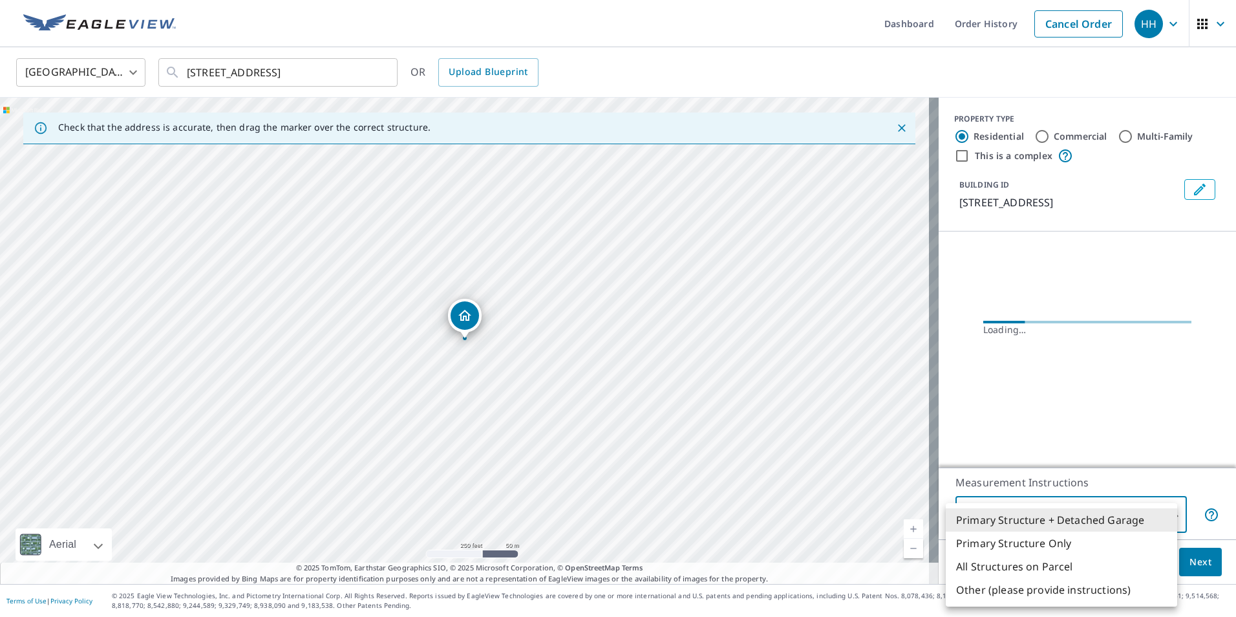
click at [1009, 521] on body "HH HH Dashboard Order History Cancel Order HH [GEOGRAPHIC_DATA] [GEOGRAPHIC_DAT…" at bounding box center [618, 308] width 1236 height 617
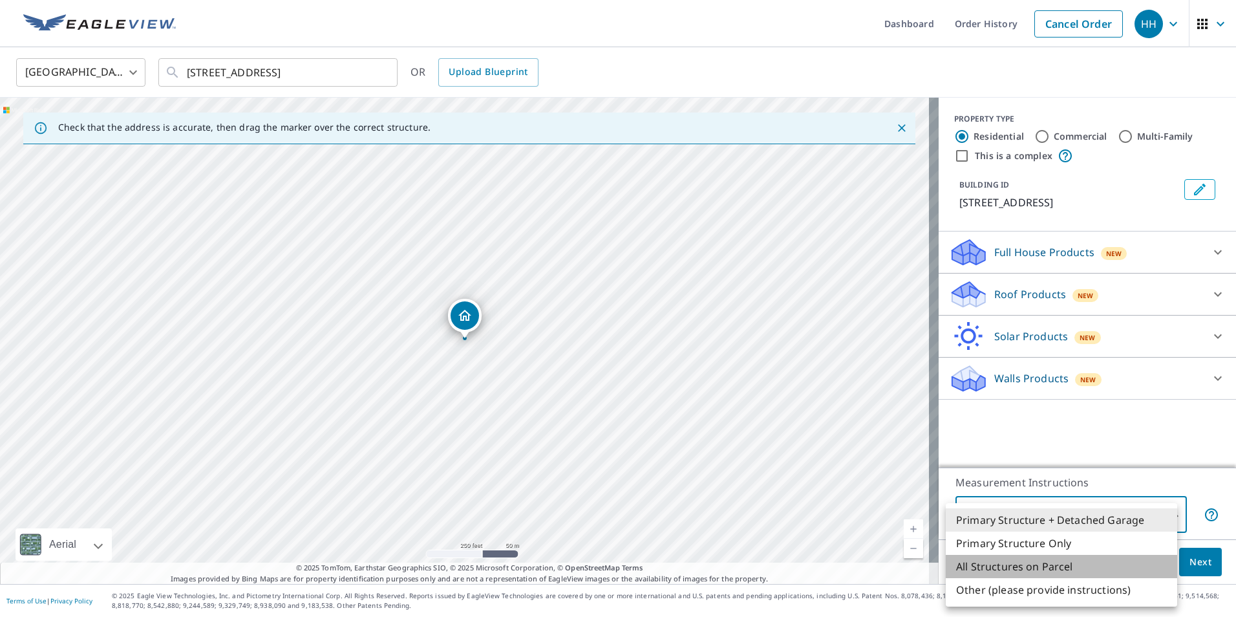
click at [1016, 570] on li "All Structures on Parcel" at bounding box center [1061, 566] width 231 height 23
type input "3"
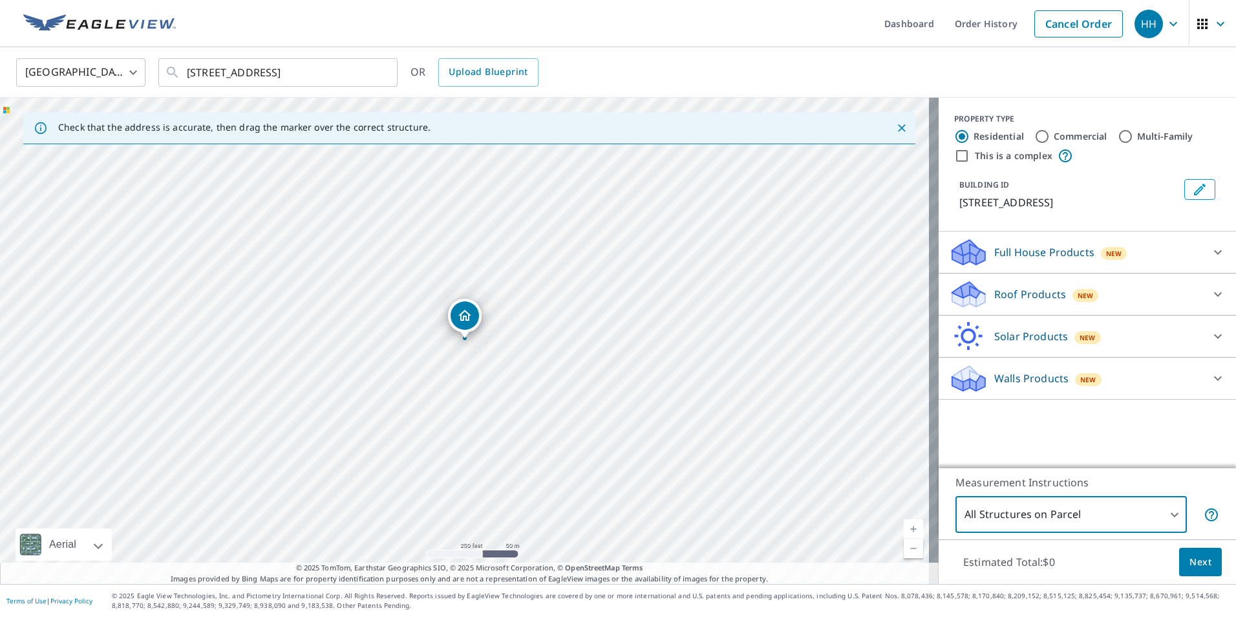
click at [1033, 386] on p "Walls Products" at bounding box center [1031, 378] width 74 height 16
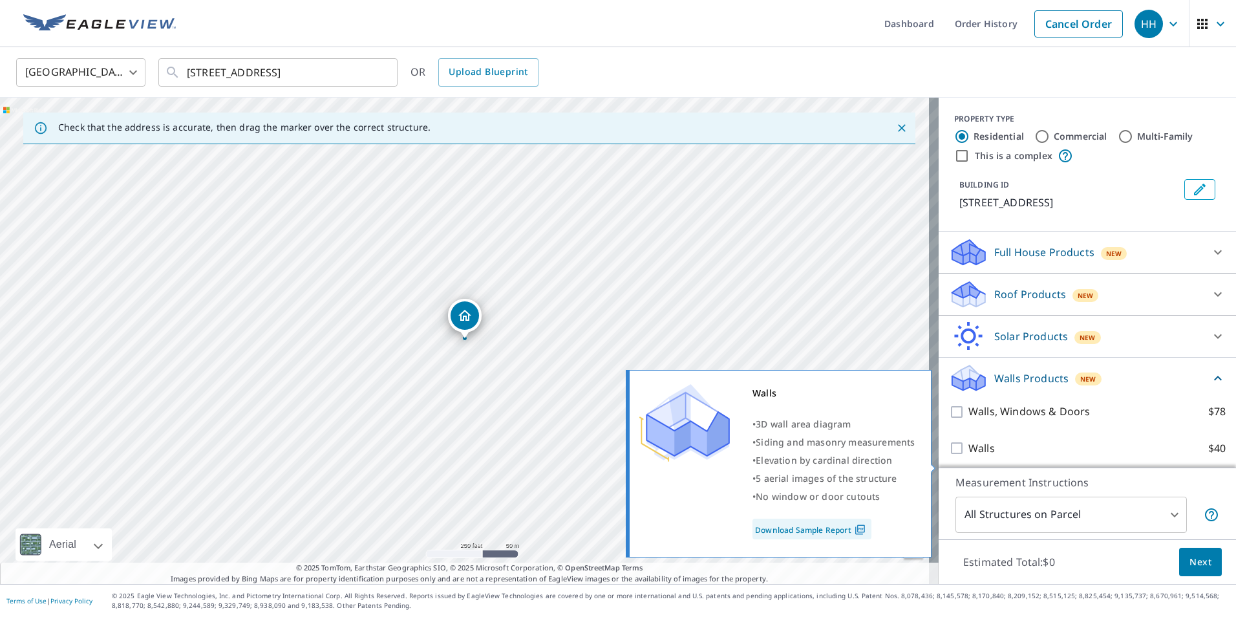
click at [949, 456] on input "Walls $40" at bounding box center [958, 448] width 19 height 16
checkbox input "true"
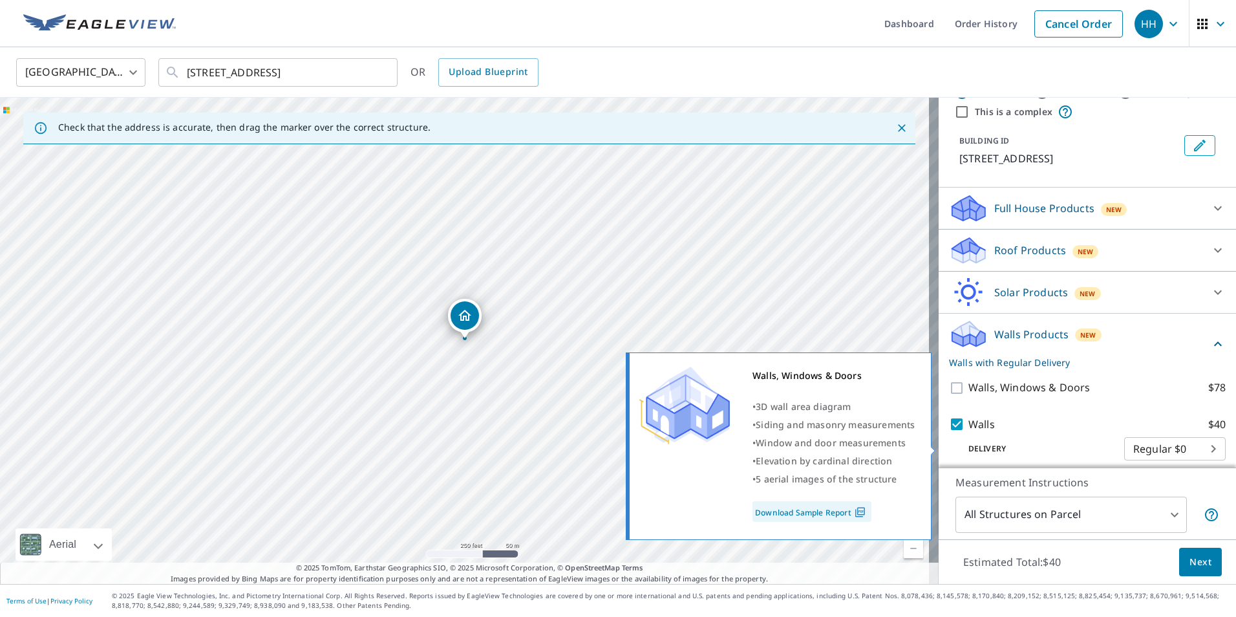
scroll to position [69, 0]
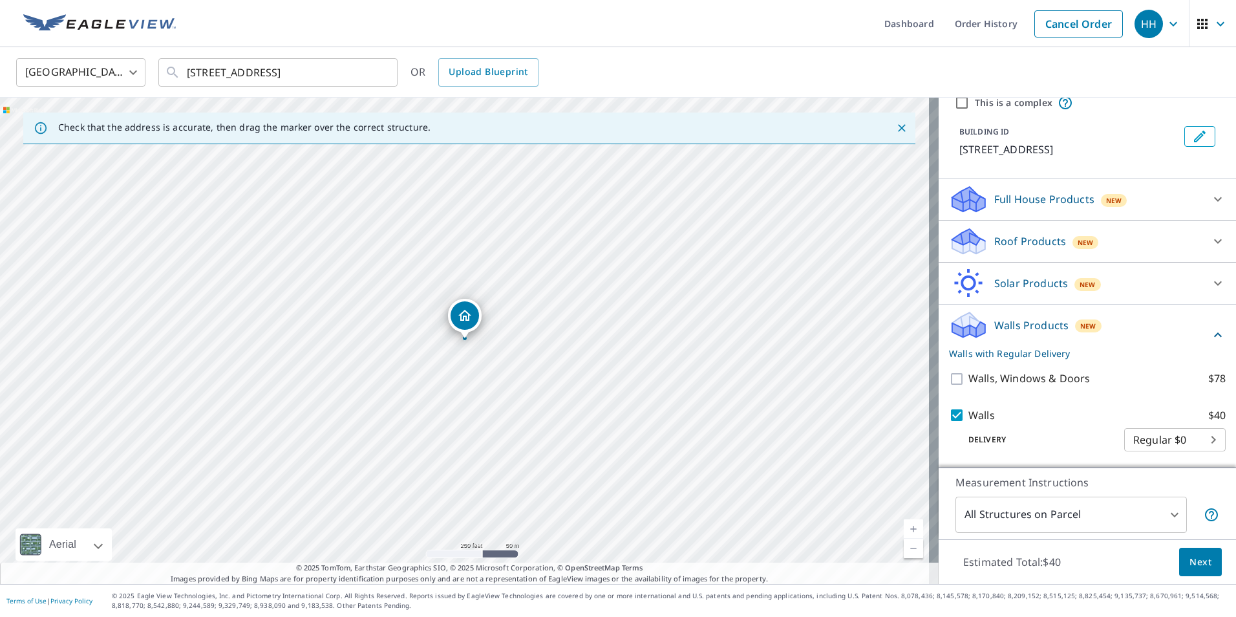
click at [1197, 570] on button "Next" at bounding box center [1200, 562] width 43 height 29
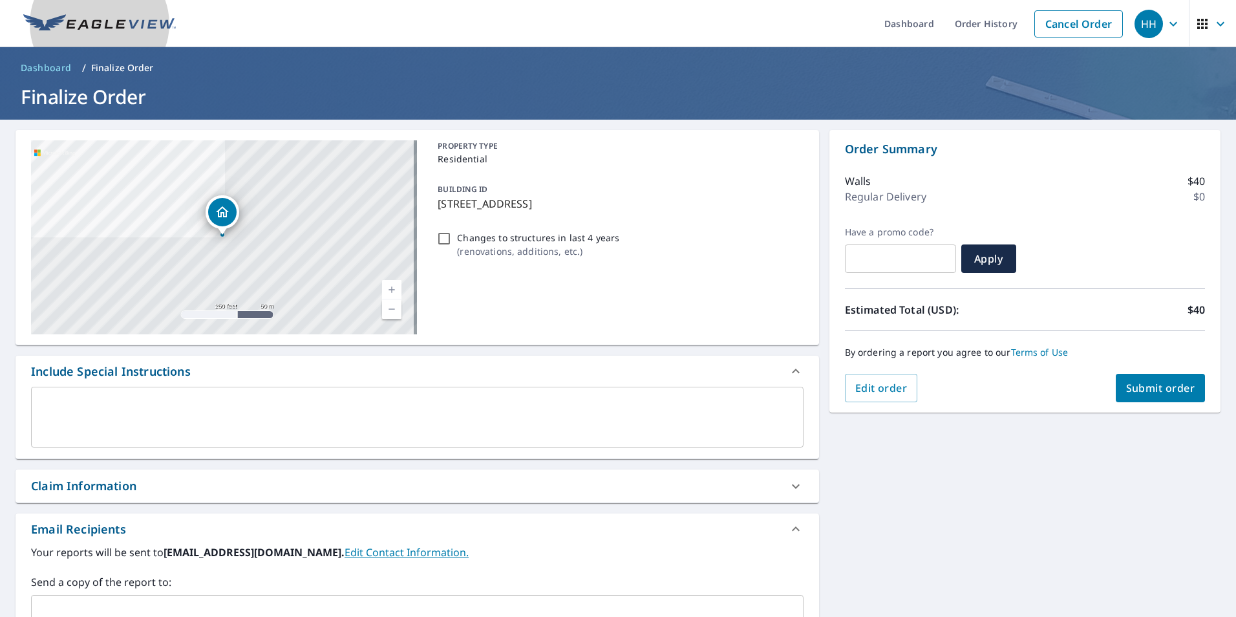
click at [50, 25] on img at bounding box center [99, 23] width 153 height 19
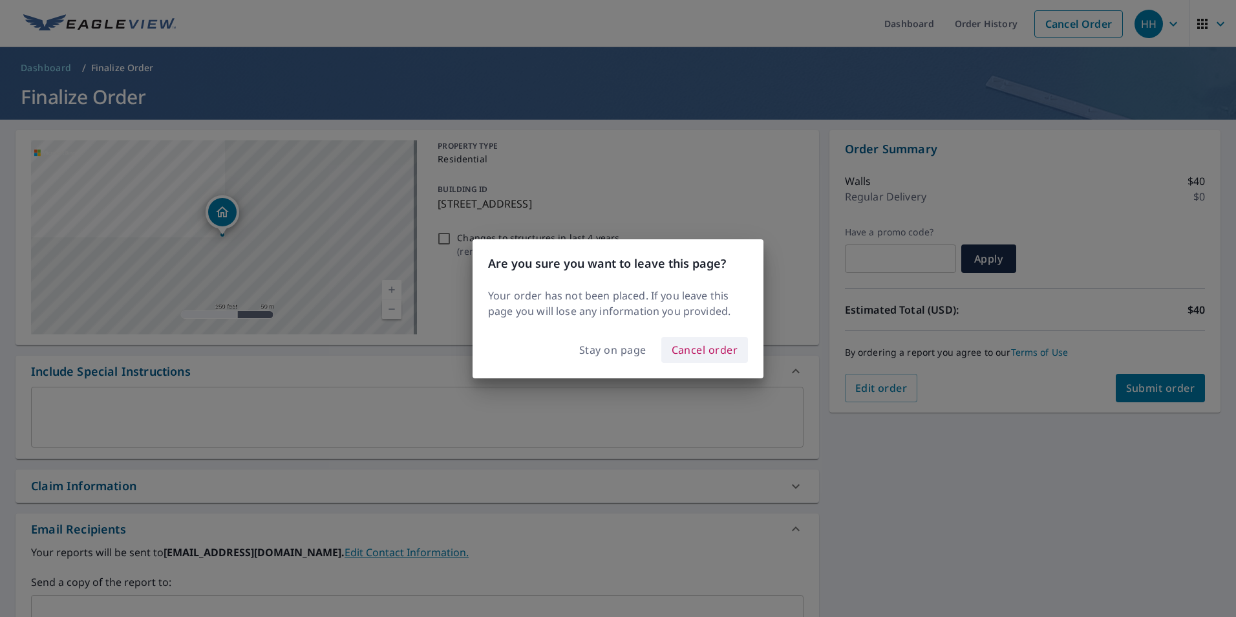
click at [694, 347] on span "Cancel order" at bounding box center [705, 350] width 67 height 18
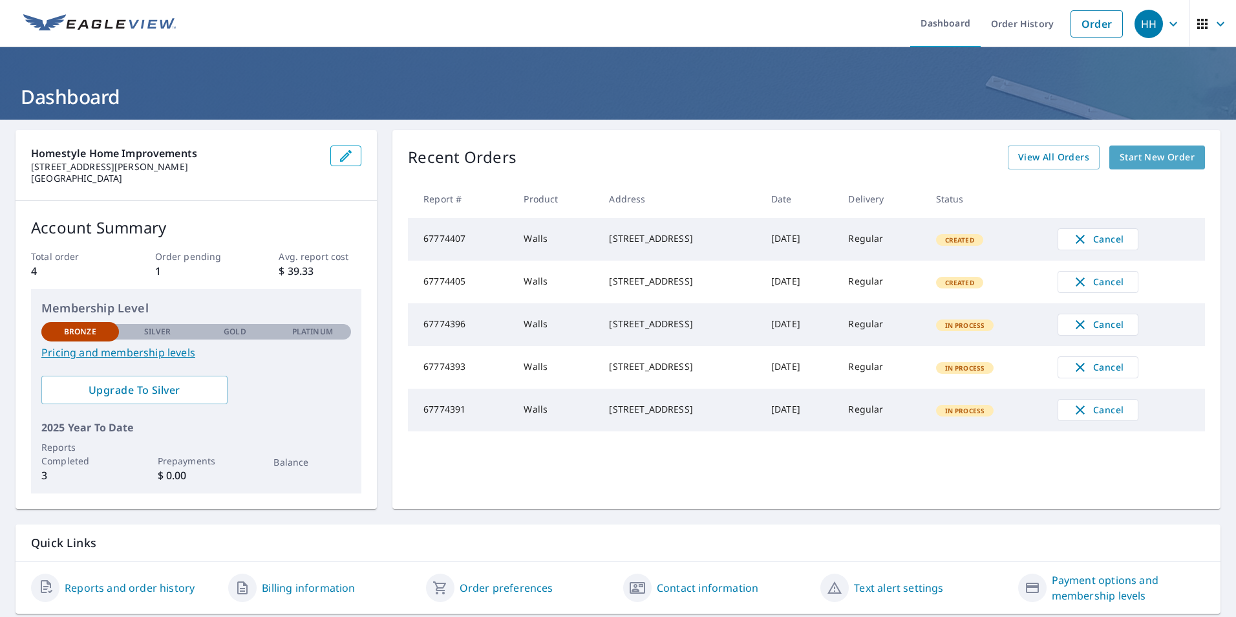
click at [1130, 160] on span "Start New Order" at bounding box center [1157, 157] width 75 height 16
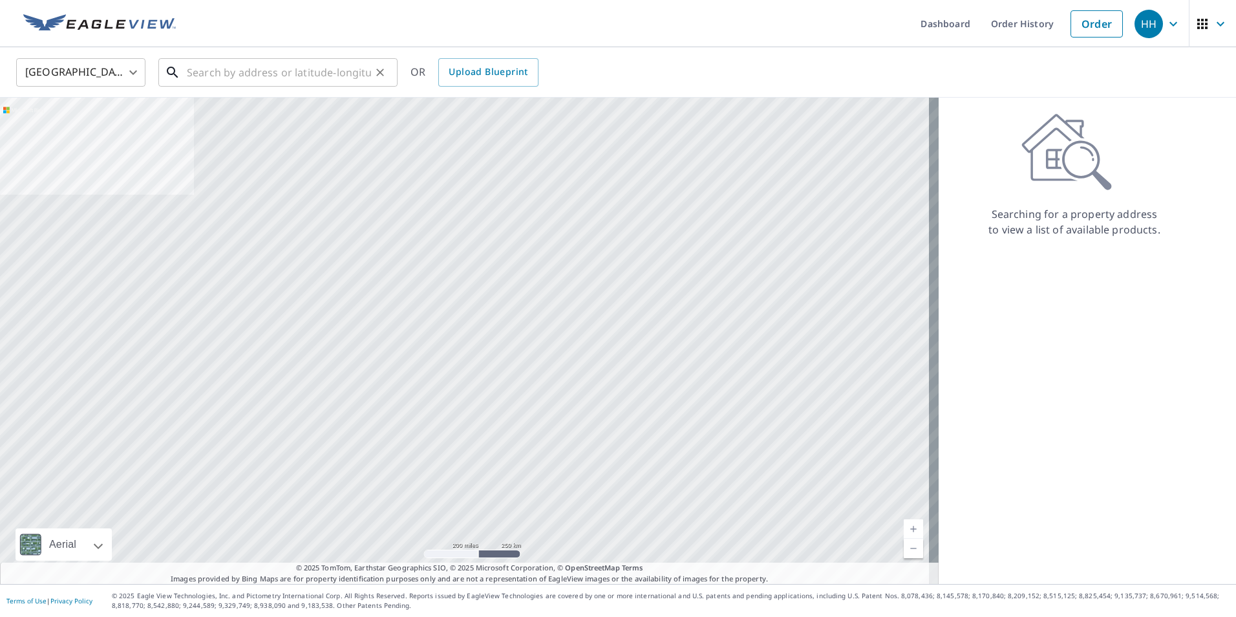
click at [275, 74] on input "text" at bounding box center [279, 72] width 184 height 36
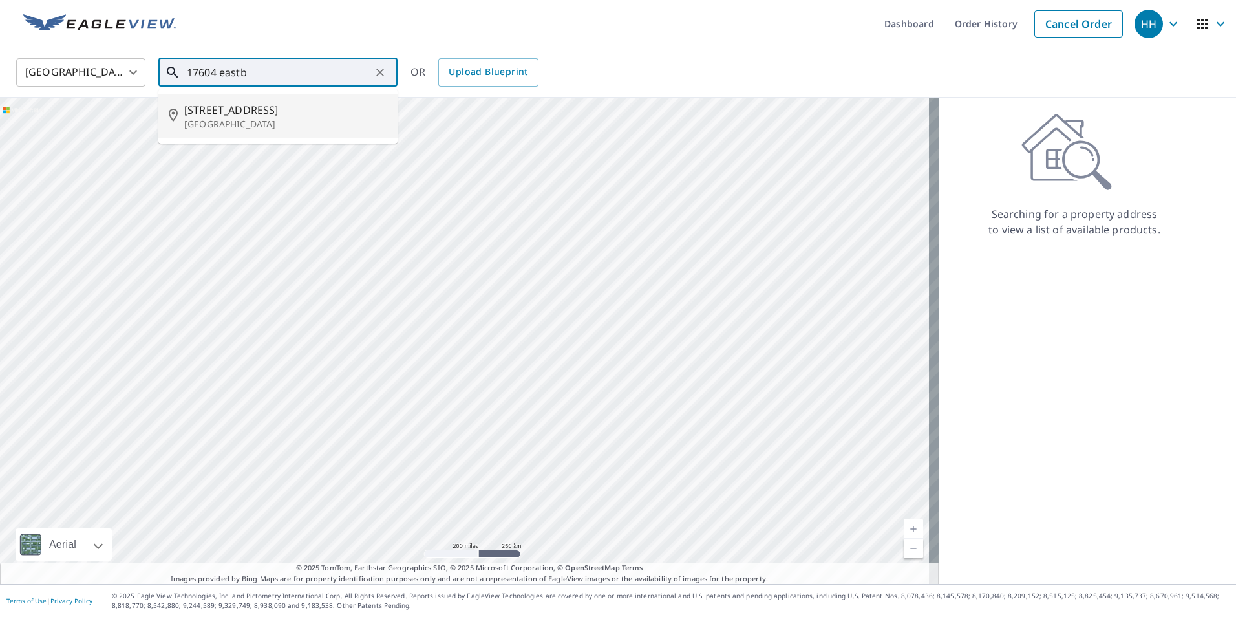
click at [253, 116] on span "[STREET_ADDRESS]" at bounding box center [285, 110] width 203 height 16
type input "[STREET_ADDRESS]"
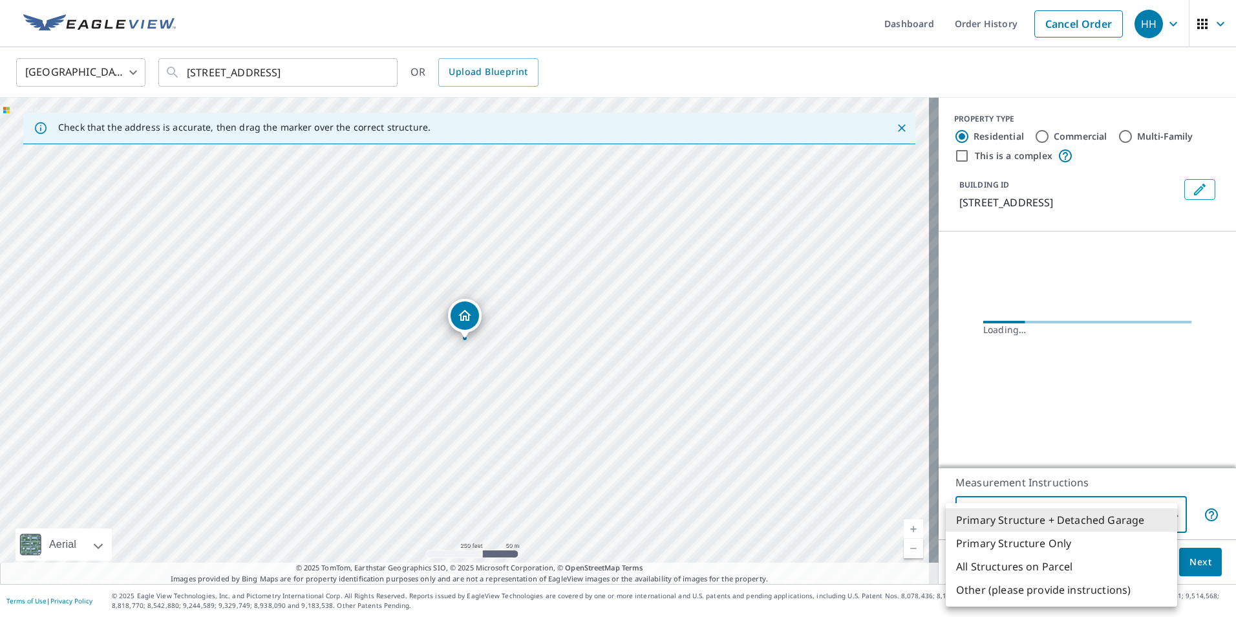
click at [1008, 523] on body "HH HH Dashboard Order History Cancel Order HH [GEOGRAPHIC_DATA] [GEOGRAPHIC_DAT…" at bounding box center [618, 308] width 1236 height 617
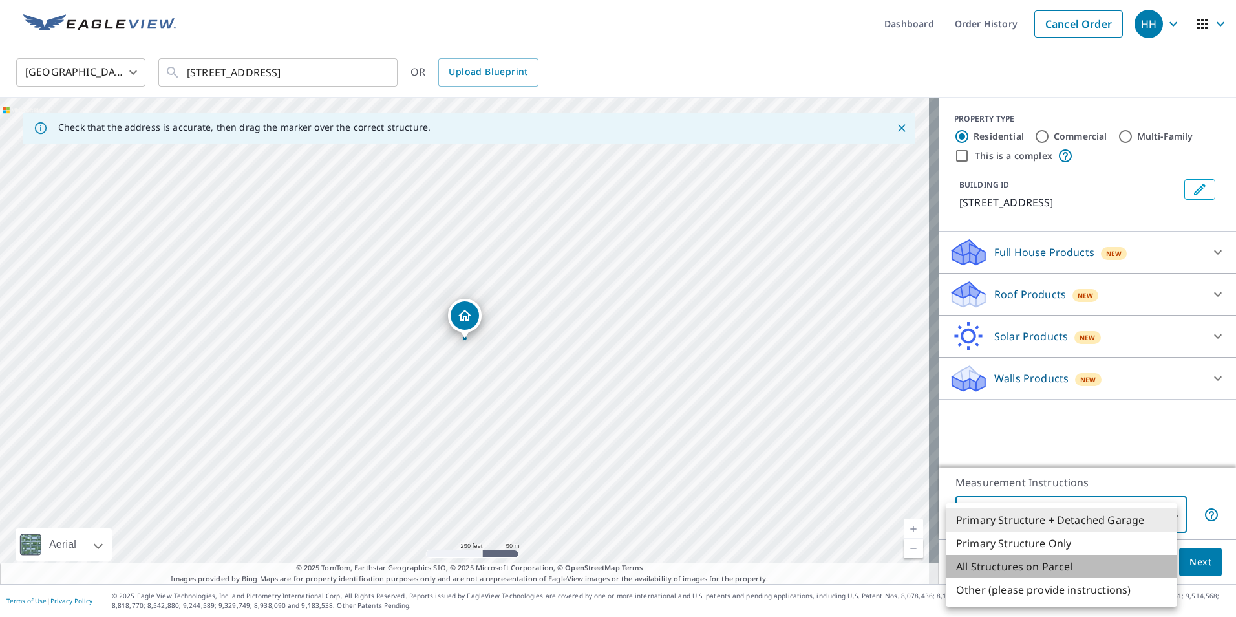
click at [1009, 576] on li "All Structures on Parcel" at bounding box center [1061, 566] width 231 height 23
type input "3"
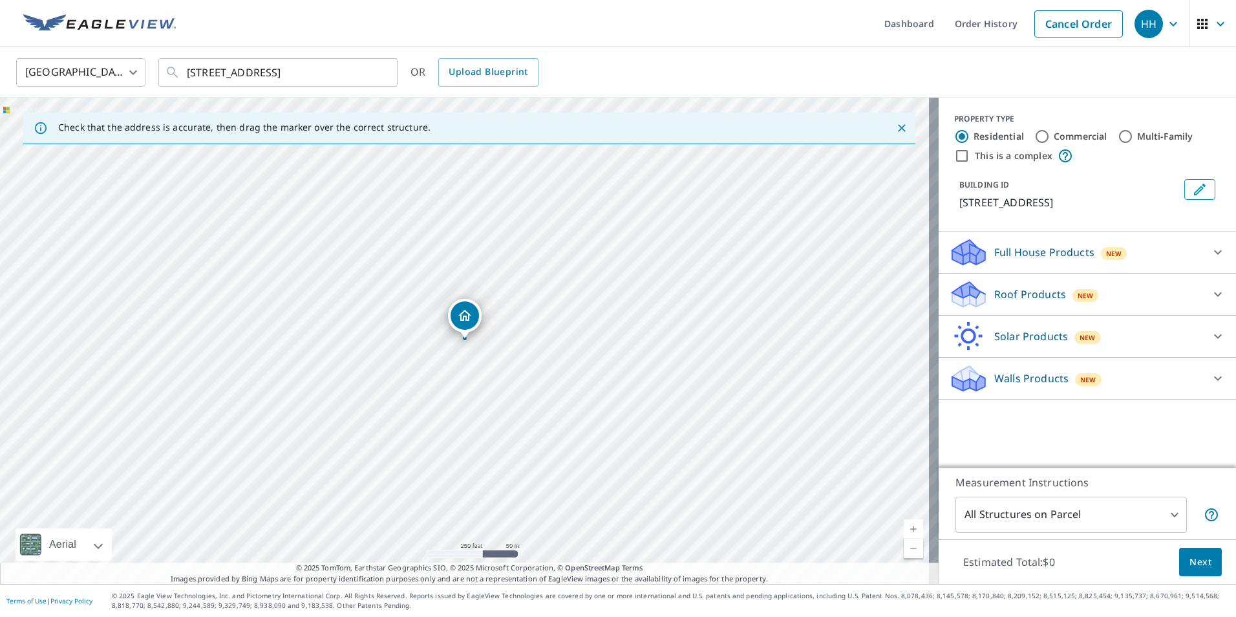
click at [984, 394] on div "Walls Products New" at bounding box center [1075, 378] width 253 height 30
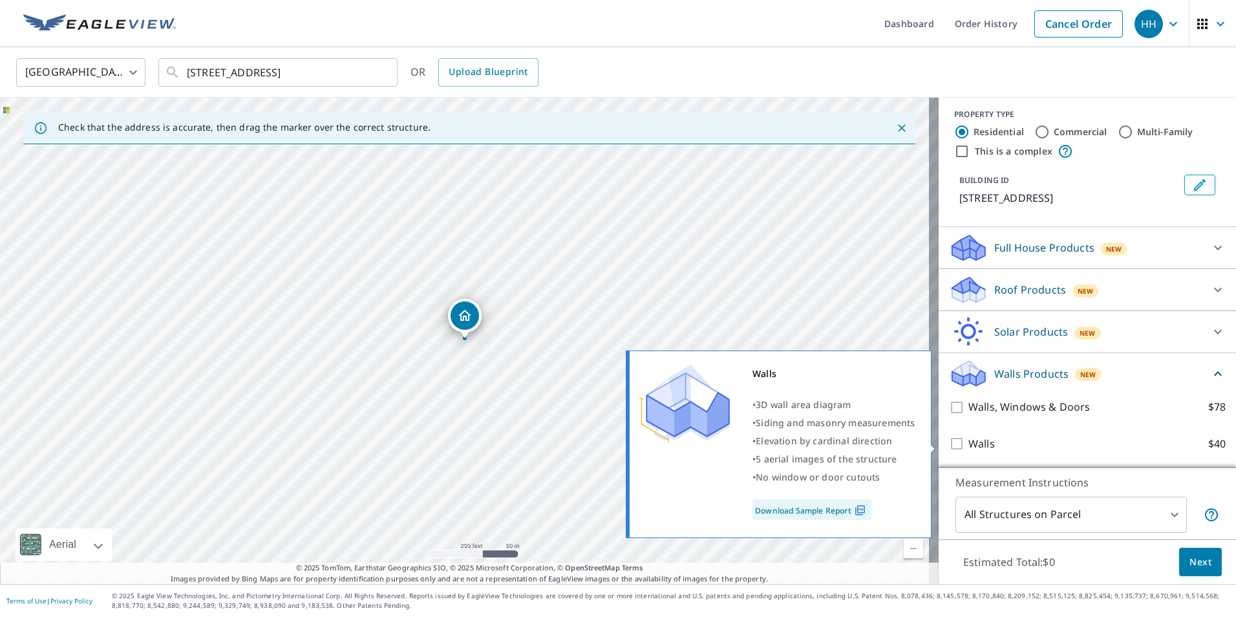
scroll to position [20, 0]
click at [969, 442] on p "Walls" at bounding box center [982, 444] width 27 height 16
click at [968, 442] on input "Walls $40" at bounding box center [958, 444] width 19 height 16
checkbox input "true"
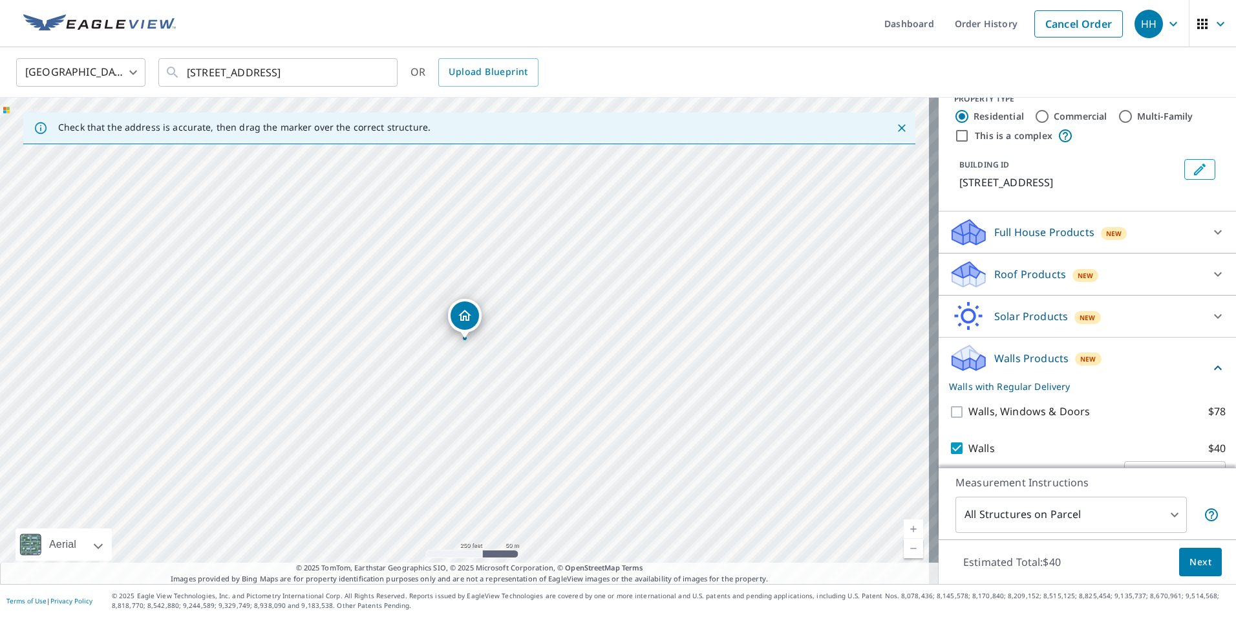
click at [1199, 566] on span "Next" at bounding box center [1201, 562] width 22 height 16
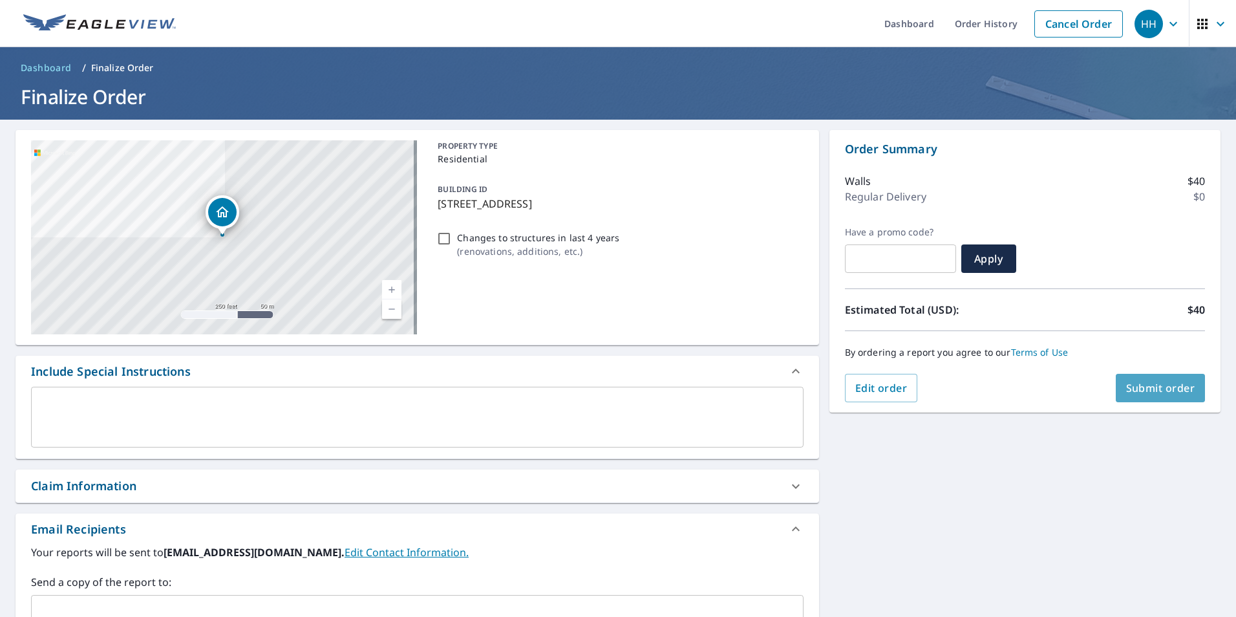
click at [1137, 389] on span "Submit order" at bounding box center [1160, 388] width 69 height 14
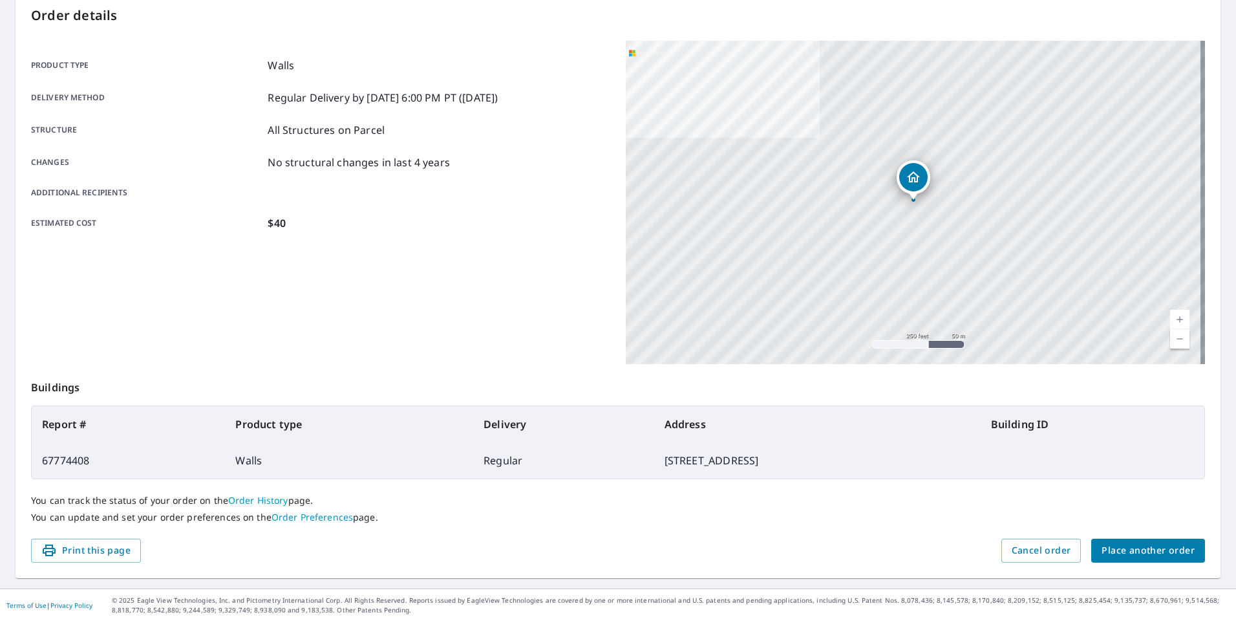
scroll to position [144, 0]
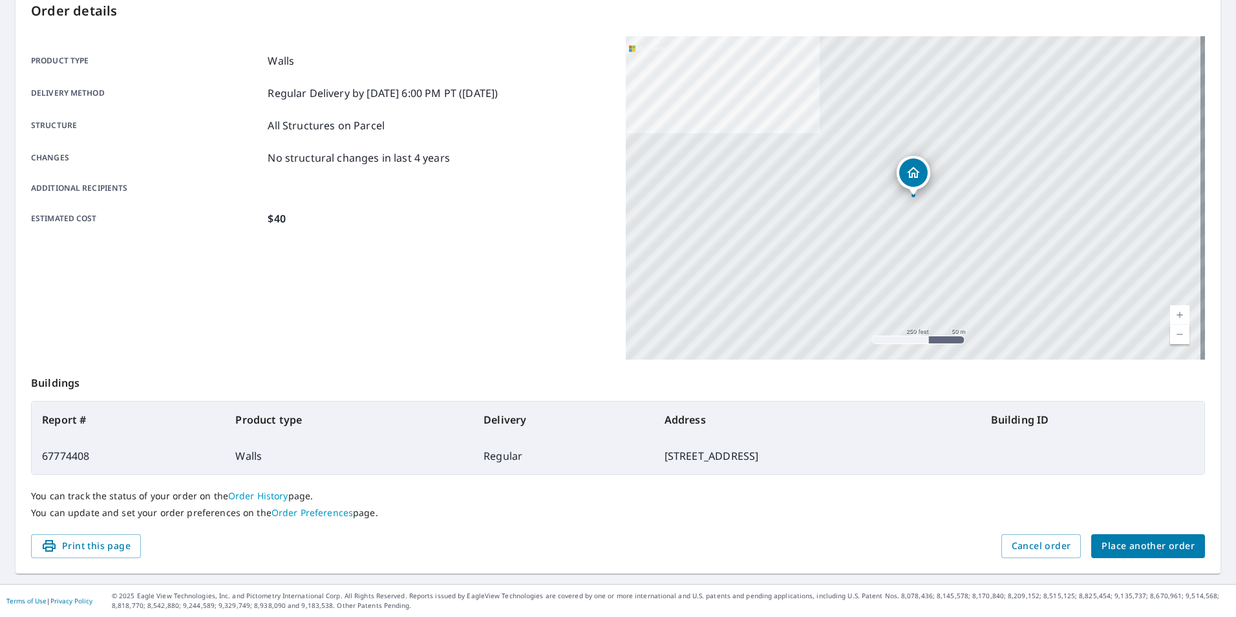
click at [1133, 550] on span "Place another order" at bounding box center [1148, 546] width 93 height 16
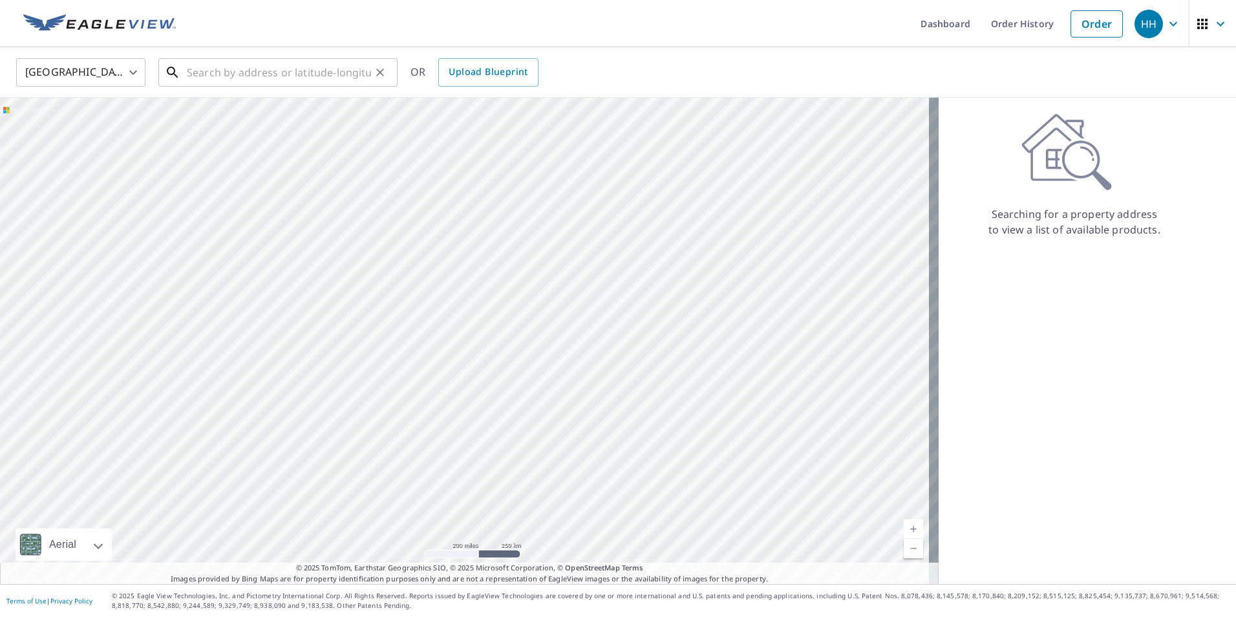
click at [280, 85] on input "text" at bounding box center [279, 72] width 184 height 36
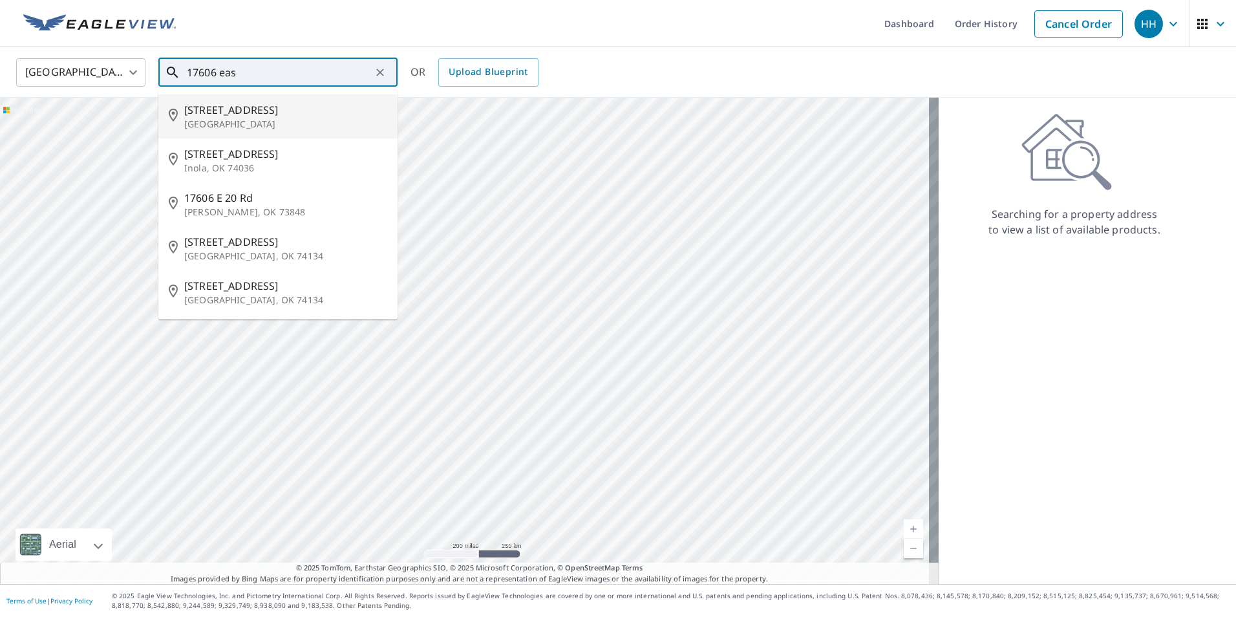
click at [257, 131] on li "[STREET_ADDRESS]" at bounding box center [277, 116] width 239 height 44
type input "[STREET_ADDRESS]"
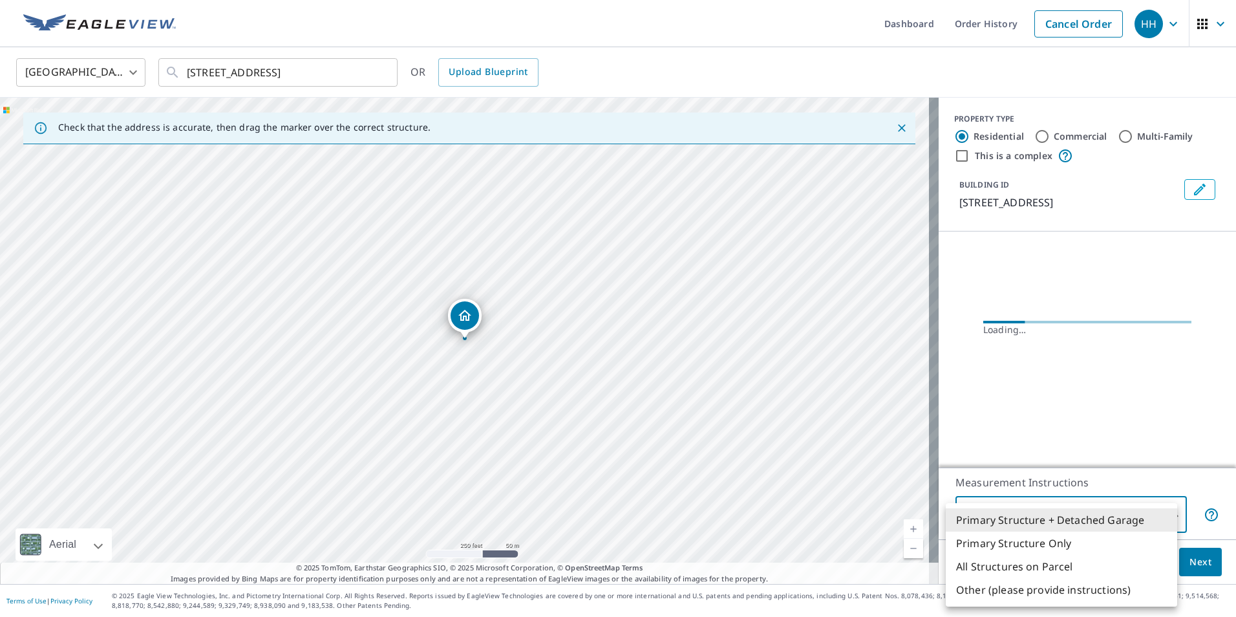
click at [1102, 524] on body "HH HH Dashboard Order History Cancel Order HH [GEOGRAPHIC_DATA] [GEOGRAPHIC_DAT…" at bounding box center [618, 308] width 1236 height 617
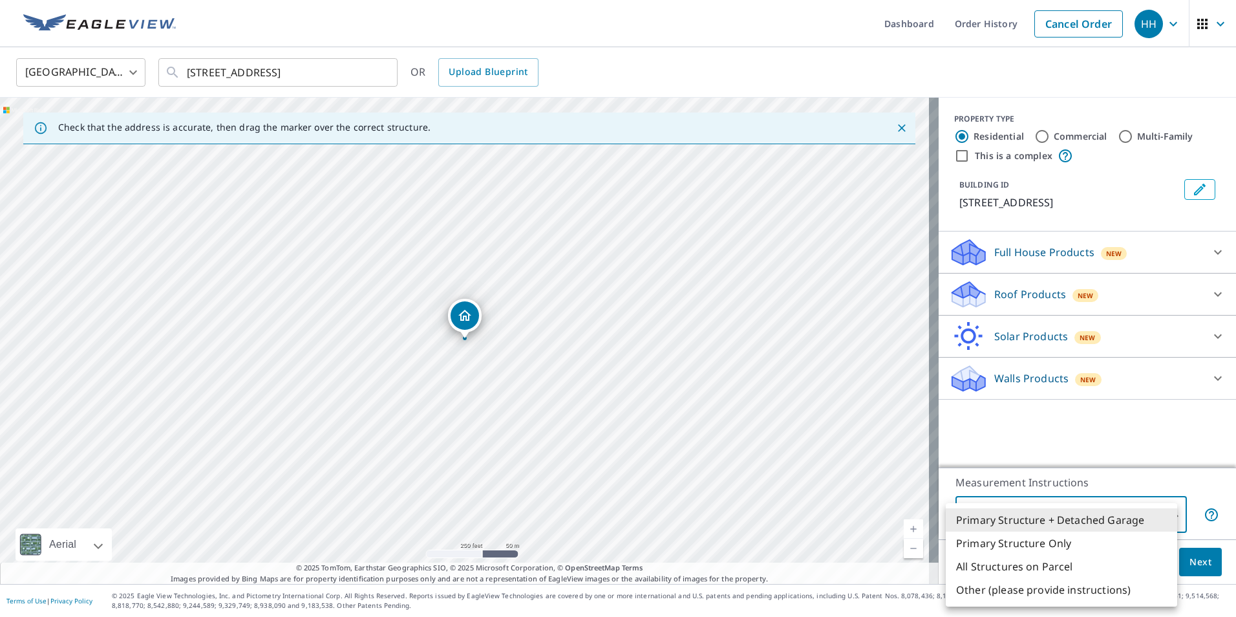
click at [1033, 570] on li "All Structures on Parcel" at bounding box center [1061, 566] width 231 height 23
type input "3"
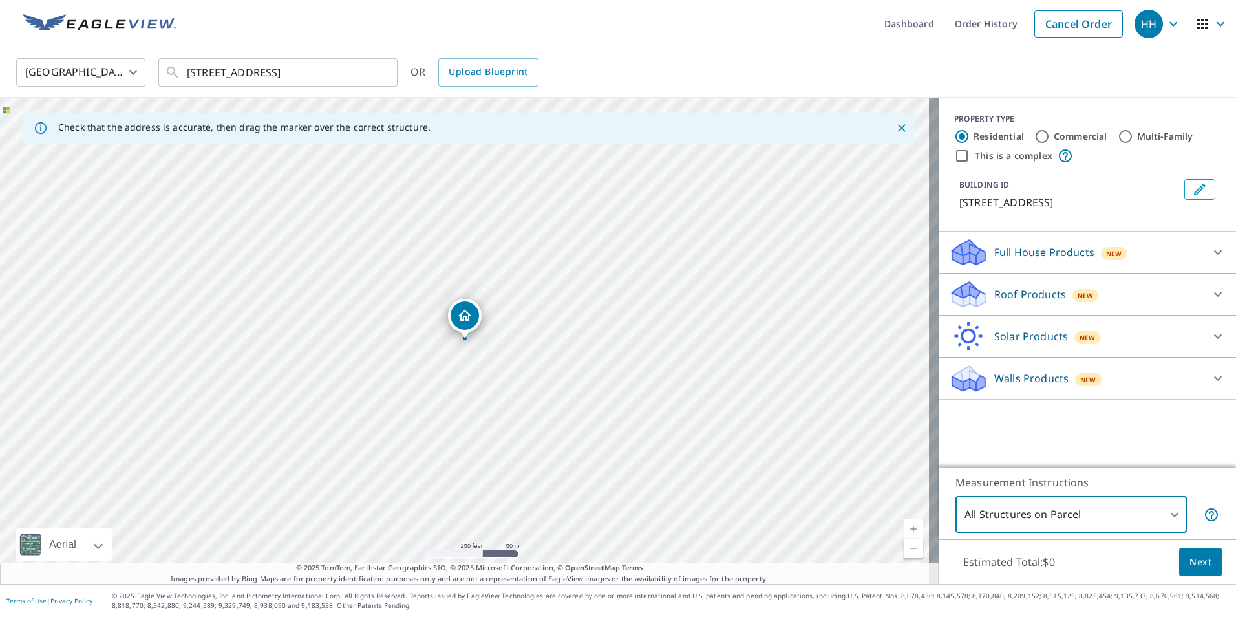
click at [1013, 386] on p "Walls Products" at bounding box center [1031, 378] width 74 height 16
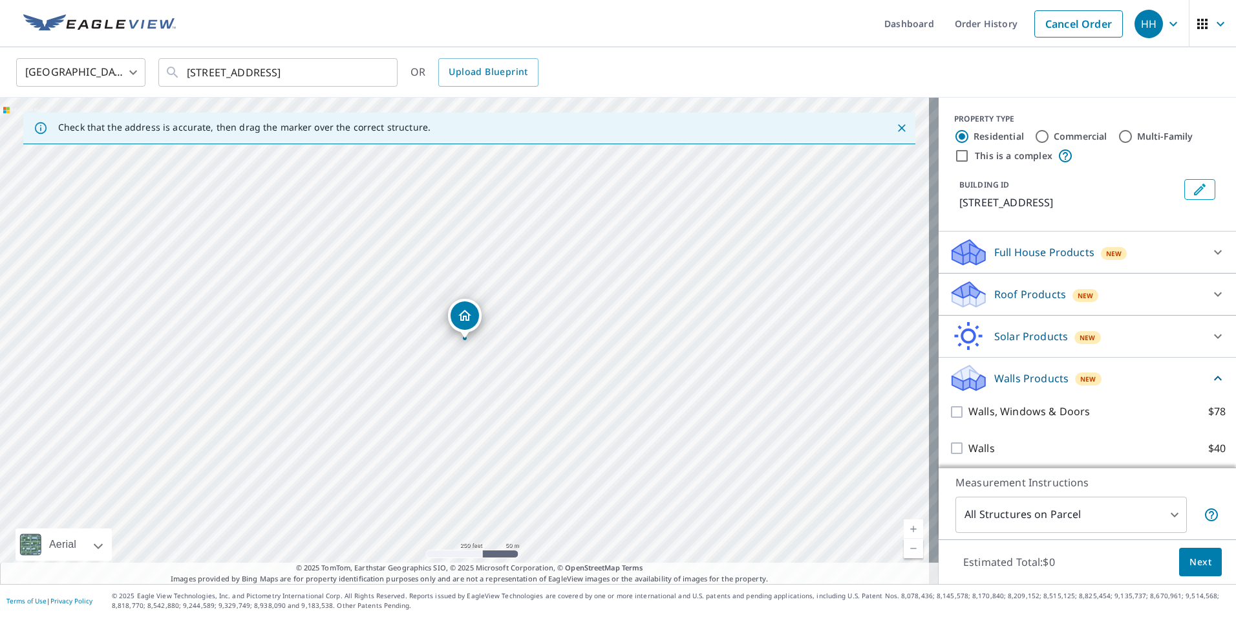
scroll to position [20, 0]
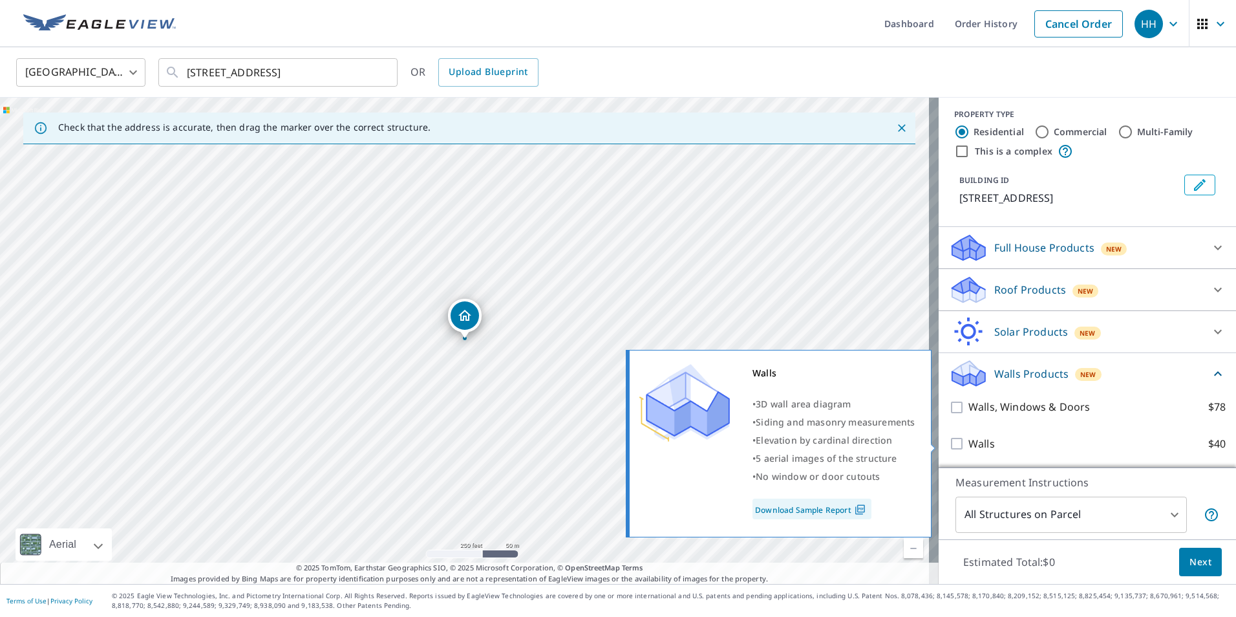
click at [974, 444] on p "Walls" at bounding box center [982, 444] width 27 height 16
click at [969, 444] on input "Walls $40" at bounding box center [958, 444] width 19 height 16
checkbox input "true"
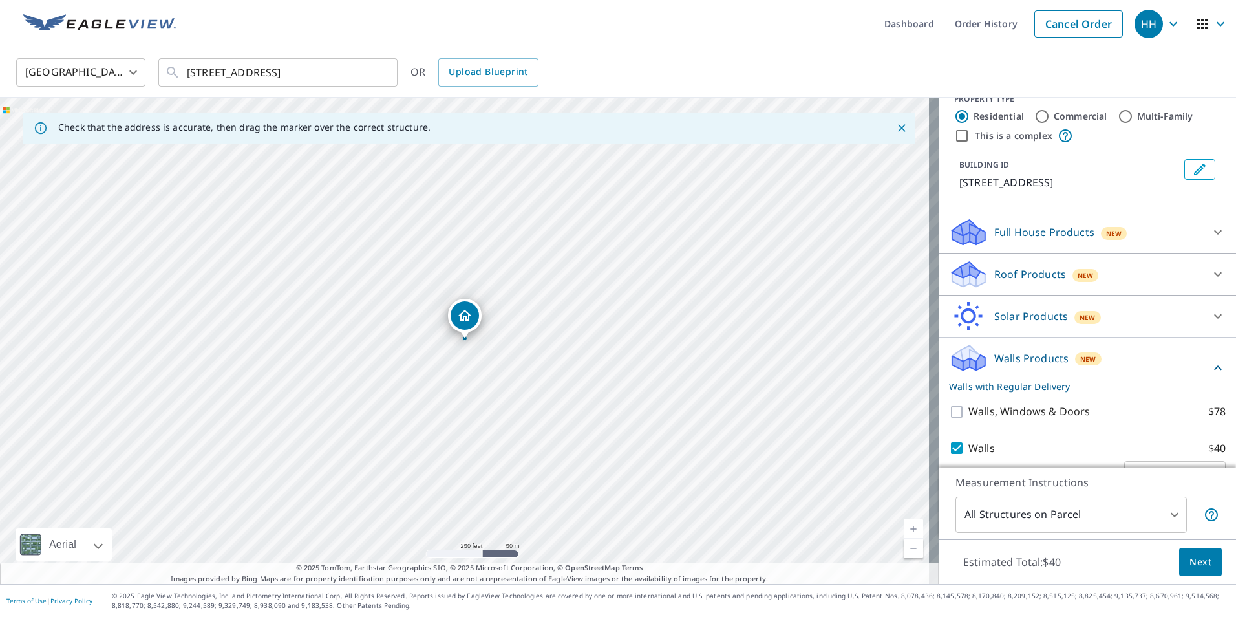
click at [1190, 562] on span "Next" at bounding box center [1201, 562] width 22 height 16
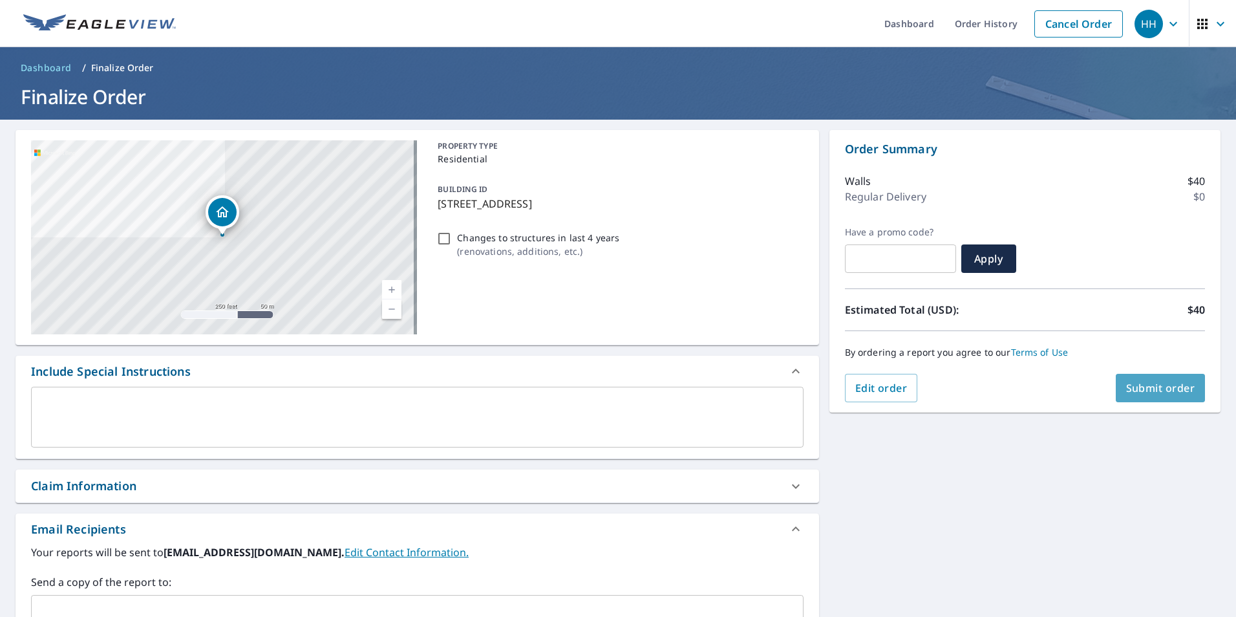
click at [1136, 381] on span "Submit order" at bounding box center [1160, 388] width 69 height 14
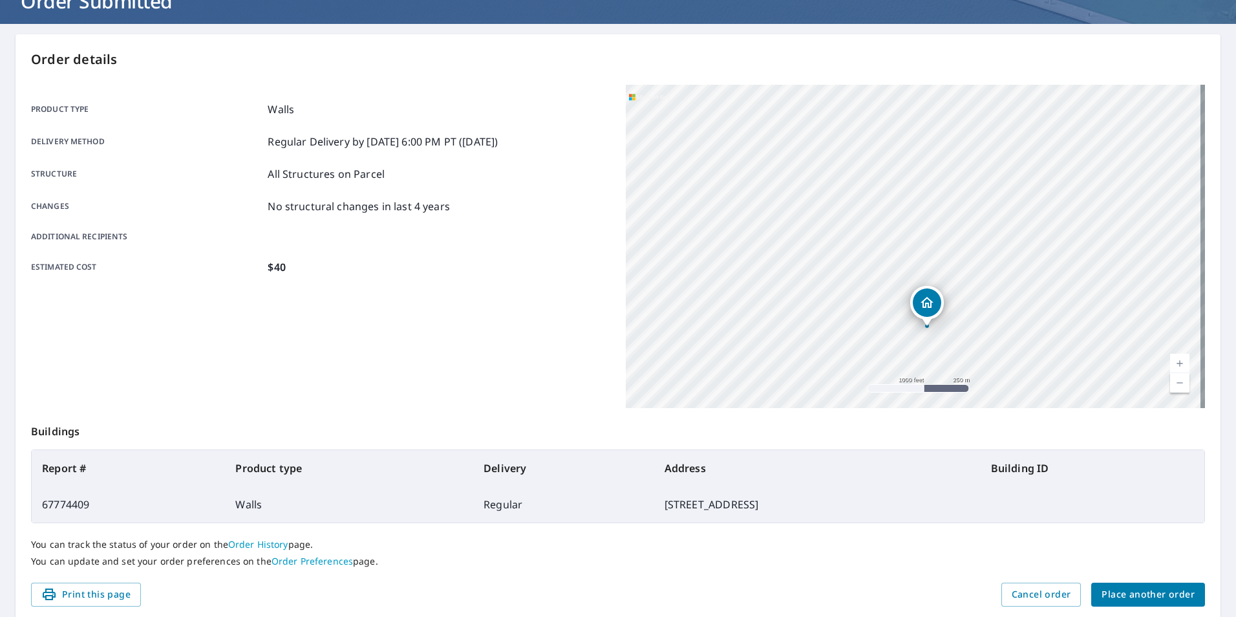
scroll to position [144, 0]
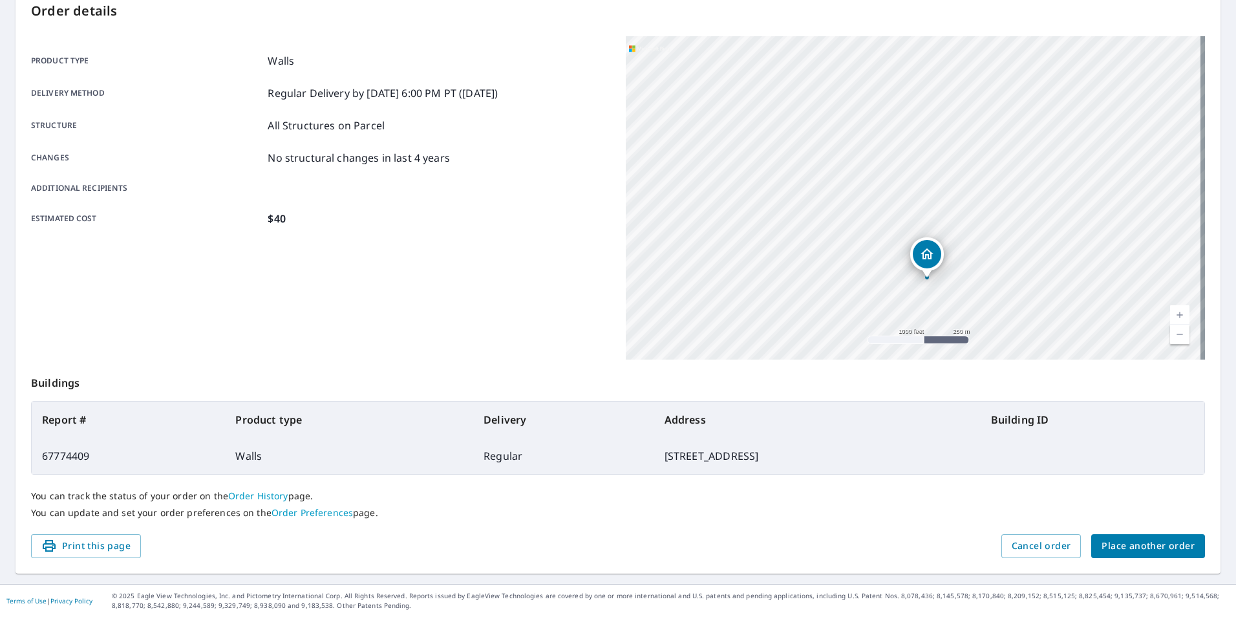
click at [1162, 544] on span "Place another order" at bounding box center [1148, 546] width 93 height 16
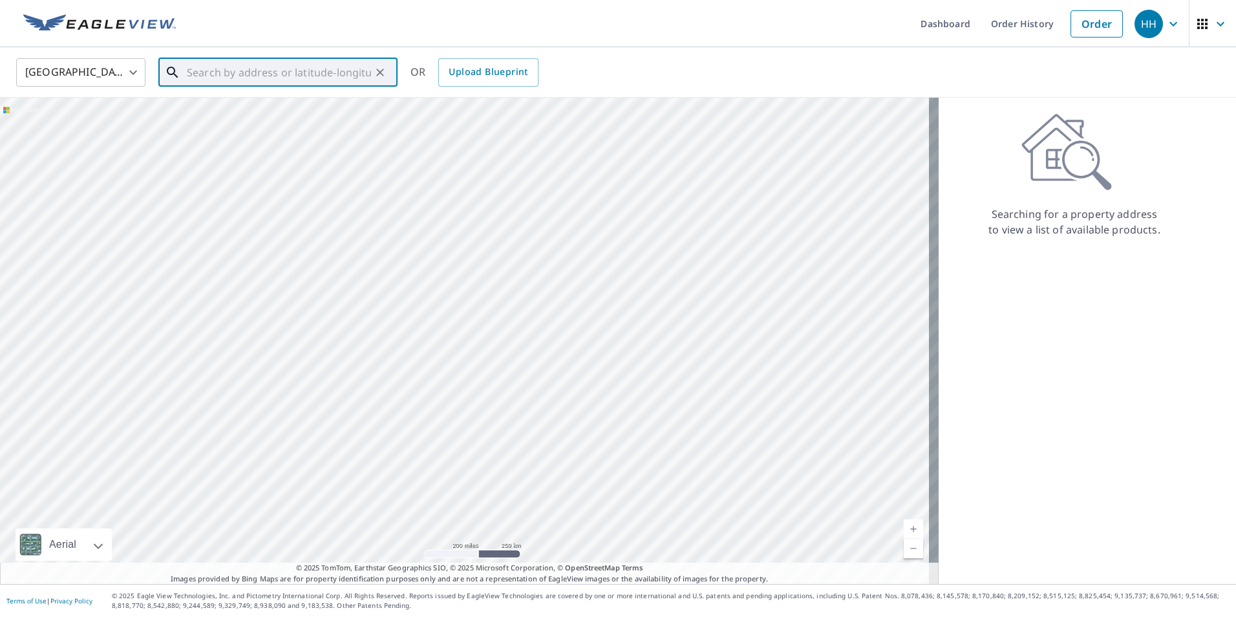
click at [330, 76] on input "text" at bounding box center [279, 72] width 184 height 36
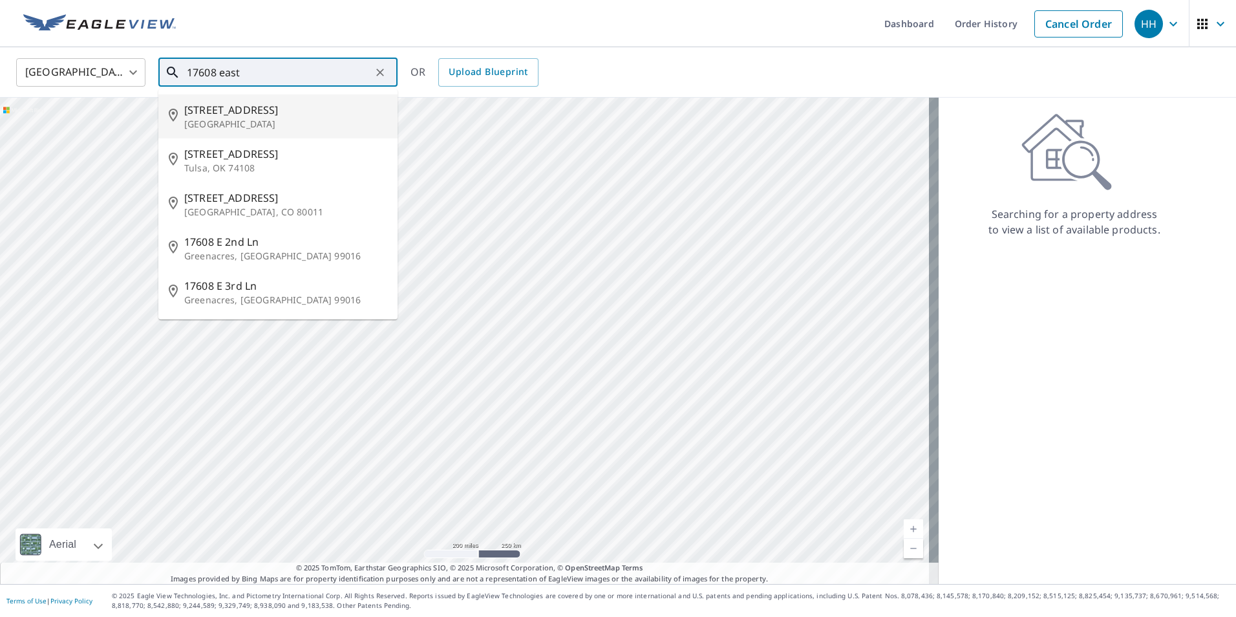
click at [233, 116] on span "[STREET_ADDRESS]" at bounding box center [285, 110] width 203 height 16
type input "[STREET_ADDRESS]"
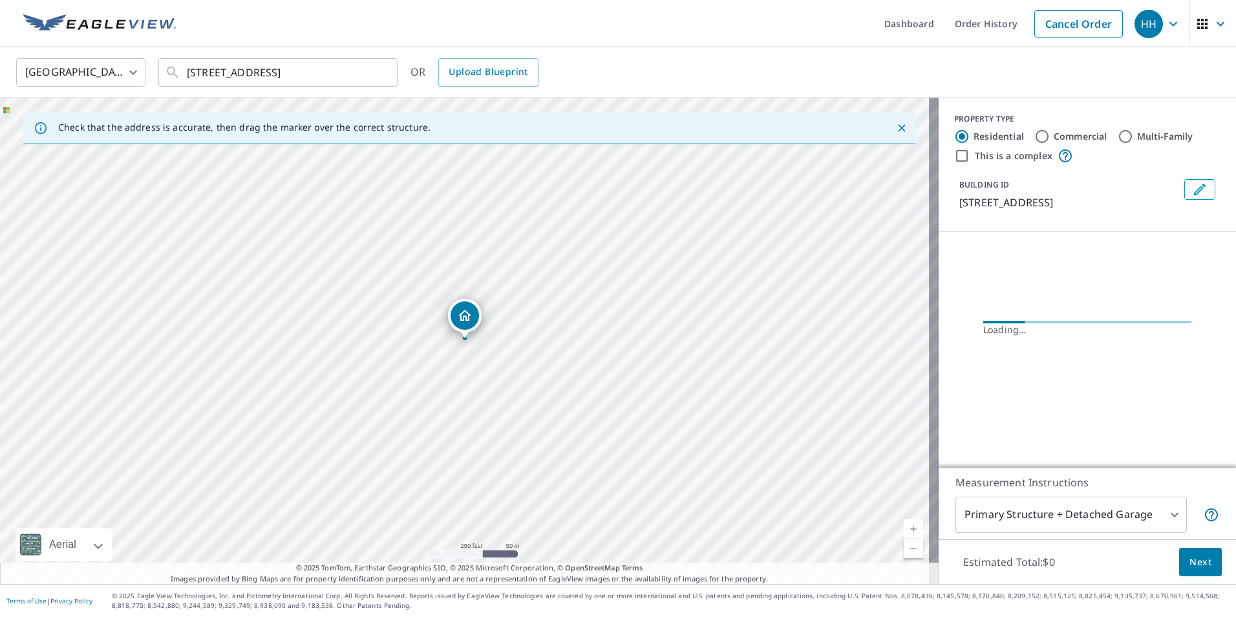
click at [1020, 514] on body "HH HH Dashboard Order History Cancel Order HH [GEOGRAPHIC_DATA] [GEOGRAPHIC_DAT…" at bounding box center [618, 308] width 1236 height 617
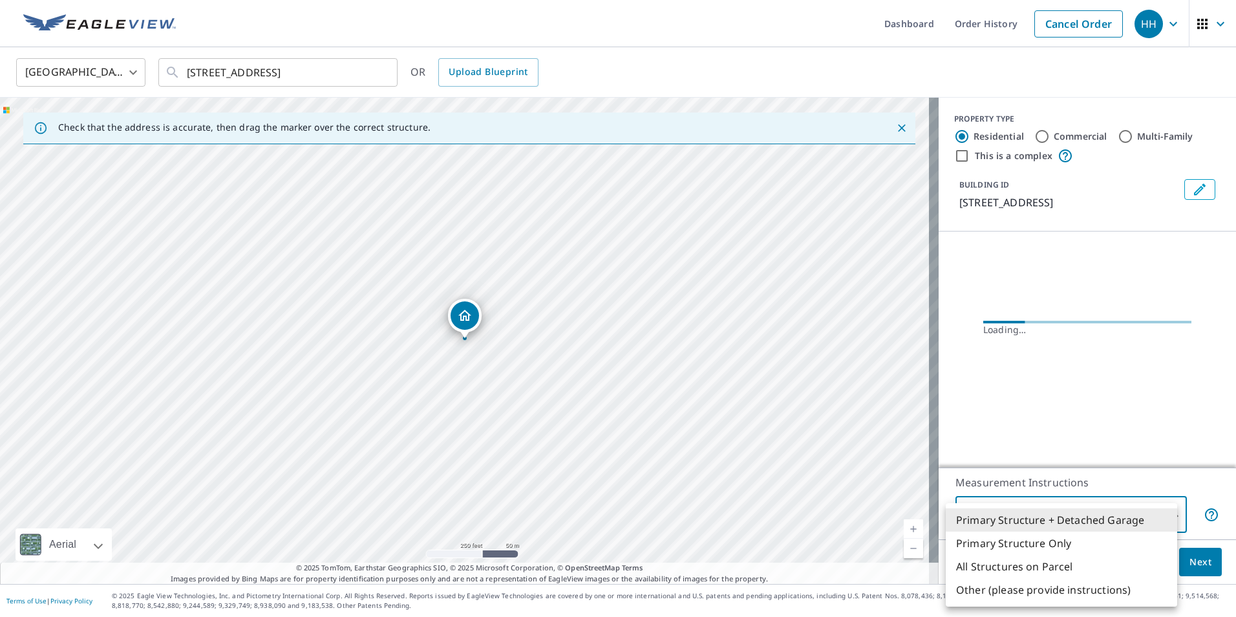
click at [1011, 571] on li "All Structures on Parcel" at bounding box center [1061, 566] width 231 height 23
type input "3"
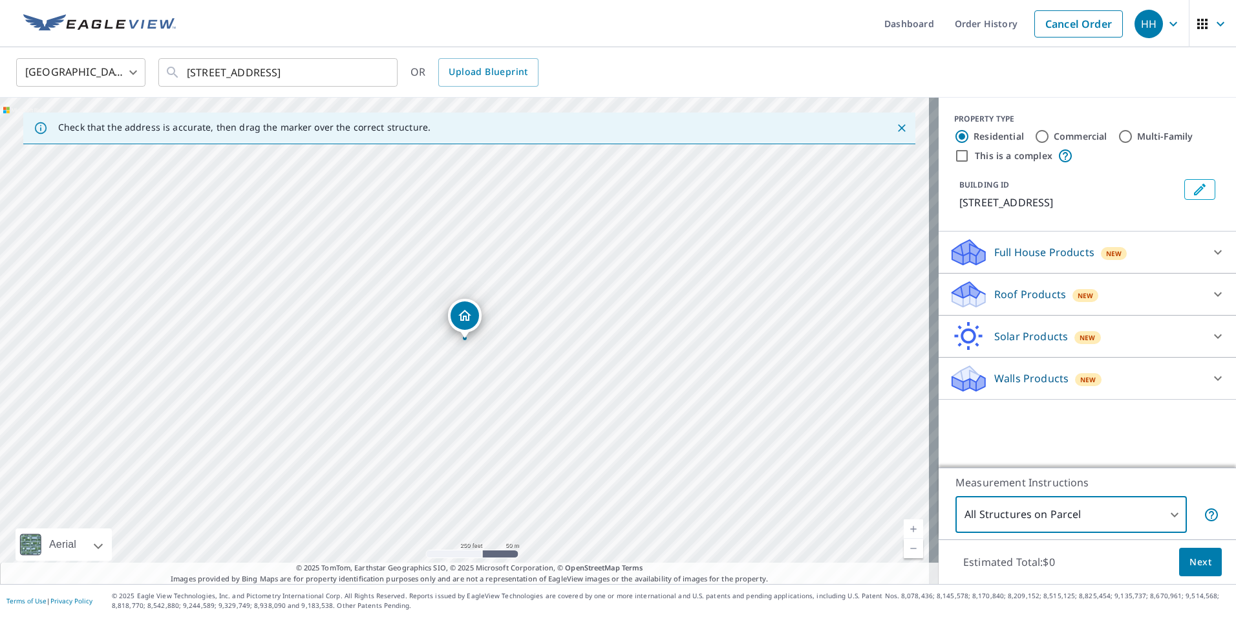
click at [994, 394] on div "Walls Products New" at bounding box center [1075, 378] width 253 height 30
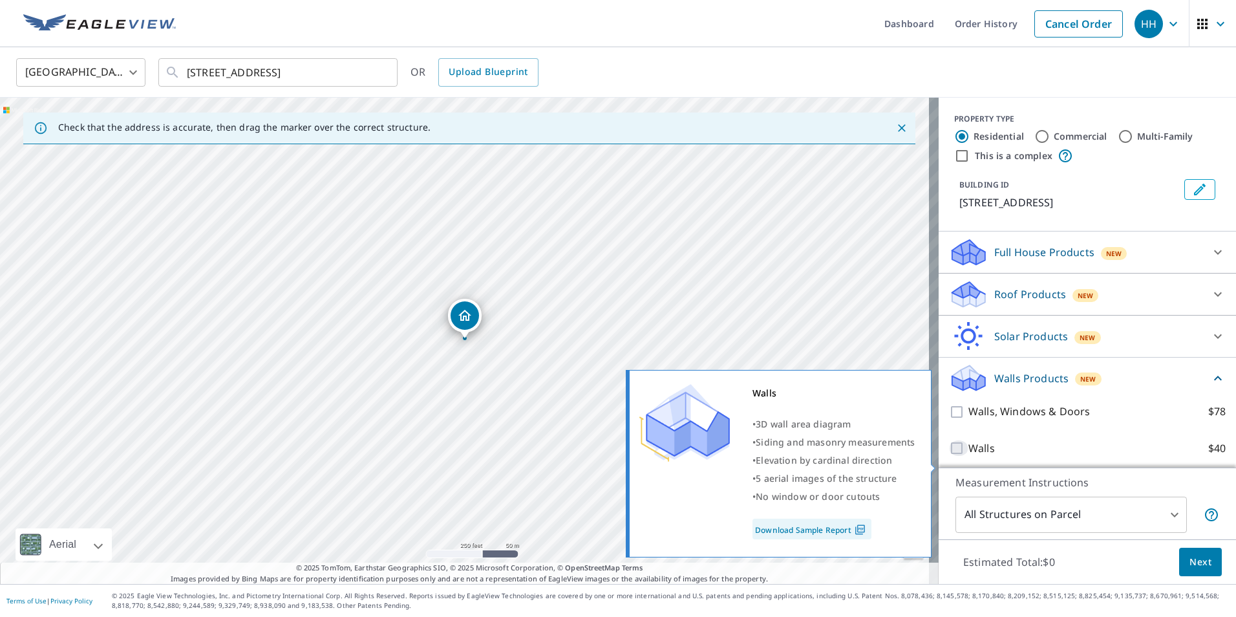
click at [949, 456] on input "Walls $40" at bounding box center [958, 448] width 19 height 16
checkbox input "true"
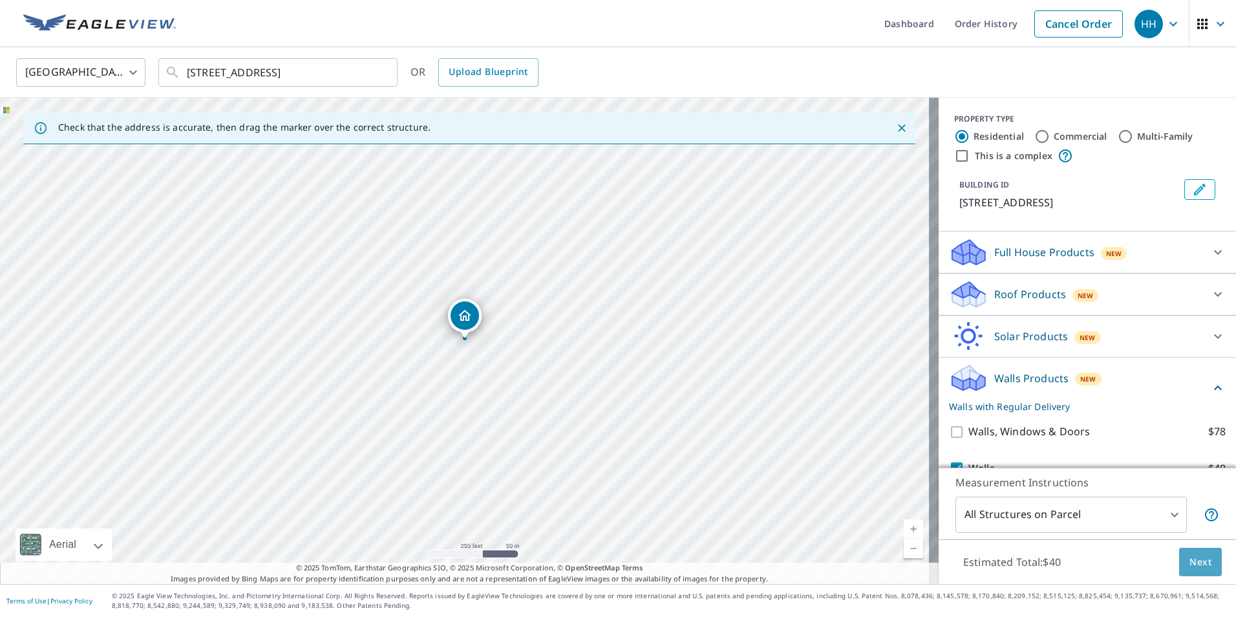
click at [1197, 564] on span "Next" at bounding box center [1201, 562] width 22 height 16
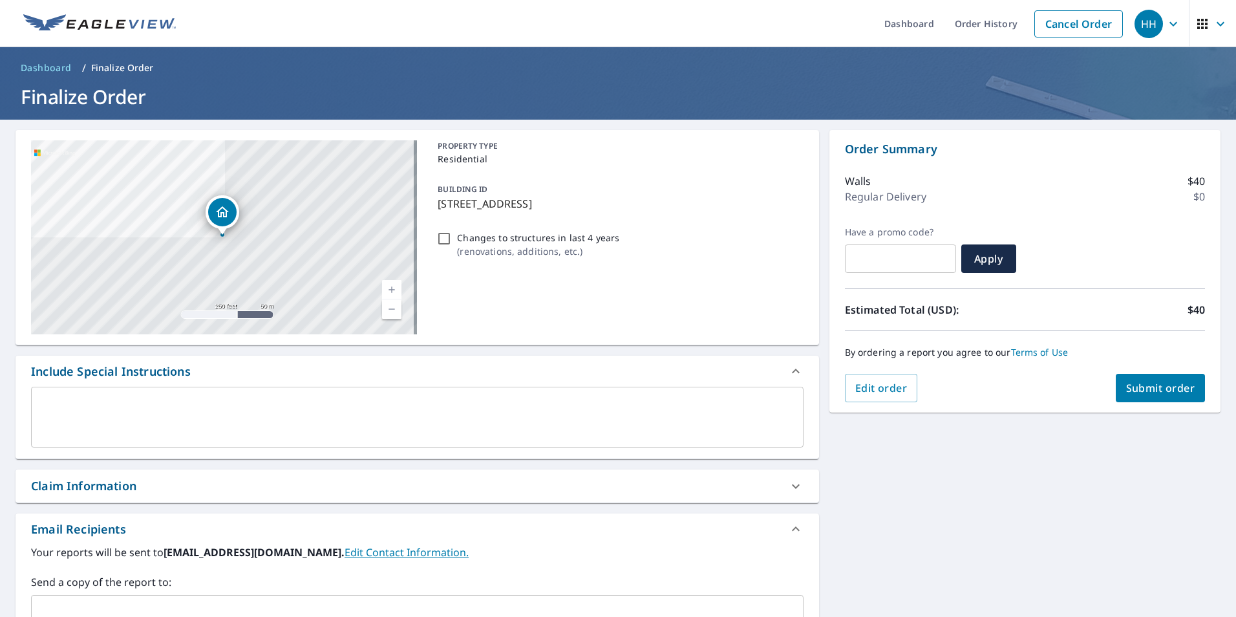
click at [1148, 394] on span "Submit order" at bounding box center [1160, 388] width 69 height 14
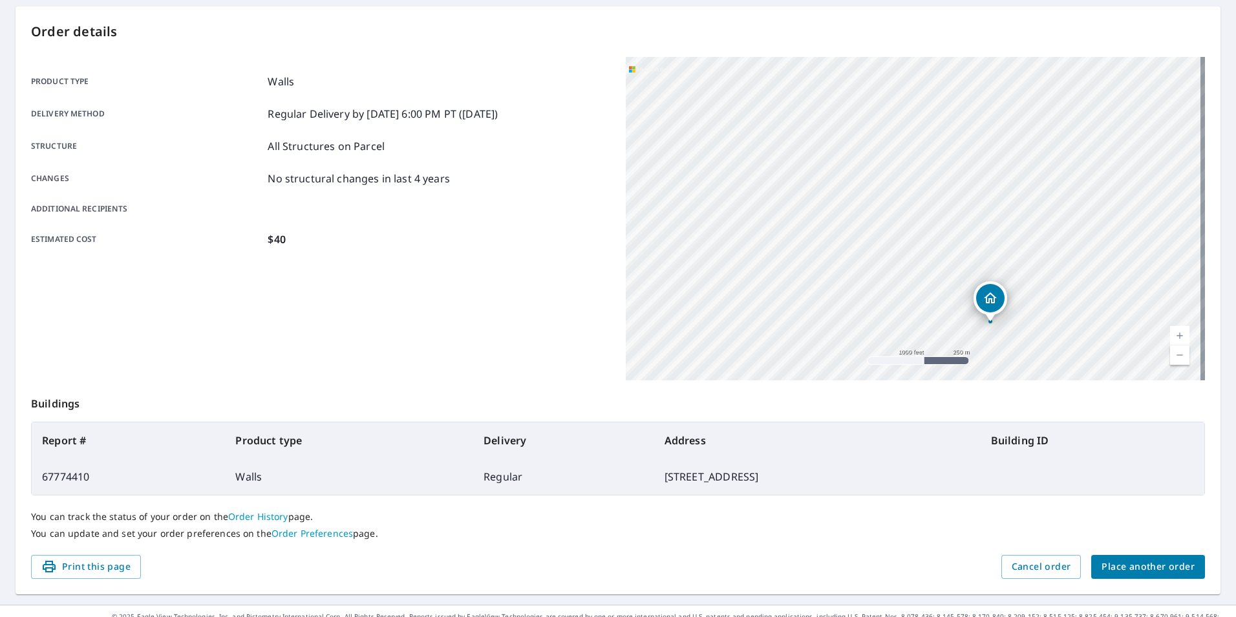
scroll to position [144, 0]
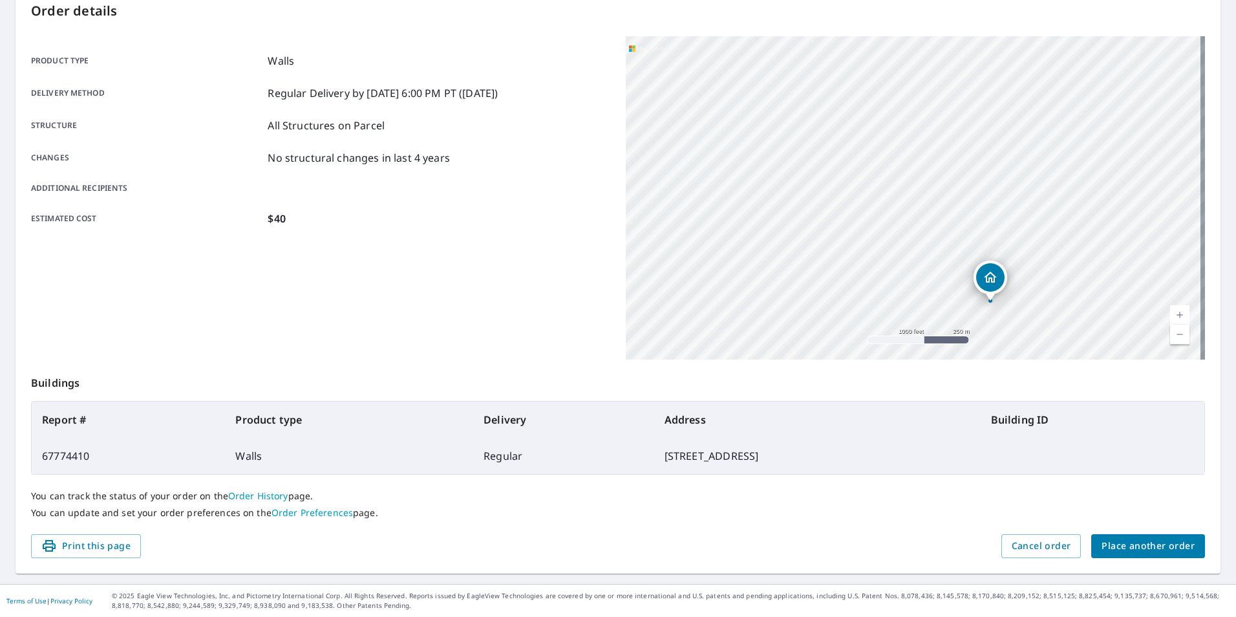
click at [1131, 548] on span "Place another order" at bounding box center [1148, 546] width 93 height 16
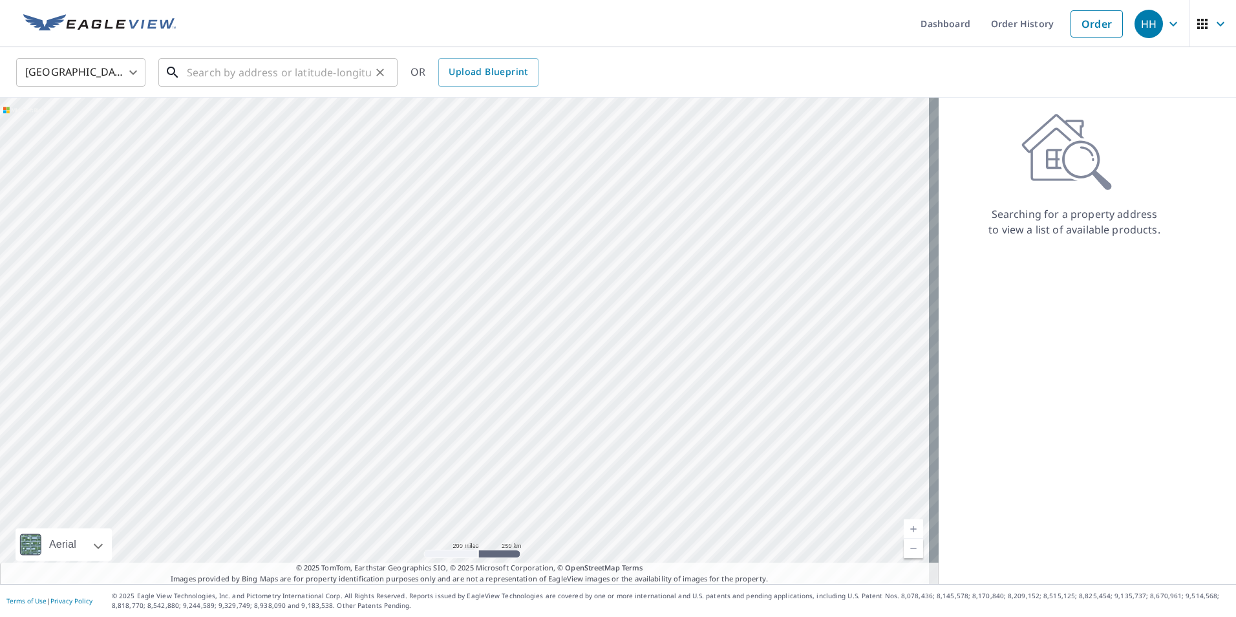
click at [228, 70] on input "text" at bounding box center [279, 72] width 184 height 36
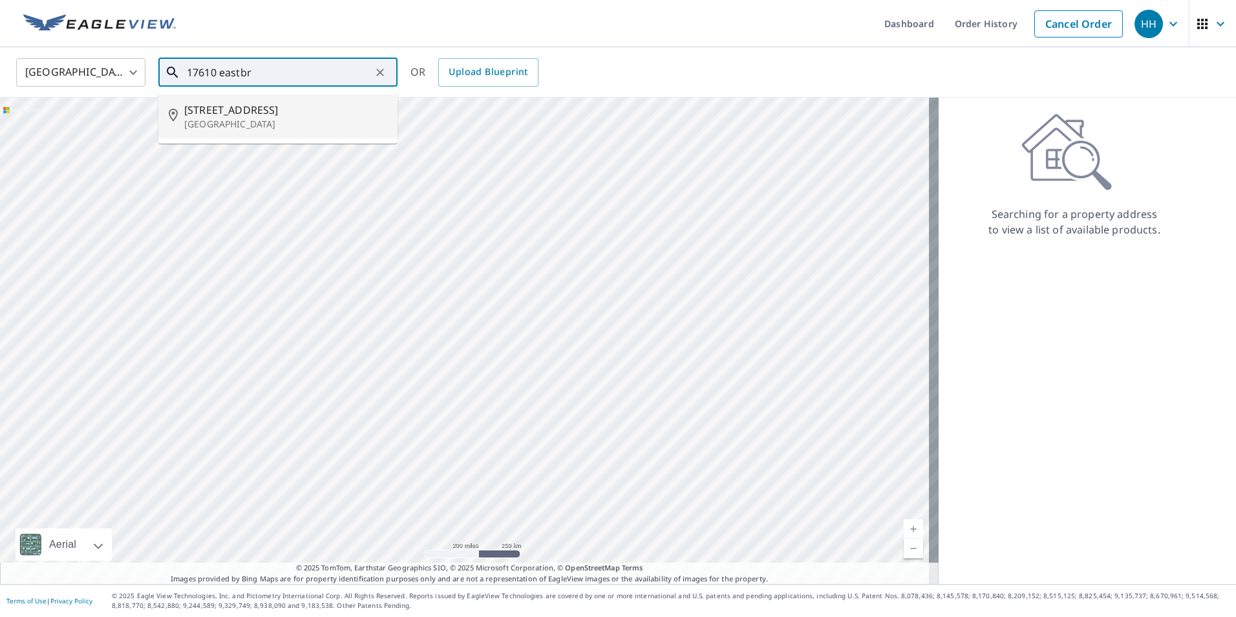
click at [219, 128] on p "[GEOGRAPHIC_DATA]" at bounding box center [285, 124] width 203 height 13
type input "[STREET_ADDRESS]"
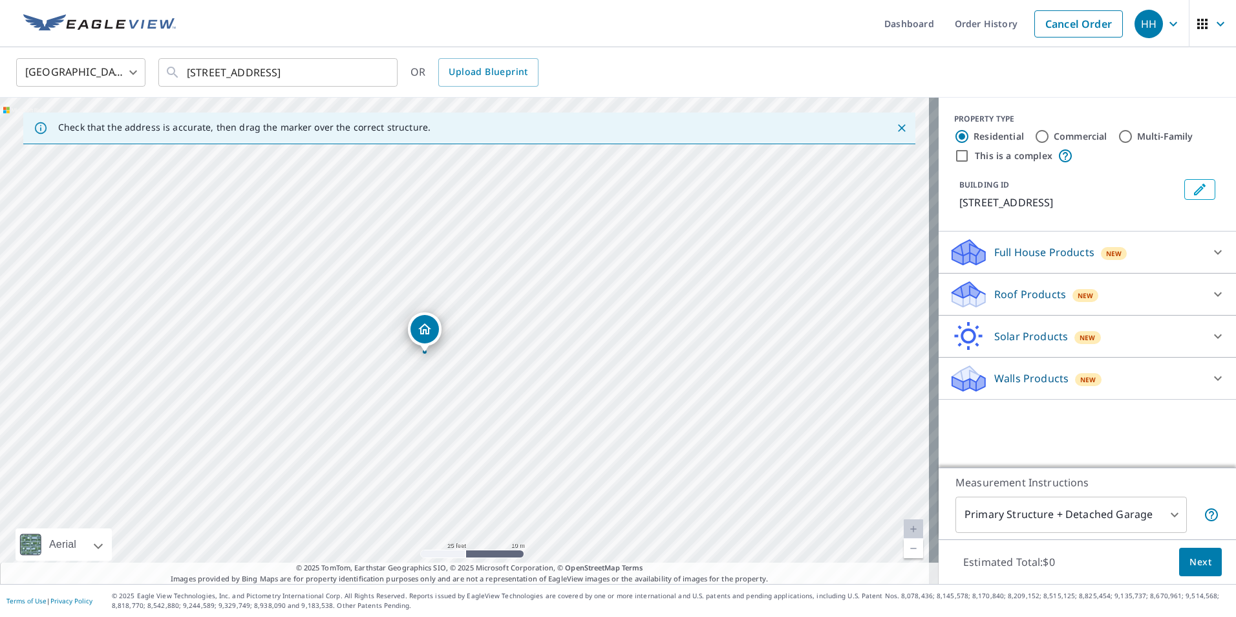
click at [1100, 520] on body "HH HH Dashboard Order History Cancel Order HH [GEOGRAPHIC_DATA] [GEOGRAPHIC_DAT…" at bounding box center [618, 308] width 1236 height 617
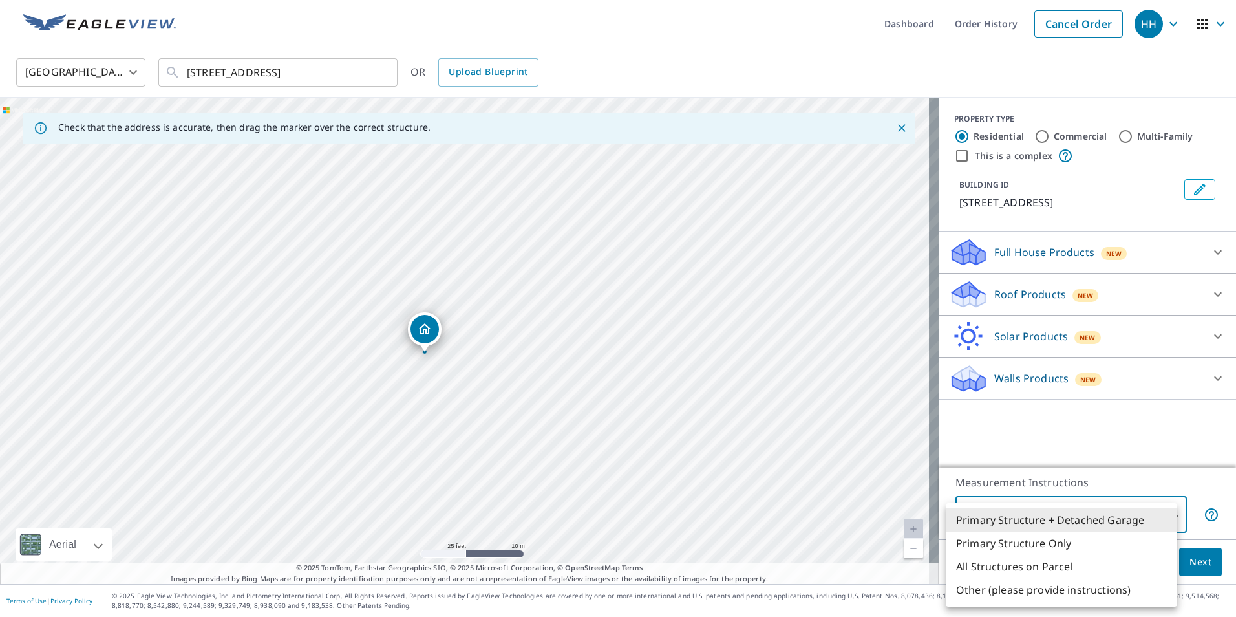
click at [1005, 570] on li "All Structures on Parcel" at bounding box center [1061, 566] width 231 height 23
type input "3"
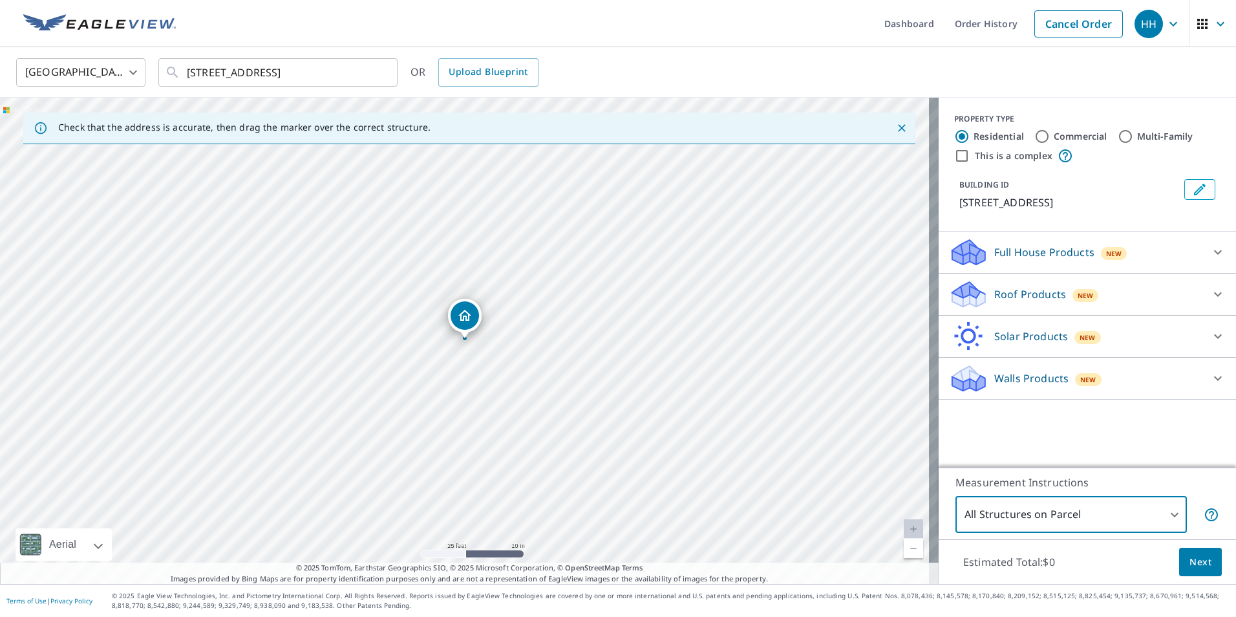
click at [1014, 394] on div "Walls Products New" at bounding box center [1075, 378] width 253 height 30
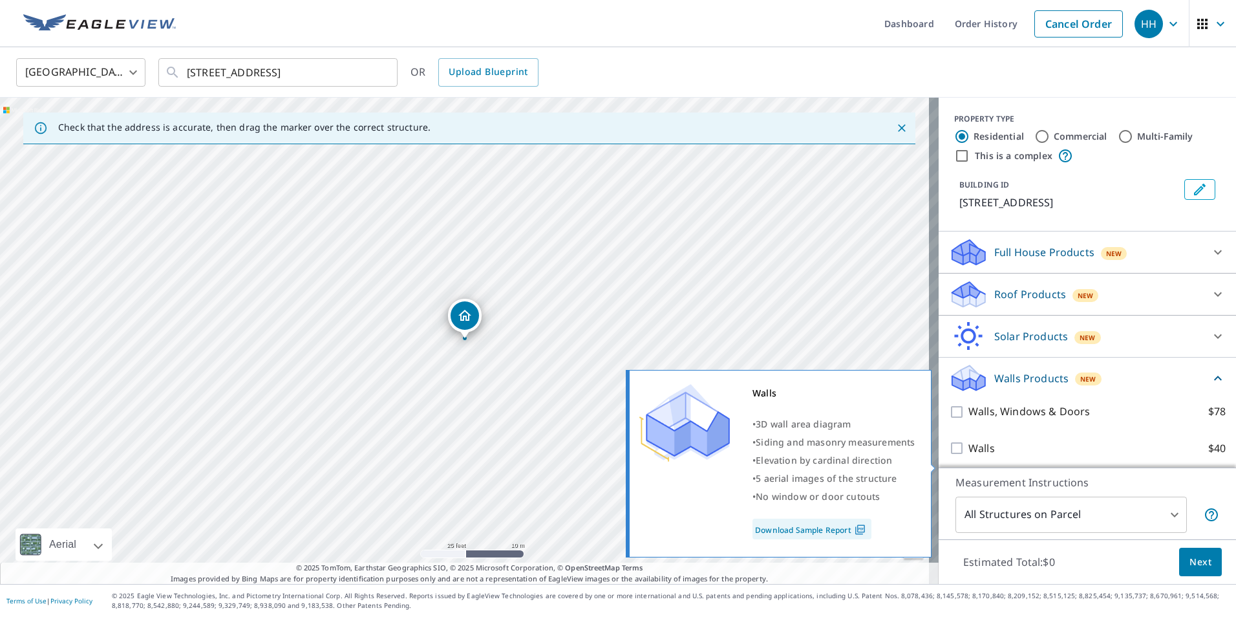
click at [949, 454] on div "Walls $40" at bounding box center [1087, 448] width 277 height 37
click at [950, 456] on input "Walls $40" at bounding box center [958, 448] width 19 height 16
checkbox input "true"
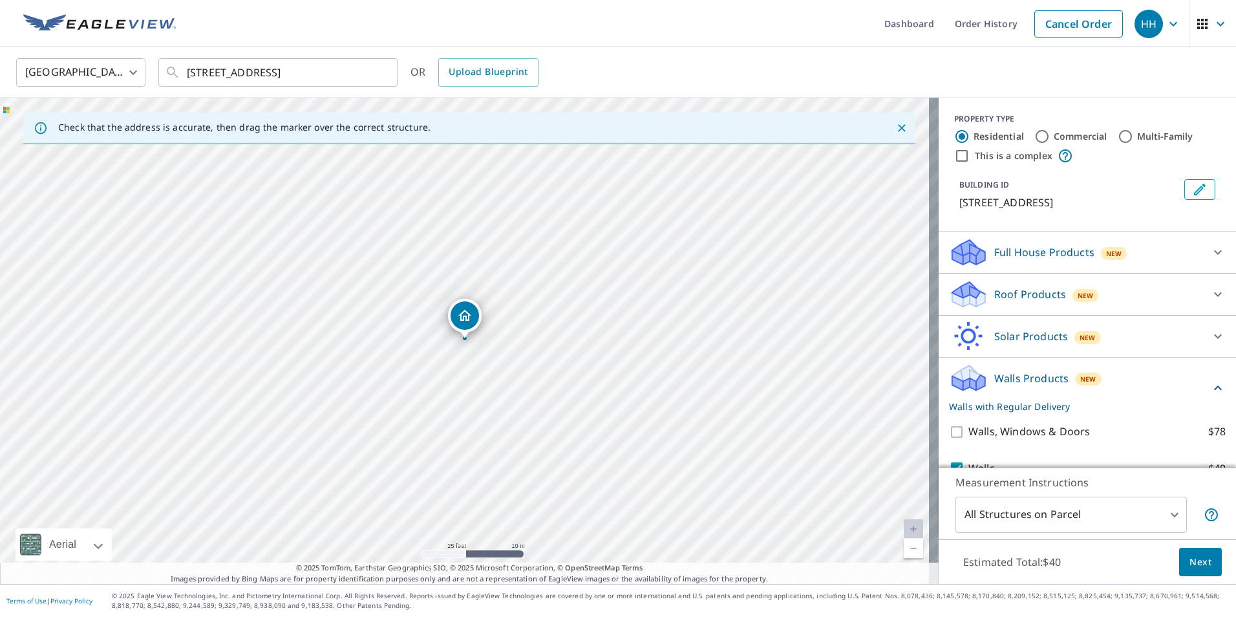
click at [1200, 561] on span "Next" at bounding box center [1201, 562] width 22 height 16
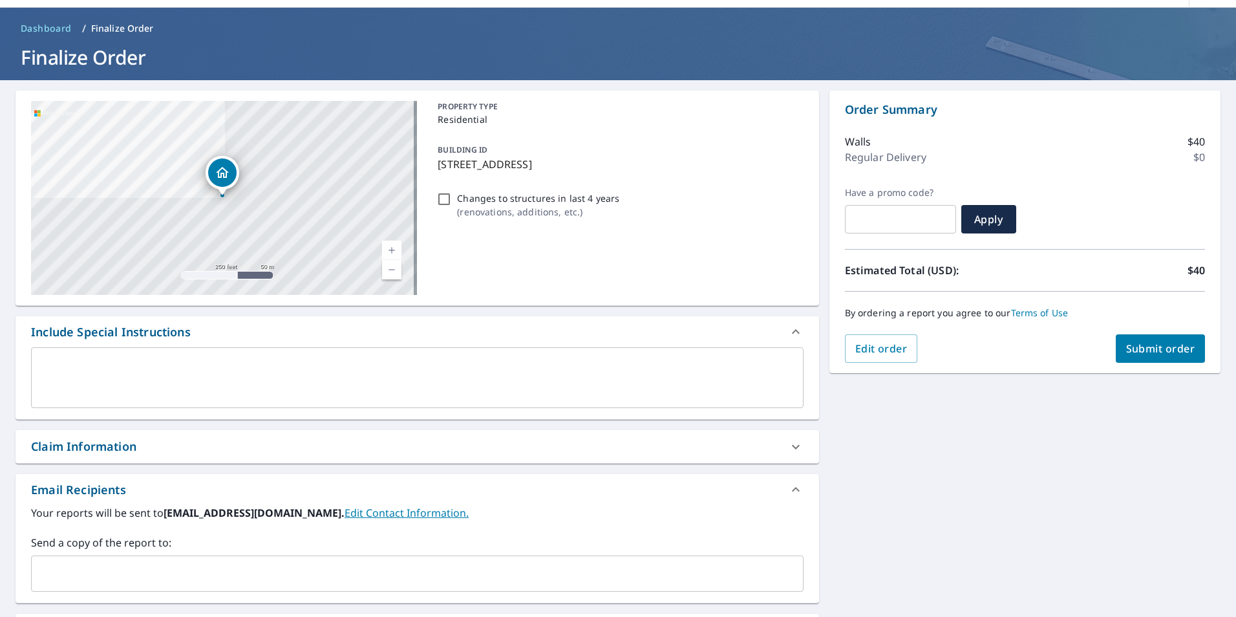
scroll to position [197, 0]
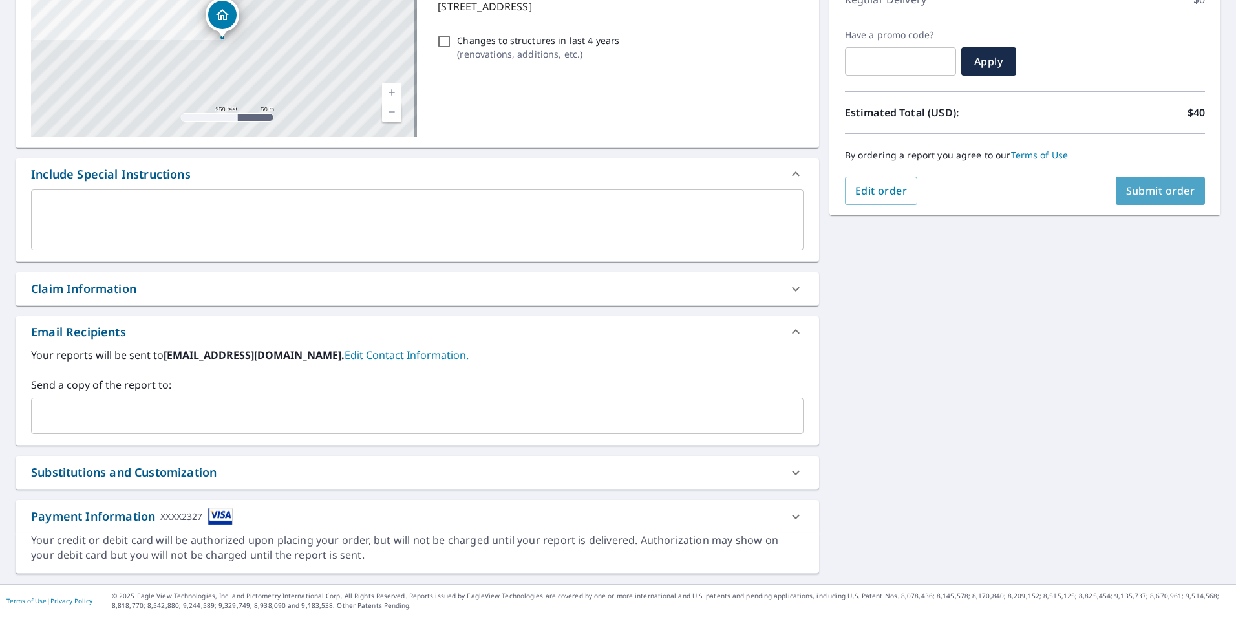
click at [1137, 192] on span "Submit order" at bounding box center [1160, 191] width 69 height 14
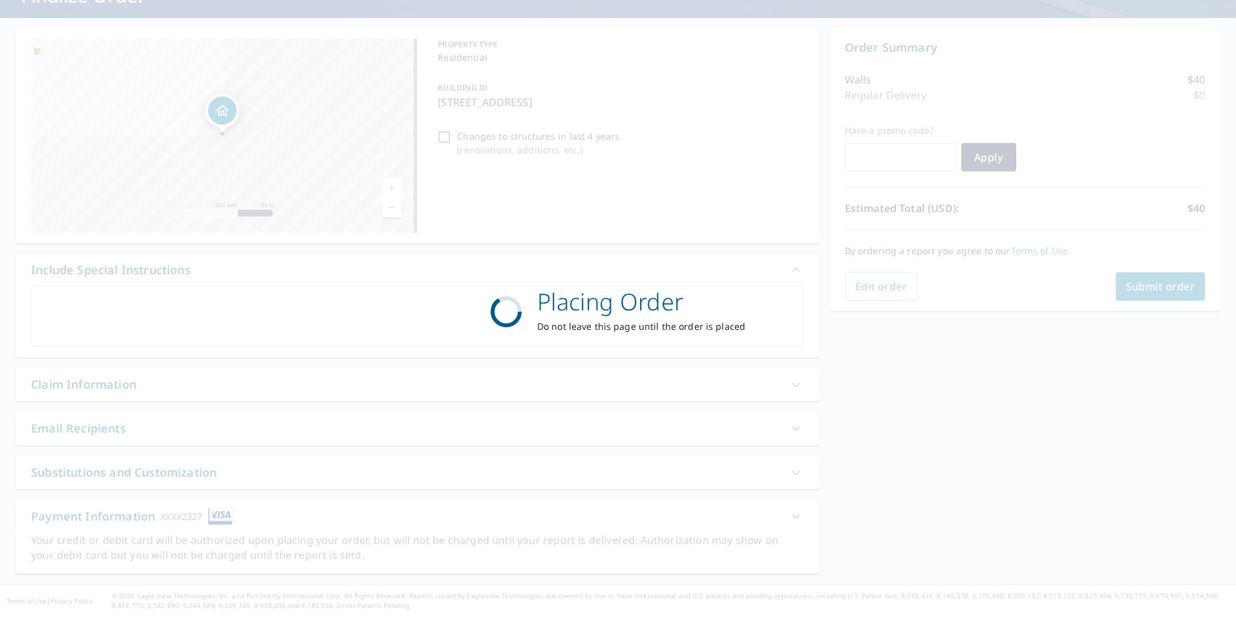
scroll to position [102, 0]
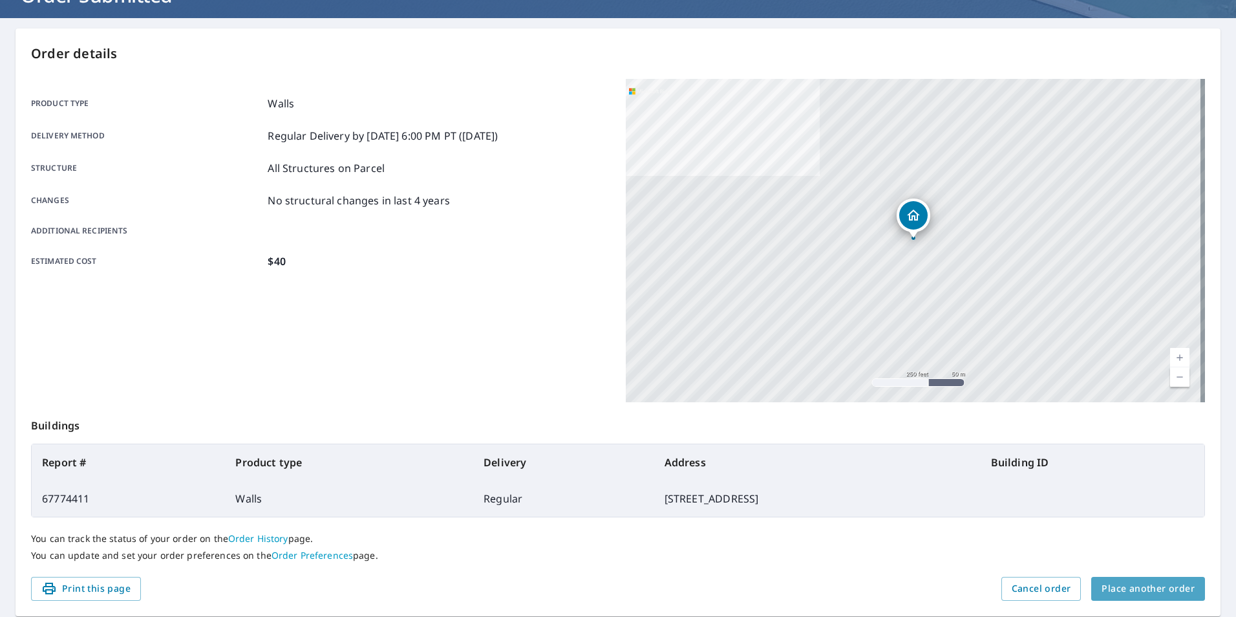
click at [1142, 586] on span "Place another order" at bounding box center [1148, 589] width 93 height 16
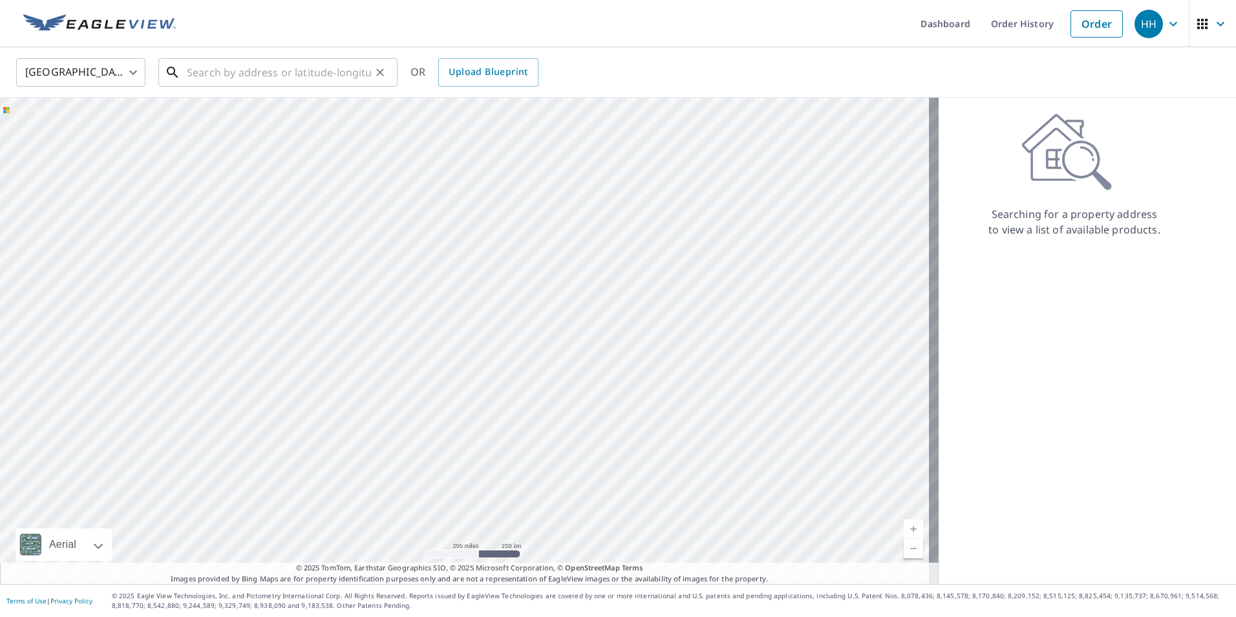
click at [301, 74] on input "text" at bounding box center [279, 72] width 184 height 36
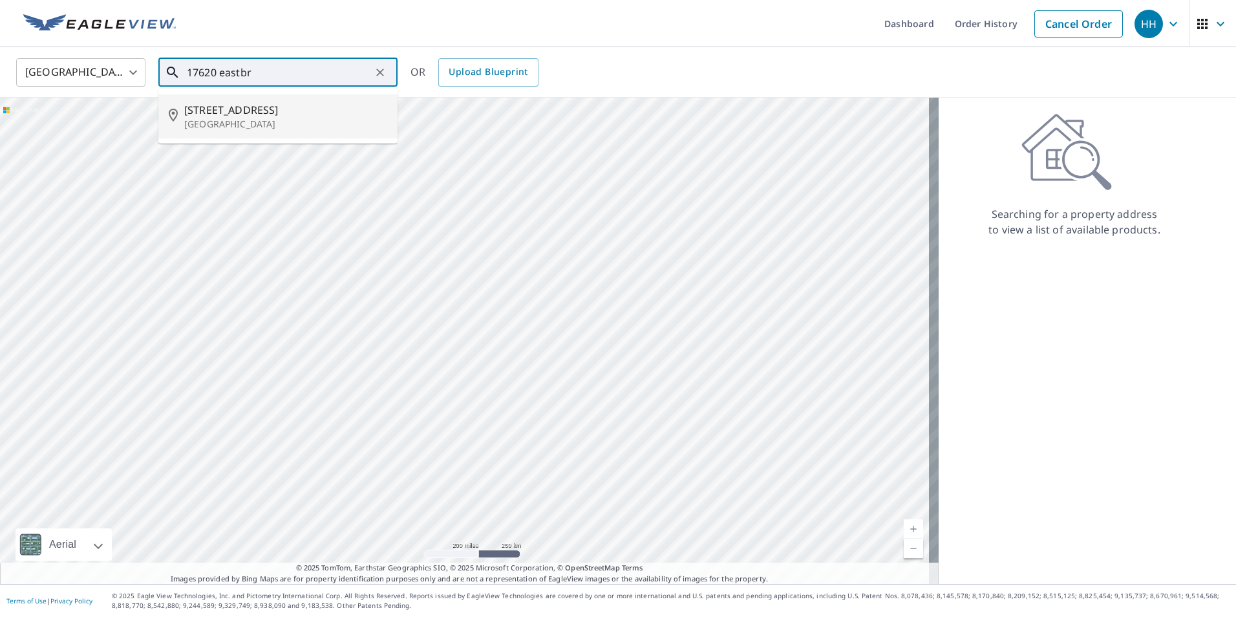
click at [292, 105] on span "[STREET_ADDRESS]" at bounding box center [285, 110] width 203 height 16
type input "[STREET_ADDRESS]"
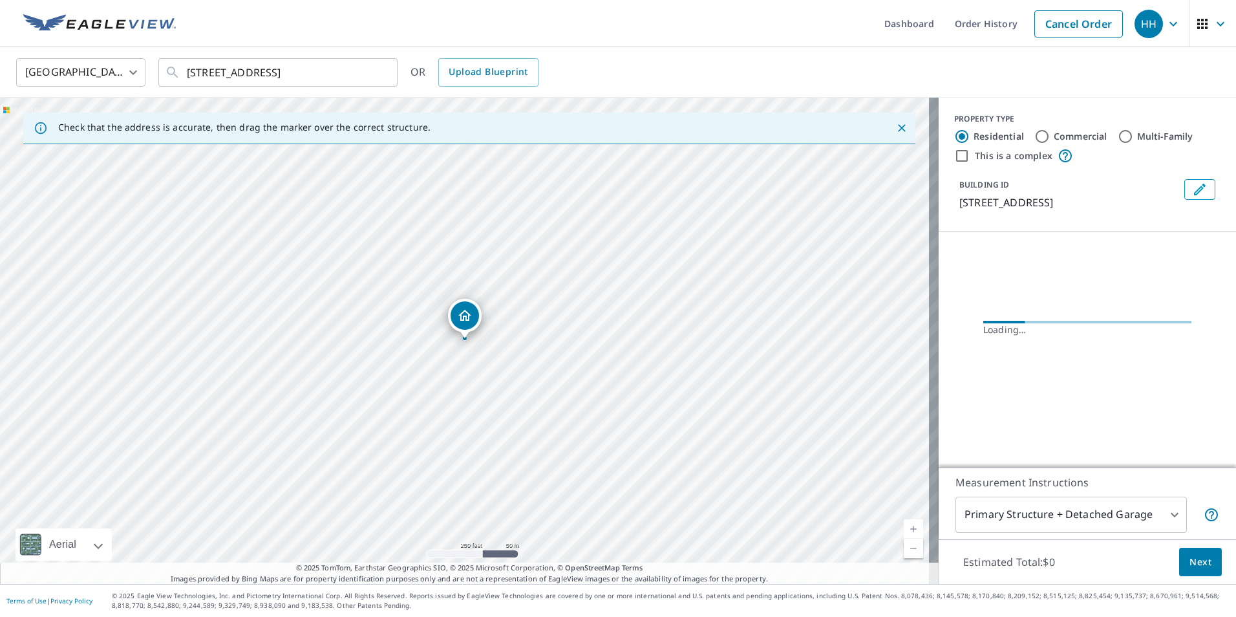
click at [997, 504] on body "HH HH Dashboard Order History Cancel Order HH [GEOGRAPHIC_DATA] [GEOGRAPHIC_DAT…" at bounding box center [618, 308] width 1236 height 617
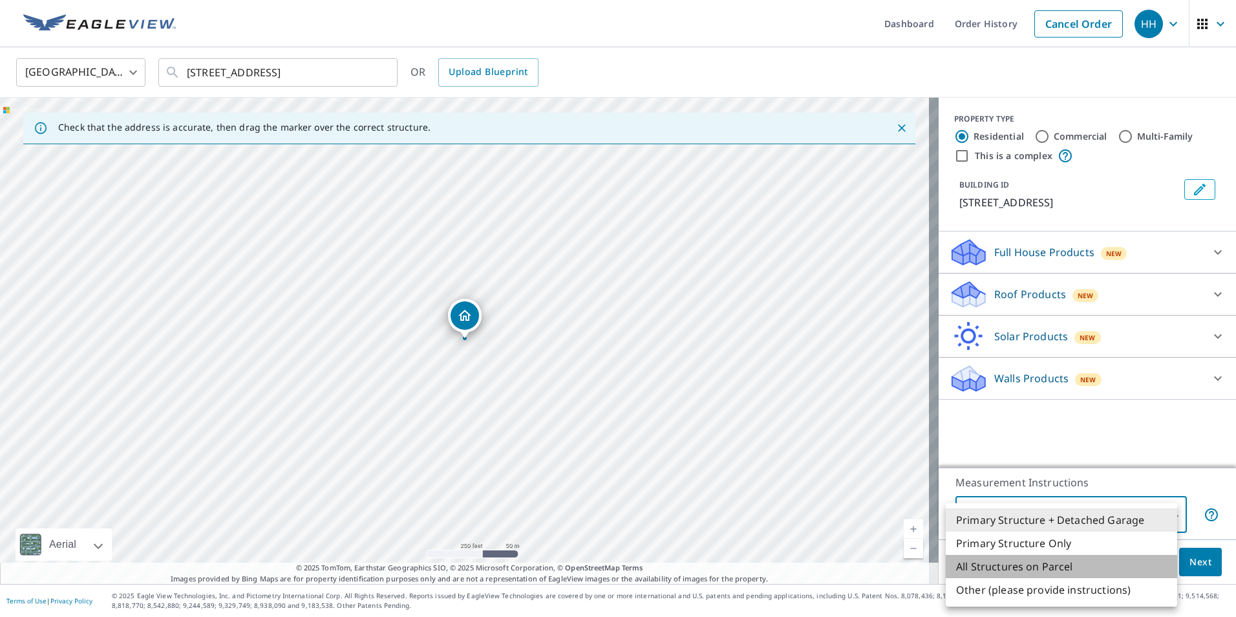
click at [1003, 569] on li "All Structures on Parcel" at bounding box center [1061, 566] width 231 height 23
type input "3"
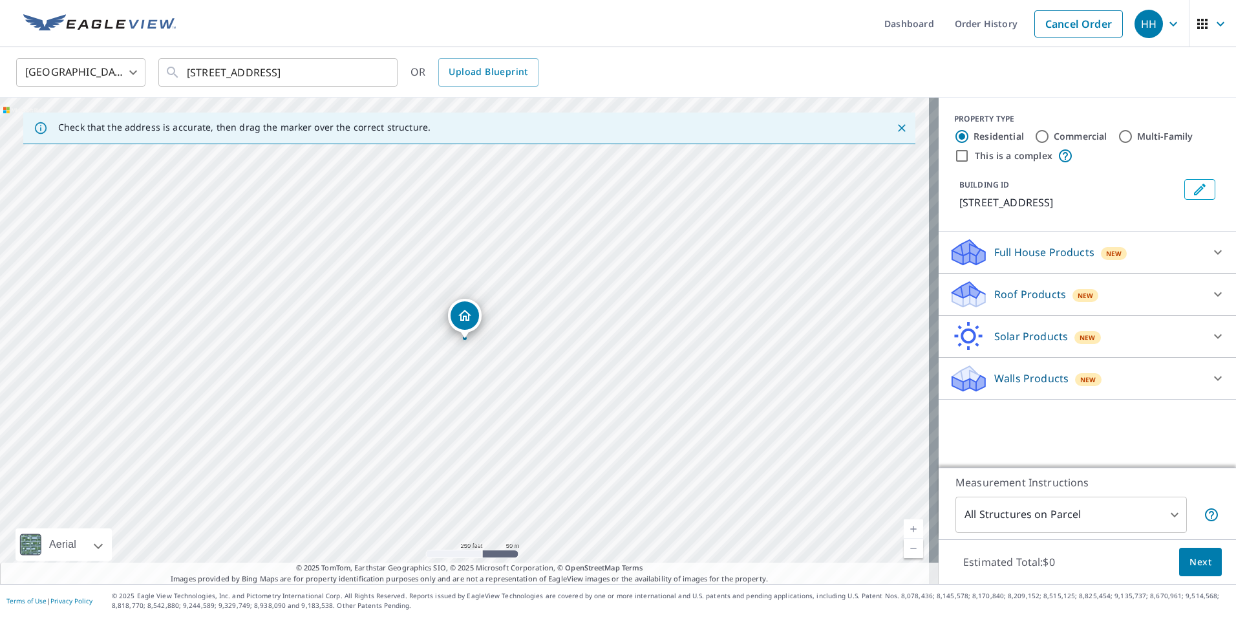
click at [994, 386] on p "Walls Products" at bounding box center [1031, 378] width 74 height 16
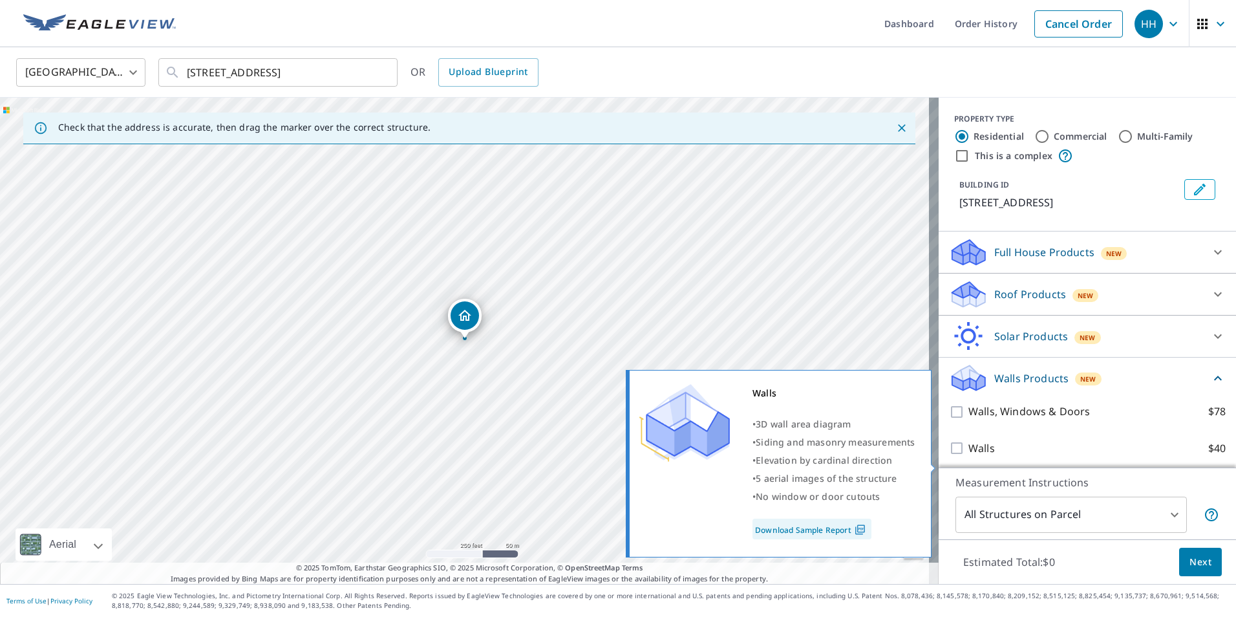
click at [969, 456] on p "Walls" at bounding box center [982, 448] width 27 height 16
click at [959, 456] on input "Walls $40" at bounding box center [958, 448] width 19 height 16
checkbox input "true"
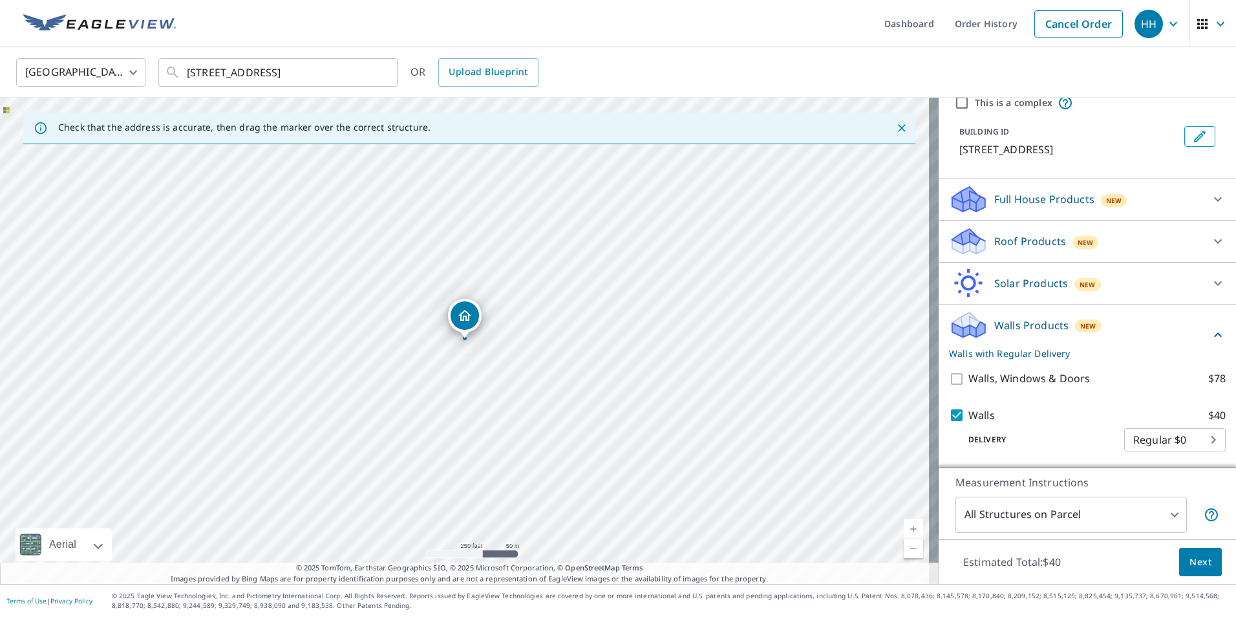
scroll to position [69, 0]
click at [1199, 563] on span "Next" at bounding box center [1201, 562] width 22 height 16
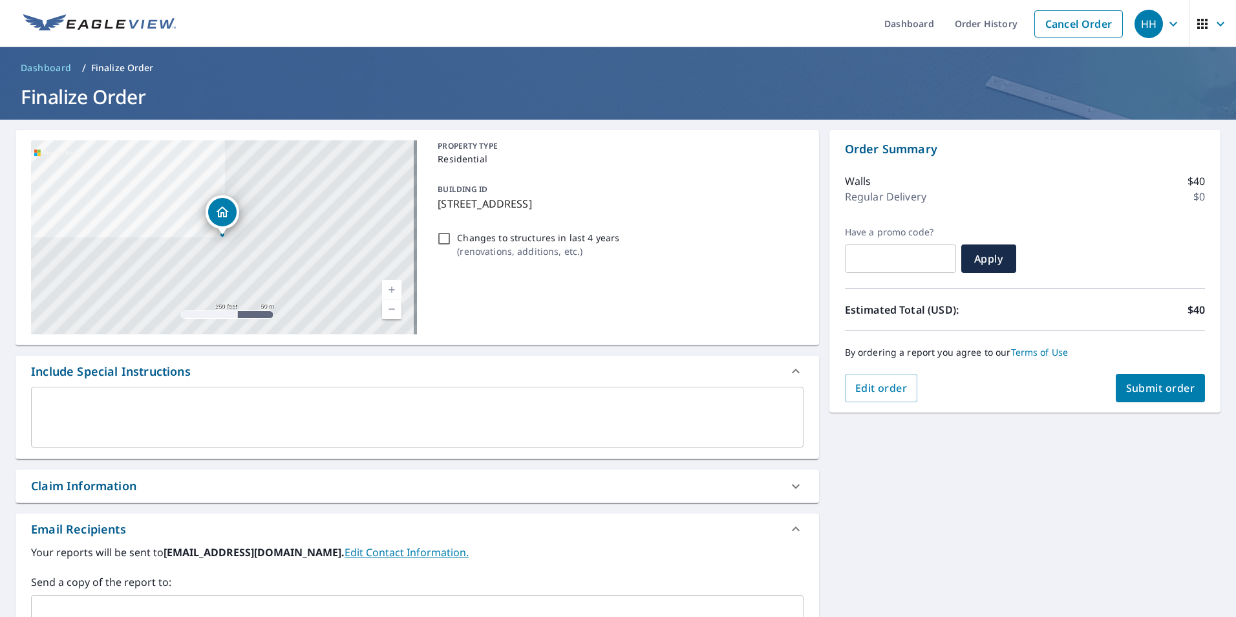
click at [1133, 391] on span "Submit order" at bounding box center [1160, 388] width 69 height 14
